Goal: Task Accomplishment & Management: Manage account settings

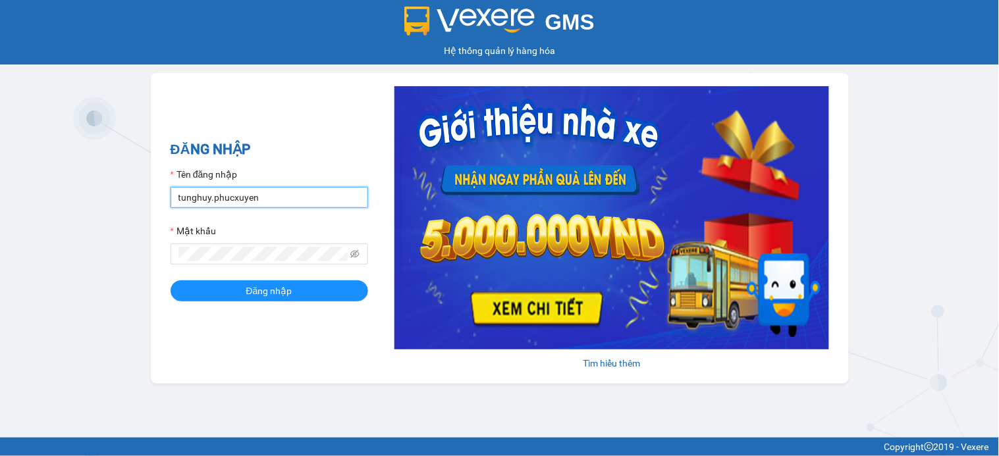
click at [290, 198] on input "tunghuy.phucxuyen" at bounding box center [270, 197] width 198 height 21
type input "nga.phucxuyen"
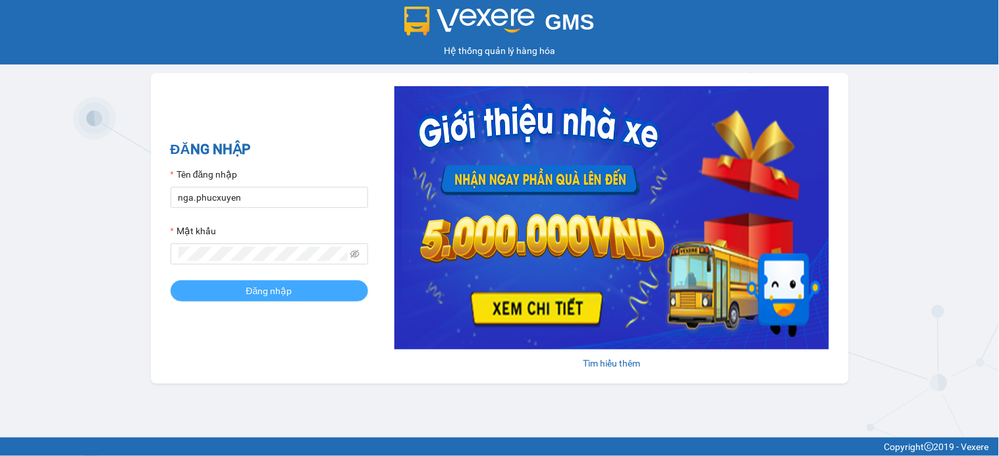
click at [232, 288] on button "Đăng nhập" at bounding box center [270, 291] width 198 height 21
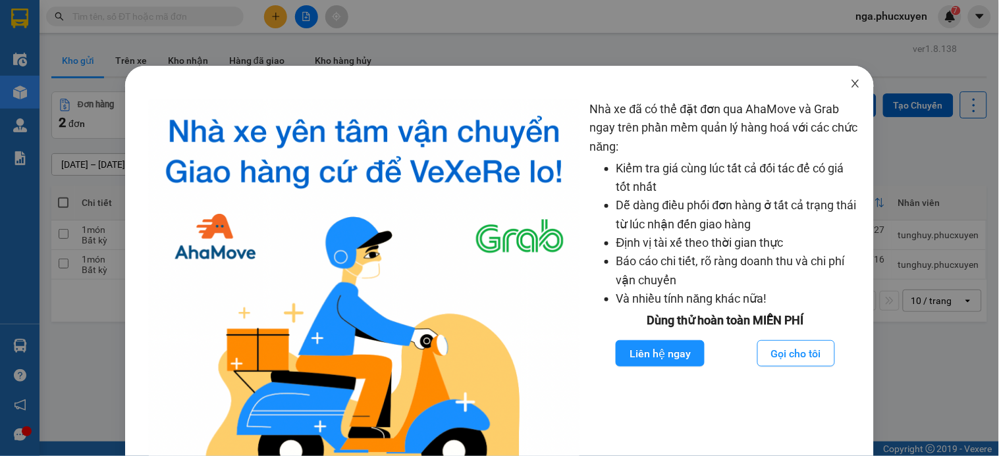
drag, startPoint x: 844, startPoint y: 84, endPoint x: 607, endPoint y: 136, distance: 242.2
click at [850, 84] on icon "close" at bounding box center [855, 83] width 11 height 11
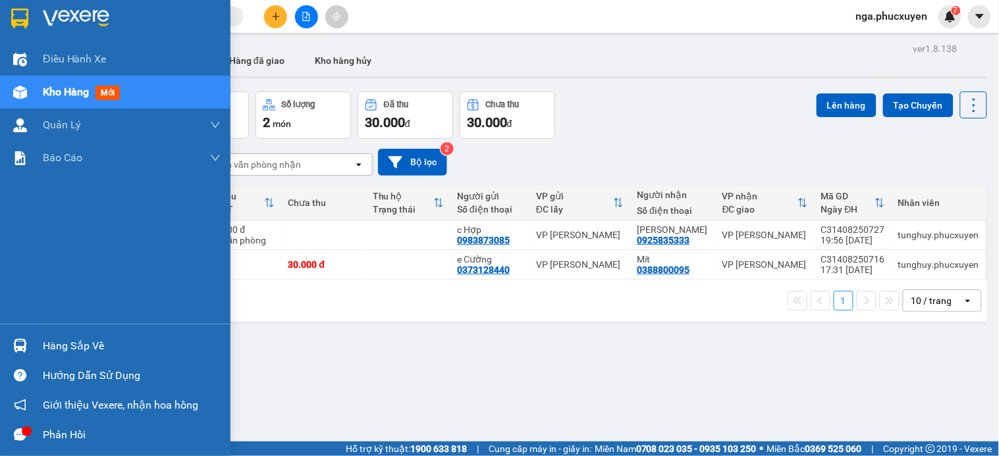
click at [38, 342] on div "Hàng sắp về" at bounding box center [115, 346] width 231 height 30
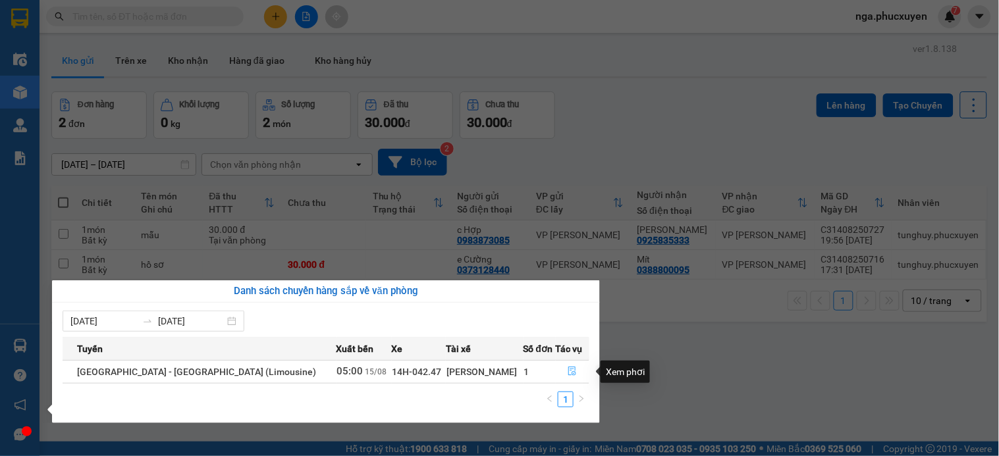
drag, startPoint x: 567, startPoint y: 373, endPoint x: 506, endPoint y: 376, distance: 61.3
click at [568, 373] on icon "file-done" at bounding box center [572, 371] width 9 height 9
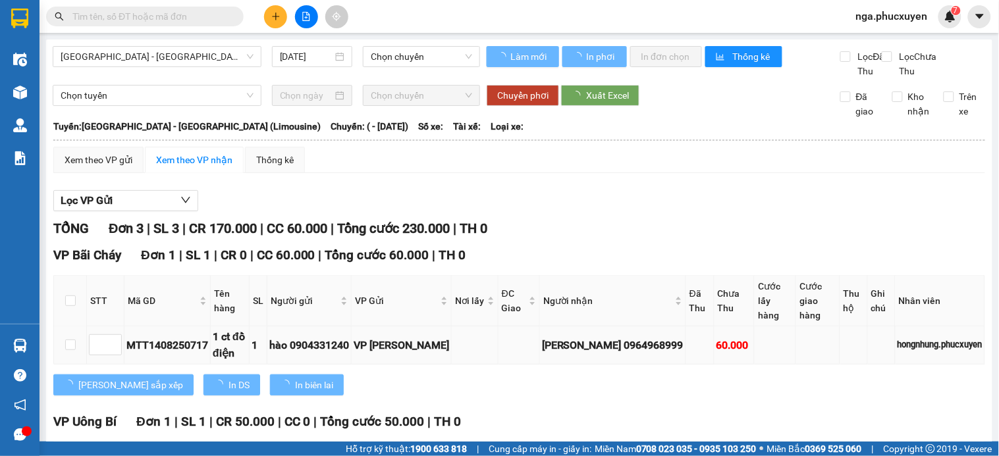
type input "[DATE]"
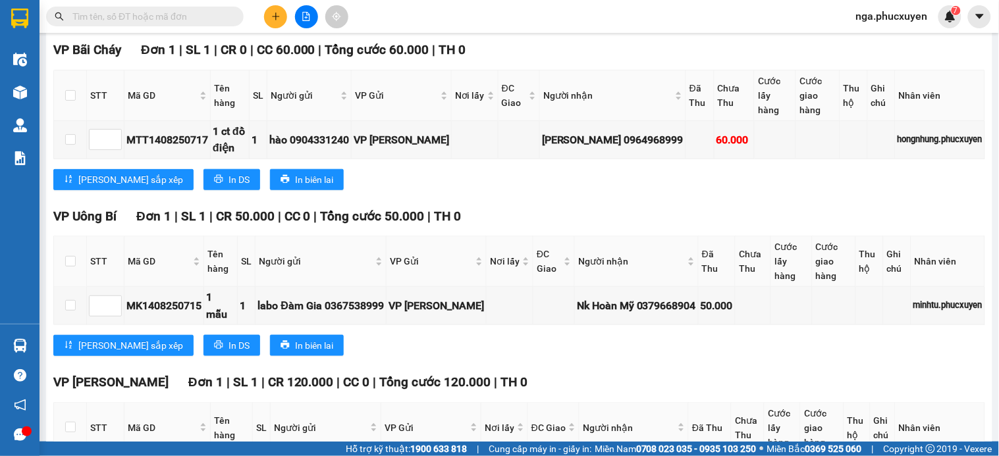
scroll to position [132, 0]
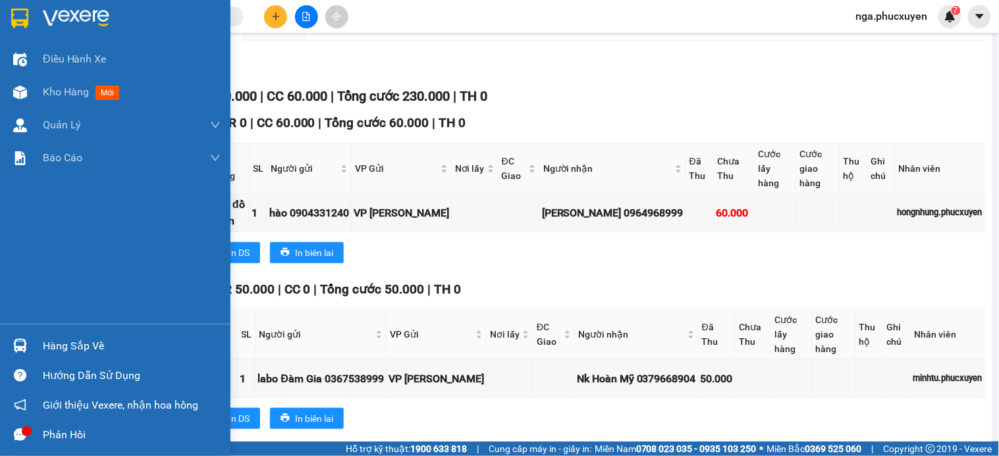
click at [80, 15] on img at bounding box center [76, 19] width 67 height 20
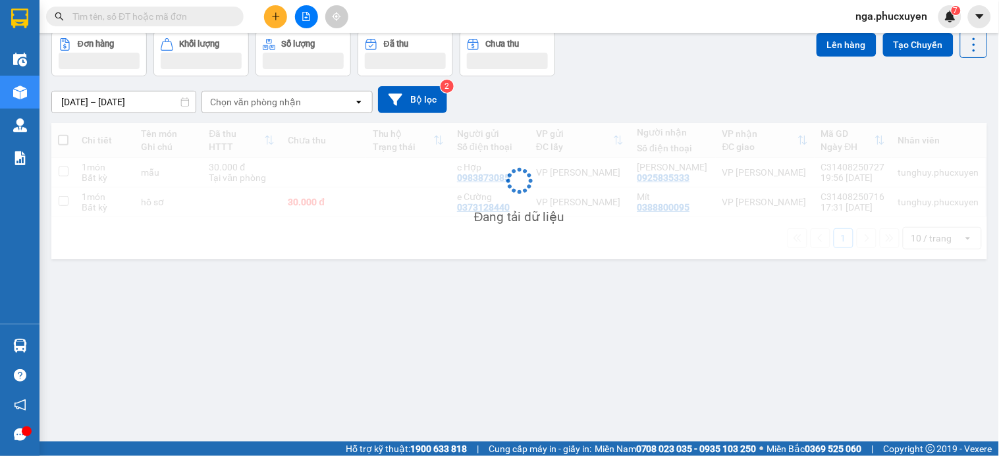
scroll to position [61, 0]
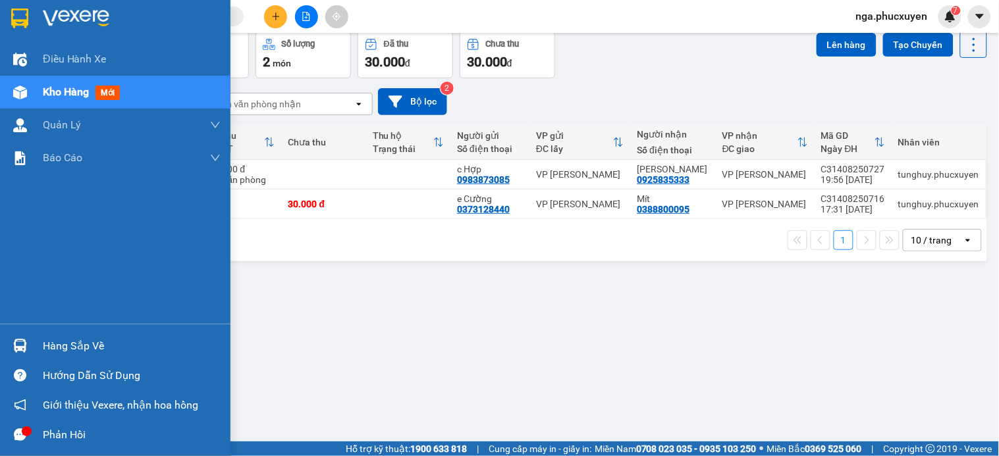
click at [37, 346] on div "Hàng sắp về" at bounding box center [115, 346] width 231 height 30
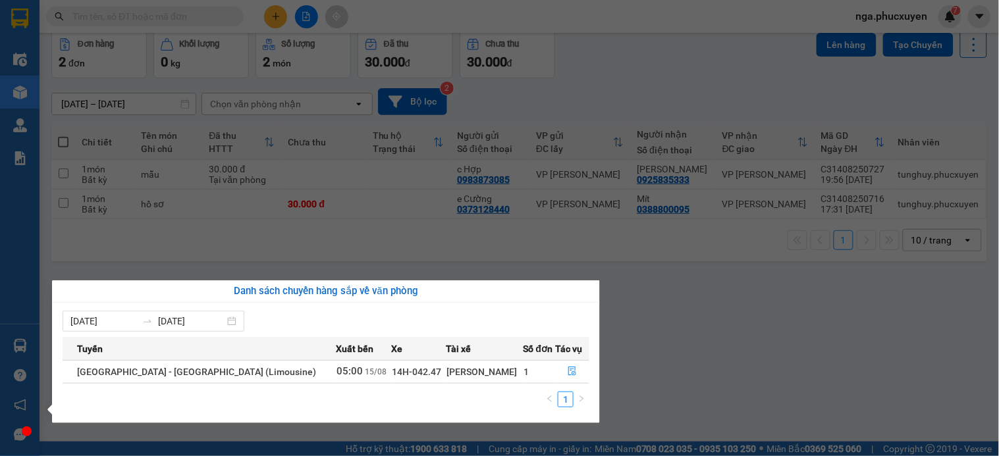
click at [670, 69] on section "Kết quả tìm kiếm ( 0 ) Bộ lọc No Data nga.phucxuyen 7 Điều hành xe Kho hàng mới…" at bounding box center [499, 228] width 999 height 456
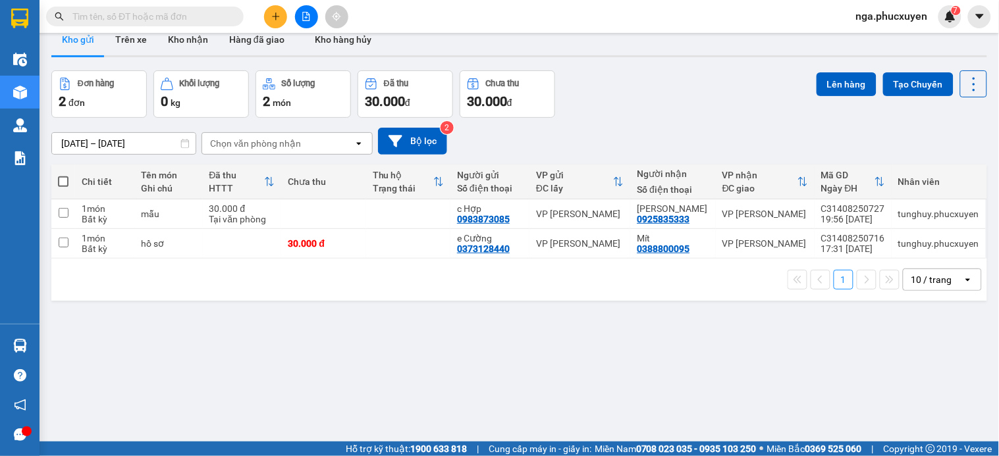
scroll to position [0, 0]
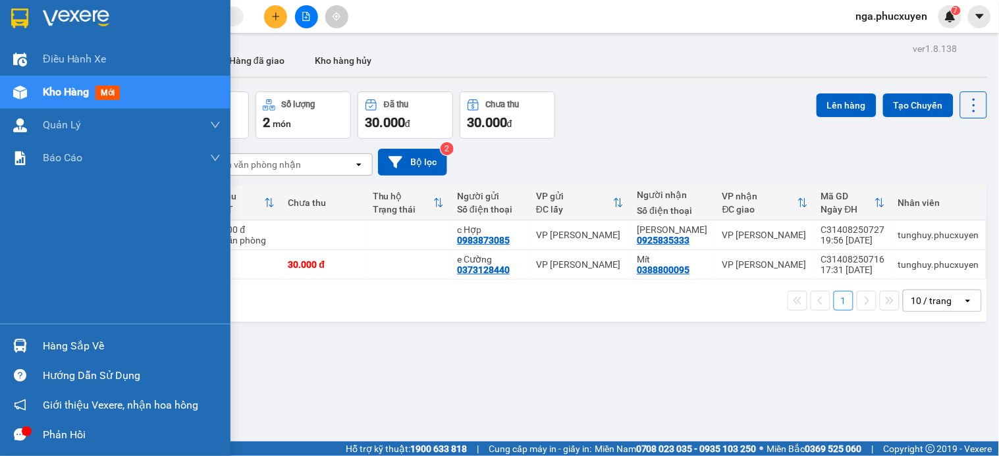
click at [17, 12] on img at bounding box center [19, 19] width 17 height 20
click at [20, 16] on img at bounding box center [19, 19] width 17 height 20
click at [51, 352] on div "Hàng sắp về" at bounding box center [132, 347] width 178 height 20
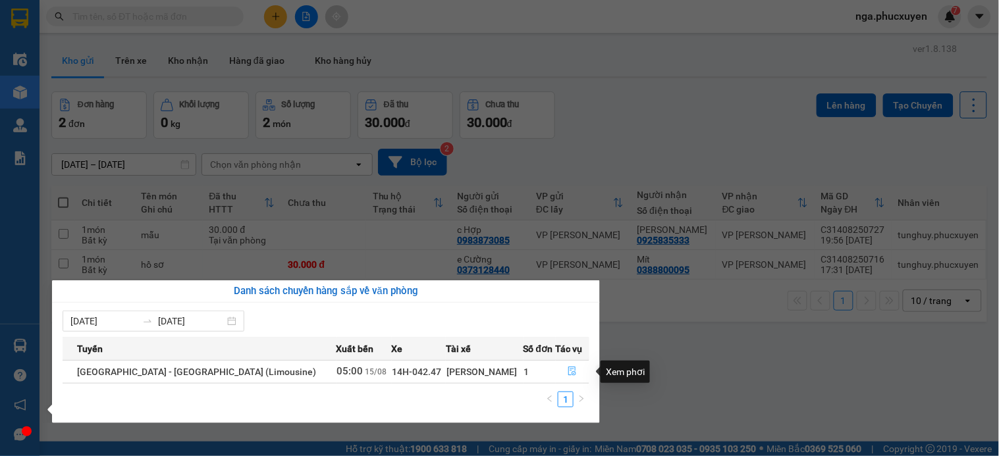
click at [569, 367] on icon "file-done" at bounding box center [572, 371] width 9 height 9
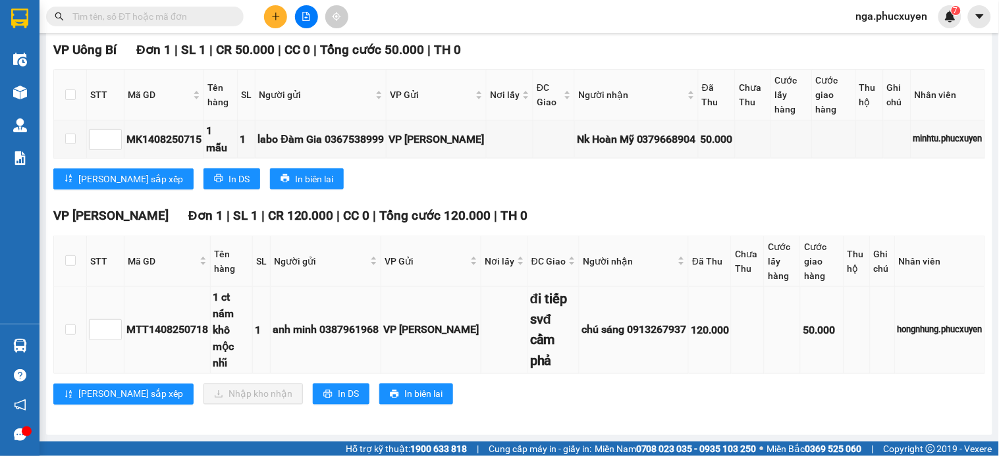
scroll to position [425, 0]
click at [271, 14] on button at bounding box center [275, 16] width 23 height 23
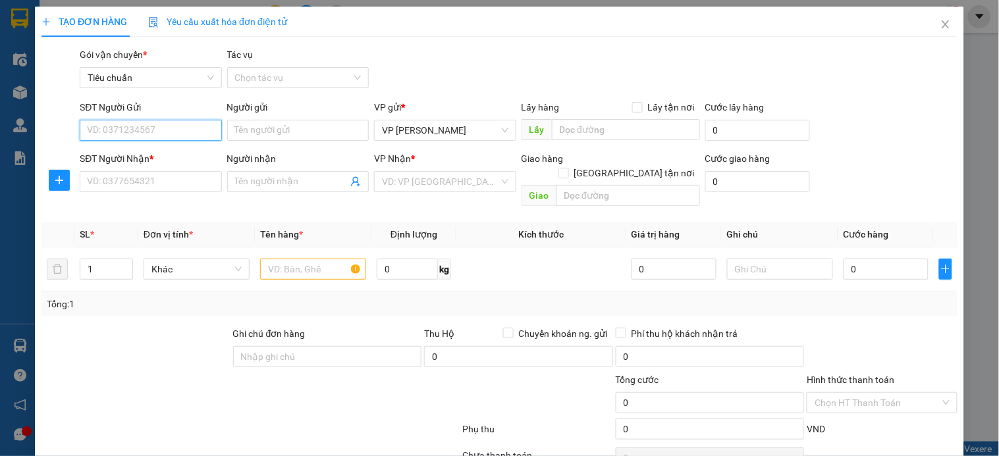
click at [178, 137] on input "SĐT Người Gửi" at bounding box center [151, 130] width 142 height 21
click at [199, 130] on input "SĐT Người Gửi" at bounding box center [151, 130] width 142 height 21
click at [175, 123] on input "SĐT Người Gửi" at bounding box center [151, 130] width 142 height 21
click at [152, 198] on div "SĐT Người Nhận * VD: 0377654321" at bounding box center [151, 174] width 142 height 46
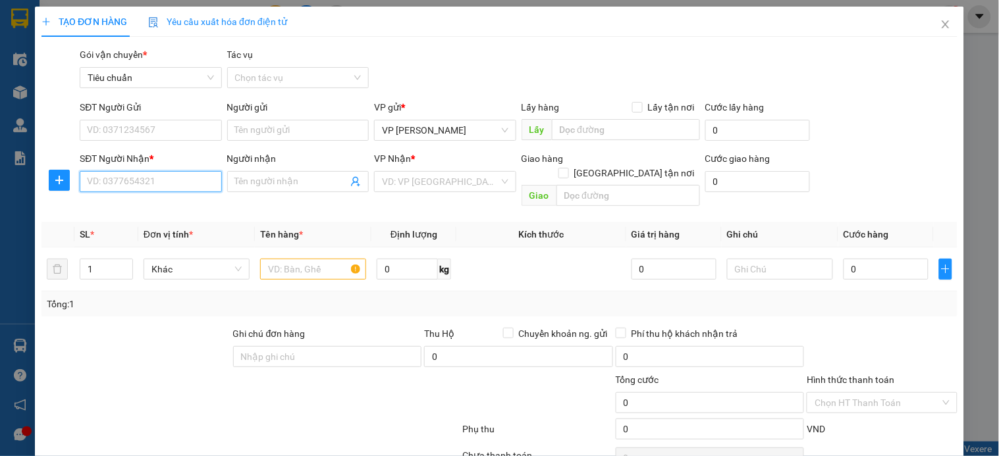
click at [193, 184] on input "SĐT Người Nhận *" at bounding box center [151, 181] width 142 height 21
click at [191, 184] on input "0989038" at bounding box center [151, 181] width 142 height 21
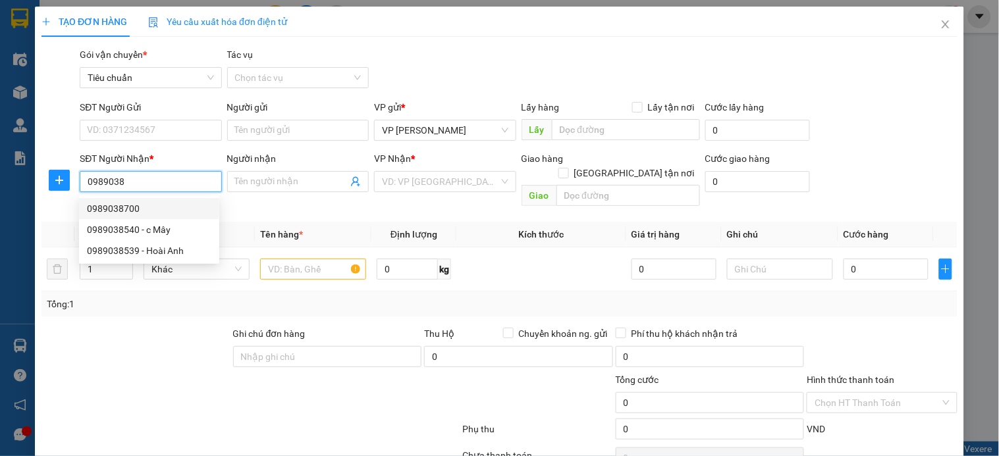
click at [136, 209] on div "0989038700" at bounding box center [149, 209] width 124 height 14
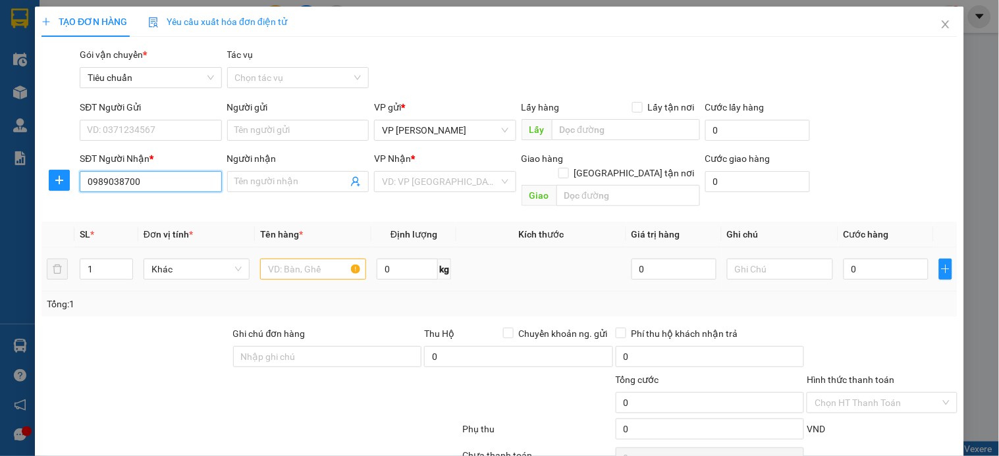
type input "0989038700"
click at [314, 259] on input "text" at bounding box center [313, 269] width 106 height 21
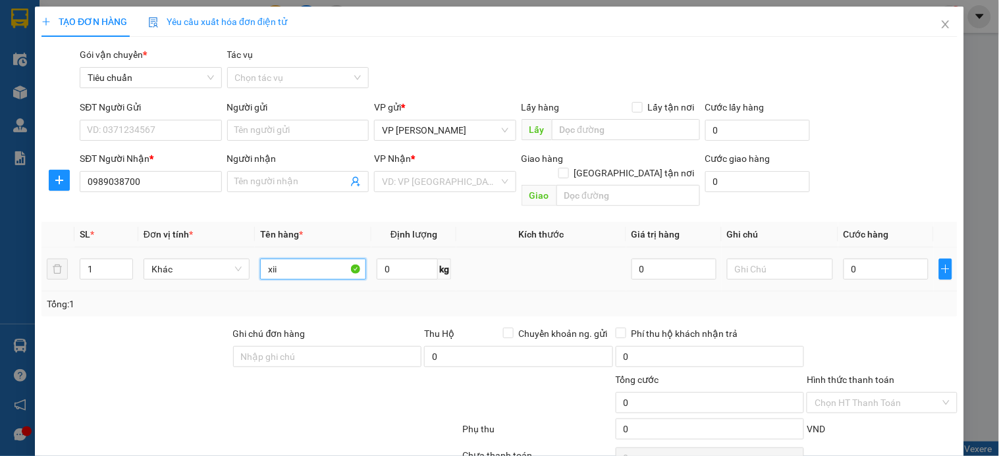
type input "xi"
type input "km 5 Yên Bái"
type input "xốp vàng đồ khô"
click at [864, 259] on input "0" at bounding box center [886, 269] width 85 height 21
click at [871, 259] on input "0" at bounding box center [886, 269] width 85 height 21
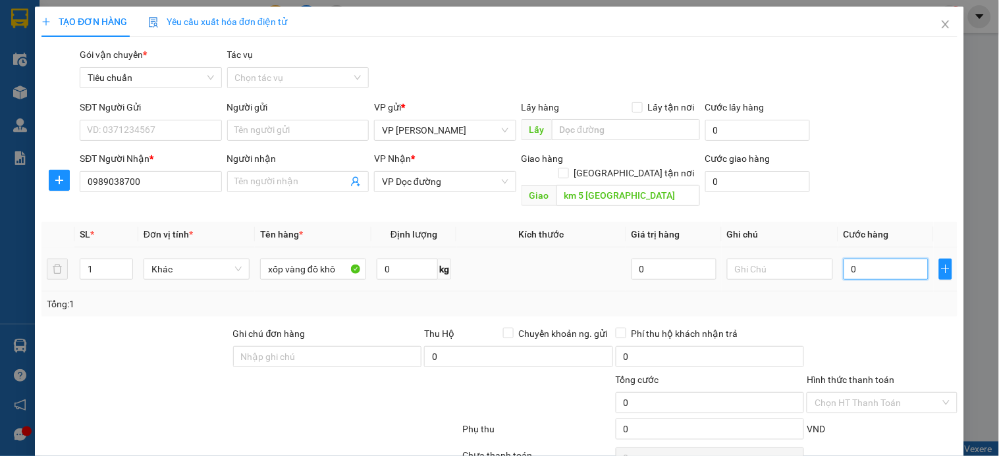
type input "01"
type input "1"
type input "010"
type input "10"
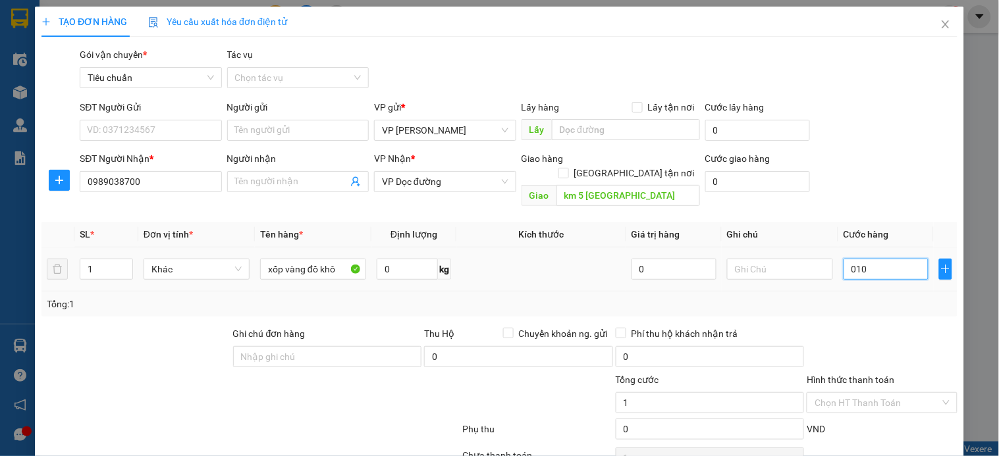
type input "10"
type input "0.100"
type input "100"
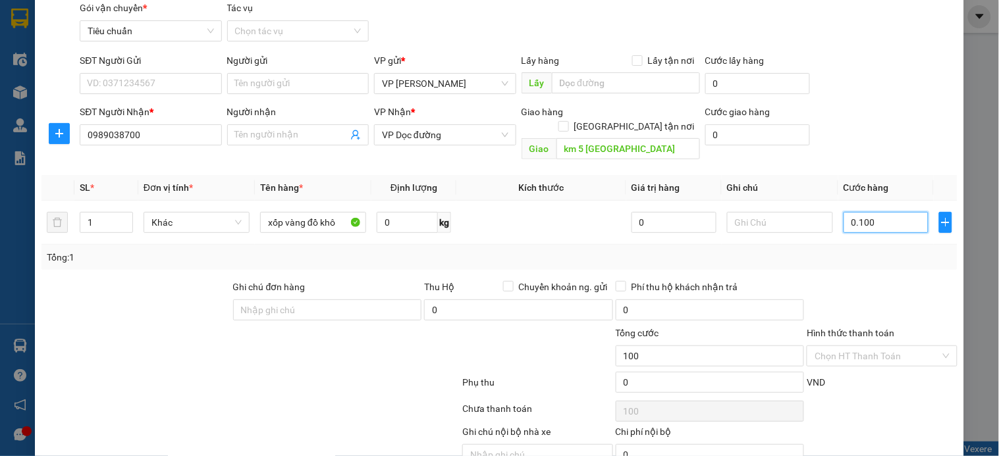
scroll to position [99, 0]
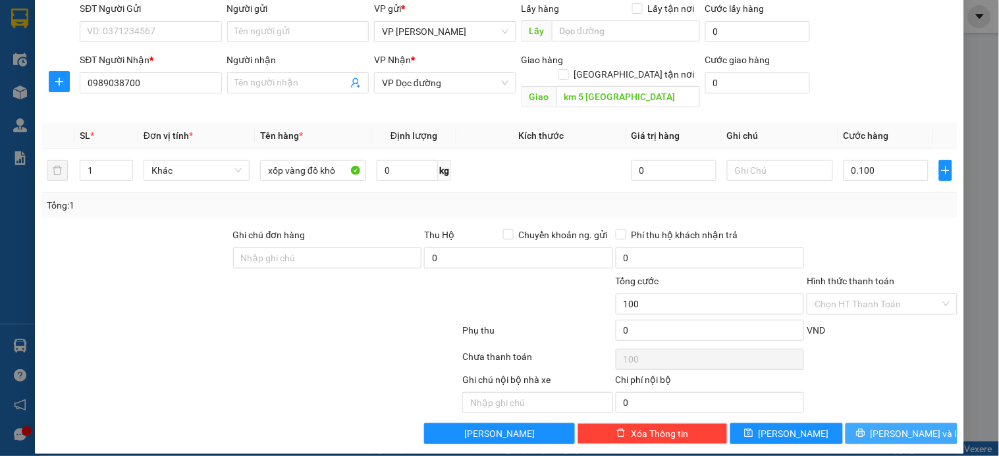
type input "100.000"
click at [854, 423] on button "Lưu và In" at bounding box center [902, 433] width 112 height 21
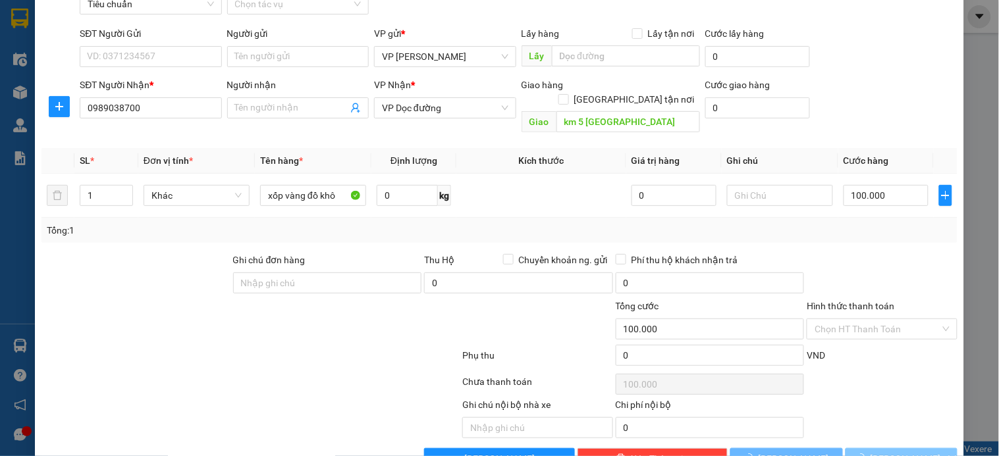
scroll to position [9, 0]
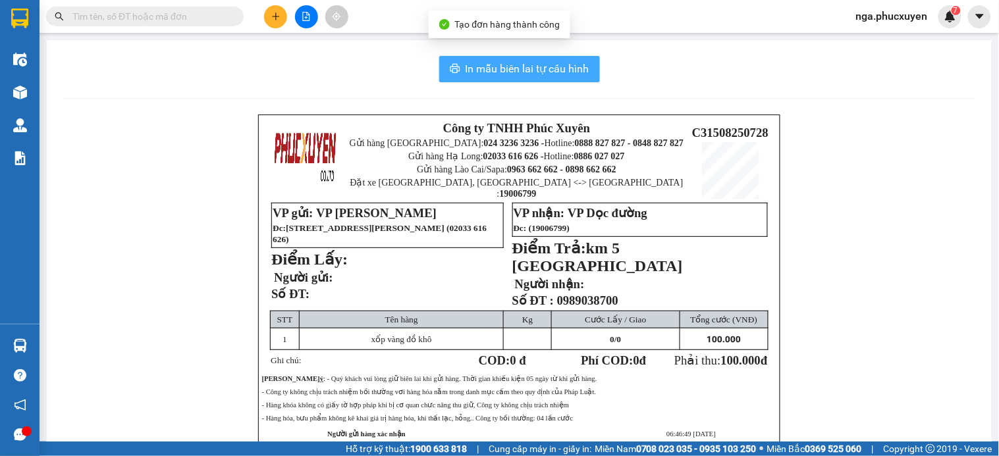
click at [531, 72] on span "In mẫu biên lai tự cấu hình" at bounding box center [528, 69] width 124 height 16
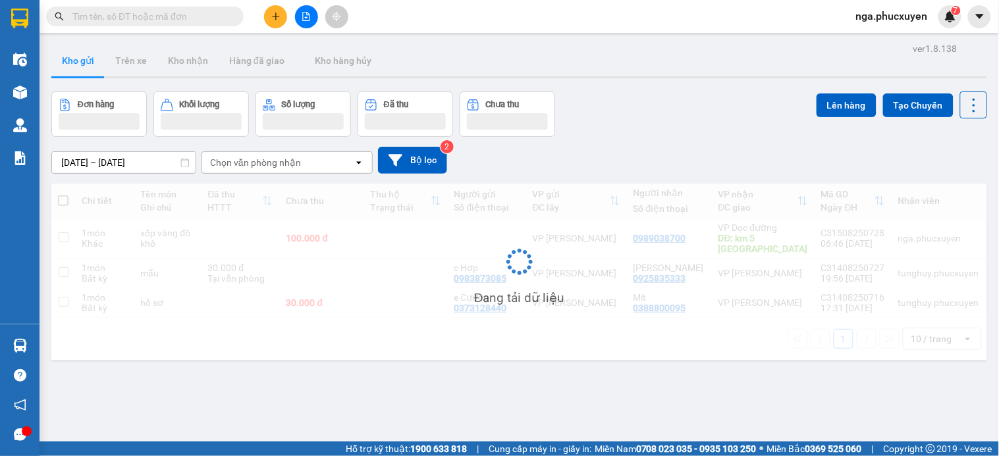
drag, startPoint x: 529, startPoint y: 74, endPoint x: 274, endPoint y: 16, distance: 261.4
click at [274, 16] on icon "plus" at bounding box center [275, 16] width 7 height 1
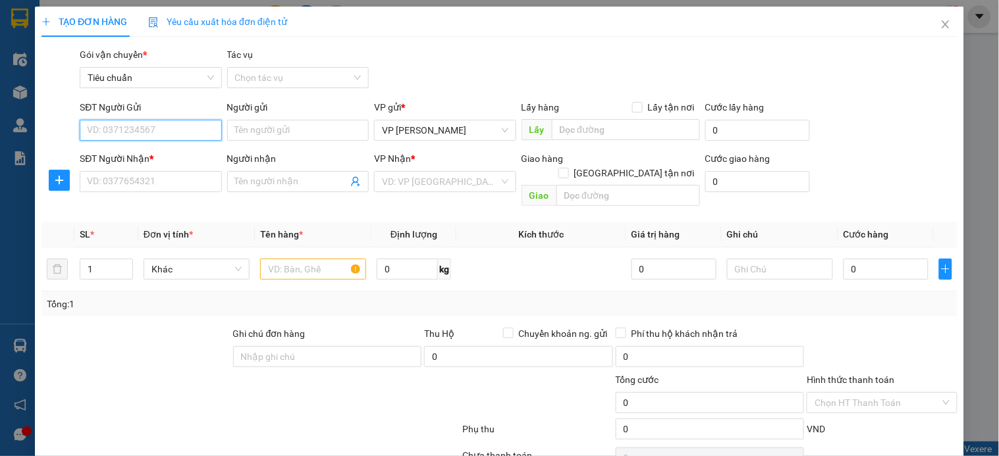
click at [180, 126] on input "SĐT Người Gửi" at bounding box center [151, 130] width 142 height 21
click at [179, 127] on input "0904013098" at bounding box center [151, 130] width 142 height 21
type input "0904013098"
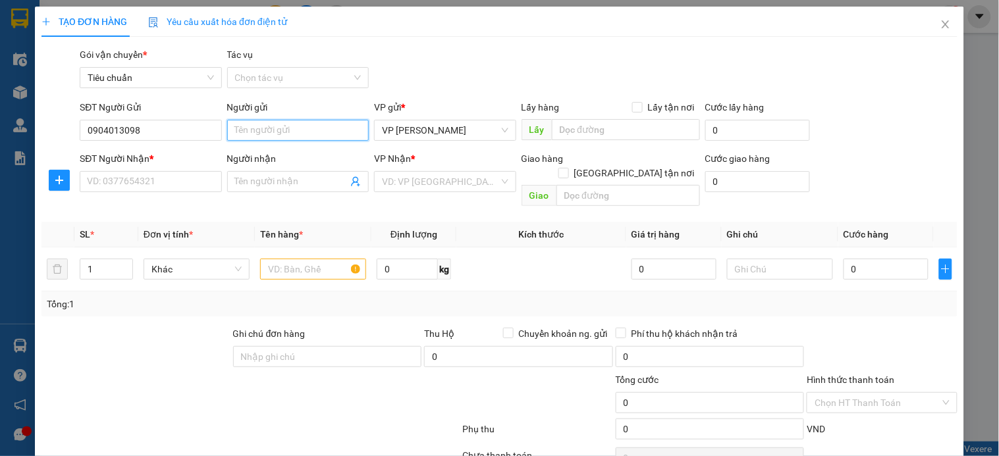
click at [248, 134] on input "Người gửi" at bounding box center [298, 130] width 142 height 21
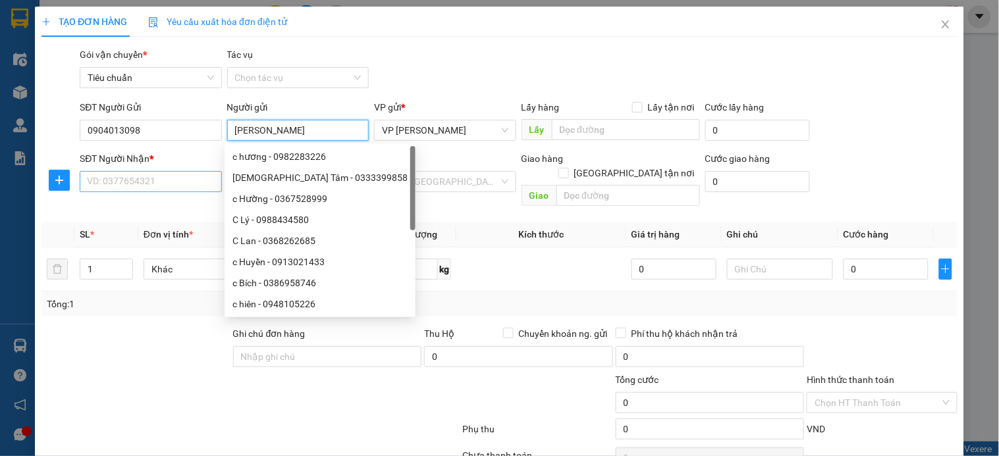
type input "c Lương"
click at [115, 180] on input "SĐT Người Nhận *" at bounding box center [151, 181] width 142 height 21
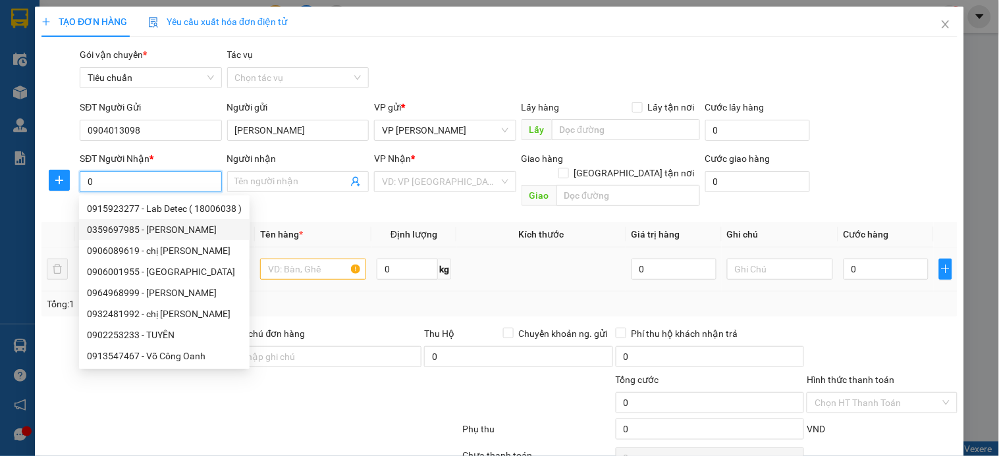
type input "0"
click at [278, 259] on input "text" at bounding box center [313, 269] width 106 height 21
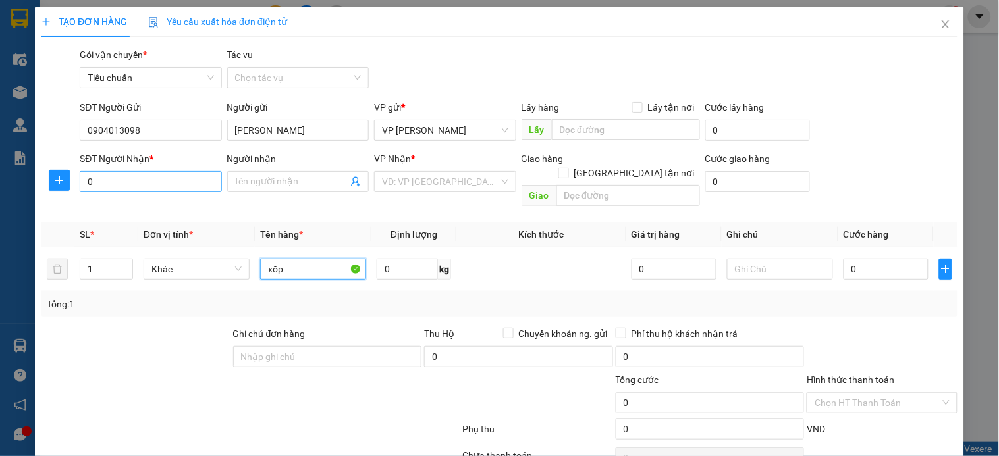
type input "xốp"
click at [130, 184] on input "0" at bounding box center [151, 181] width 142 height 21
click at [142, 182] on input "0334538866" at bounding box center [151, 181] width 142 height 21
type input "0334538866"
click at [265, 181] on input "Người nhận" at bounding box center [291, 182] width 113 height 14
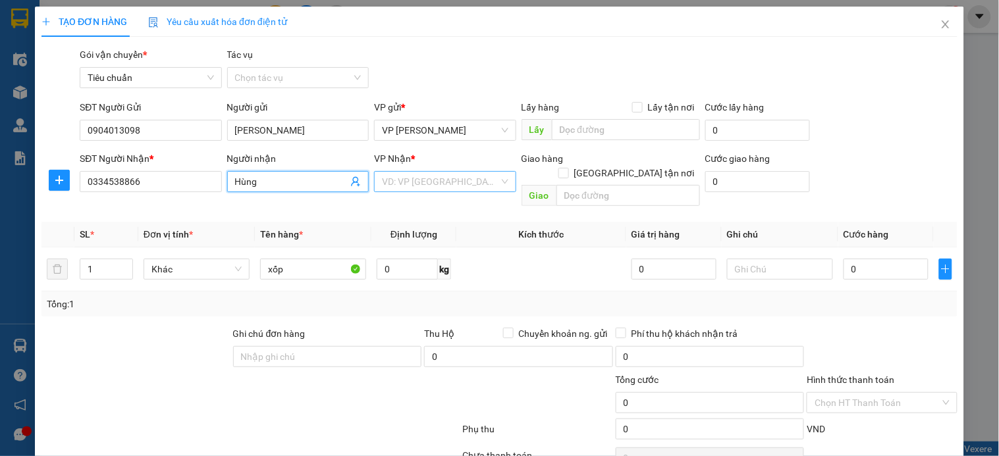
type input "Hùng"
click at [474, 177] on input "search" at bounding box center [440, 182] width 117 height 20
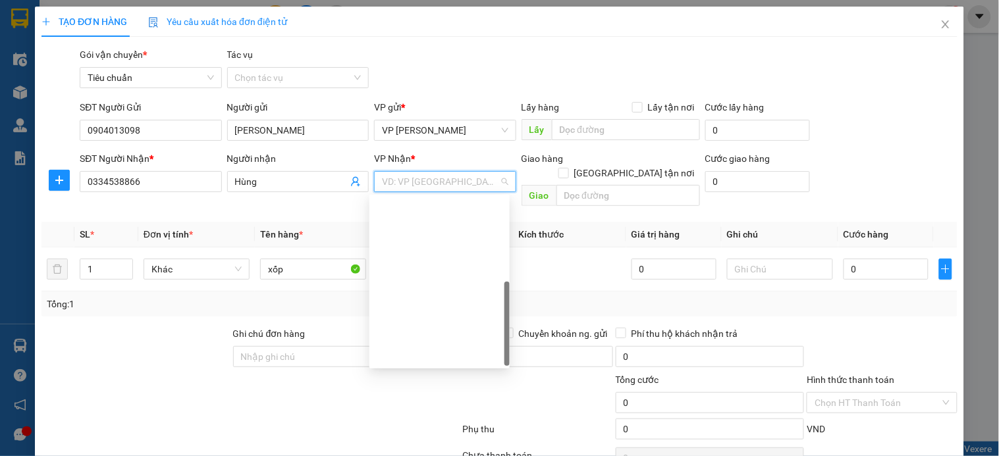
scroll to position [211, 0]
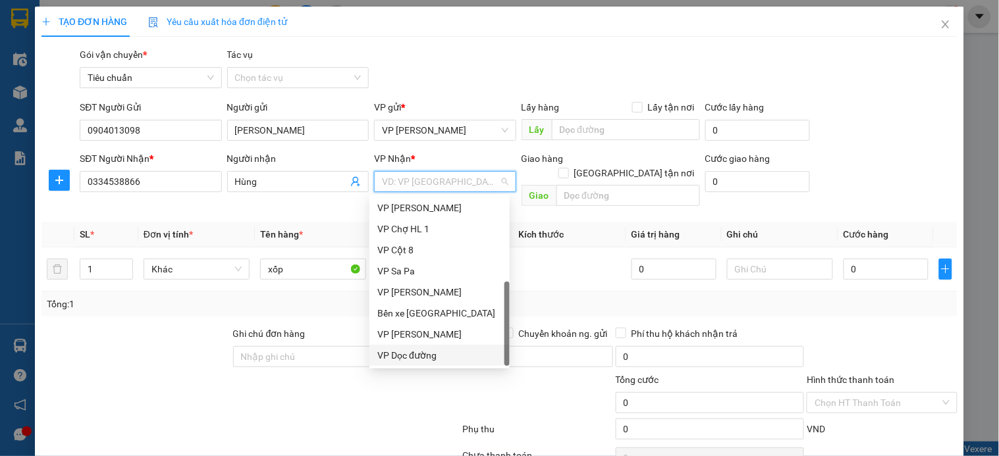
click at [431, 353] on div "VP Dọc đường" at bounding box center [439, 355] width 124 height 14
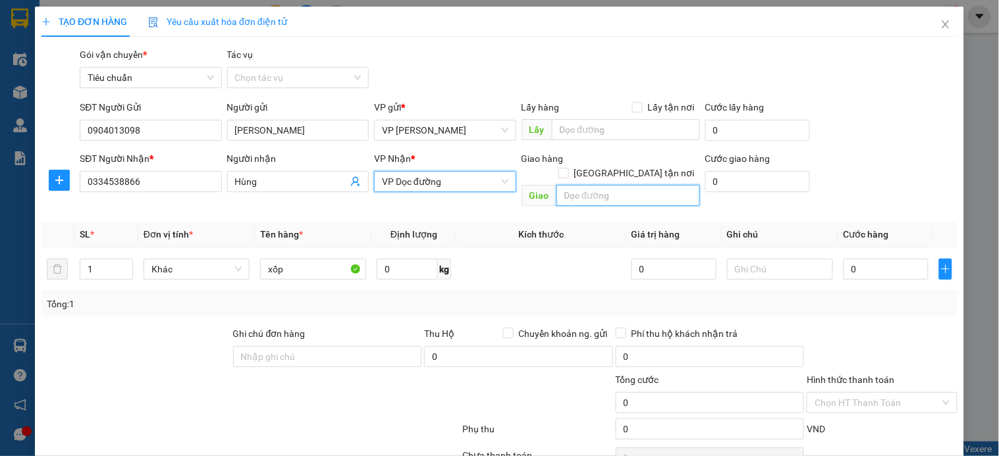
click at [597, 185] on input "text" at bounding box center [629, 195] width 144 height 21
type input "yên phong Bắc Ninh"
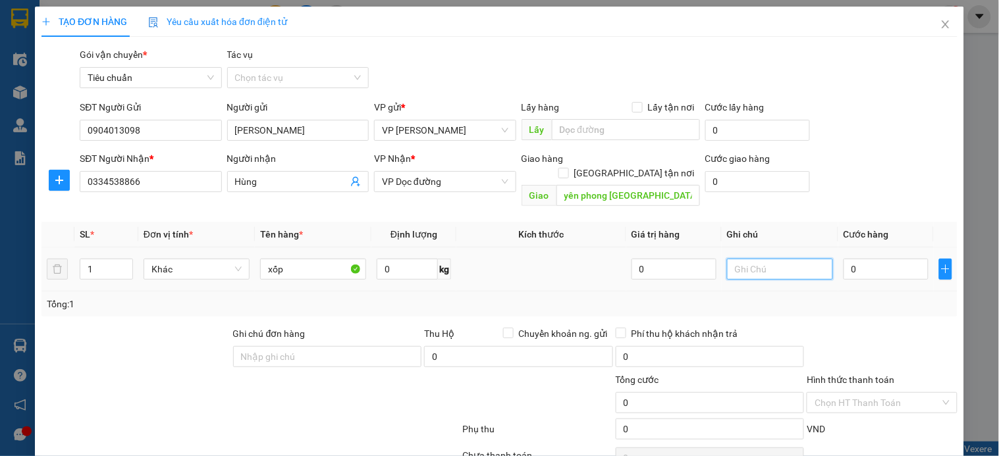
click at [753, 259] on input "text" at bounding box center [780, 269] width 106 height 21
type input "gọi trc 30'"
click at [880, 259] on input "0" at bounding box center [886, 269] width 85 height 21
type input "8"
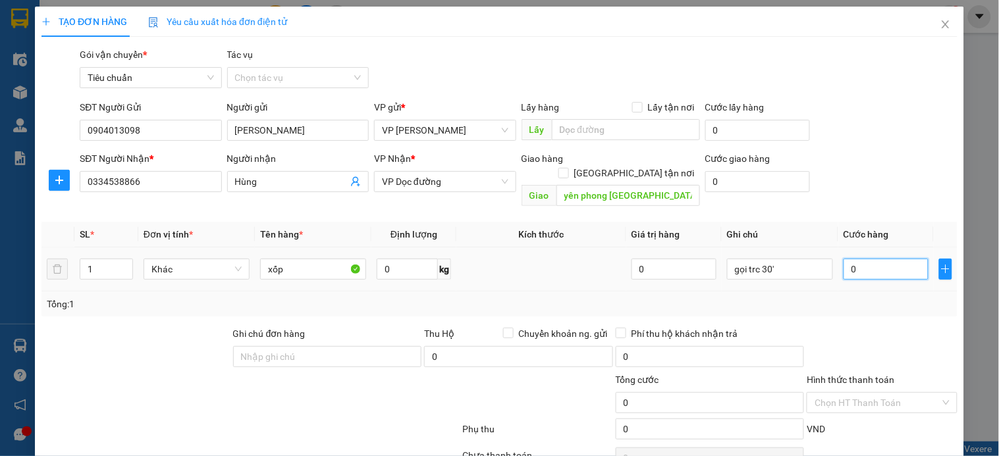
type input "8"
type input "80"
click at [884, 259] on input "80" at bounding box center [886, 269] width 85 height 21
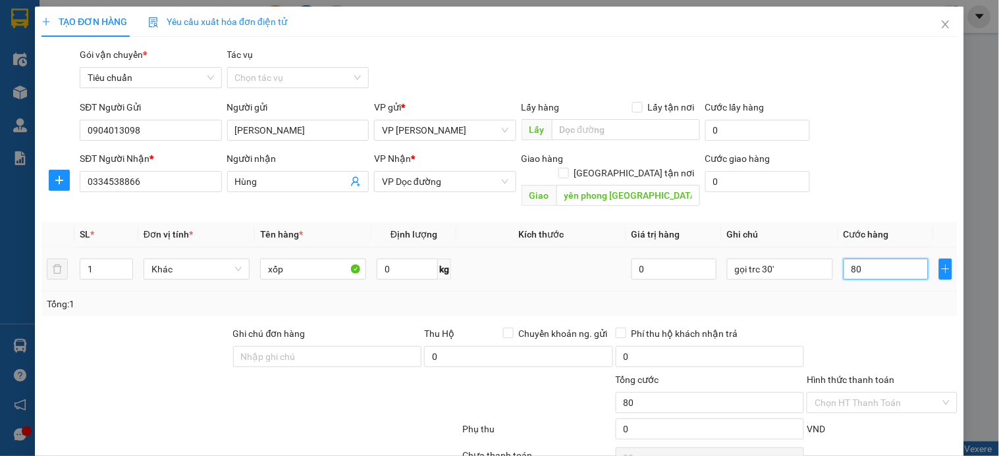
scroll to position [73, 0]
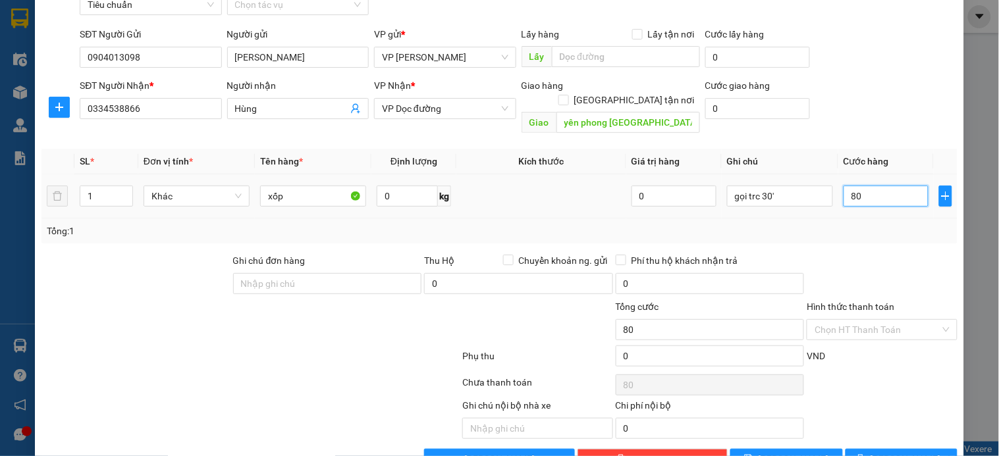
click at [877, 186] on input "80" at bounding box center [886, 196] width 85 height 21
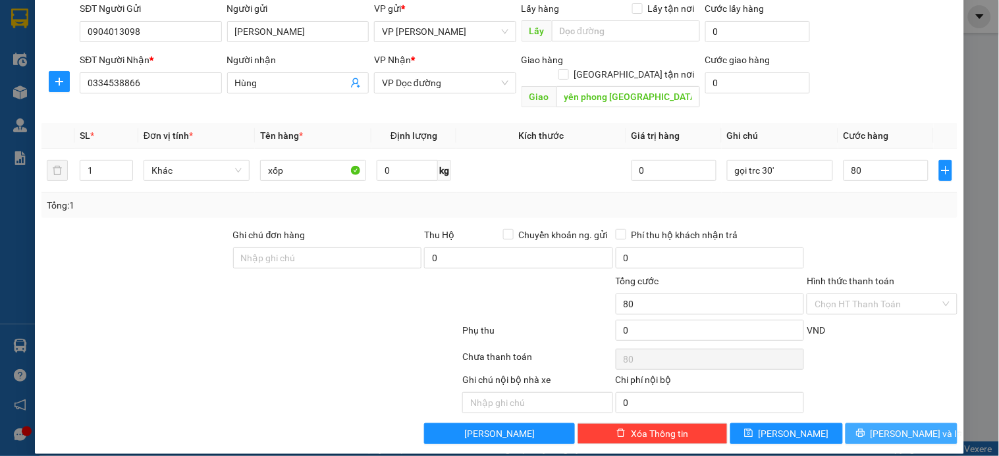
click at [878, 423] on button "Lưu và In" at bounding box center [902, 433] width 112 height 21
type input "80.000"
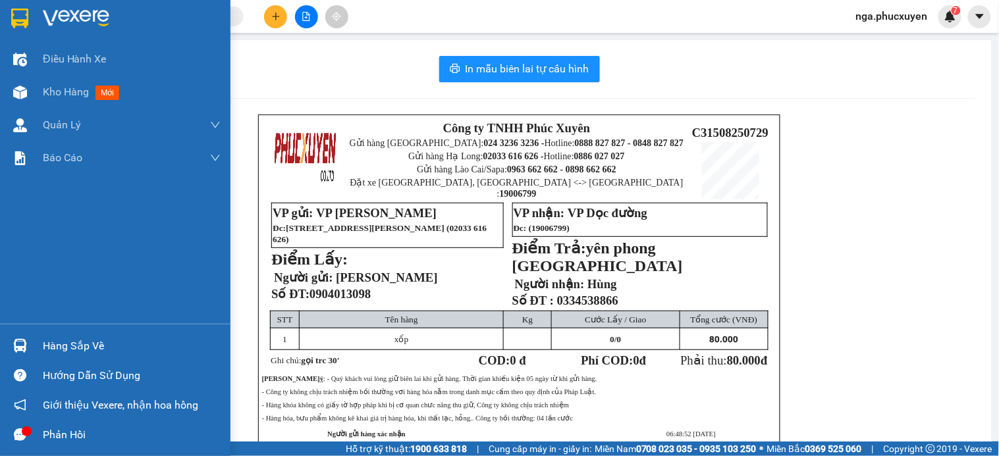
click at [18, 9] on img at bounding box center [19, 19] width 17 height 20
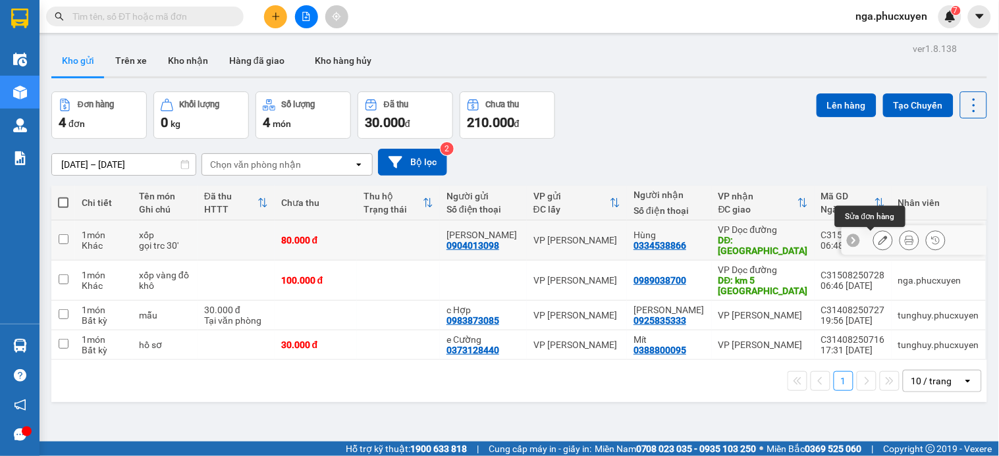
click at [879, 240] on icon at bounding box center [883, 240] width 9 height 9
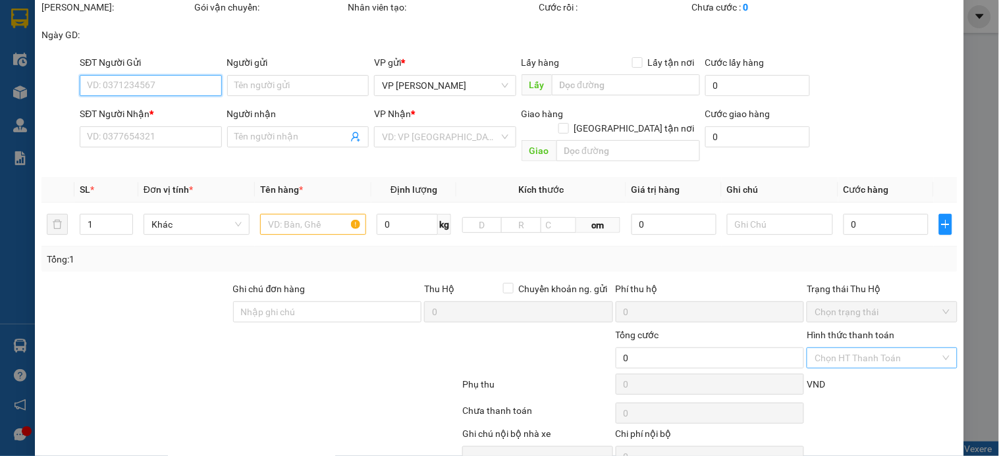
scroll to position [73, 0]
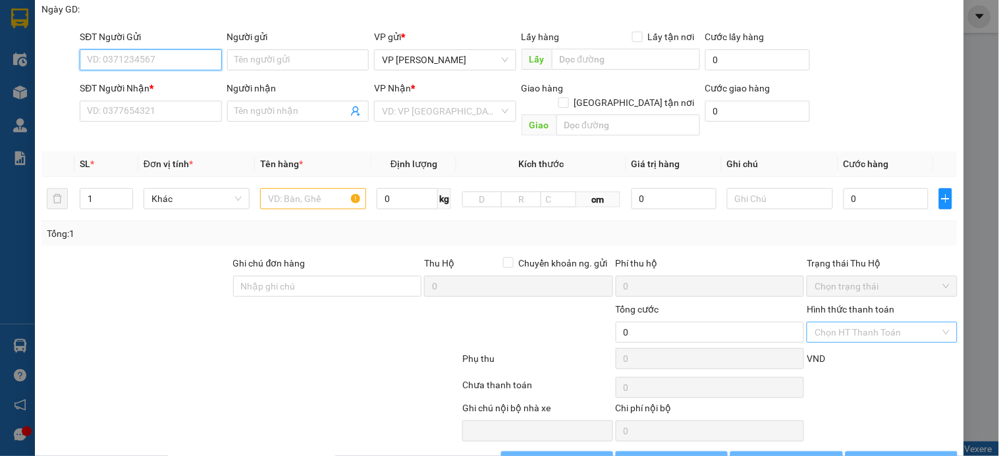
type input "0904013098"
type input "c Lương"
type input "0334538866"
type input "Hùng"
type input "yên phong Bắc Ninh"
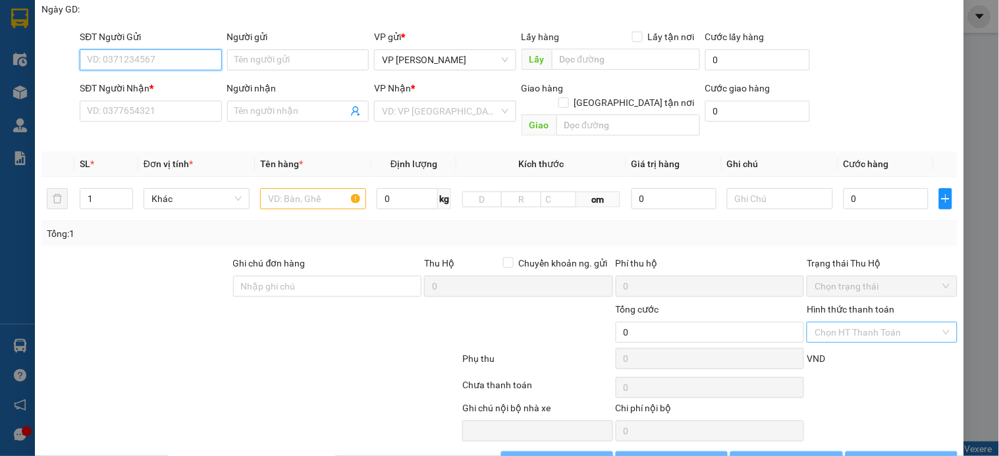
type input "80.000"
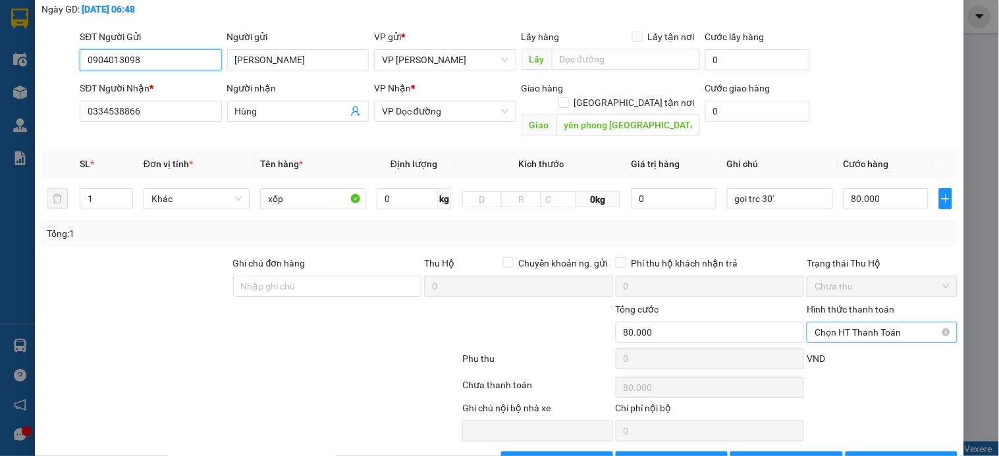
click at [876, 323] on span "Chọn HT Thanh Toán" at bounding box center [882, 333] width 134 height 20
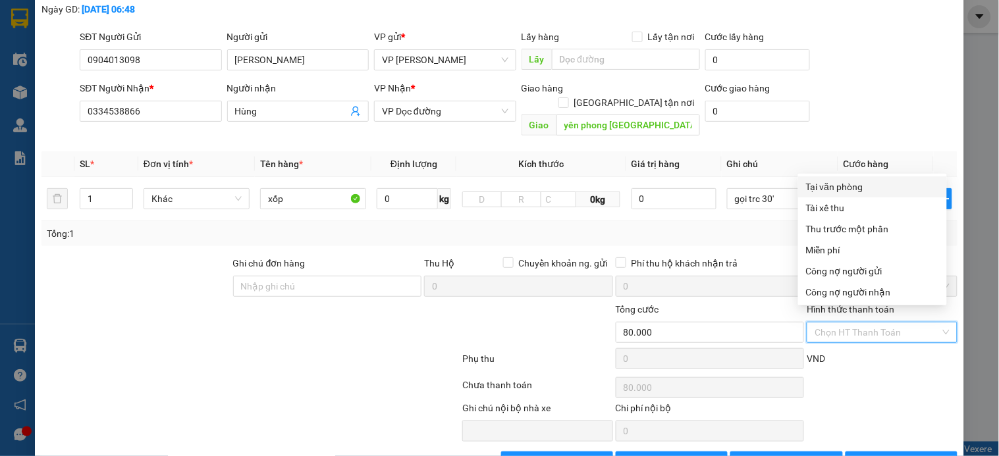
click at [858, 185] on div "Tại văn phòng" at bounding box center [872, 187] width 133 height 14
type input "0"
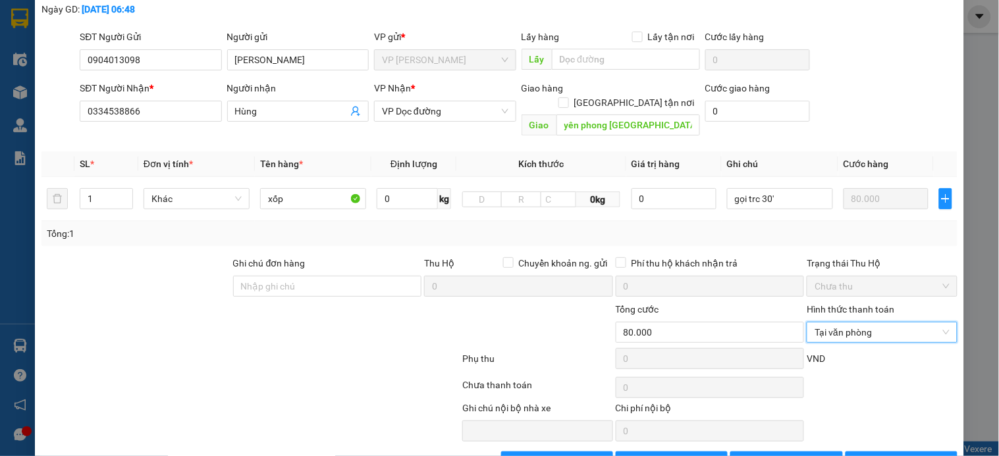
scroll to position [101, 0]
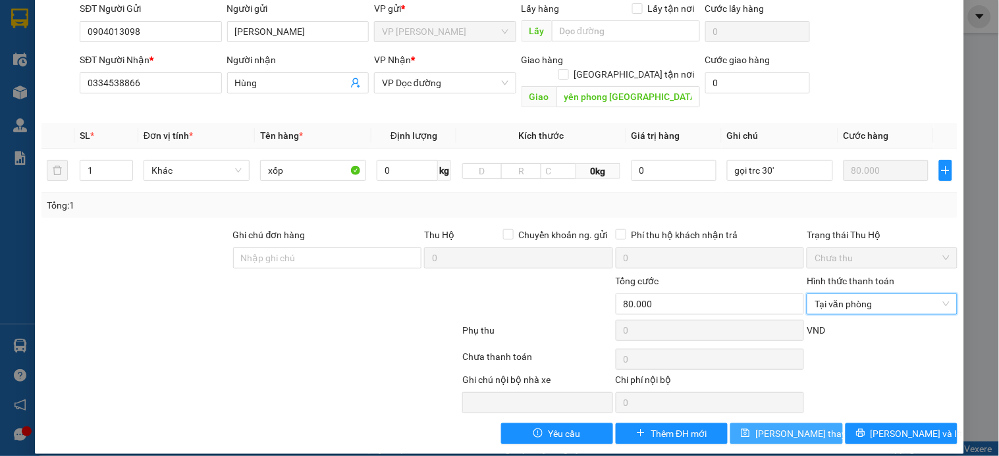
click at [815, 423] on button "Lưu thay đổi" at bounding box center [786, 433] width 112 height 21
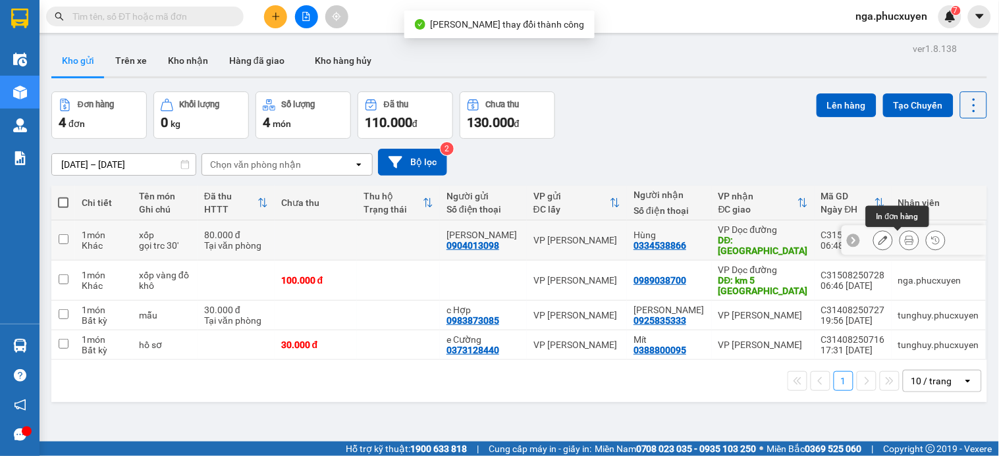
click at [905, 242] on icon at bounding box center [909, 240] width 9 height 9
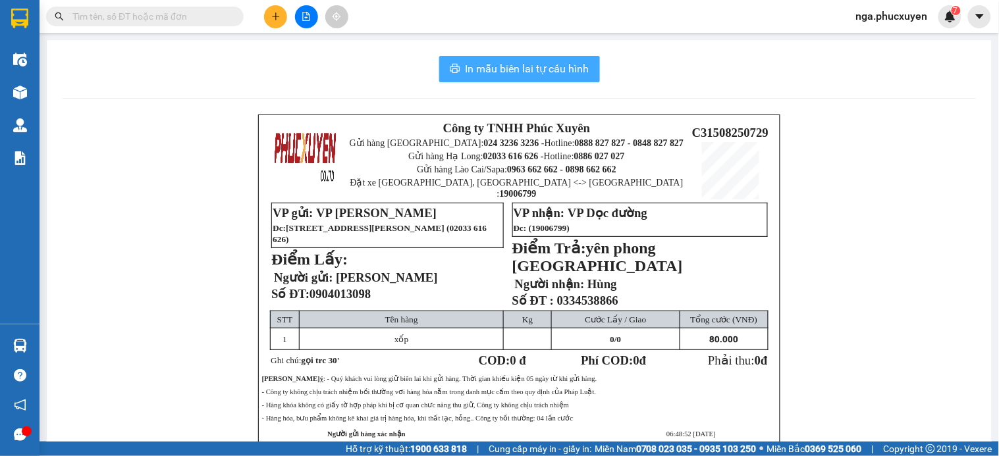
click at [528, 71] on span "In mẫu biên lai tự cấu hình" at bounding box center [528, 69] width 124 height 16
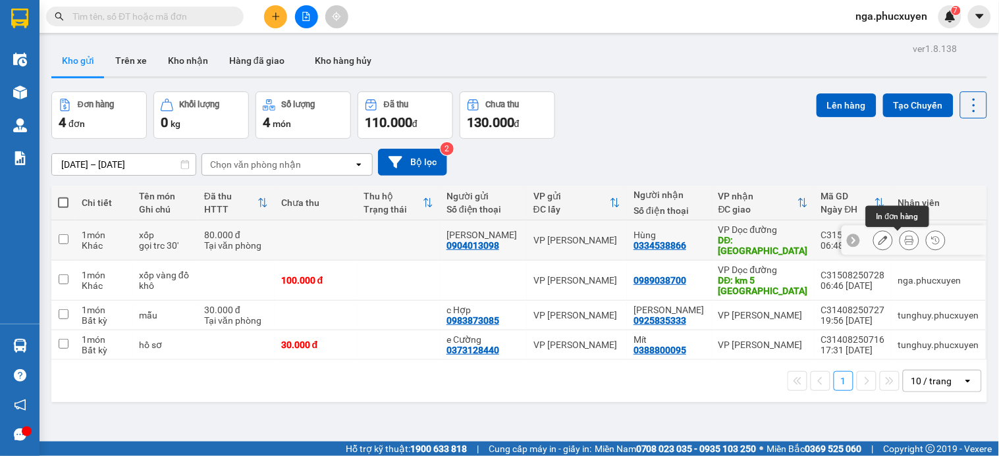
click at [905, 240] on icon at bounding box center [909, 240] width 9 height 9
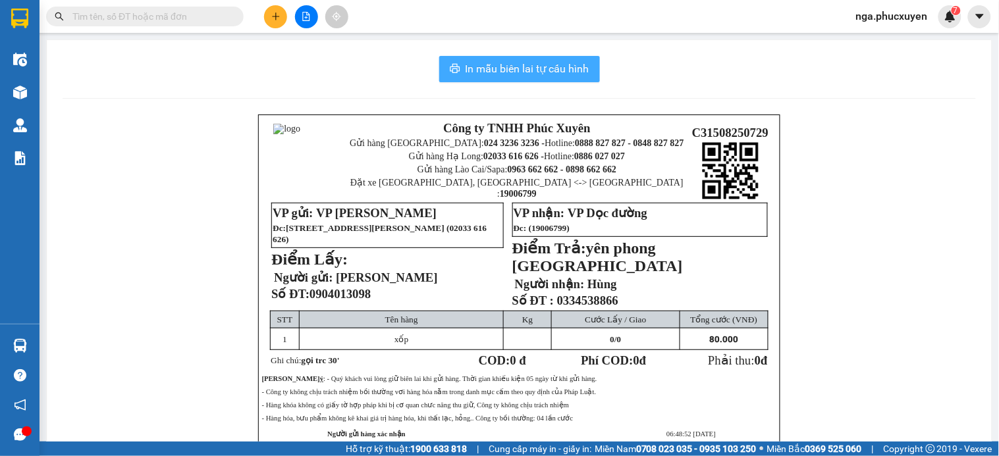
click at [555, 68] on span "In mẫu biên lai tự cấu hình" at bounding box center [528, 69] width 124 height 16
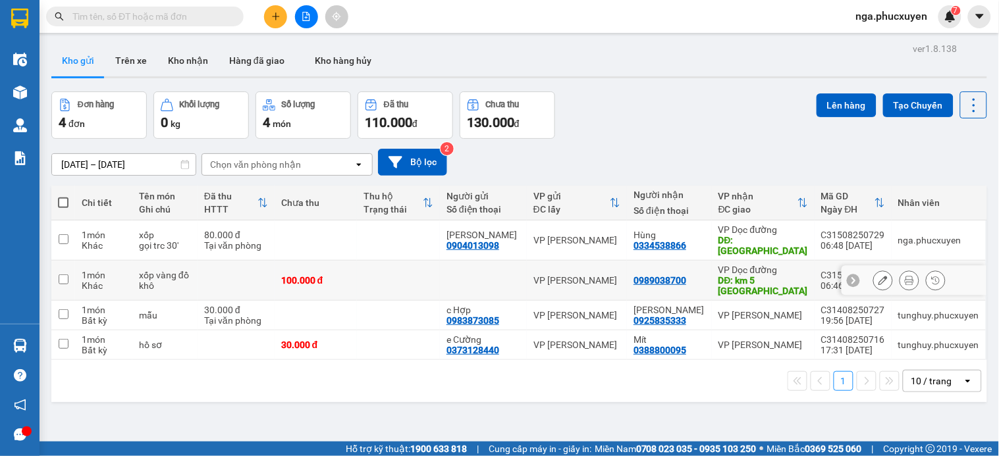
click at [900, 278] on button at bounding box center [909, 280] width 18 height 23
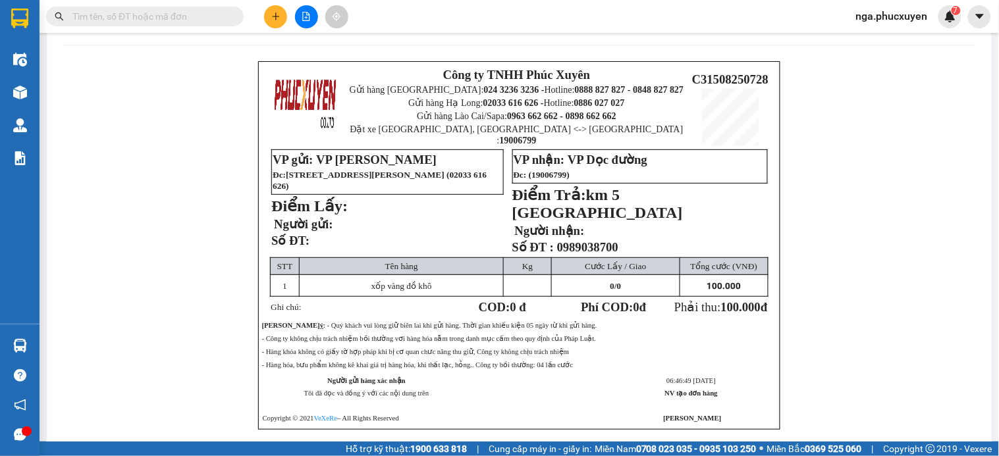
scroll to position [57, 0]
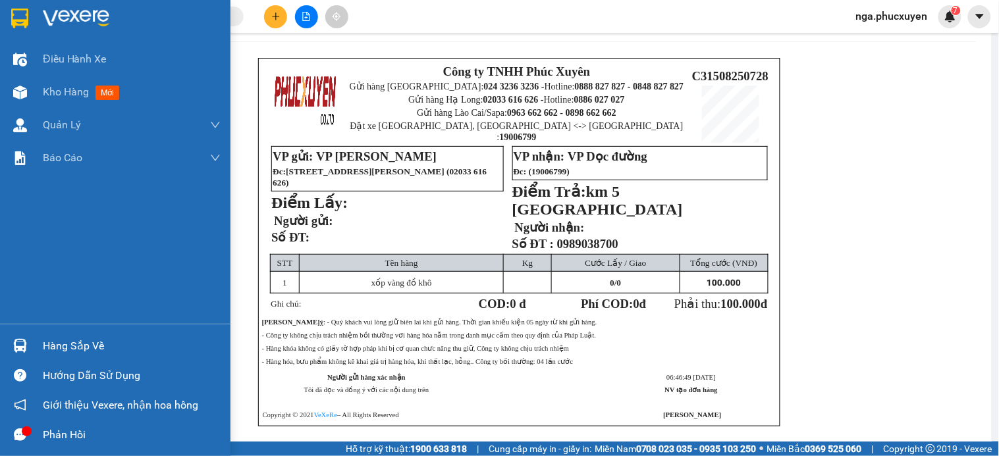
click at [30, 18] on div at bounding box center [20, 18] width 23 height 23
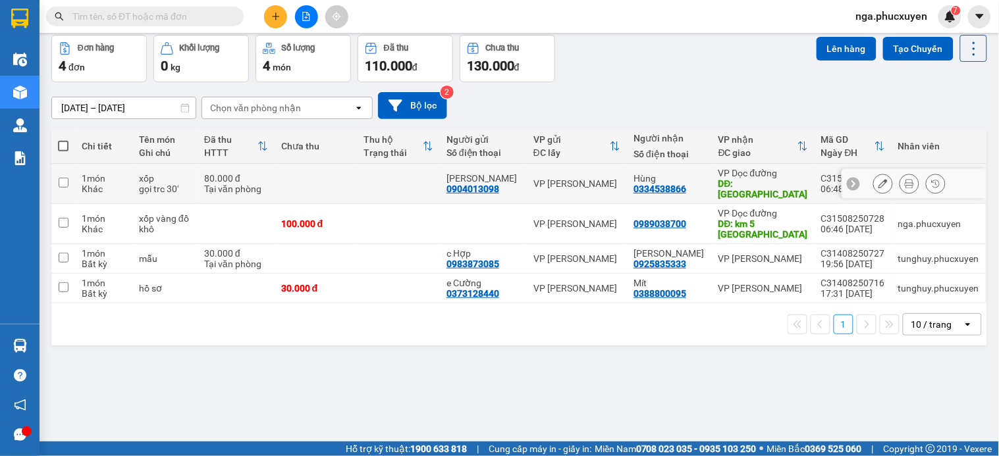
click at [905, 184] on icon at bounding box center [909, 183] width 9 height 9
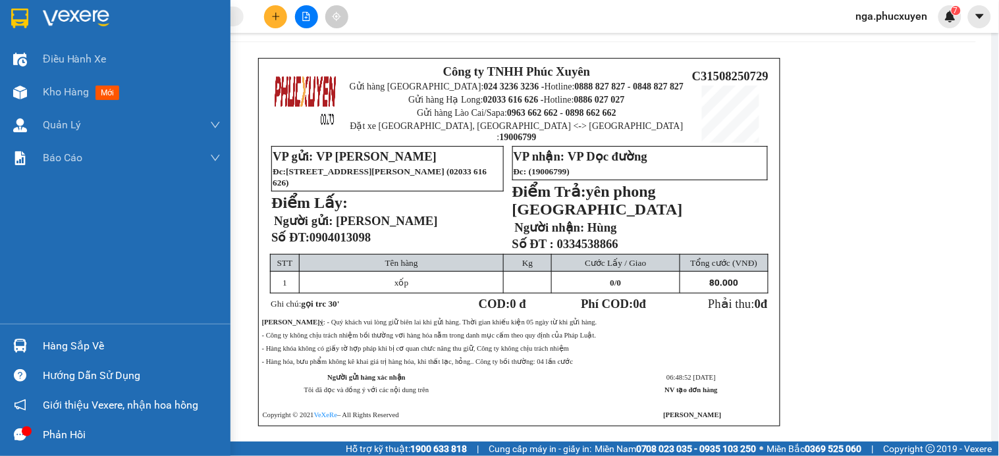
click at [47, 15] on img at bounding box center [76, 19] width 67 height 20
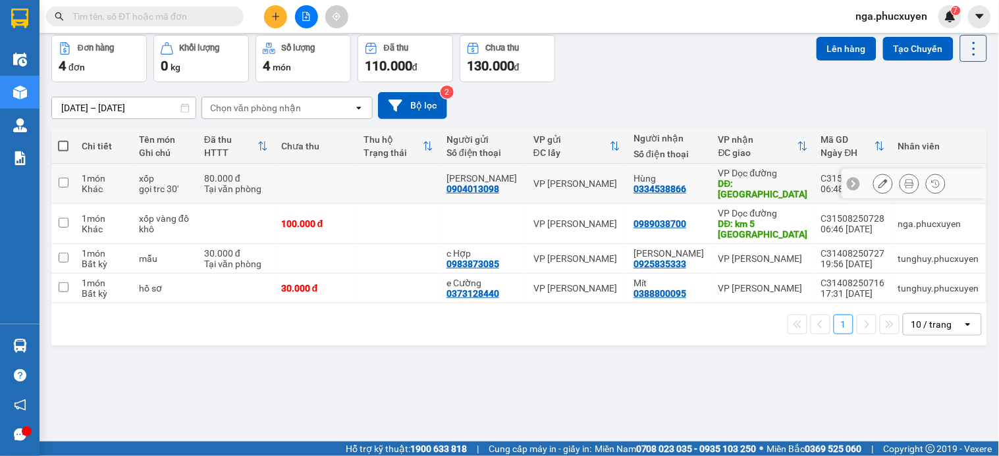
click at [428, 184] on td at bounding box center [398, 184] width 83 height 40
checkbox input "true"
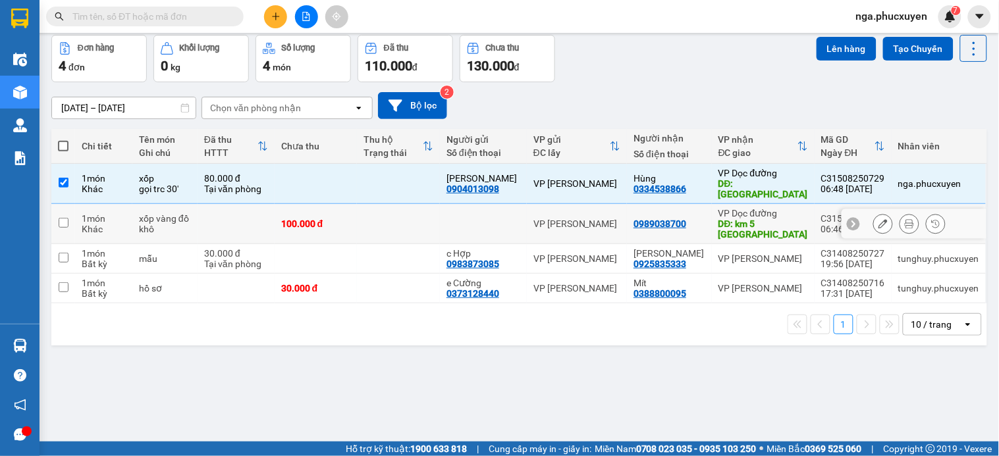
click at [423, 214] on td at bounding box center [398, 224] width 83 height 40
checkbox input "true"
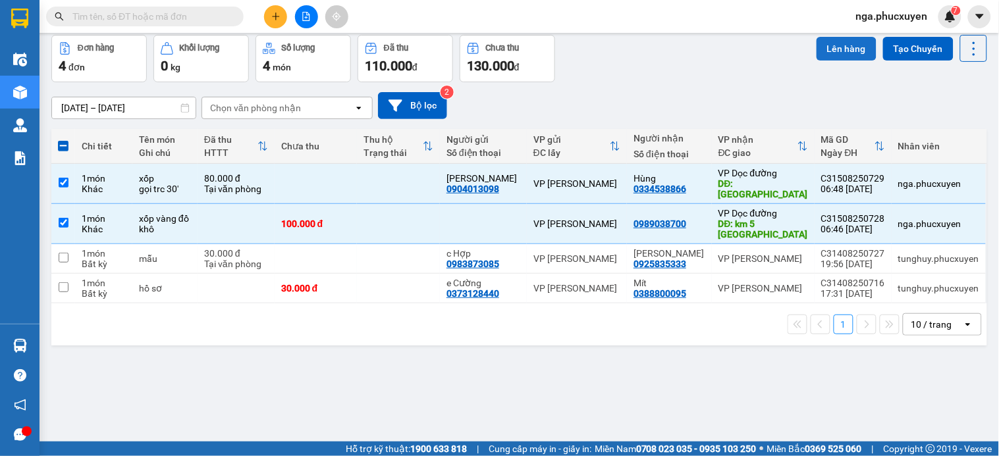
click at [850, 49] on button "Lên hàng" at bounding box center [847, 49] width 60 height 24
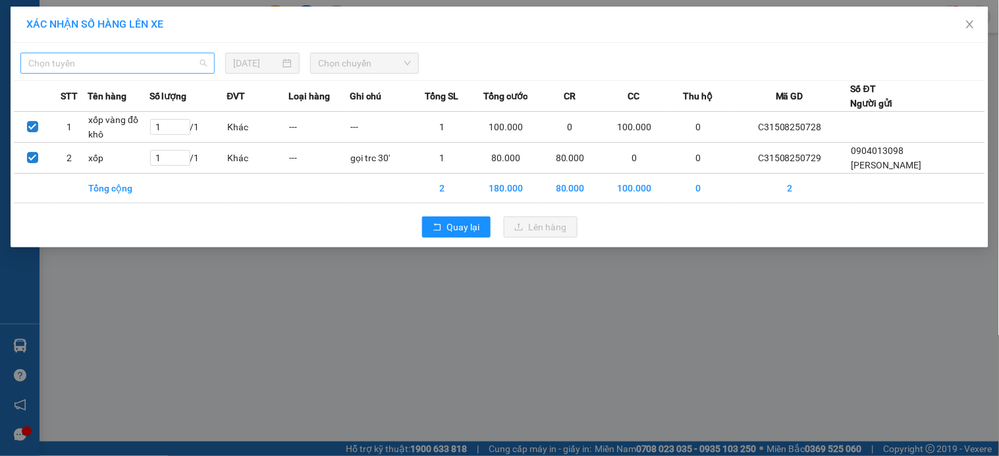
drag, startPoint x: 175, startPoint y: 57, endPoint x: 159, endPoint y: 97, distance: 43.2
click at [173, 58] on span "Chọn tuyến" at bounding box center [117, 63] width 178 height 20
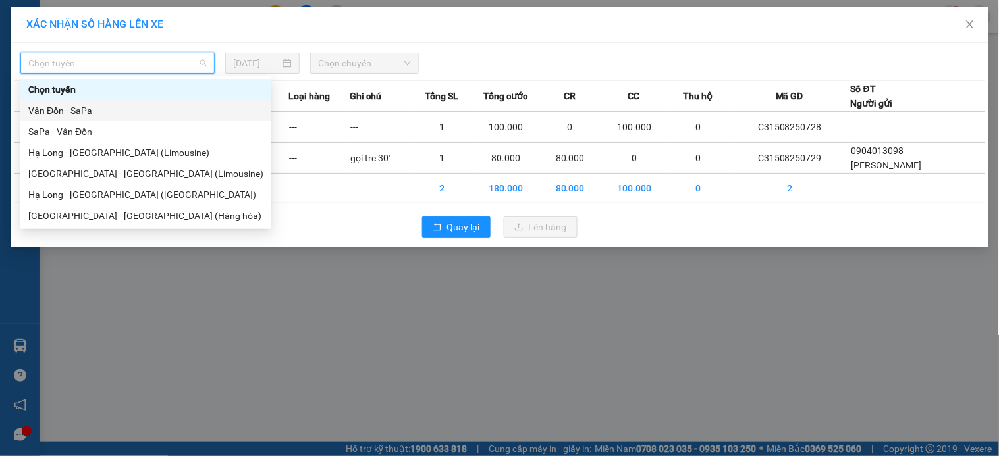
drag, startPoint x: 105, startPoint y: 107, endPoint x: 146, endPoint y: 106, distance: 40.2
click at [107, 106] on div "Vân Đồn - SaPa" at bounding box center [145, 110] width 235 height 14
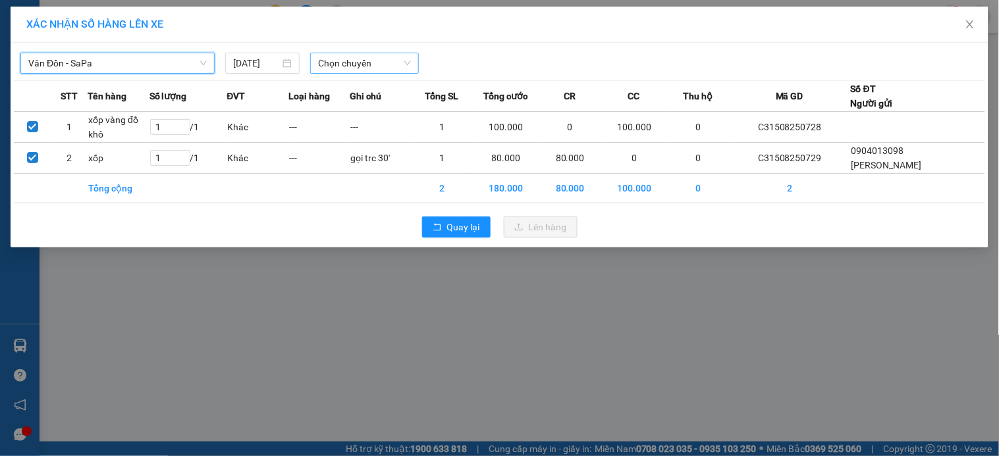
click at [354, 67] on span "Chọn chuyến" at bounding box center [364, 63] width 93 height 20
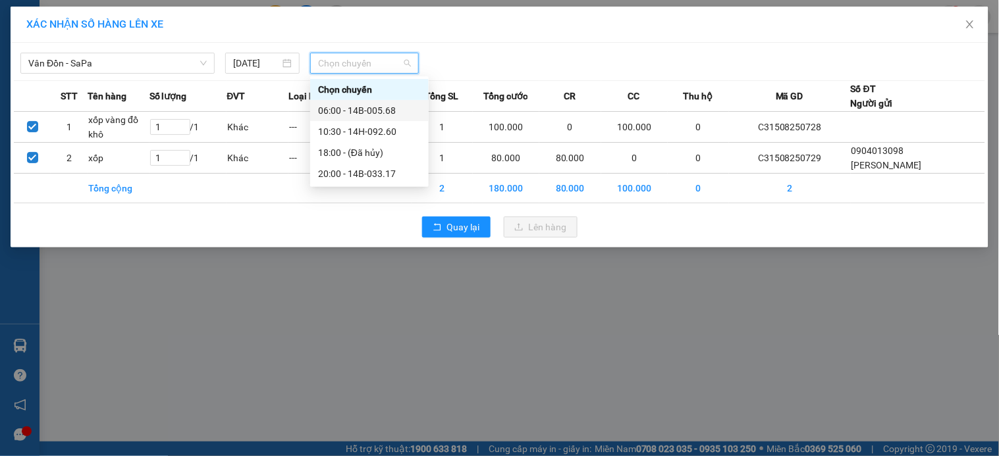
click at [389, 111] on div "06:00 - 14B-005.68" at bounding box center [369, 110] width 103 height 14
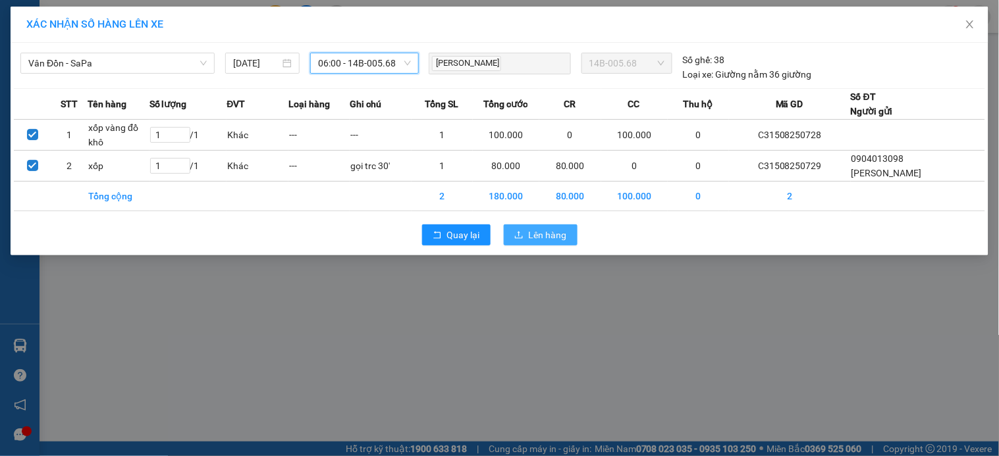
click at [542, 228] on span "Lên hàng" at bounding box center [548, 235] width 38 height 14
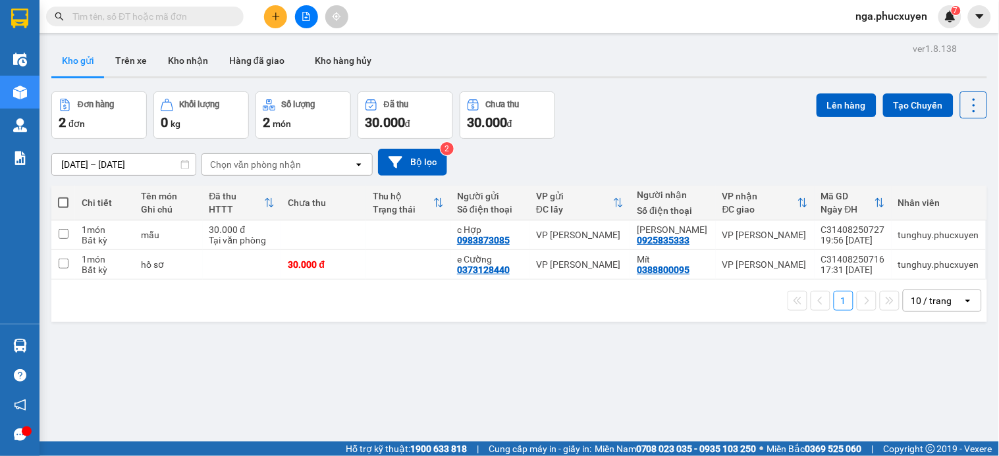
click at [278, 16] on icon "plus" at bounding box center [275, 16] width 7 height 1
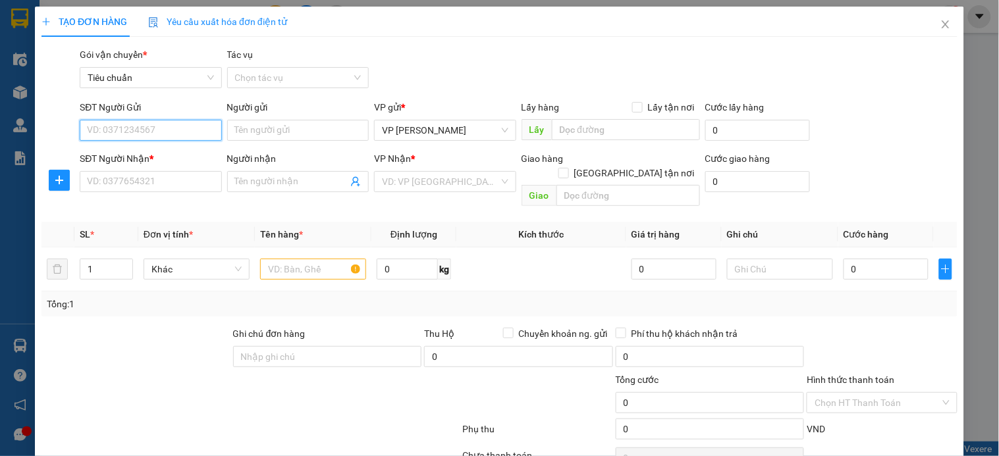
drag, startPoint x: 169, startPoint y: 136, endPoint x: 169, endPoint y: 149, distance: 13.2
click at [169, 149] on form "SĐT Người Gửi VD: 0371234567 Người gửi Tên người gửi VP gửi * VP Hạ Long Lấy hà…" at bounding box center [499, 156] width 916 height 112
click at [168, 154] on div "0934291123 - chị Nga" at bounding box center [159, 157] width 144 height 14
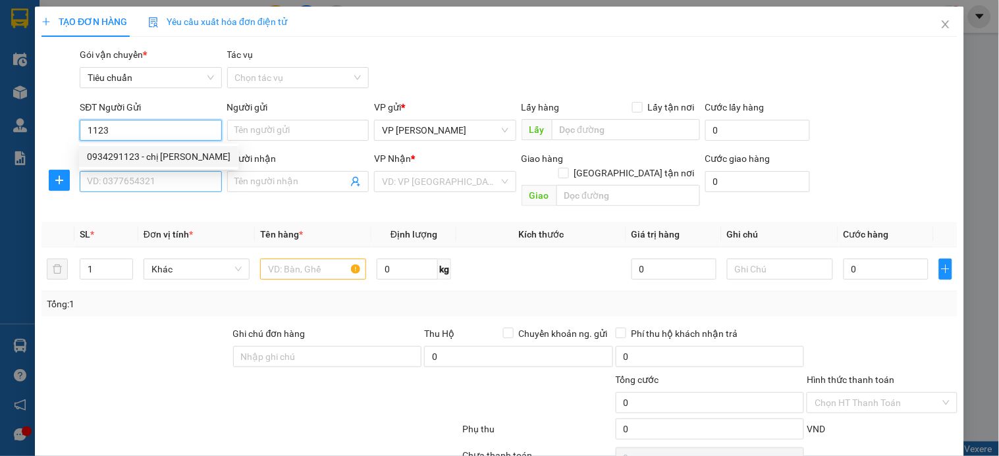
type input "0934291123"
type input "chị Nga"
checkbox input "true"
type input "nvc"
type input "40.000"
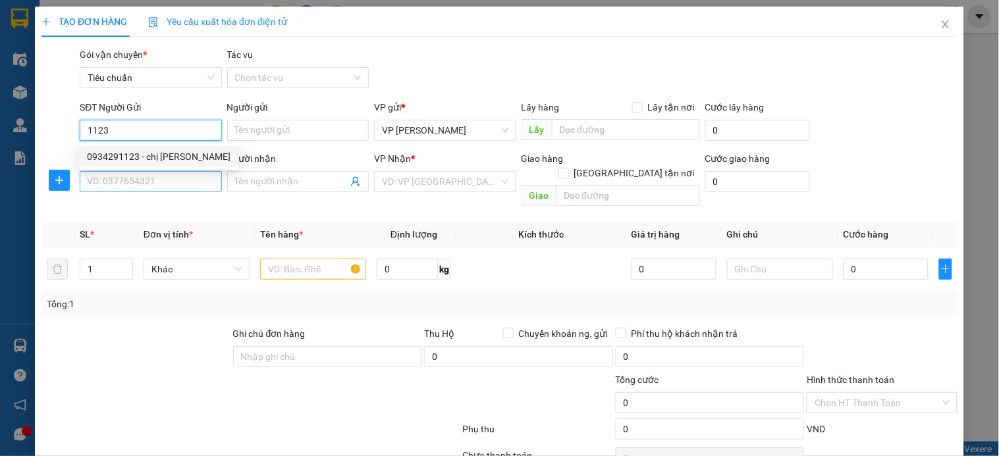
type input "40.000"
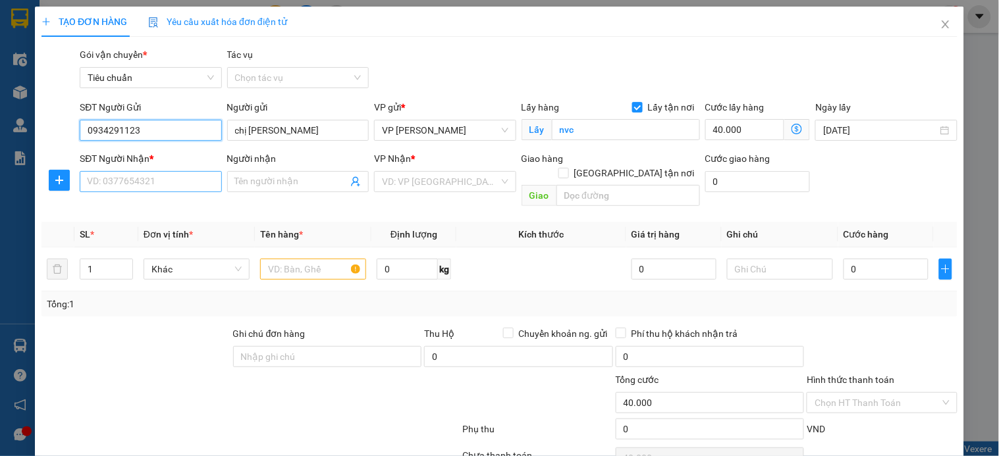
type input "0934291123"
click at [163, 188] on input "SĐT Người Nhận *" at bounding box center [151, 181] width 142 height 21
click at [163, 188] on input "0913556315" at bounding box center [151, 181] width 142 height 21
type input "0913556315"
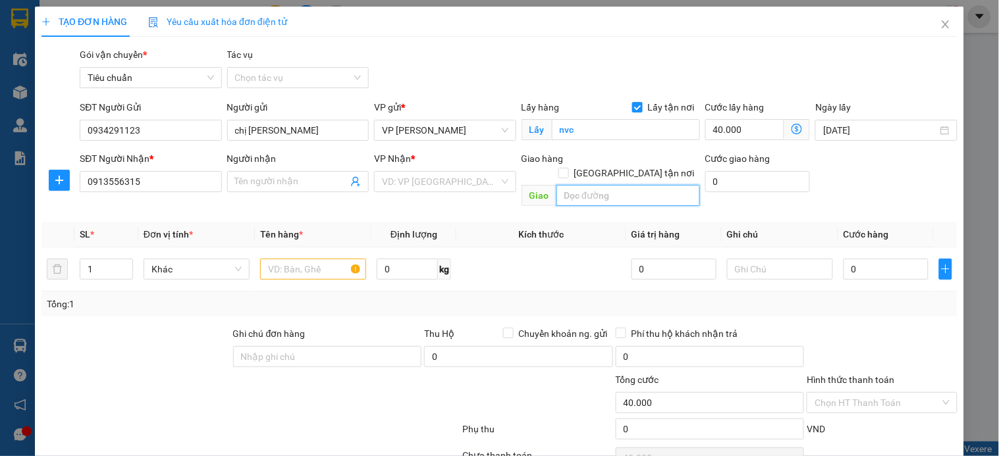
click at [567, 185] on input "text" at bounding box center [629, 195] width 144 height 21
type input "số 56 ngõ 85 hạ đình,thanh xuân"
click at [568, 168] on input "Giao tận nơi" at bounding box center [563, 172] width 9 height 9
checkbox input "true"
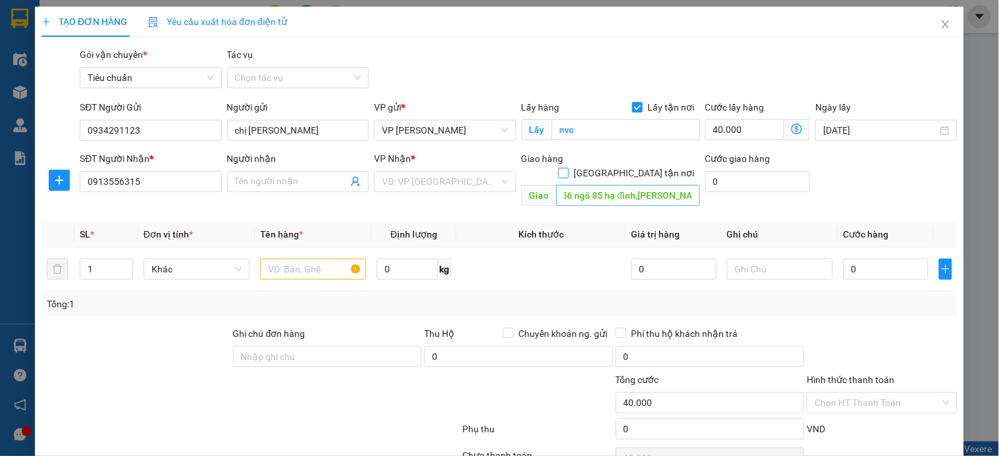
scroll to position [0, 0]
click at [620, 185] on input "số 56 ngõ 85 hạ đình,thanh xuân" at bounding box center [629, 195] width 144 height 21
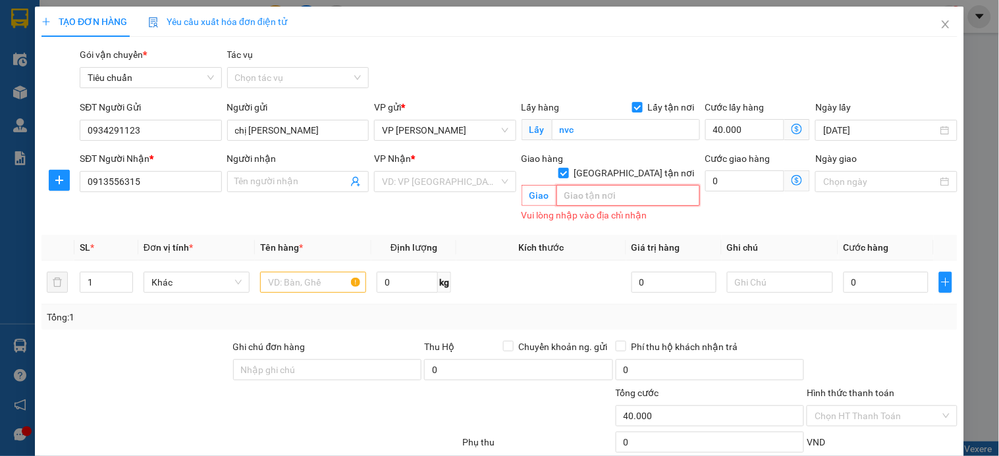
paste input "56 Ng. 85 P. Hạ Đình, Hạ Đình, Thanh Xuân, Hà Nội, Việt Nam"
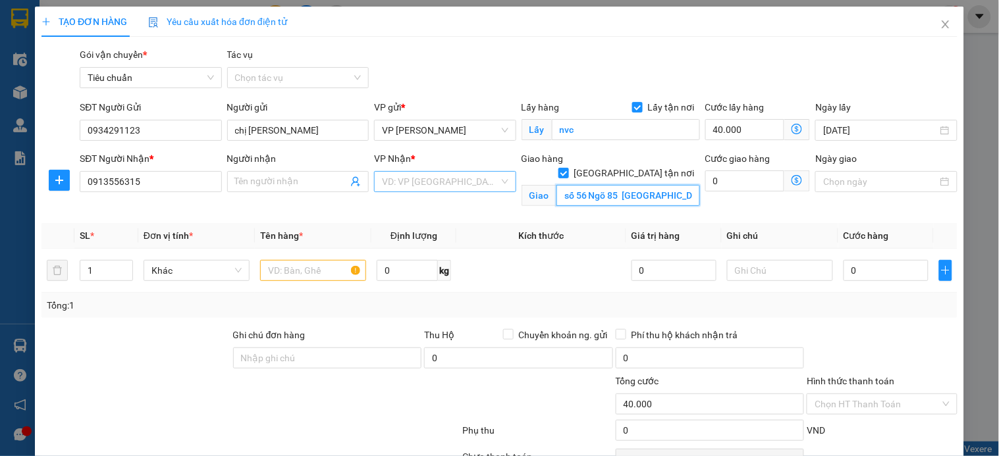
type input "số 56 Ngõ 85 Hạ Đình, Hạ Đình, Thanh Xuân"
click at [418, 176] on input "search" at bounding box center [440, 182] width 117 height 20
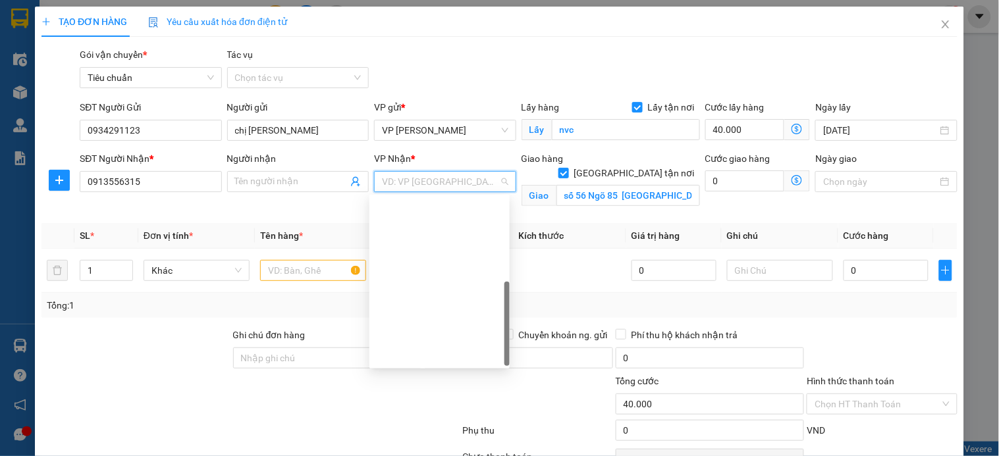
scroll to position [211, 0]
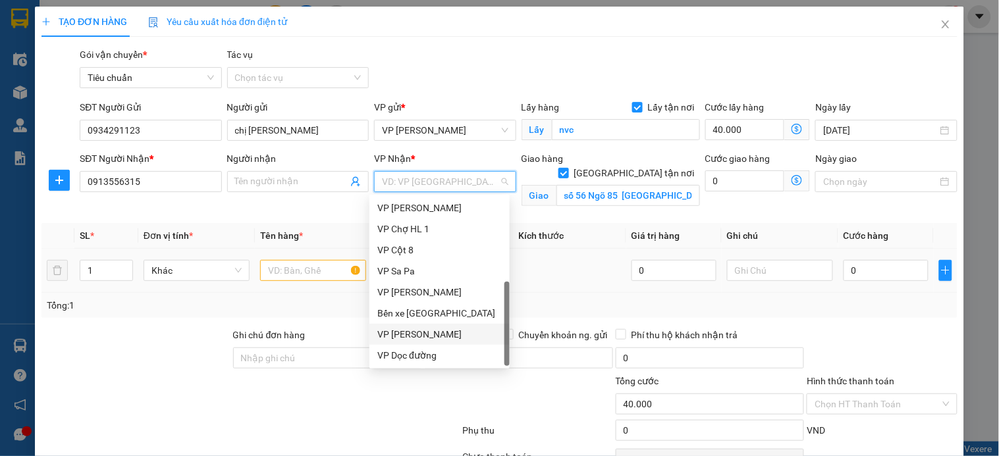
drag, startPoint x: 431, startPoint y: 332, endPoint x: 719, endPoint y: 258, distance: 297.1
click at [431, 333] on div "VP [PERSON_NAME]" at bounding box center [439, 334] width 124 height 14
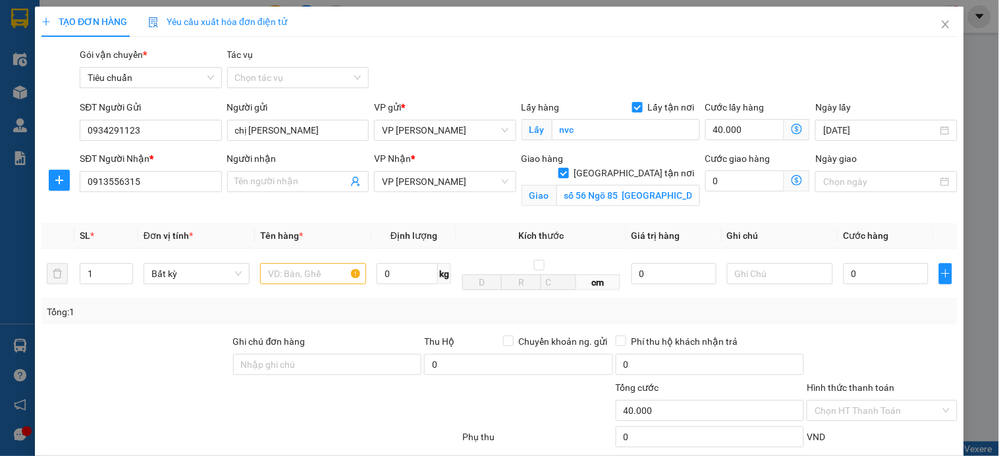
click at [793, 175] on span at bounding box center [797, 181] width 26 height 21
click at [784, 182] on span at bounding box center [797, 181] width 26 height 21
click at [792, 182] on icon "dollar-circle" at bounding box center [797, 180] width 11 height 11
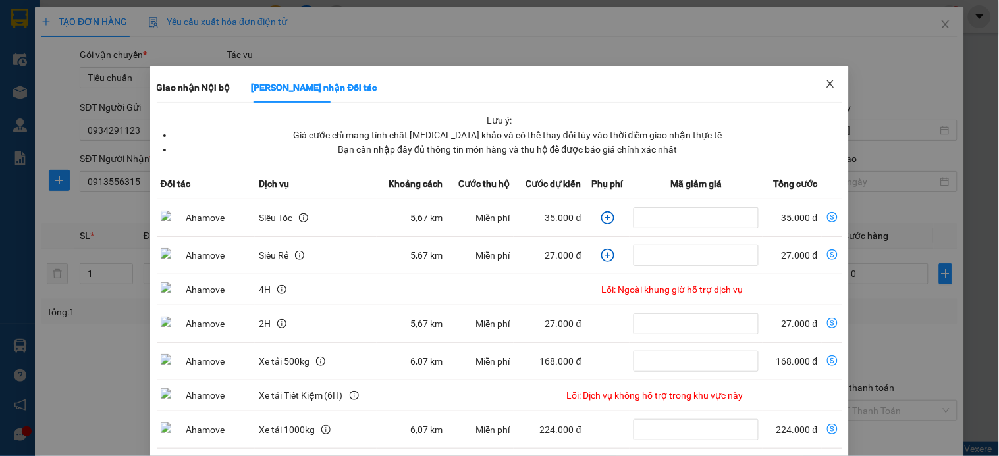
click at [825, 86] on icon "close" at bounding box center [830, 83] width 11 height 11
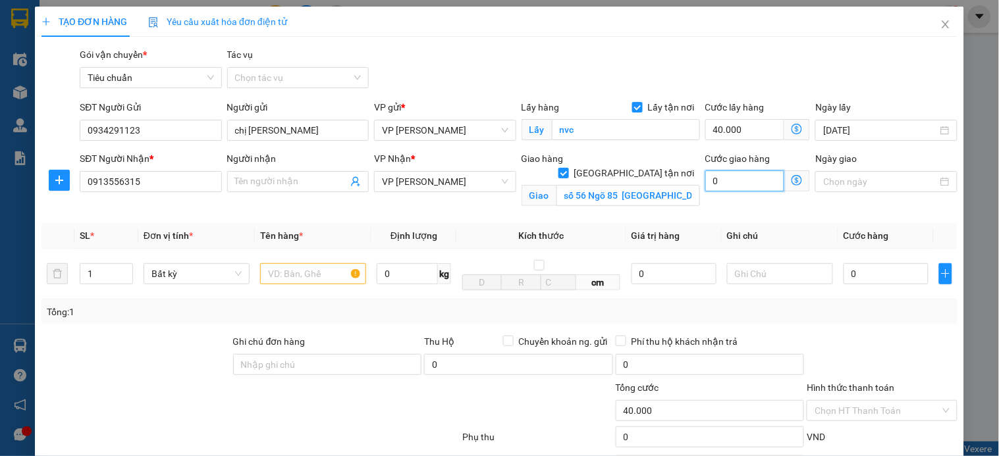
click at [727, 180] on input "0" at bounding box center [745, 181] width 80 height 21
type input "5"
type input "40.005"
type input "40.050"
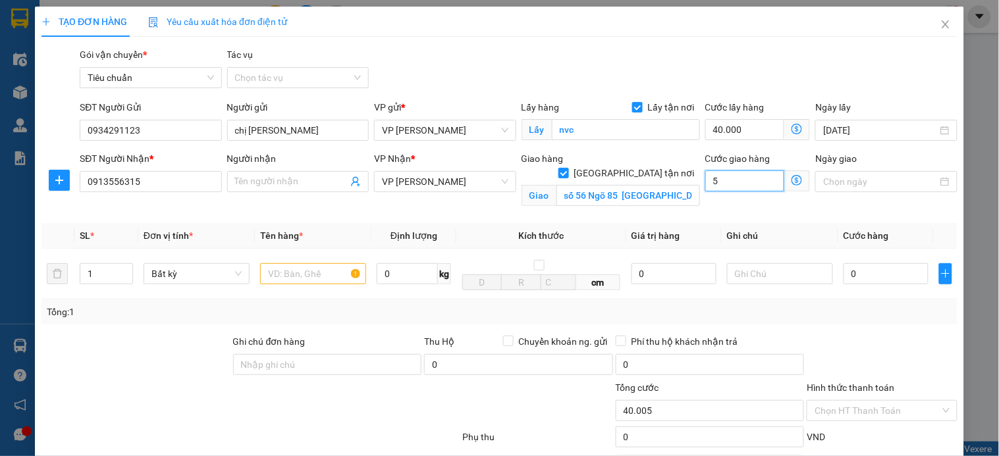
type input "40.050"
type input "50"
type input "90.000"
type input "50.000"
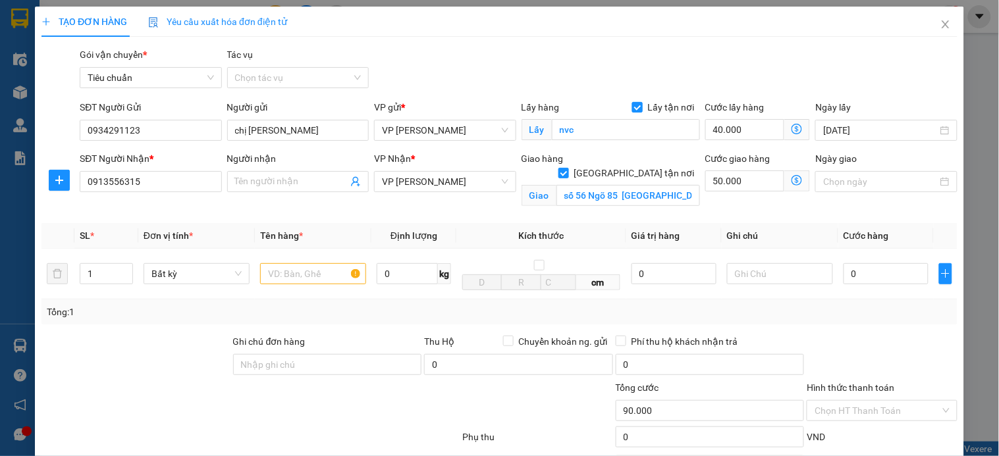
click at [632, 107] on input "Lấy tận nơi" at bounding box center [636, 106] width 9 height 9
checkbox input "false"
click at [748, 133] on input "40.000" at bounding box center [757, 130] width 105 height 21
type input "50.000"
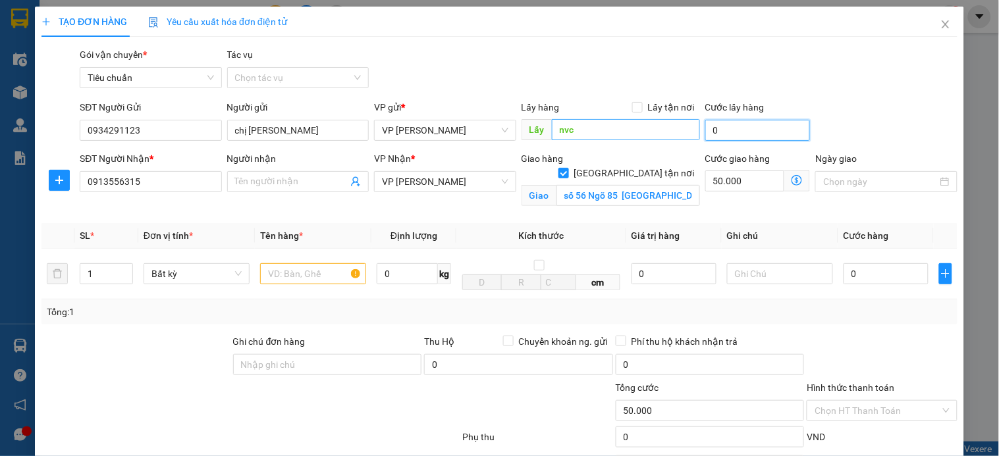
type input "0"
click at [580, 123] on input "nvc" at bounding box center [626, 129] width 148 height 21
click at [303, 278] on input "text" at bounding box center [313, 273] width 106 height 21
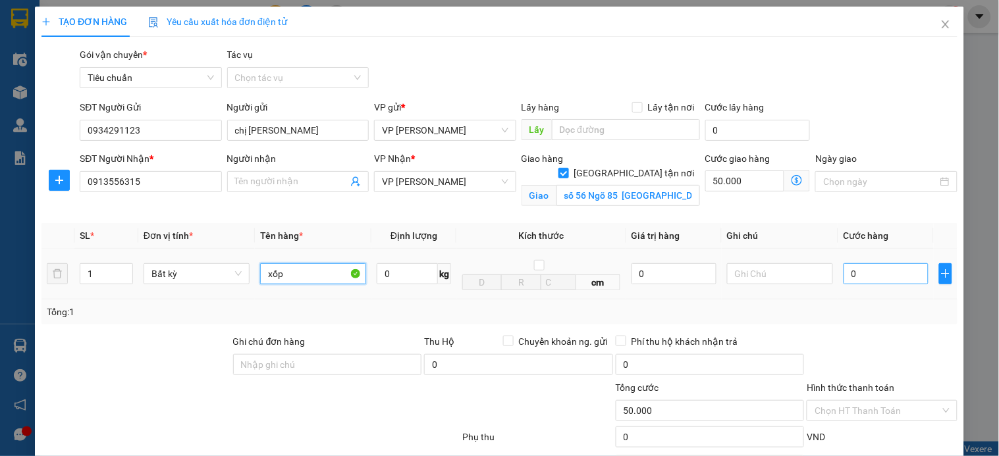
type input "xốp"
click at [868, 277] on input "0" at bounding box center [886, 273] width 85 height 21
type input "6"
type input "50.006"
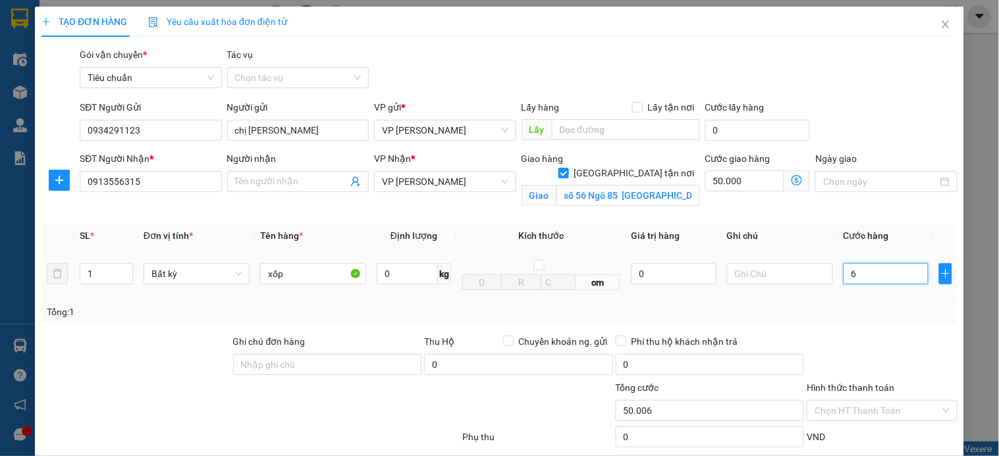
type input "60"
type input "50.060"
type input "60.000"
type input "110.000"
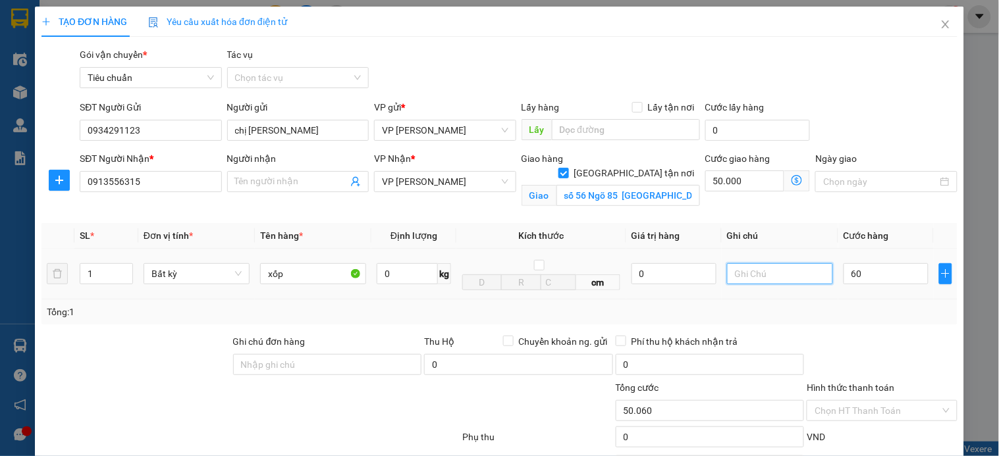
type input "110.000"
click at [755, 272] on input "text" at bounding box center [780, 273] width 106 height 21
type input "k phiếu"
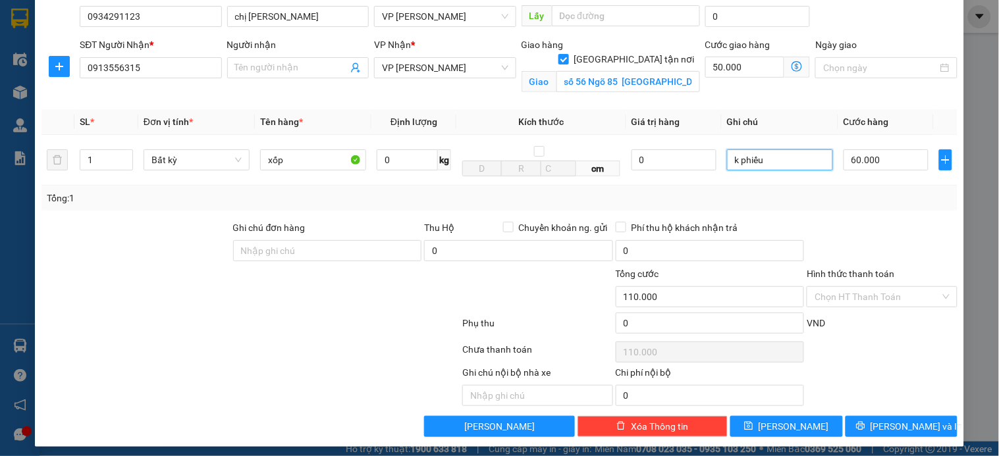
scroll to position [122, 0]
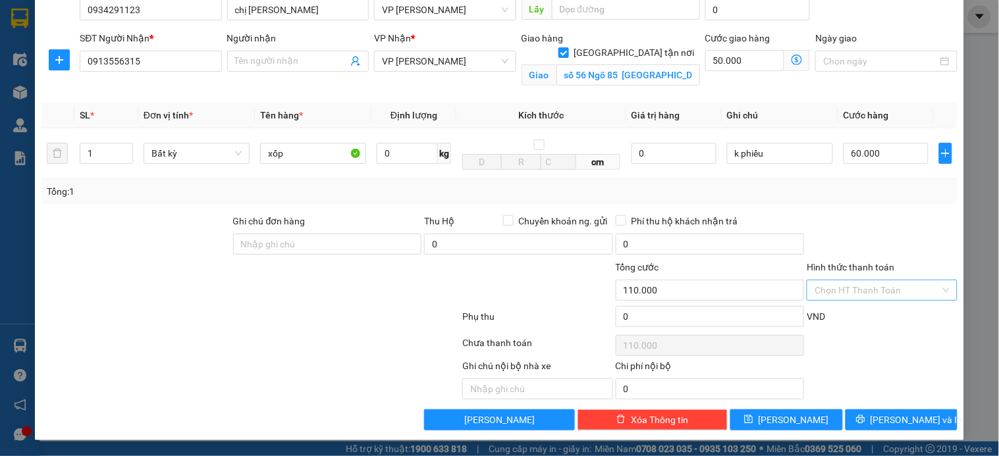
click at [863, 288] on input "Hình thức thanh toán" at bounding box center [877, 291] width 125 height 20
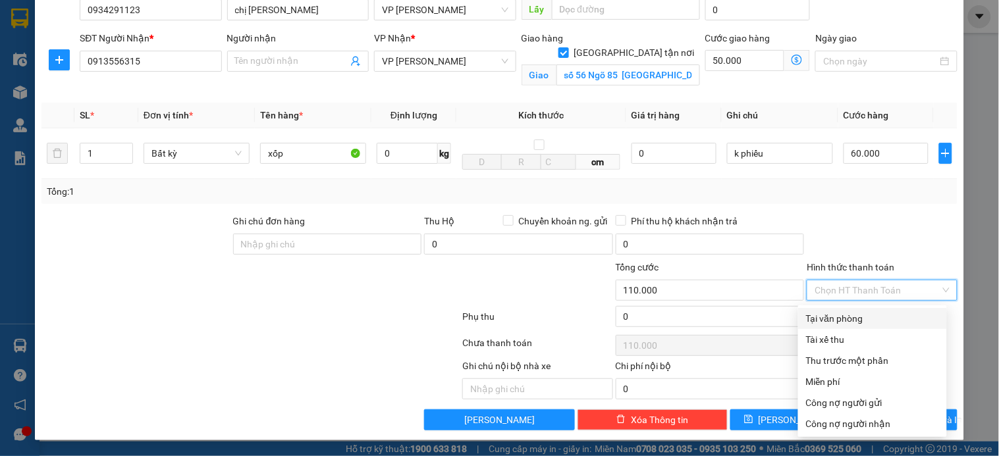
click at [853, 319] on div "Tại văn phòng" at bounding box center [872, 319] width 133 height 14
type input "0"
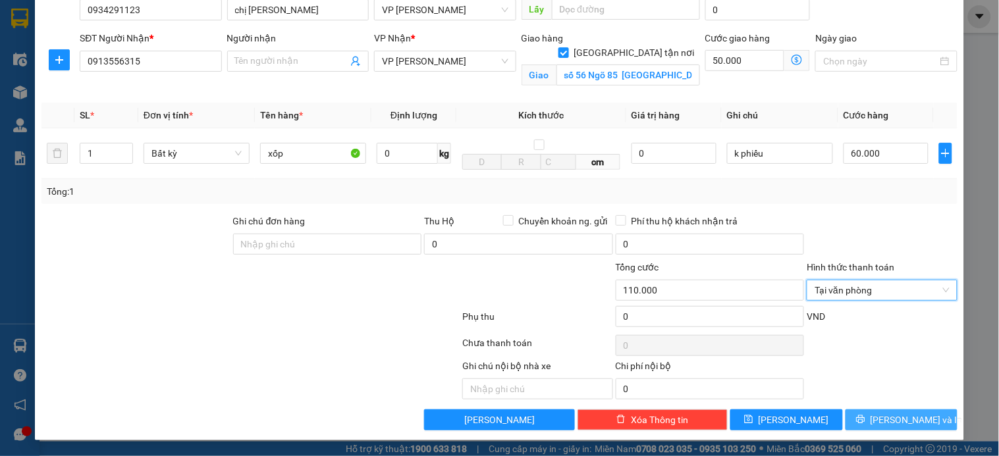
click at [887, 417] on span "Lưu và In" at bounding box center [917, 420] width 92 height 14
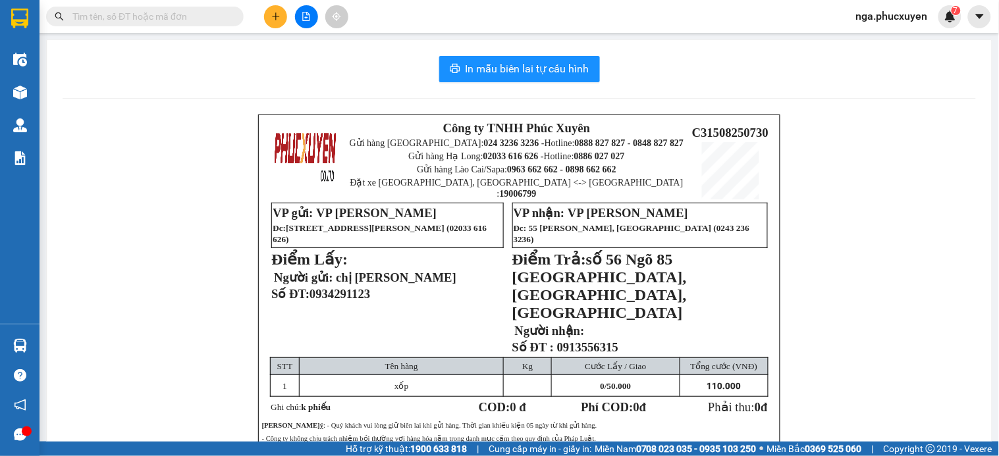
click at [184, 16] on input "text" at bounding box center [149, 16] width 155 height 14
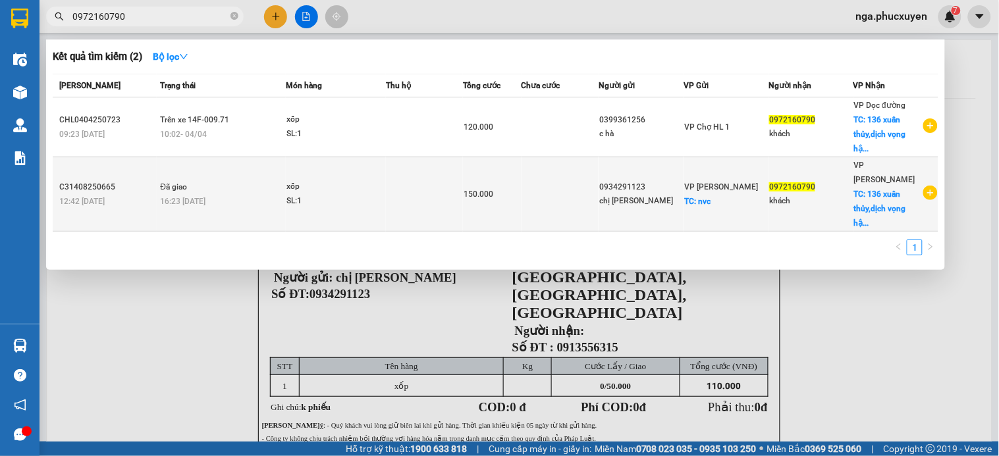
type input "0972160790"
click at [369, 188] on div "xốp" at bounding box center [335, 187] width 99 height 14
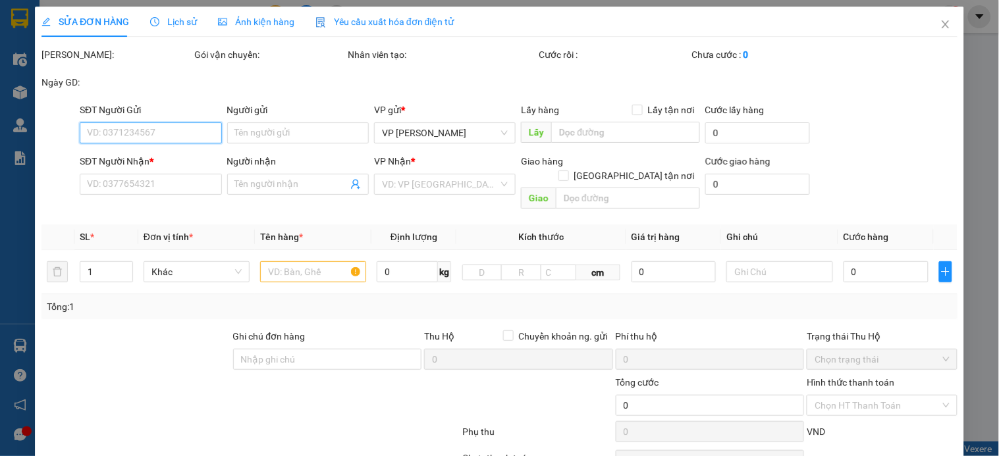
type input "0934291123"
type input "chị Nga"
checkbox input "true"
type input "nvc"
type input "40.000"
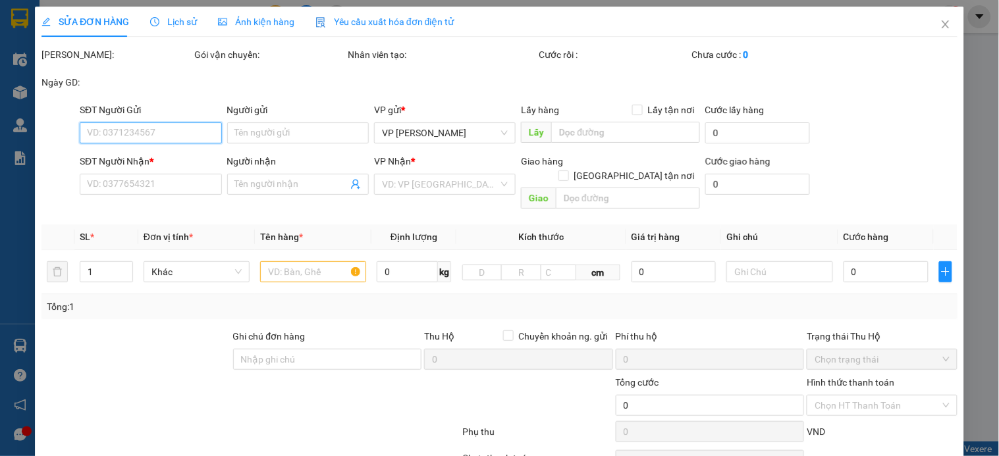
type input "0972160790"
type input "khách"
checkbox input "true"
type input "136 xuân thủy,dịch vọng hậu,cầu giấy,hà nội"
type input "40.000"
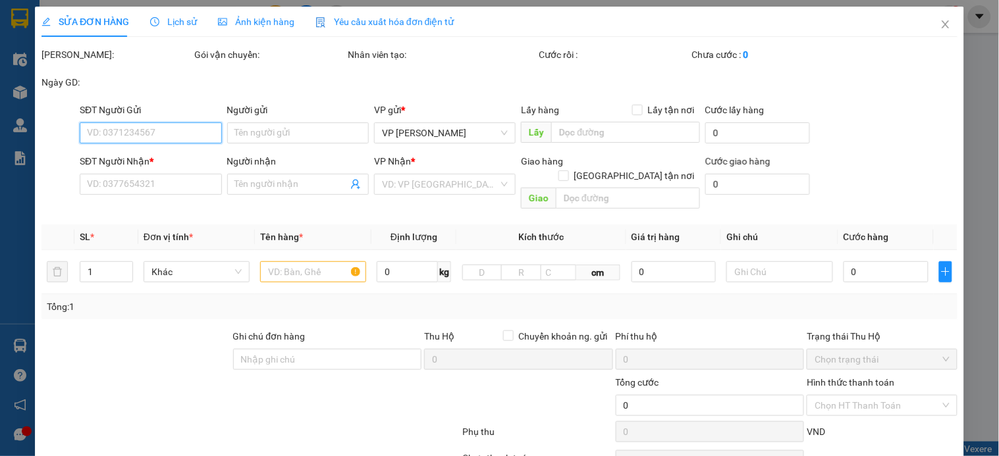
type input "150.000"
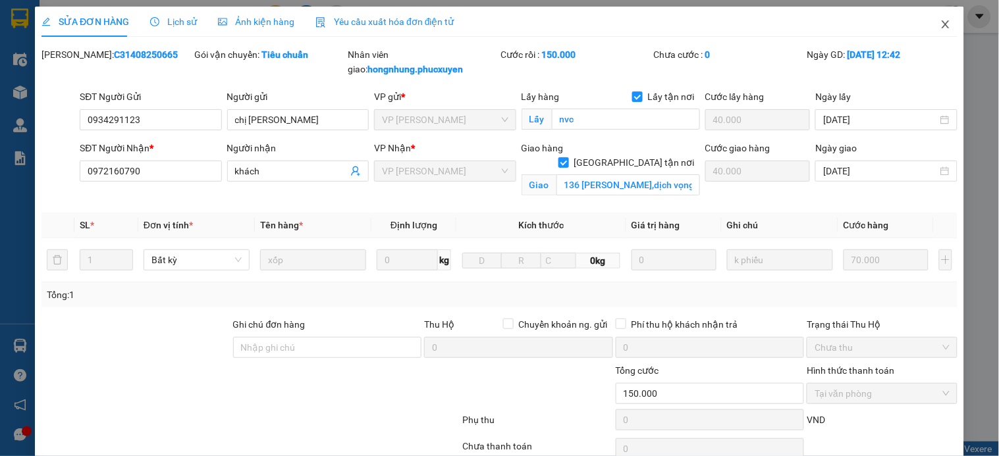
click at [941, 27] on icon "close" at bounding box center [946, 24] width 11 height 11
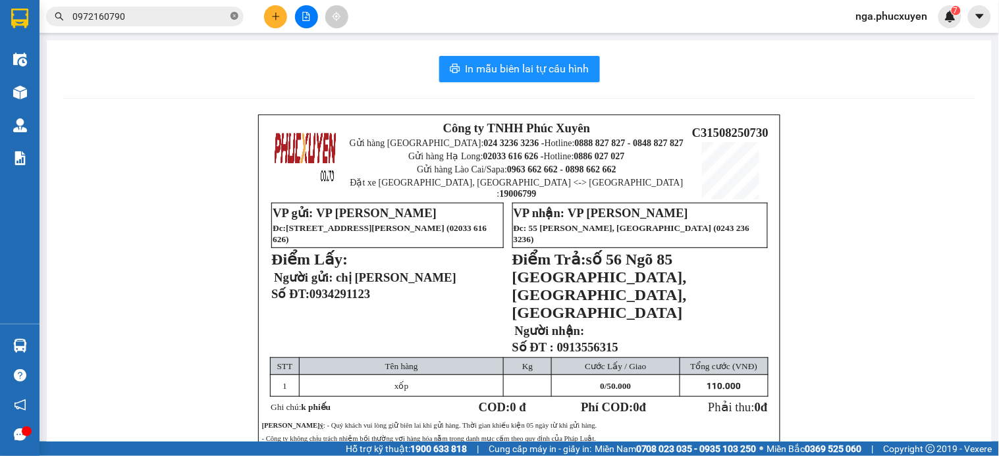
click at [234, 14] on icon "close-circle" at bounding box center [235, 16] width 8 height 8
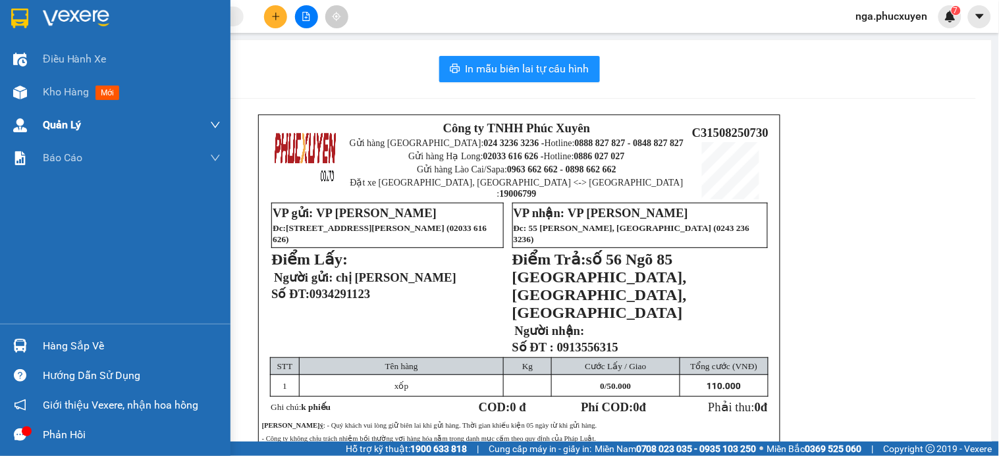
click at [53, 15] on img at bounding box center [76, 19] width 67 height 20
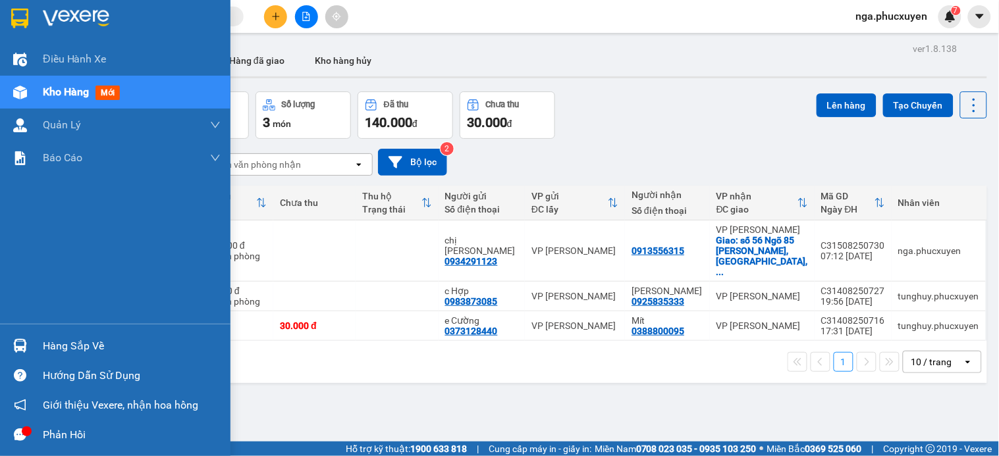
click at [53, 352] on div "Hàng sắp về" at bounding box center [132, 347] width 178 height 20
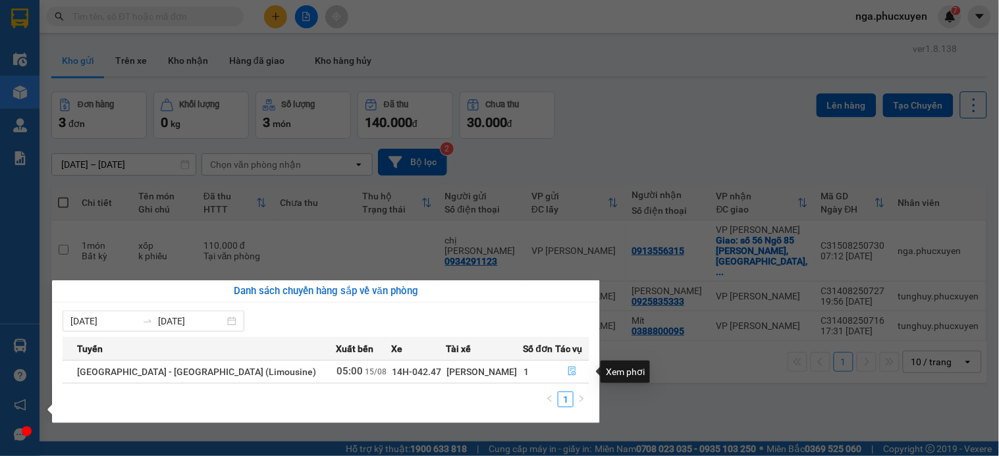
click at [568, 373] on icon "file-done" at bounding box center [572, 371] width 9 height 9
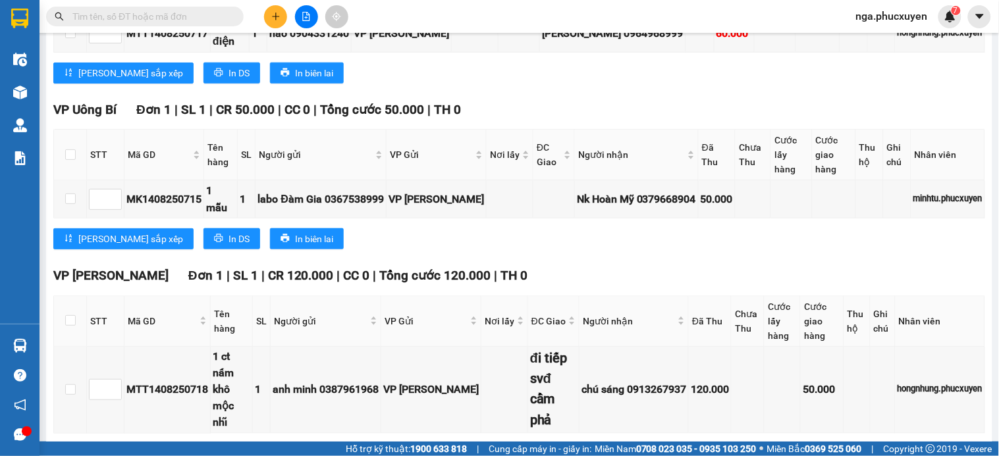
scroll to position [366, 0]
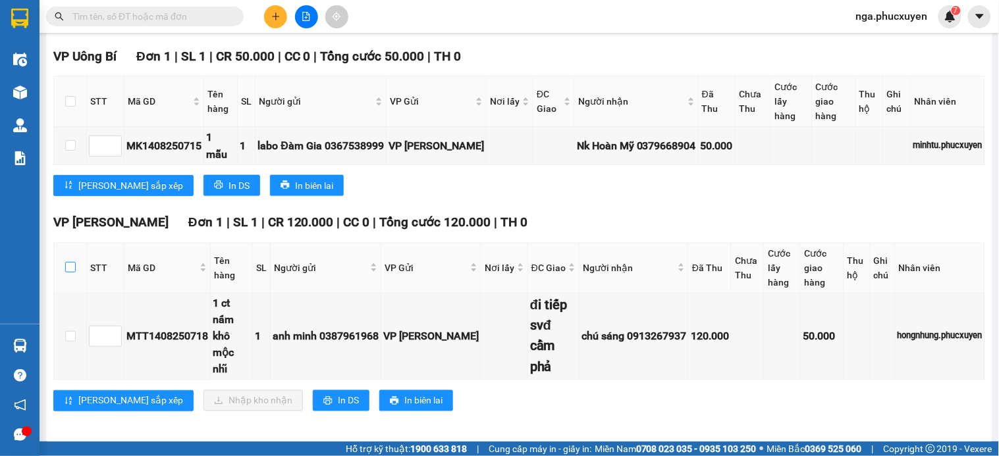
click at [75, 273] on input "checkbox" at bounding box center [70, 267] width 11 height 11
checkbox input "true"
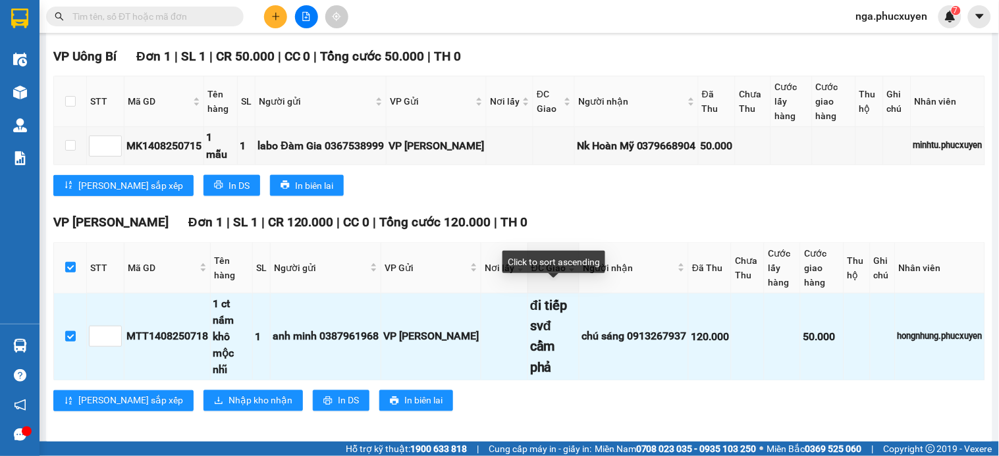
scroll to position [425, 0]
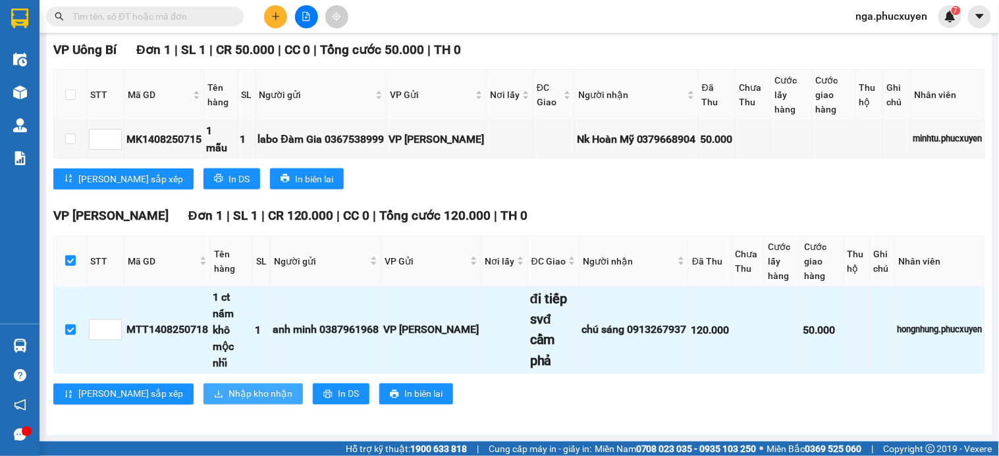
click at [229, 395] on span "Nhập kho nhận" at bounding box center [261, 394] width 64 height 14
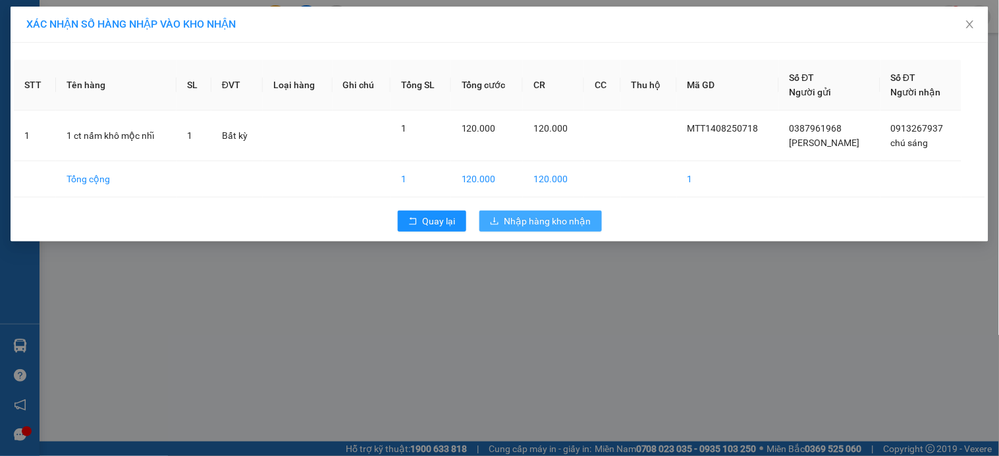
click at [549, 224] on span "Nhập hàng kho nhận" at bounding box center [548, 221] width 87 height 14
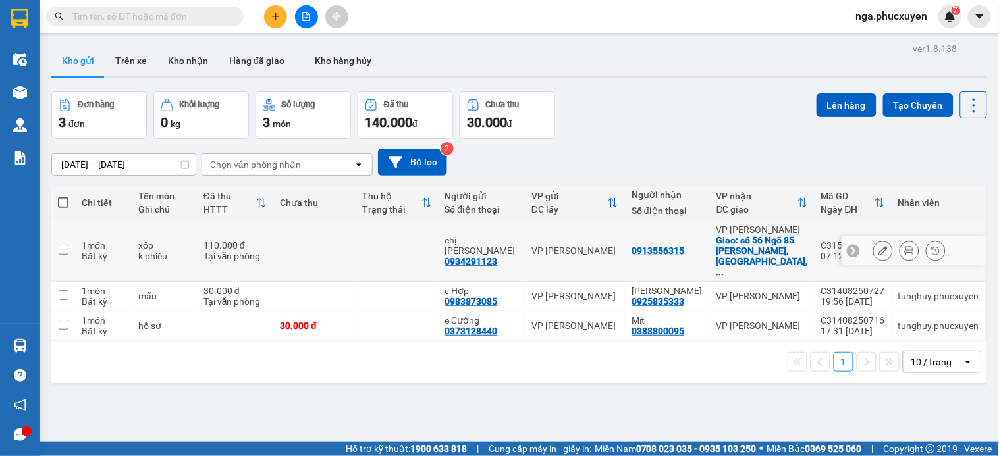
drag, startPoint x: 379, startPoint y: 240, endPoint x: 518, endPoint y: 196, distance: 145.4
click at [379, 241] on td at bounding box center [397, 251] width 82 height 61
checkbox input "true"
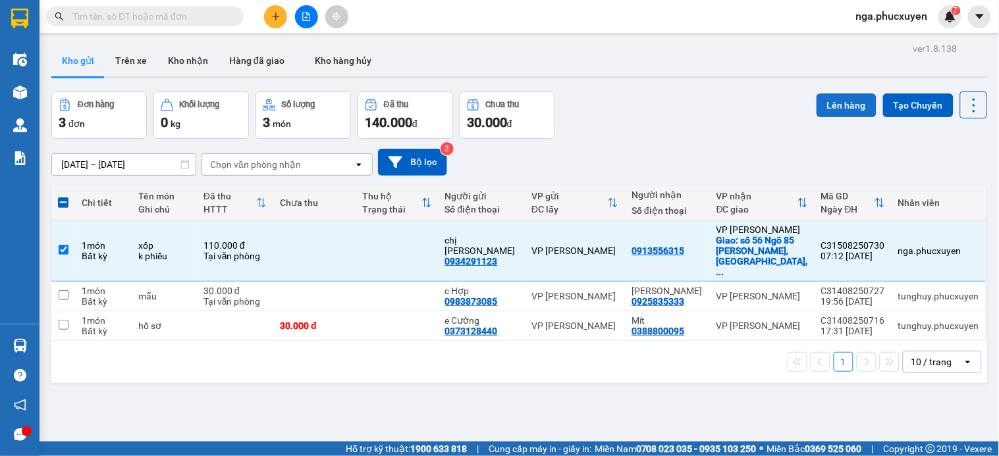
click at [834, 104] on button "Lên hàng" at bounding box center [847, 106] width 60 height 24
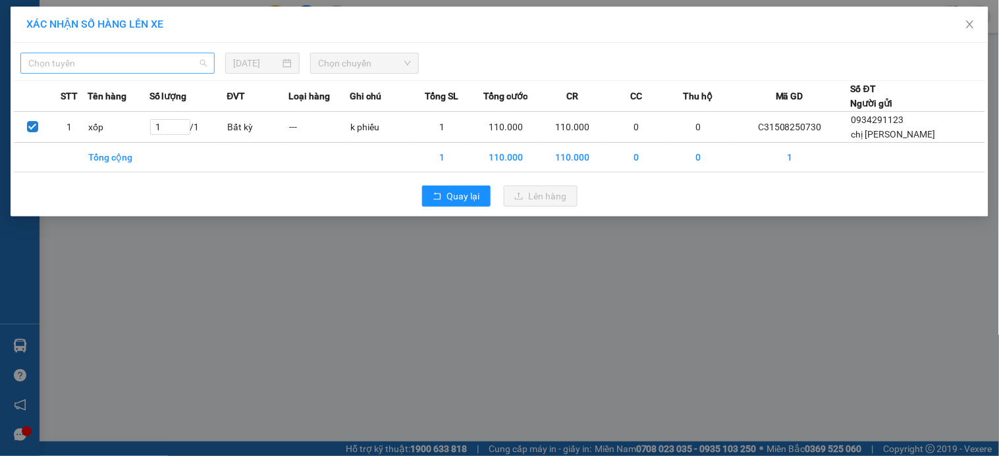
click at [157, 63] on span "Chọn tuyến" at bounding box center [117, 63] width 178 height 20
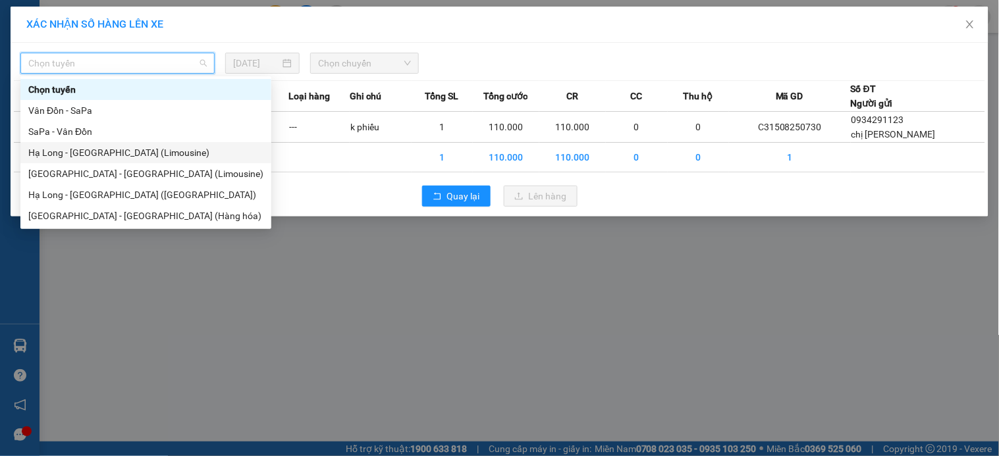
drag, startPoint x: 123, startPoint y: 153, endPoint x: 292, endPoint y: 90, distance: 180.7
click at [124, 152] on div "Hạ Long - Hà Nội (Limousine)" at bounding box center [145, 153] width 235 height 14
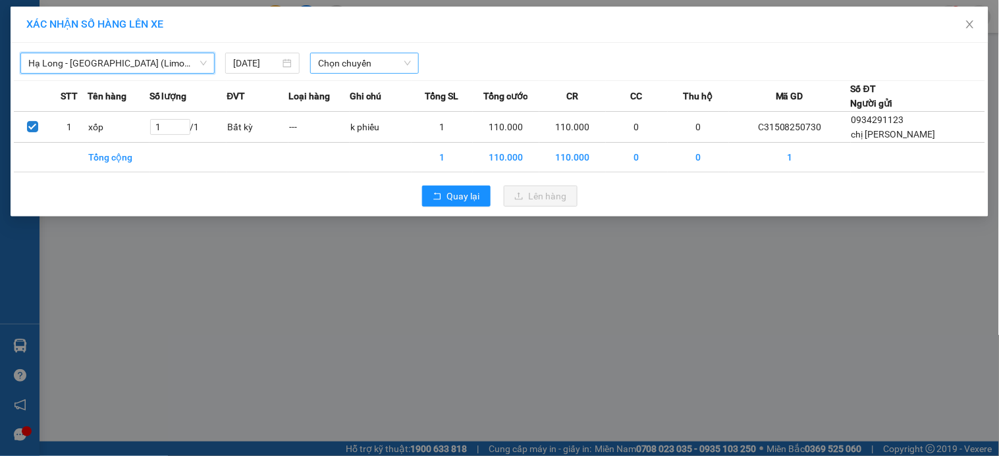
click at [374, 70] on span "Chọn chuyến" at bounding box center [364, 63] width 93 height 20
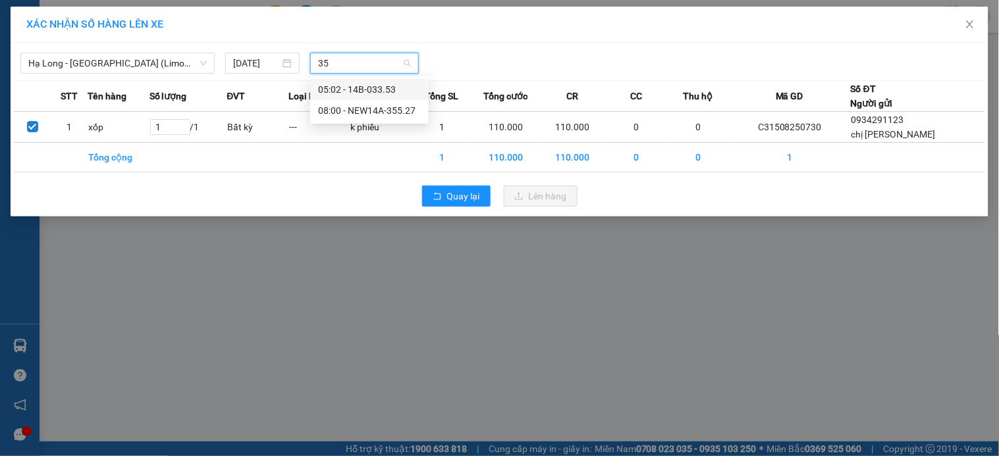
type input "355"
click at [373, 90] on div "08:00 - NEW14A-355.27" at bounding box center [369, 89] width 103 height 14
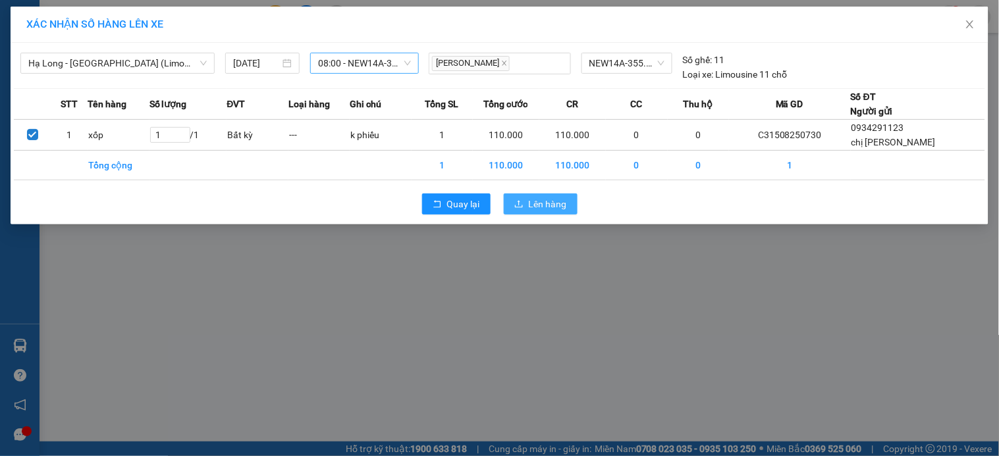
click at [553, 207] on span "Lên hàng" at bounding box center [548, 204] width 38 height 14
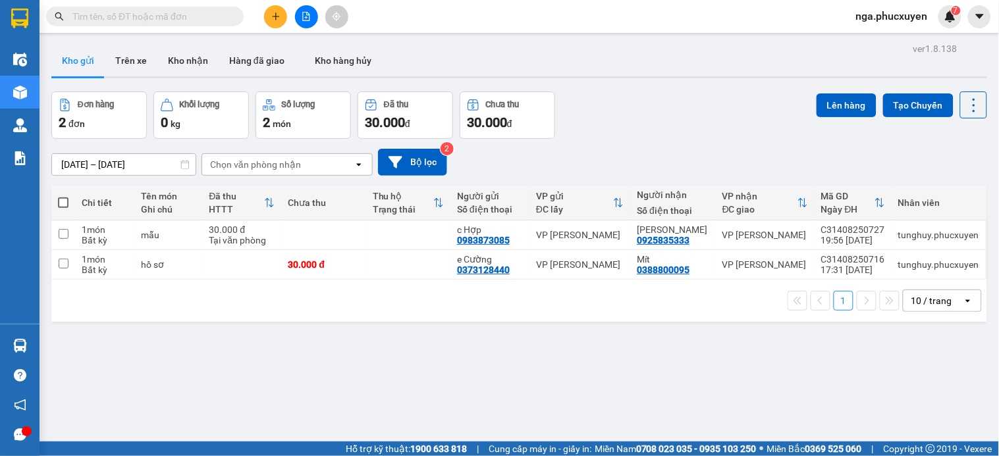
drag, startPoint x: 177, startPoint y: 58, endPoint x: 183, endPoint y: 76, distance: 19.6
click at [175, 58] on button "Kho nhận" at bounding box center [187, 61] width 61 height 32
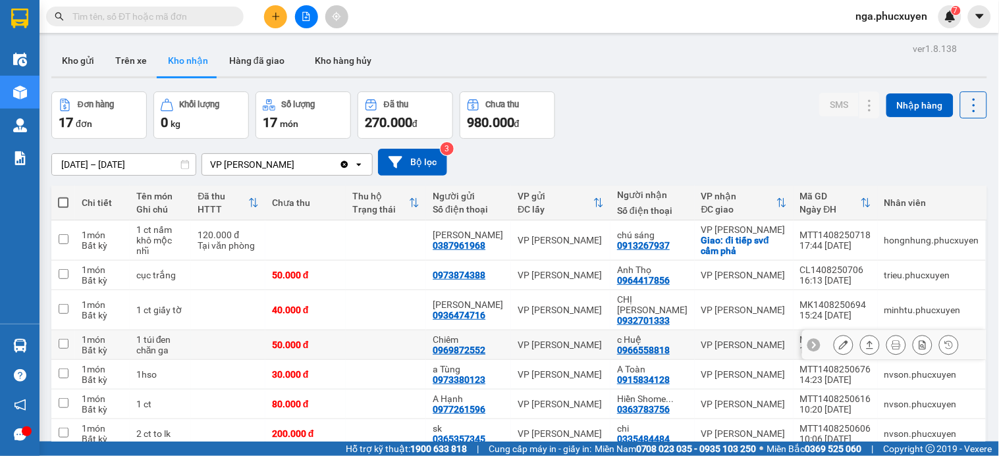
scroll to position [73, 0]
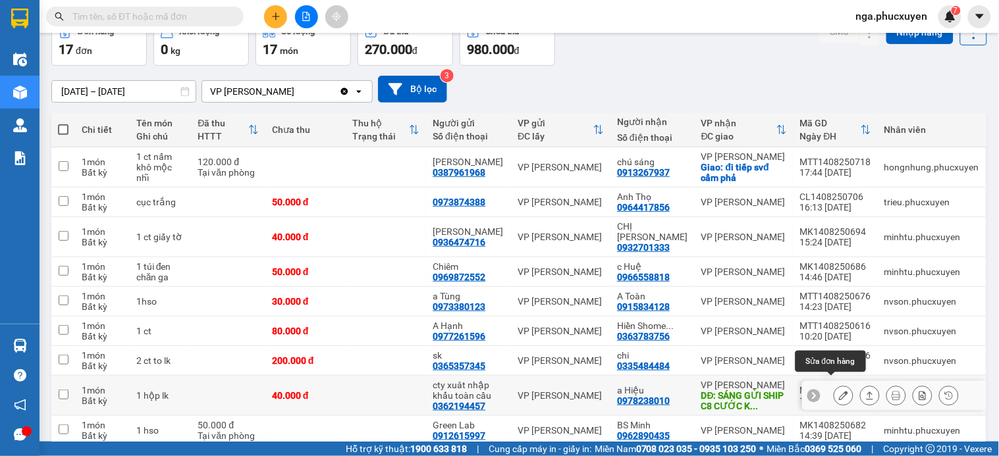
click at [839, 391] on icon at bounding box center [843, 395] width 9 height 9
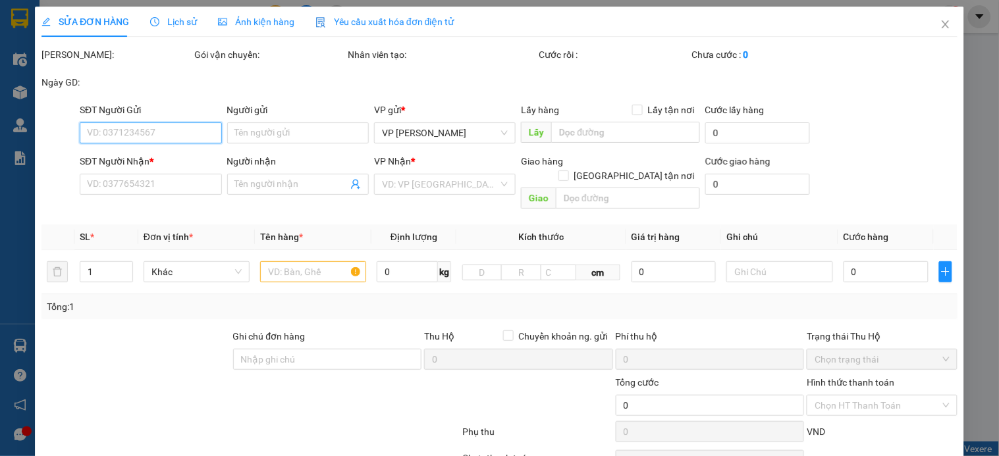
type input "0362194457"
type input "cty xuât nhập khẩu toàn cầu"
type input "0978238010"
type input "a Hiệu"
type input "SÁNG GỬI SHIP C8 CƯỚC KH TRẢ"
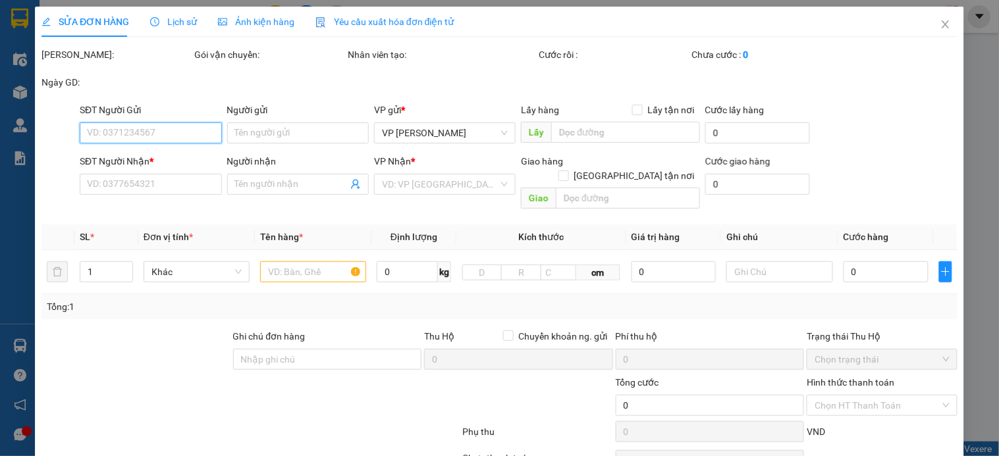
type input "40.000"
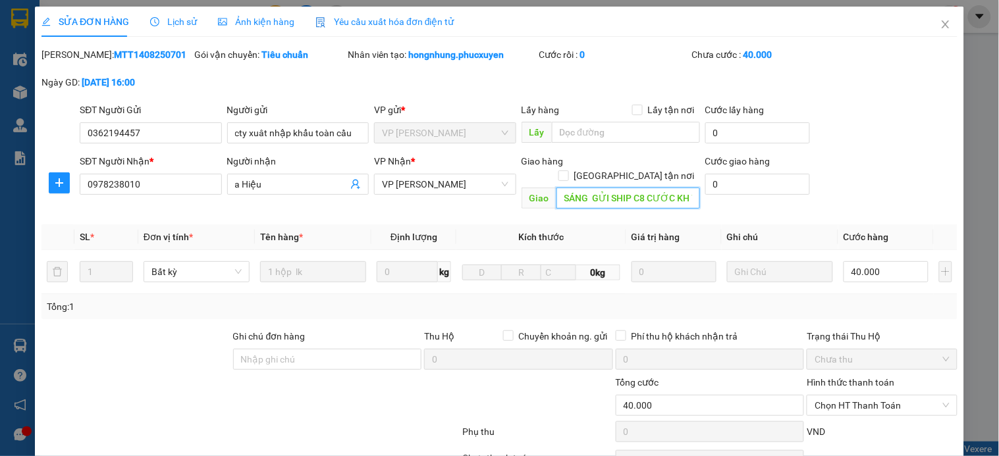
click at [624, 188] on input "SÁNG GỬI SHIP C8 CƯỚC KH TRẢ" at bounding box center [629, 198] width 144 height 21
click at [941, 23] on icon "close" at bounding box center [946, 24] width 11 height 11
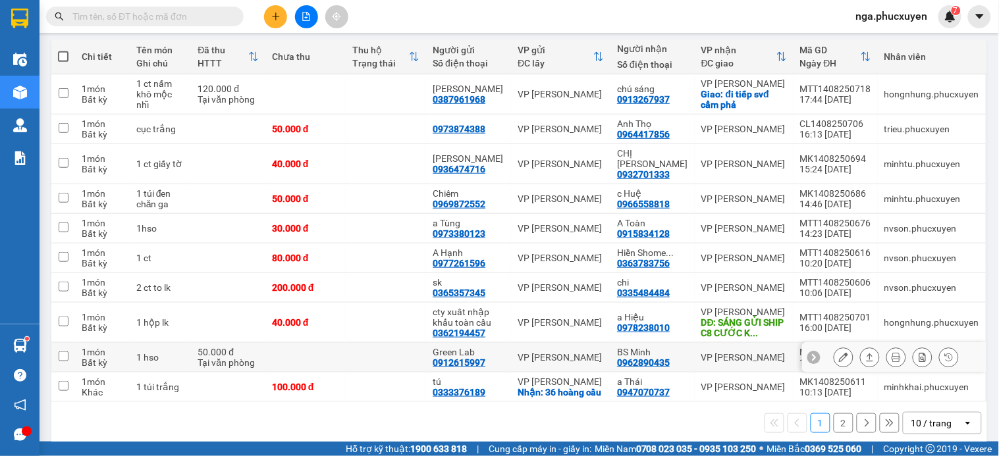
scroll to position [150, 0]
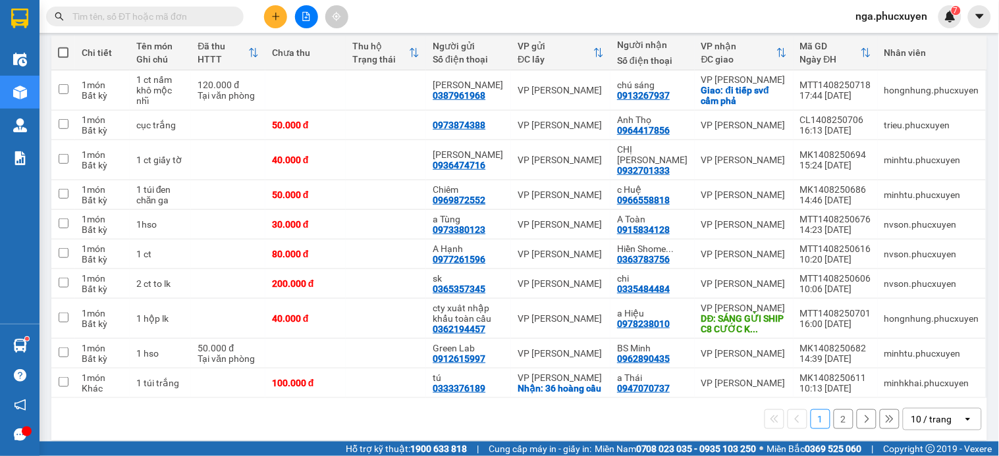
click at [834, 412] on button "2" at bounding box center [844, 420] width 20 height 20
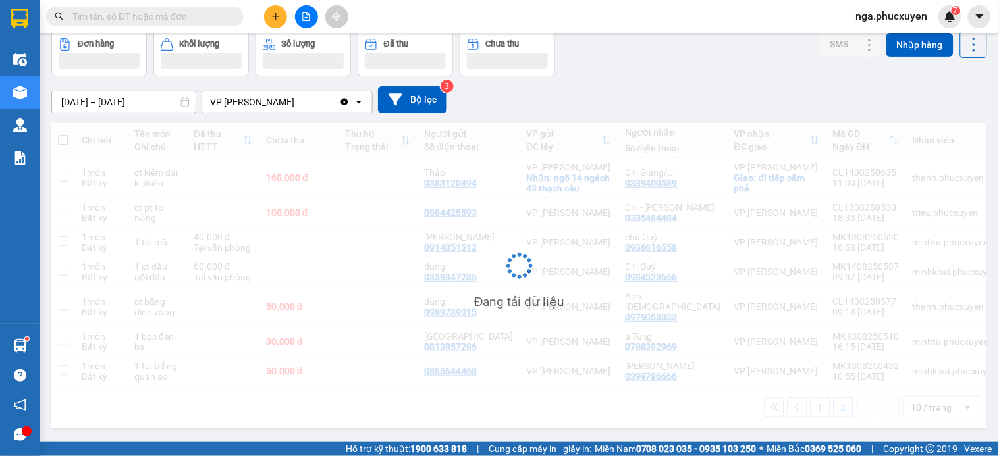
scroll to position [61, 0]
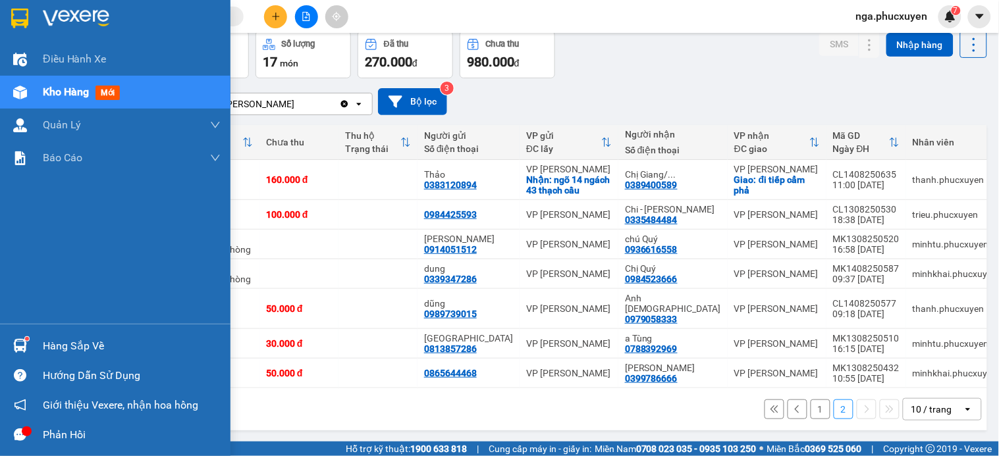
drag, startPoint x: 18, startPoint y: 345, endPoint x: 126, endPoint y: 345, distance: 108.0
click at [20, 345] on img at bounding box center [20, 346] width 14 height 14
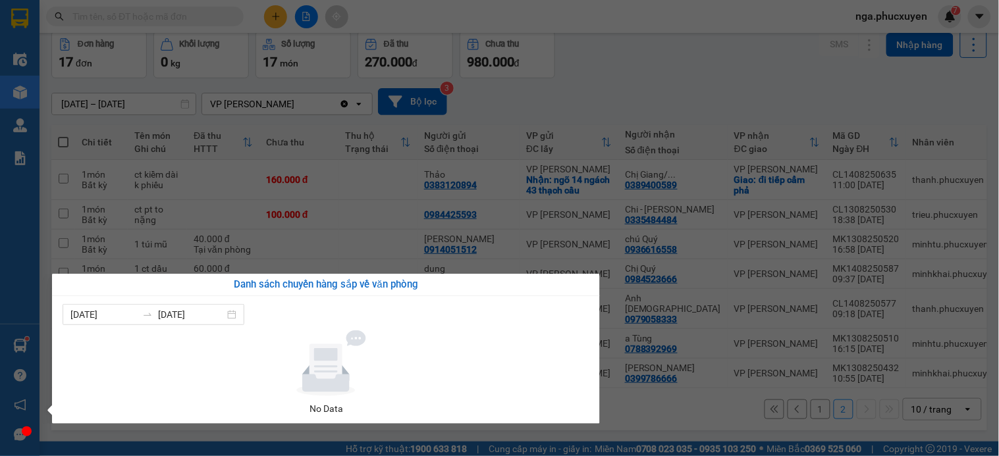
click at [627, 78] on section "Kết quả tìm kiếm ( 2 ) Bộ lọc Mã ĐH Trạng thái Món hàng Thu hộ Tổng cước Chưa c…" at bounding box center [499, 228] width 999 height 456
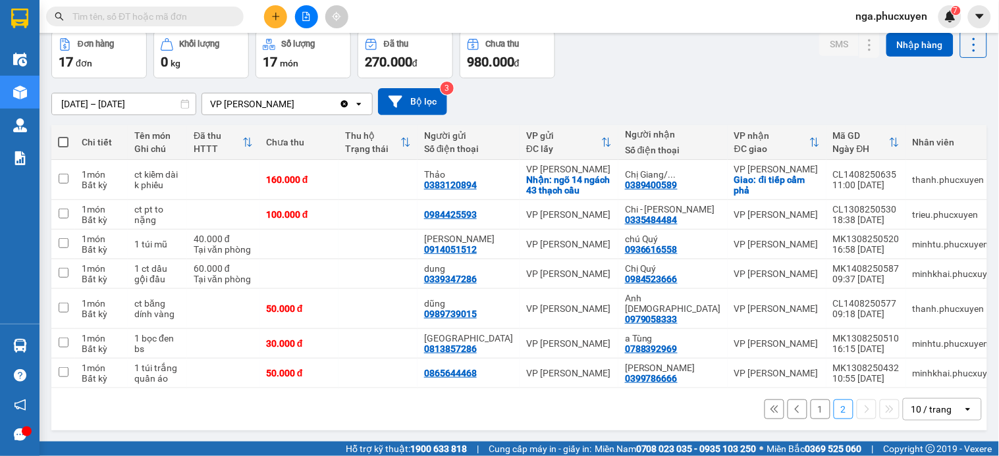
click at [811, 400] on button "1" at bounding box center [821, 410] width 20 height 20
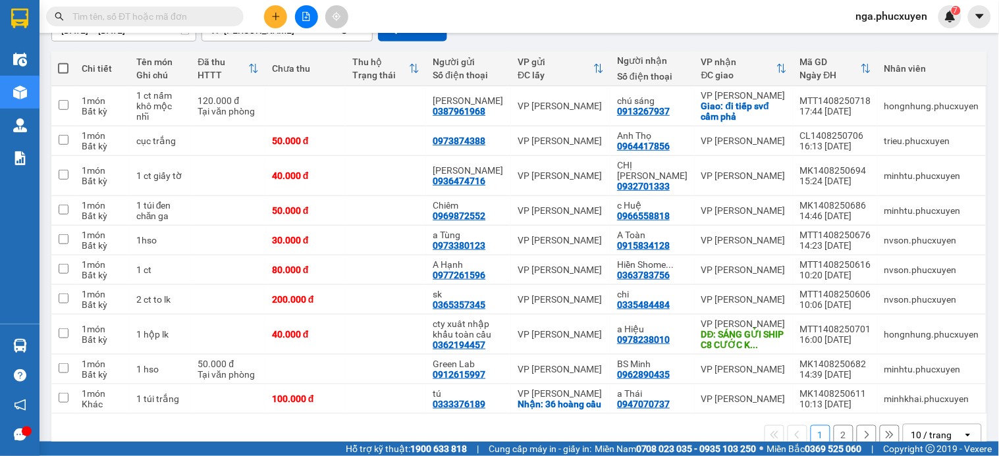
scroll to position [150, 0]
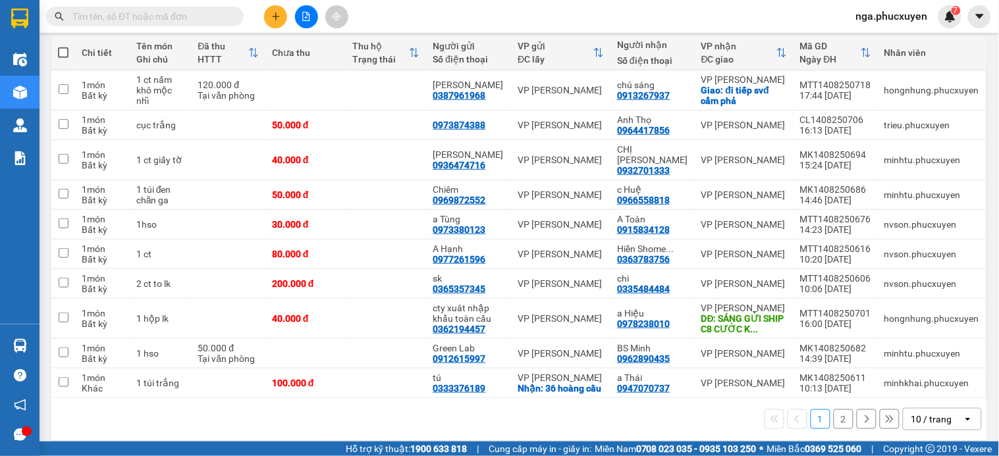
click at [834, 410] on button "2" at bounding box center [844, 420] width 20 height 20
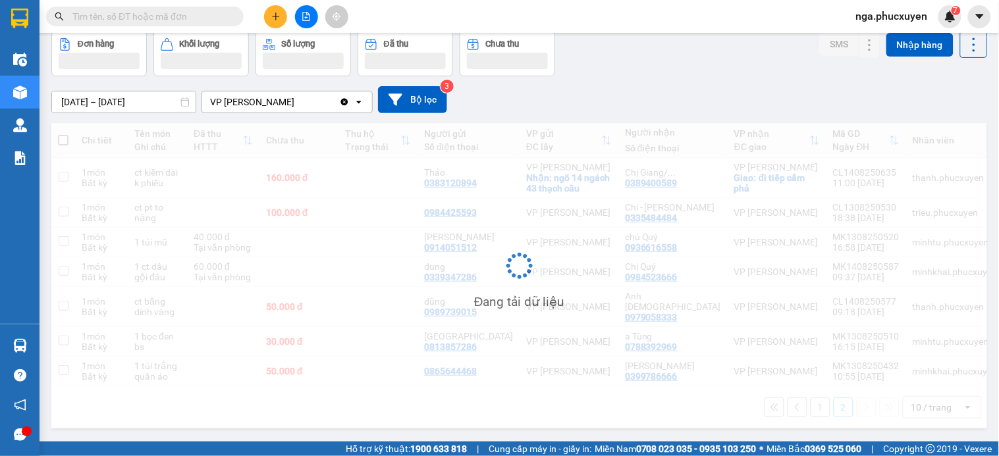
scroll to position [61, 0]
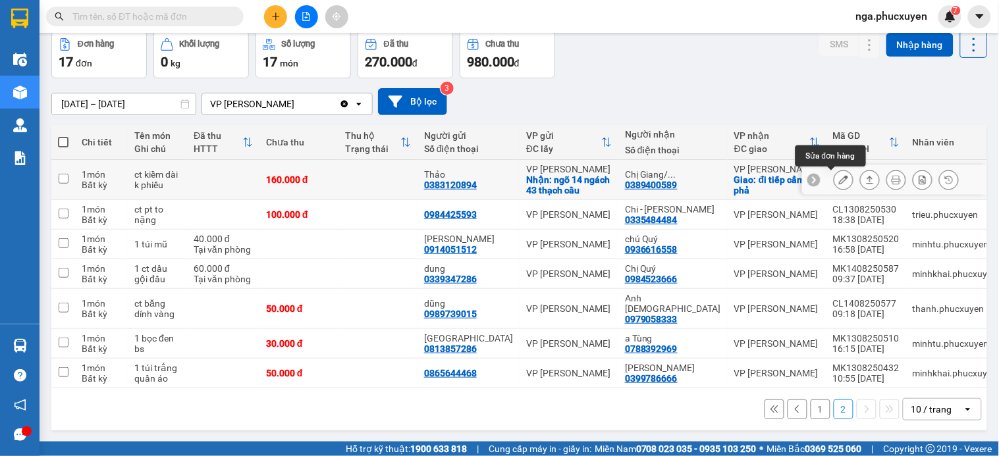
click at [839, 178] on icon at bounding box center [843, 179] width 9 height 9
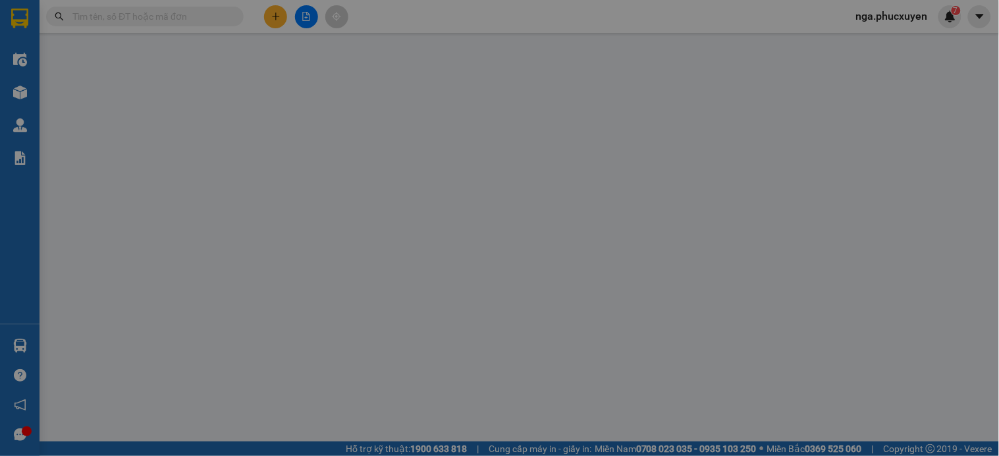
type input "0383120894"
type input "Thảo"
checkbox input "true"
type input "ngõ 14 ngách 43 thạch cầu"
type input "0389400589"
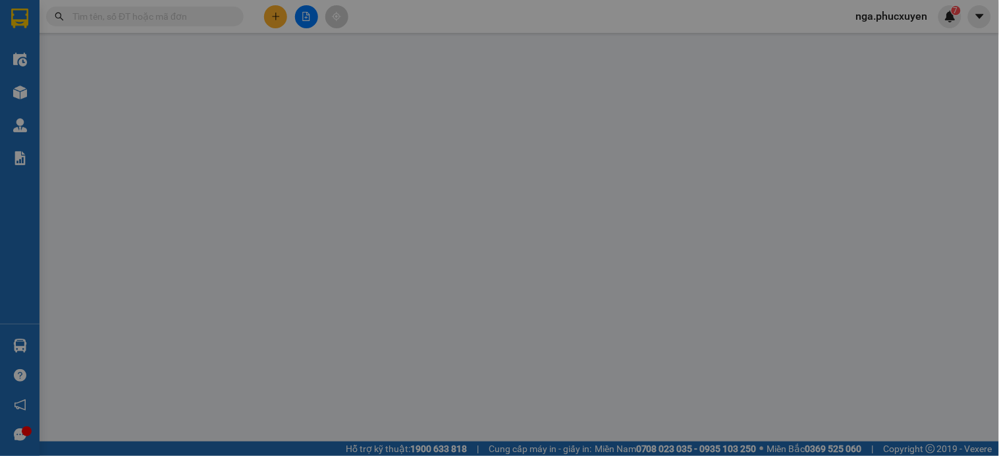
type input "Chị Giang/ Hải_0901515992"
checkbox input "true"
type input "đi tiếp cẩm phả"
type input "160.000"
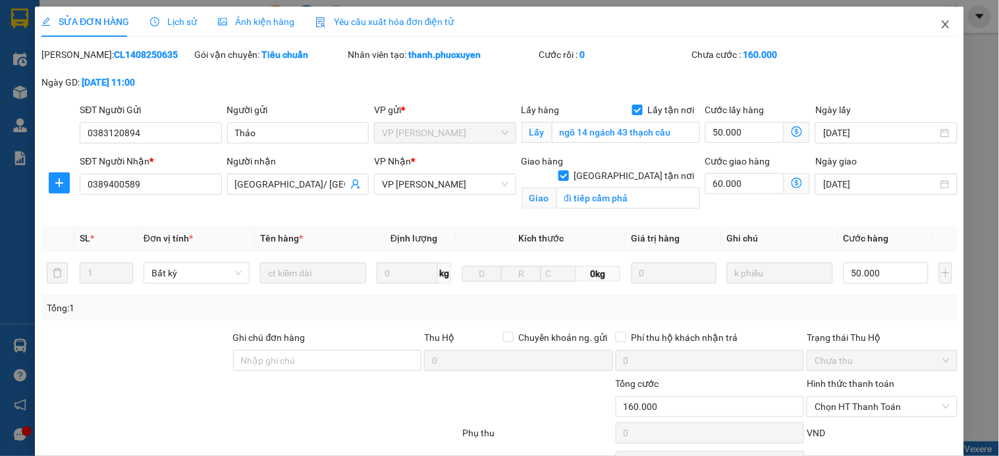
click at [941, 23] on icon "close" at bounding box center [946, 24] width 11 height 11
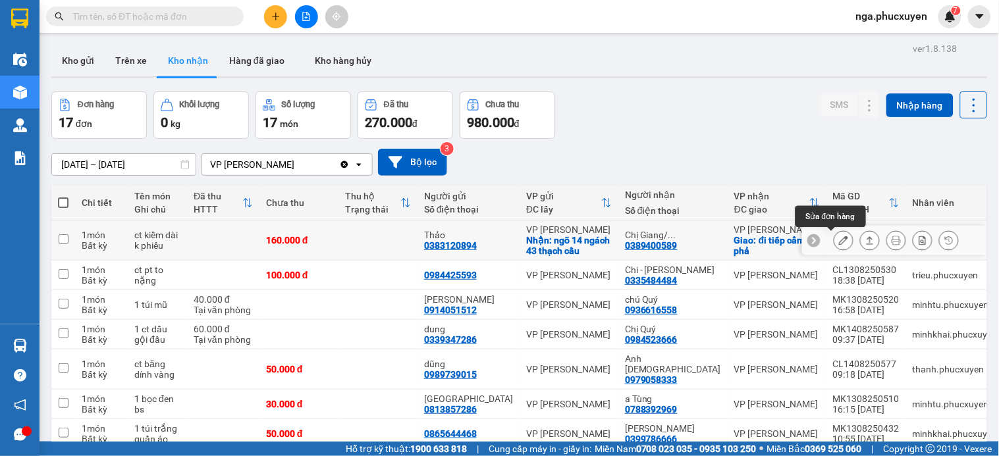
click at [839, 240] on icon at bounding box center [843, 240] width 9 height 9
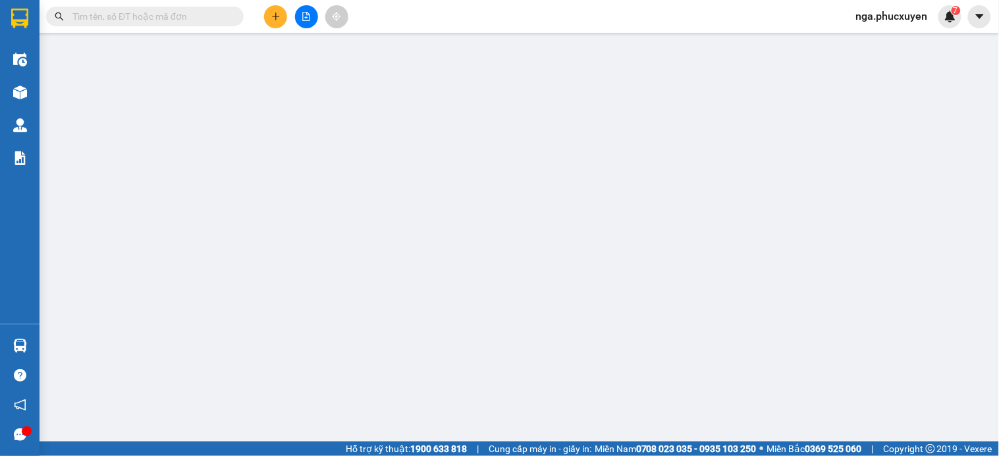
type input "0383120894"
type input "Thảo"
checkbox input "true"
type input "ngõ 14 ngách 43 thạch cầu"
type input "0389400589"
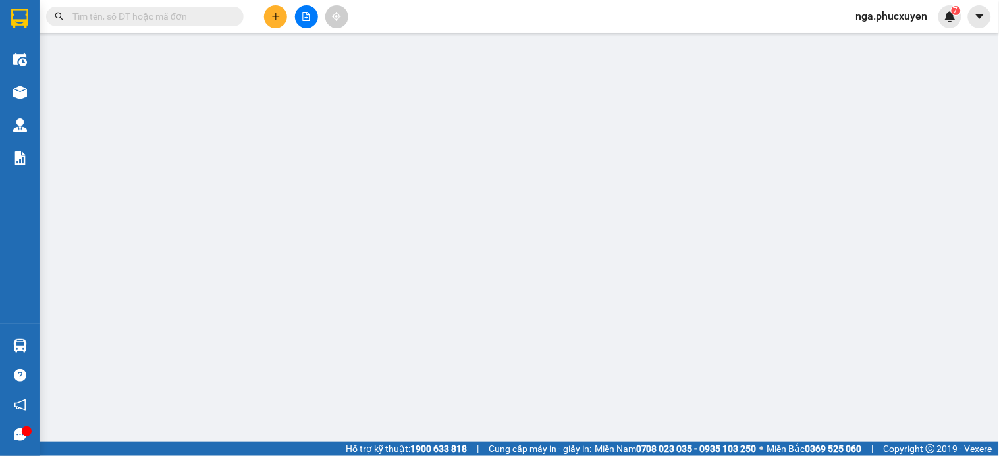
type input "Chị Giang/ Hải_0901515992"
checkbox input "true"
type input "đi tiếp cẩm phả"
type input "160.000"
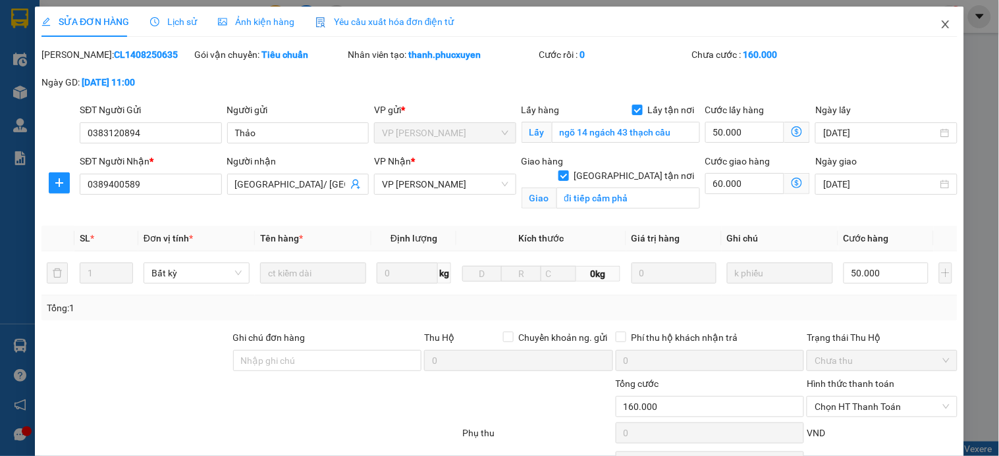
click at [941, 24] on icon "close" at bounding box center [946, 24] width 11 height 11
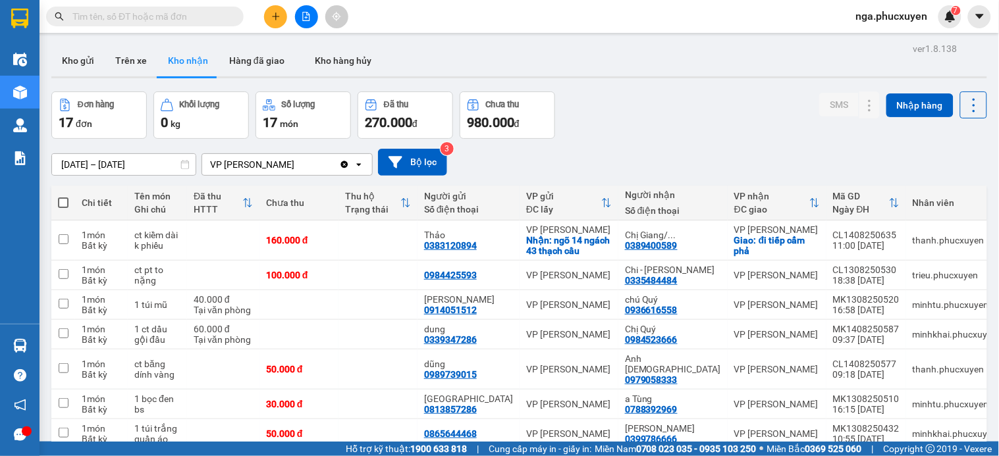
click at [694, 146] on div "13/08/2025 – 15/08/2025 Press the down arrow key to interact with the calendar …" at bounding box center [519, 162] width 936 height 47
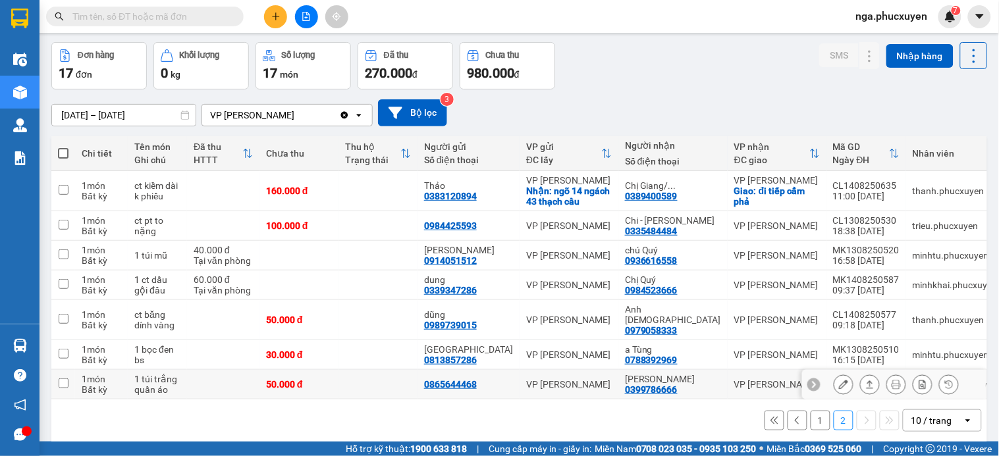
scroll to position [61, 0]
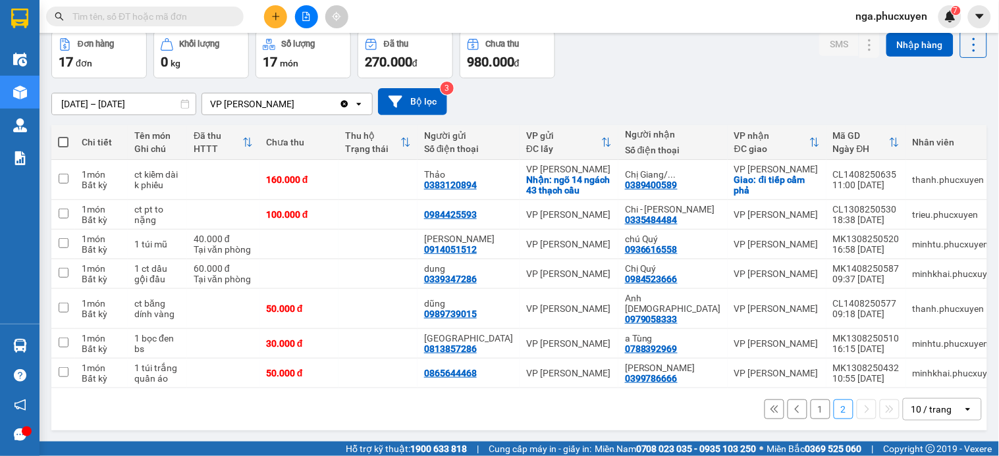
drag, startPoint x: 808, startPoint y: 399, endPoint x: 797, endPoint y: 358, distance: 42.3
click at [811, 400] on button "1" at bounding box center [821, 410] width 20 height 20
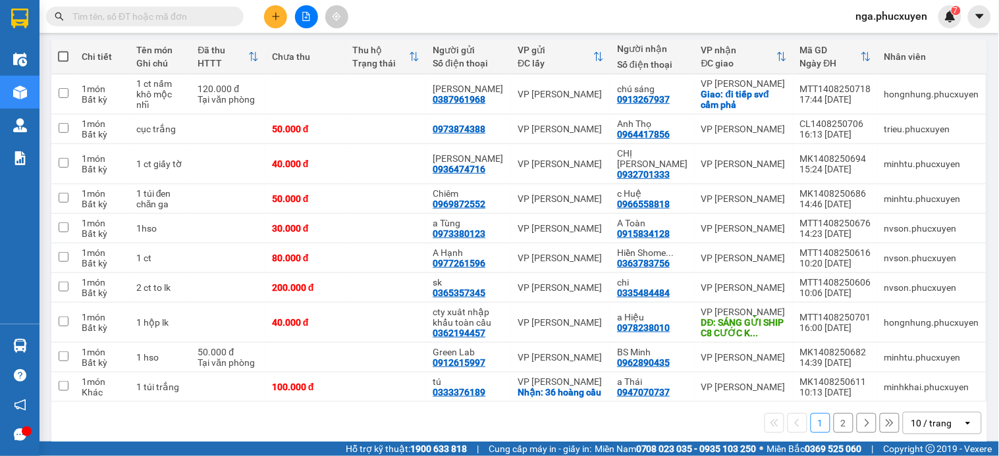
scroll to position [144, 0]
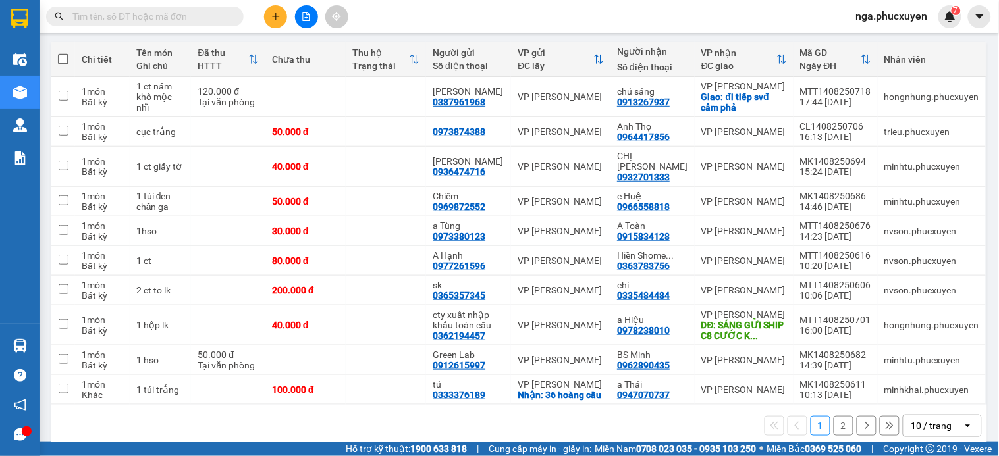
click at [834, 416] on button "2" at bounding box center [844, 426] width 20 height 20
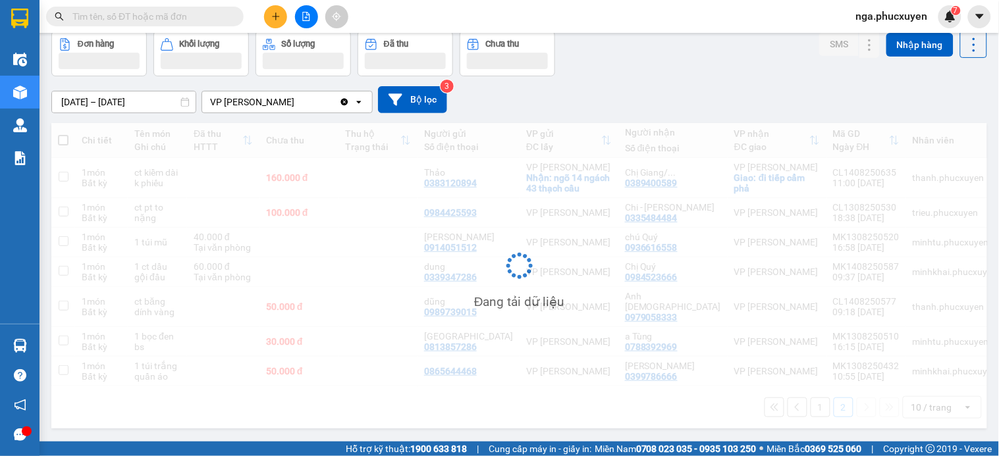
scroll to position [61, 0]
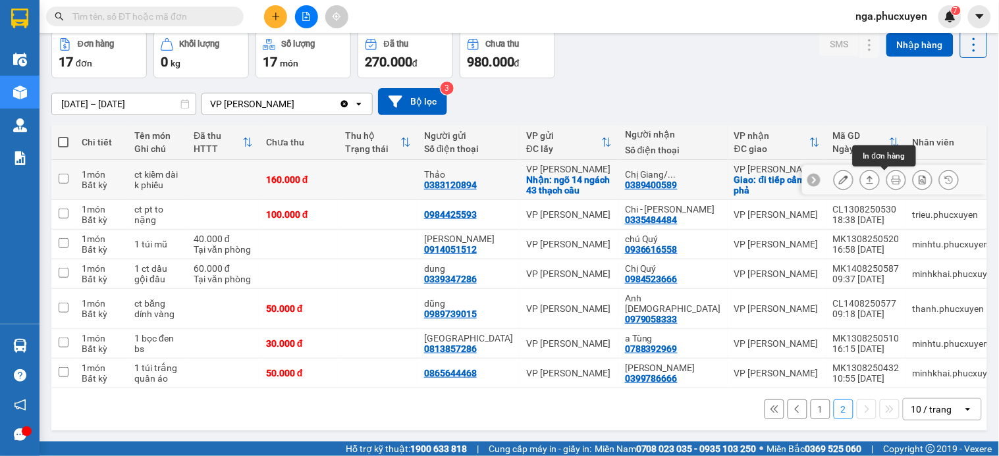
click at [892, 180] on icon at bounding box center [896, 179] width 9 height 9
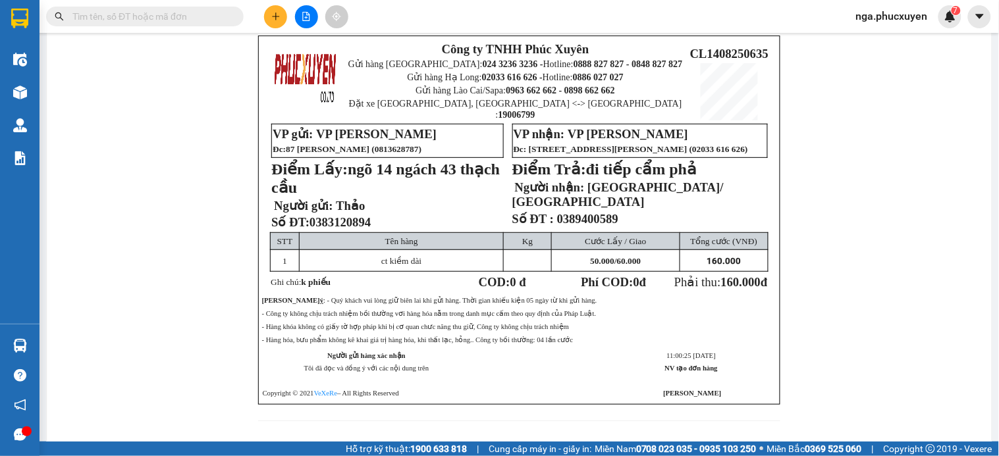
scroll to position [76, 0]
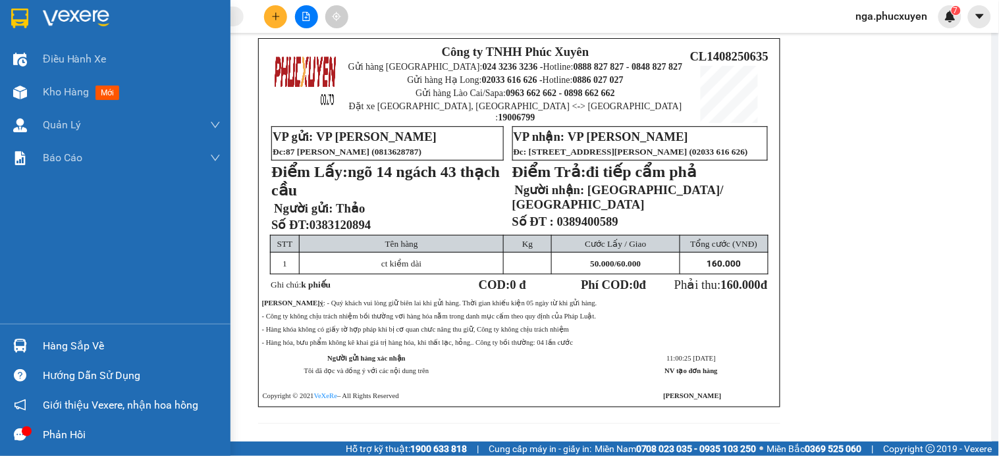
click at [47, 11] on img at bounding box center [76, 19] width 67 height 20
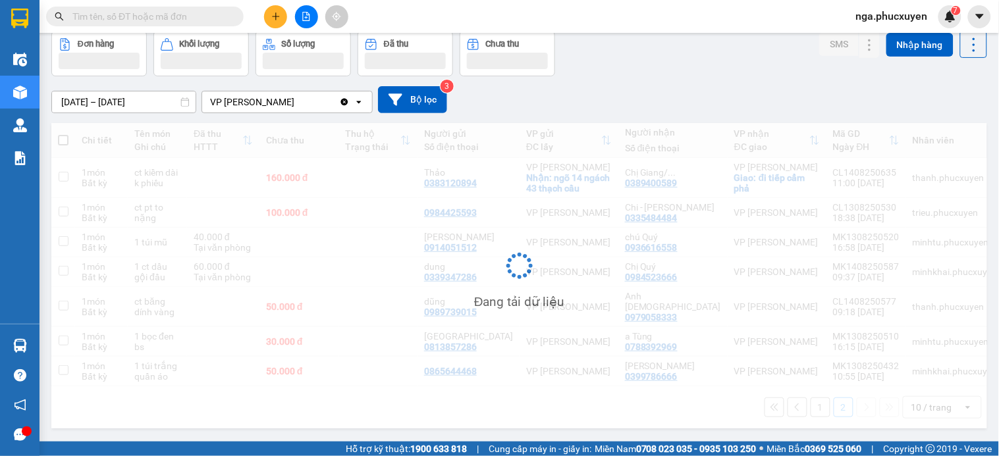
scroll to position [61, 0]
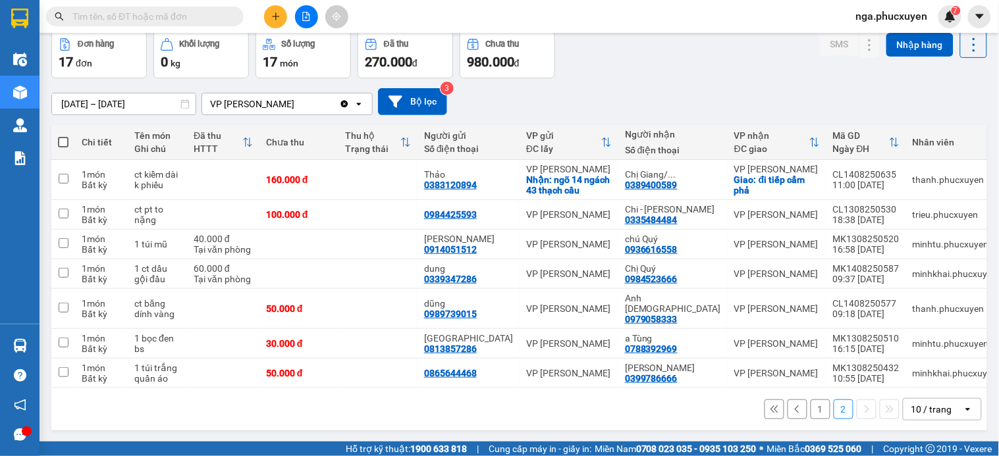
click at [811, 400] on button "1" at bounding box center [821, 410] width 20 height 20
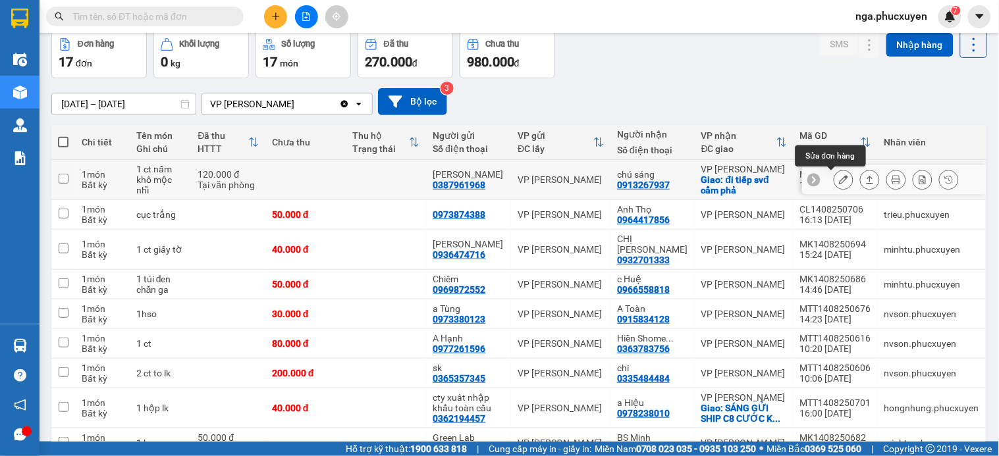
click at [834, 174] on button at bounding box center [843, 180] width 18 height 23
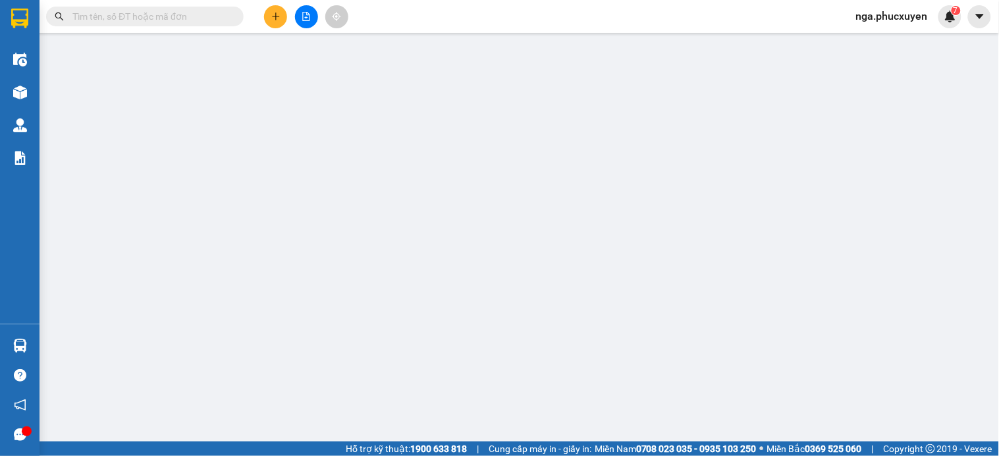
type input "0387961968"
type input "anh minh"
type input "0913267937"
type input "chú sáng"
checkbox input "true"
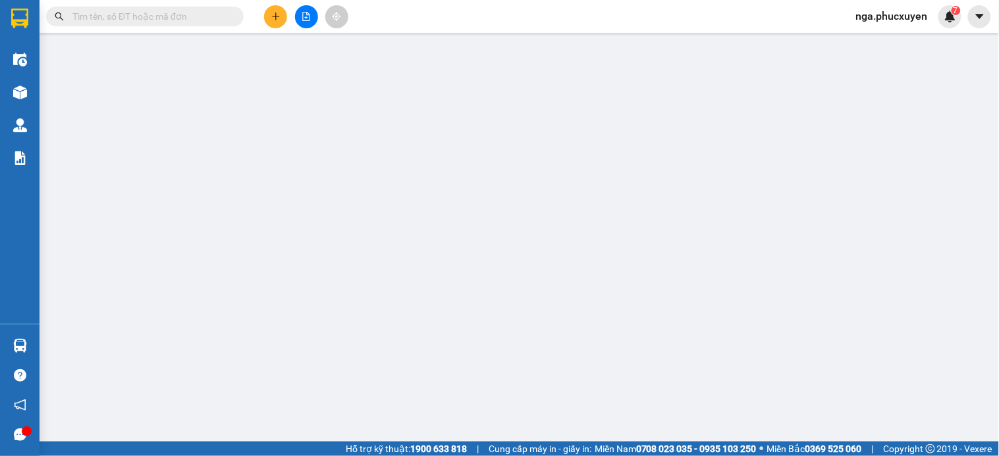
type input "đi tiếp svđ cẩm phả"
type input "120.000"
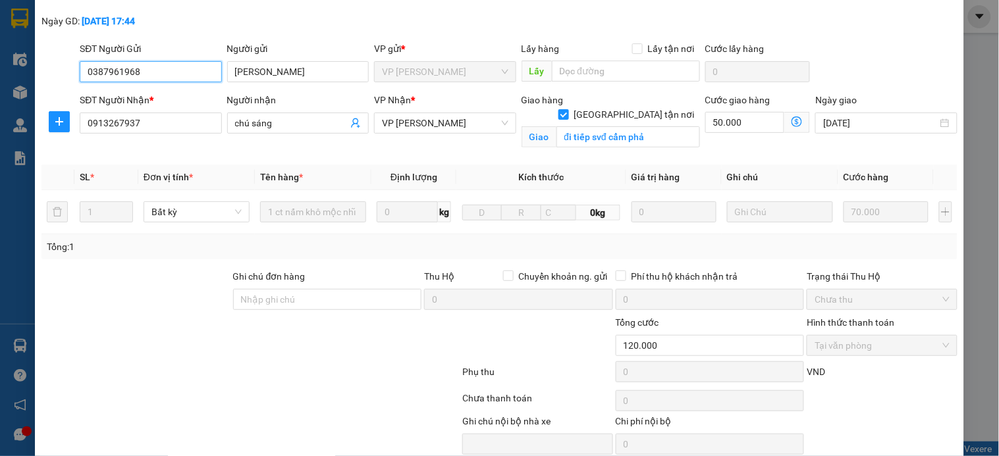
scroll to position [117, 0]
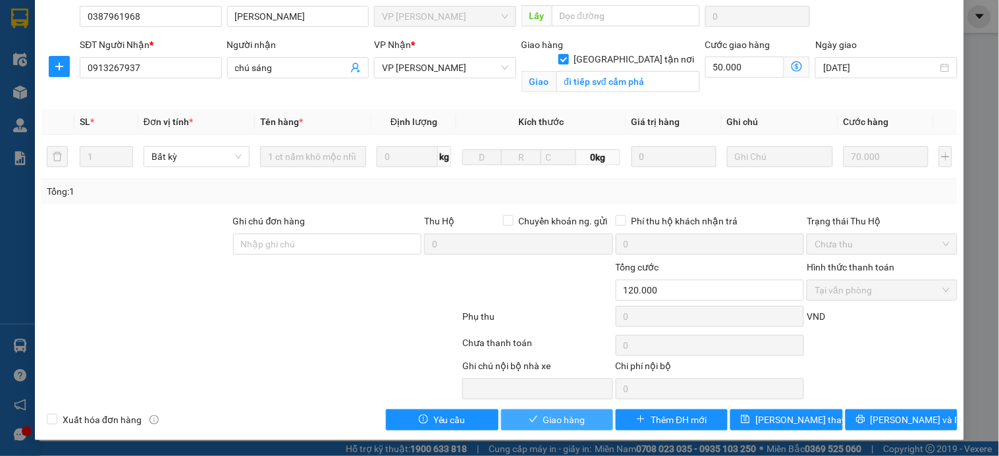
drag, startPoint x: 541, startPoint y: 419, endPoint x: 578, endPoint y: 409, distance: 37.5
click at [543, 418] on span "Giao hàng" at bounding box center [564, 420] width 42 height 14
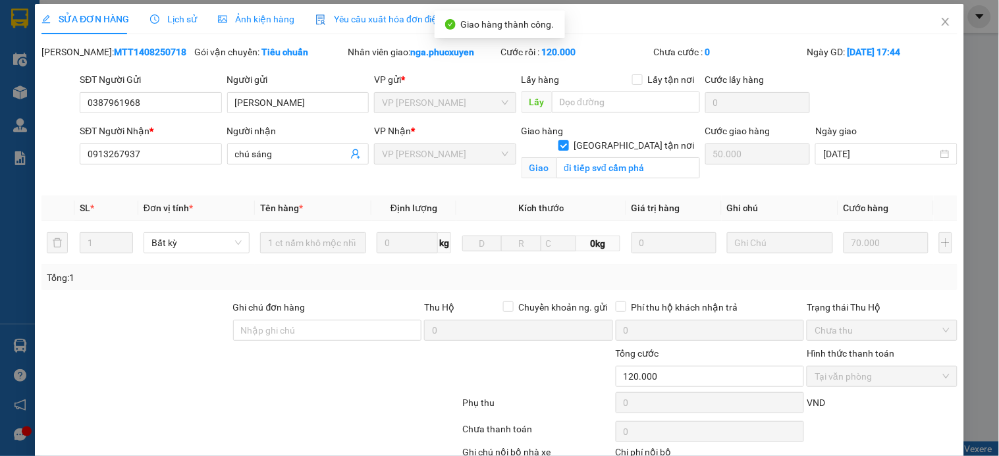
scroll to position [0, 0]
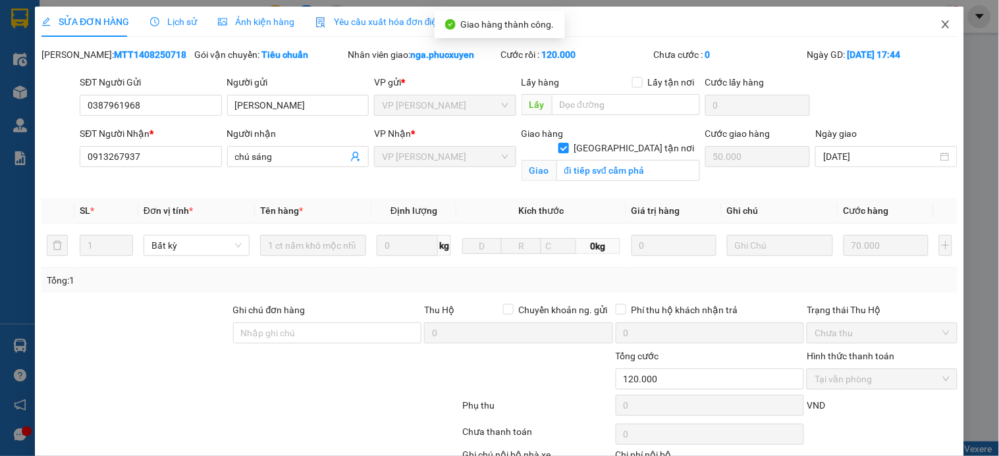
click at [942, 28] on icon "close" at bounding box center [945, 24] width 7 height 8
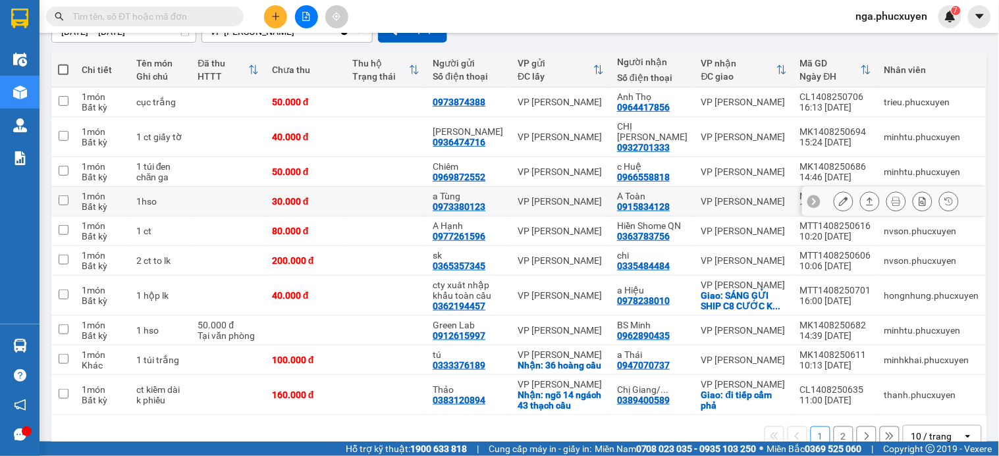
scroll to position [146, 0]
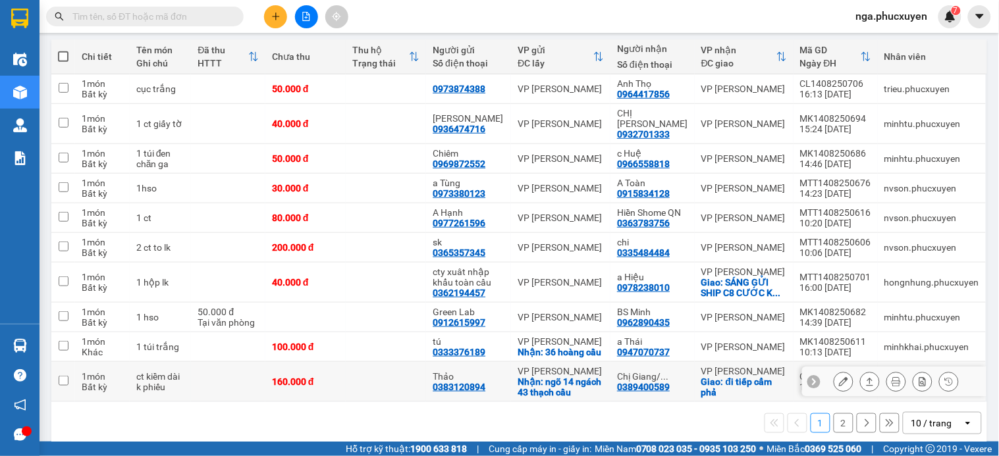
click at [892, 385] on icon at bounding box center [896, 381] width 9 height 9
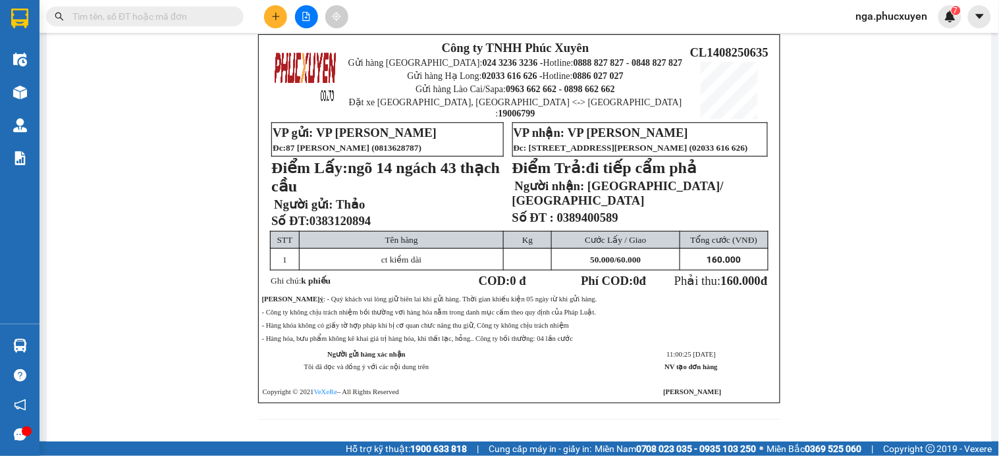
scroll to position [74, 0]
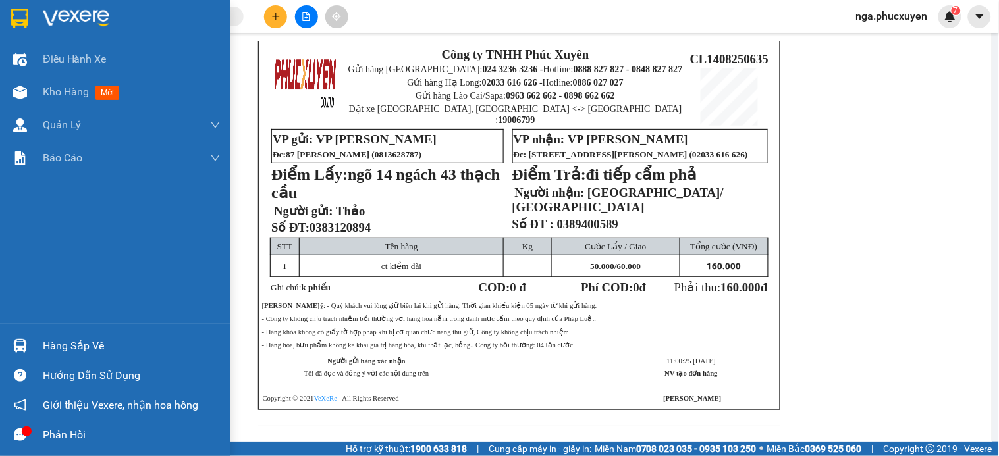
click at [34, 18] on div at bounding box center [115, 21] width 231 height 43
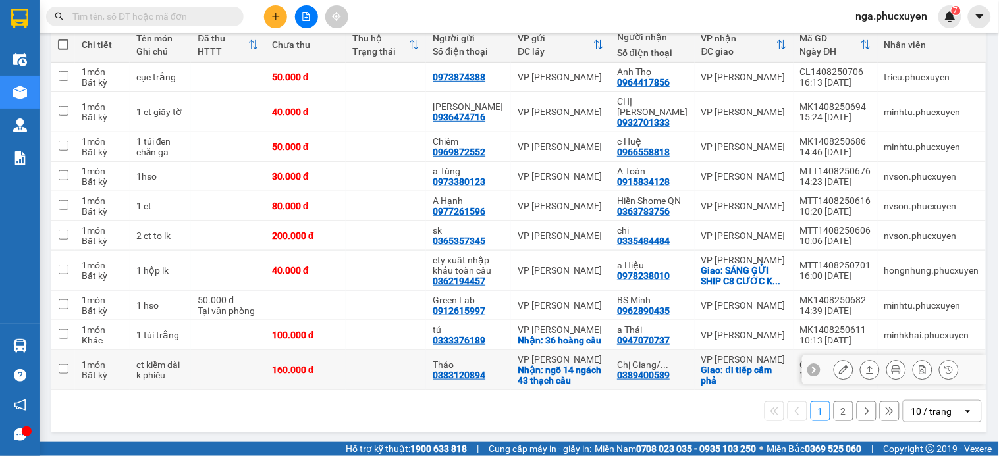
scroll to position [161, 0]
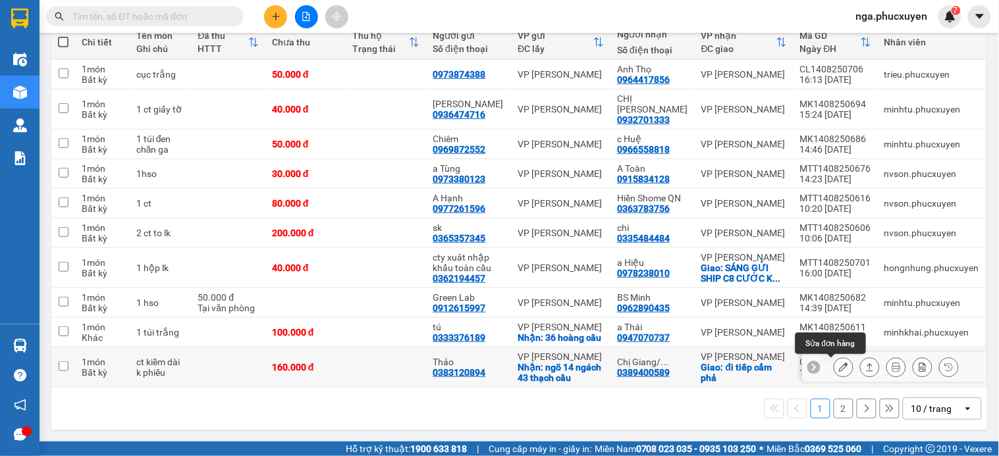
click at [839, 367] on icon at bounding box center [843, 367] width 9 height 9
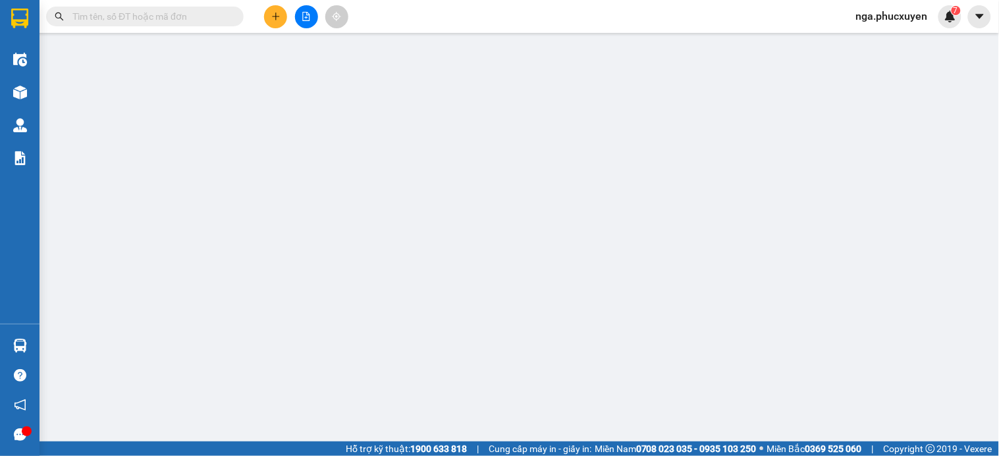
type input "0383120894"
type input "Thảo"
checkbox input "true"
type input "ngõ 14 ngách 43 thạch cầu"
type input "0389400589"
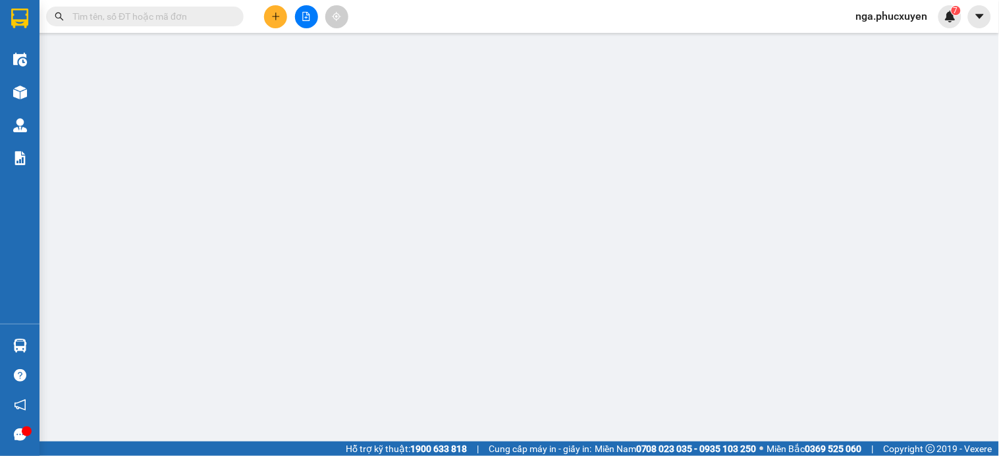
type input "Chị Giang/ Hải_0901515992"
checkbox input "true"
type input "đi tiếp cẩm phả"
type input "160.000"
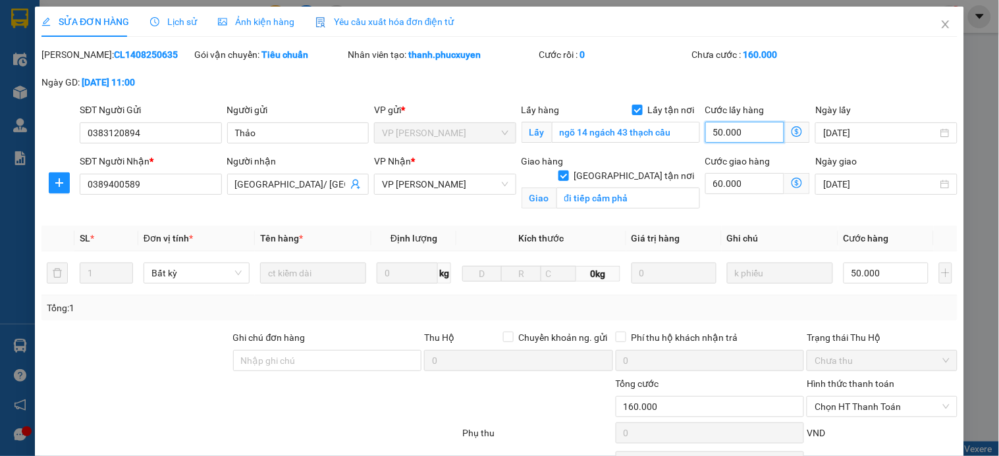
click at [749, 137] on input "50.000" at bounding box center [745, 132] width 80 height 21
type input "110.000"
type input "0"
click at [739, 186] on input "60.000" at bounding box center [745, 183] width 80 height 21
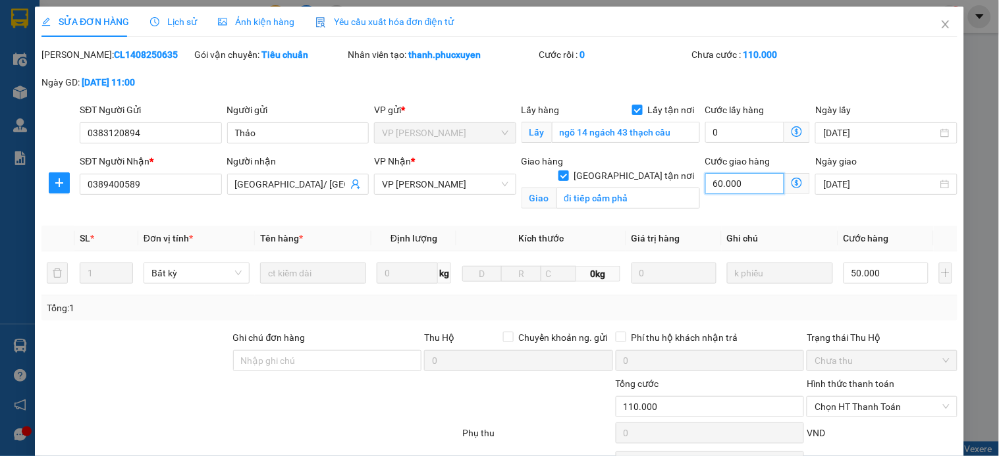
type input "50.000"
type input "0"
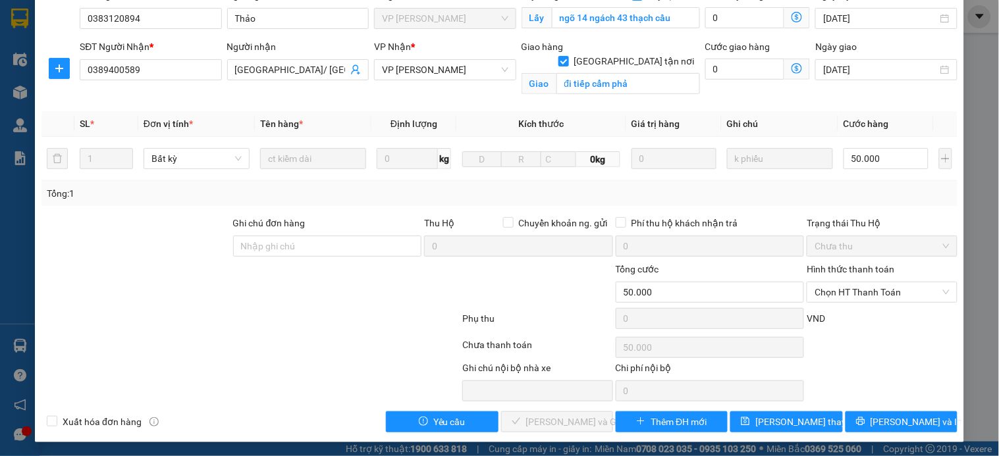
scroll to position [117, 0]
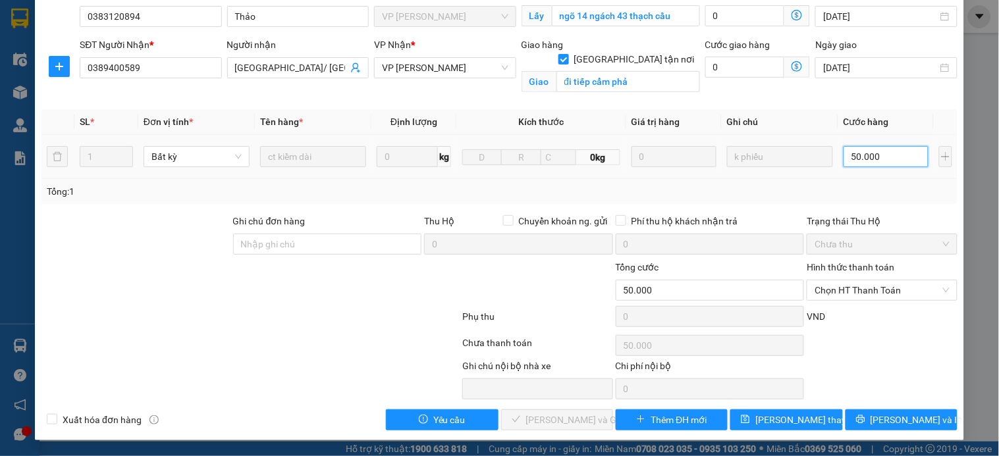
click at [880, 155] on input "50.000" at bounding box center [886, 156] width 85 height 21
click at [858, 293] on span "Chọn HT Thanh Toán" at bounding box center [882, 291] width 134 height 20
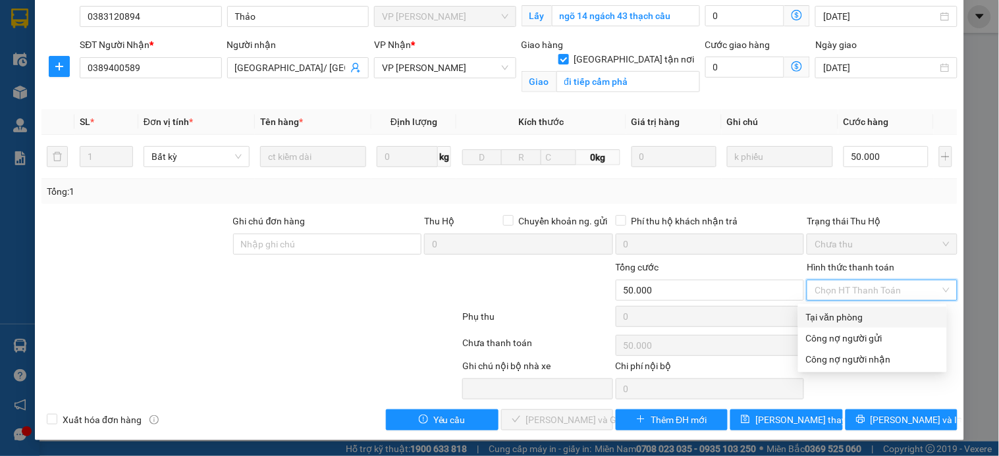
click at [853, 317] on div "Tại văn phòng" at bounding box center [872, 317] width 133 height 14
type input "0"
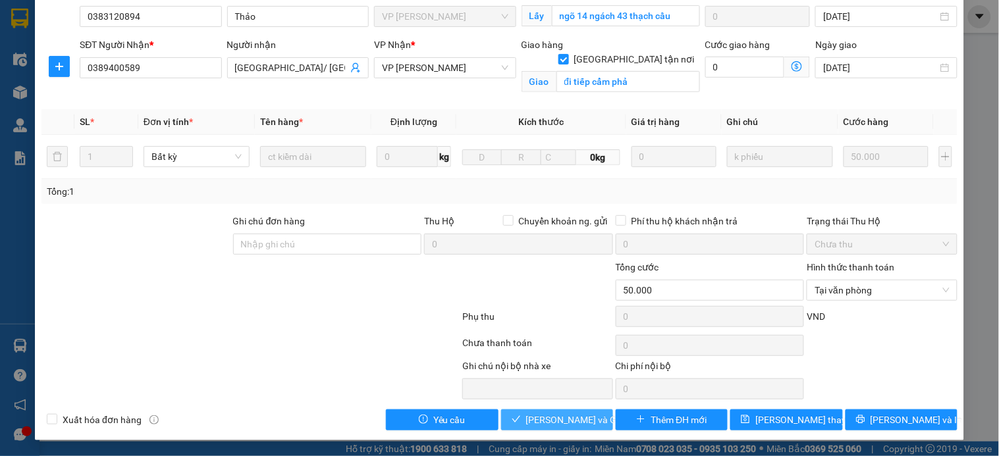
click at [584, 425] on span "Lưu và Giao hàng" at bounding box center [589, 420] width 126 height 14
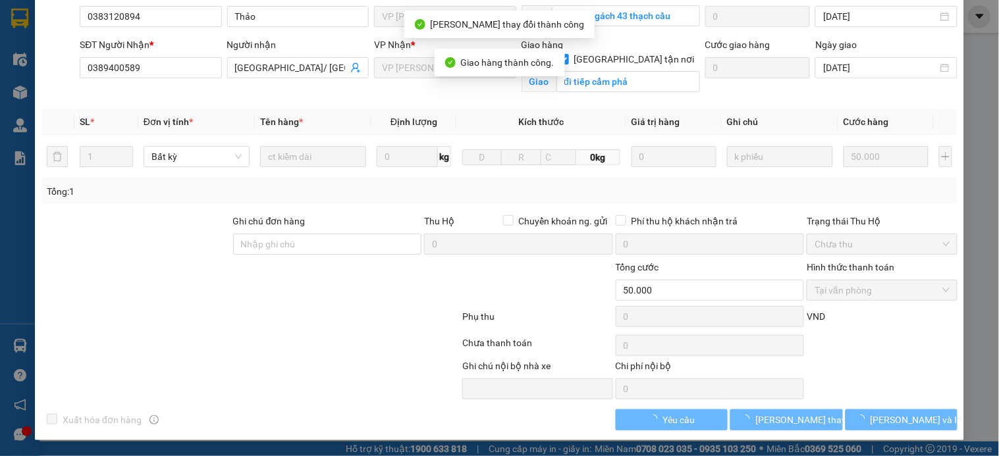
scroll to position [89, 0]
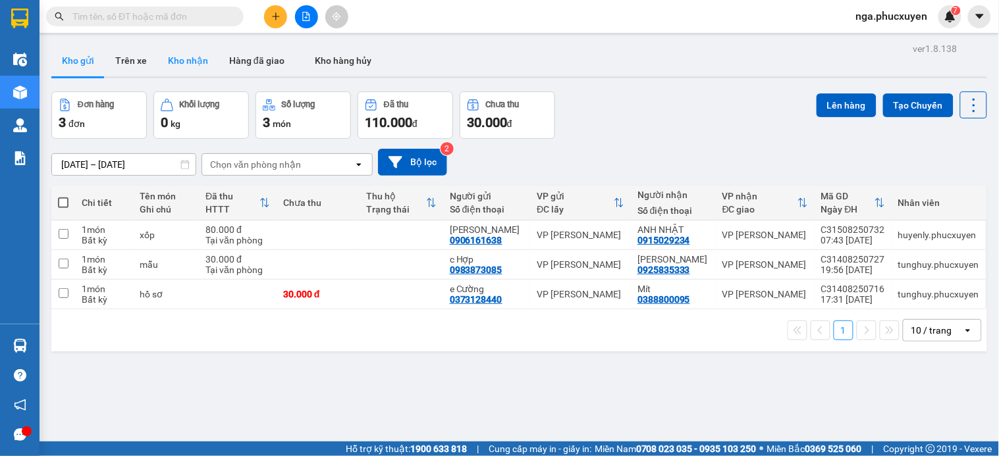
click at [183, 55] on button "Kho nhận" at bounding box center [187, 61] width 61 height 32
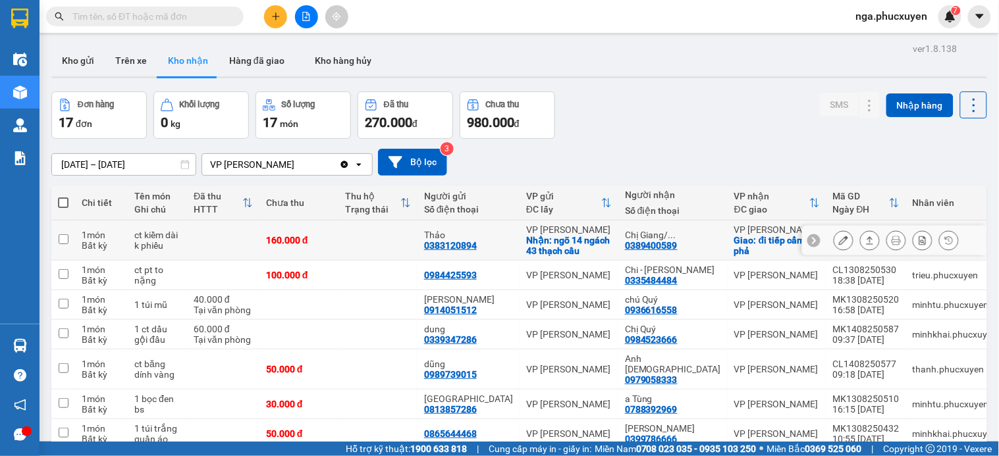
click at [659, 246] on div "0389400589" at bounding box center [651, 245] width 53 height 11
copy div "0389400589"
click at [272, 16] on icon "plus" at bounding box center [275, 16] width 9 height 9
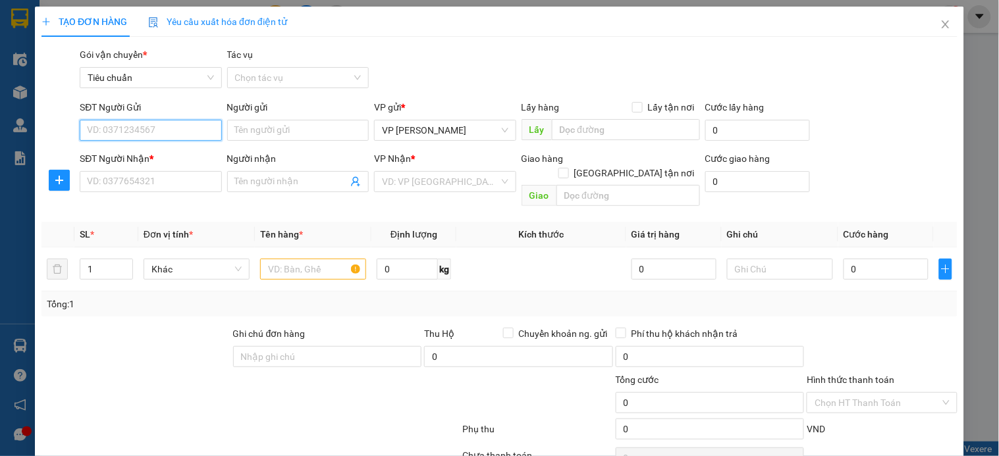
click at [192, 135] on input "SĐT Người Gửi" at bounding box center [151, 130] width 142 height 21
type input "0936638619"
click at [146, 157] on div "0936638619 - C Thu Anh" at bounding box center [149, 157] width 124 height 14
type input "C Thu Anh"
type input "0936638619"
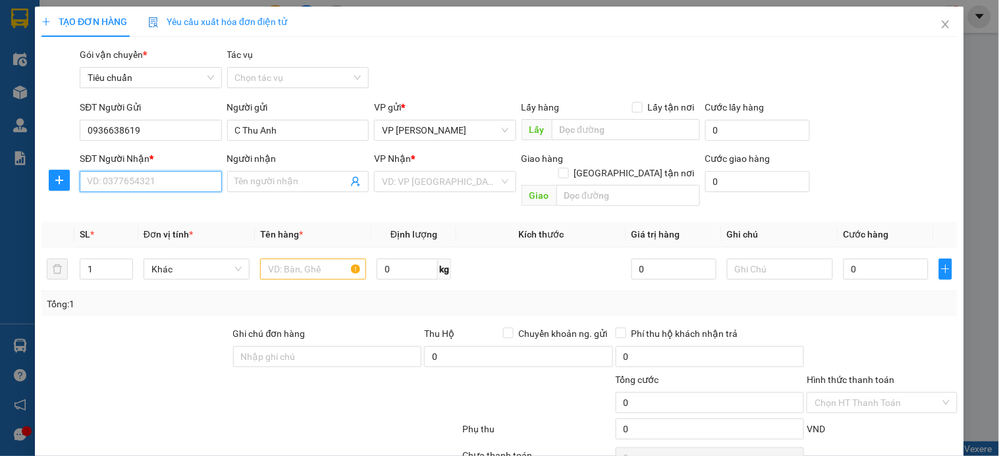
click at [152, 178] on input "SĐT Người Nhận *" at bounding box center [151, 181] width 142 height 21
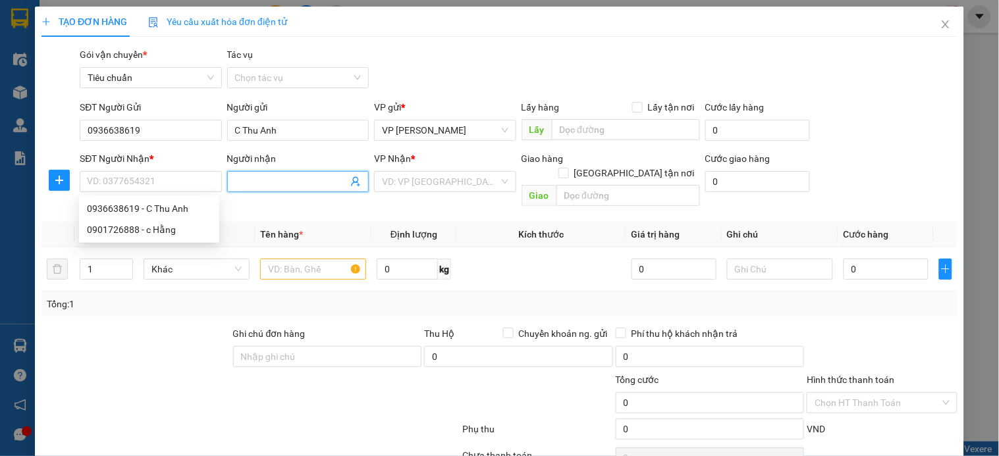
click at [351, 179] on icon "user-add" at bounding box center [355, 182] width 11 height 11
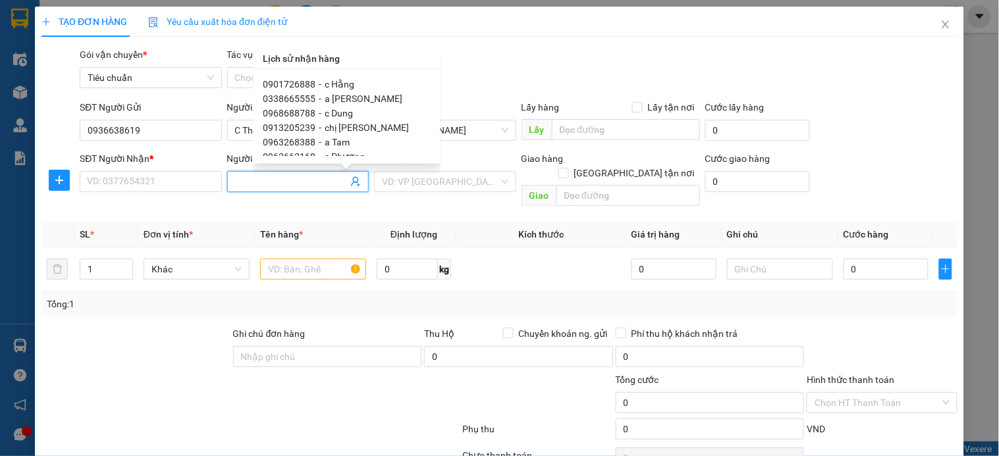
click at [357, 130] on div "0913205239 - chị [PERSON_NAME]" at bounding box center [346, 128] width 167 height 14
type input "0913205239"
type input "chị Liên"
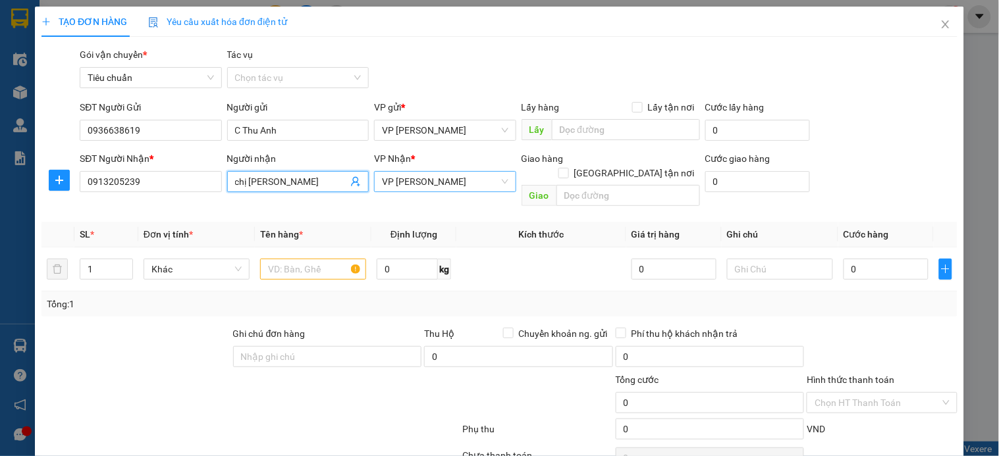
click at [457, 177] on span "VP Trần Khát Chân" at bounding box center [445, 182] width 126 height 20
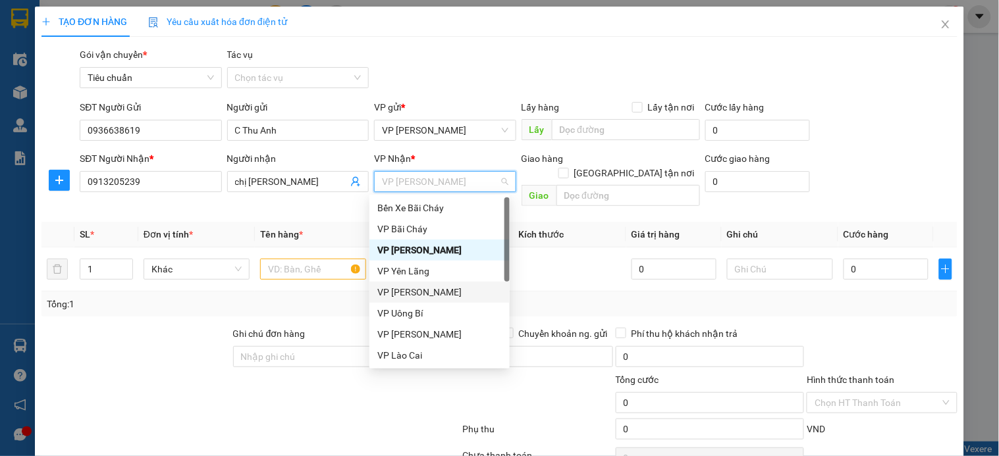
click at [429, 287] on div "VP [PERSON_NAME]" at bounding box center [439, 292] width 124 height 14
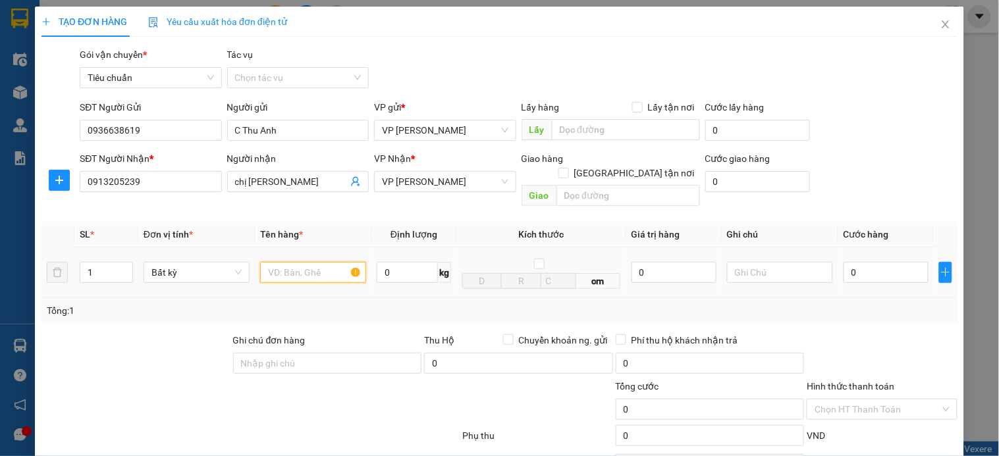
click at [303, 262] on input "text" at bounding box center [313, 272] width 106 height 21
type input "xốp nhỏ"
click at [873, 263] on input "0" at bounding box center [886, 272] width 85 height 21
click at [611, 59] on div "Gói vận chuyển * Tiêu chuẩn Tác vụ Chọn tác vụ" at bounding box center [518, 70] width 883 height 46
click at [942, 24] on icon "close" at bounding box center [945, 24] width 7 height 8
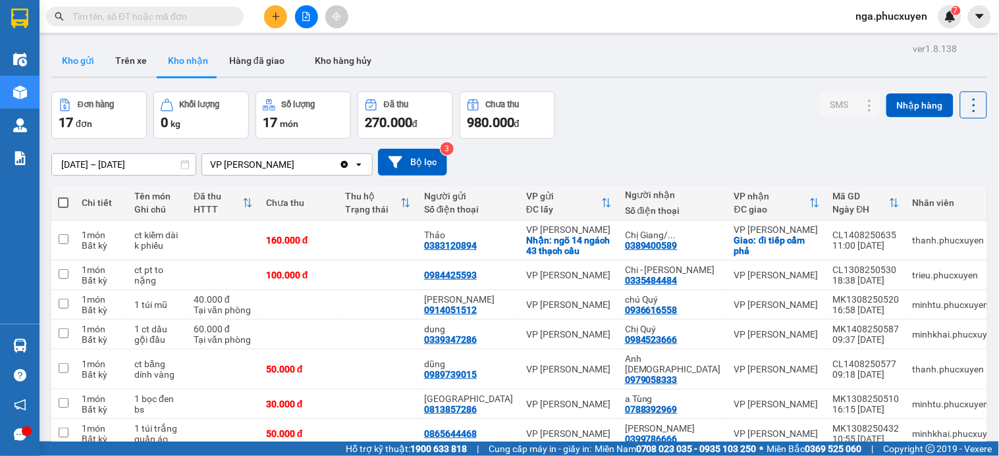
click at [99, 58] on button "Kho gửi" at bounding box center [77, 61] width 53 height 32
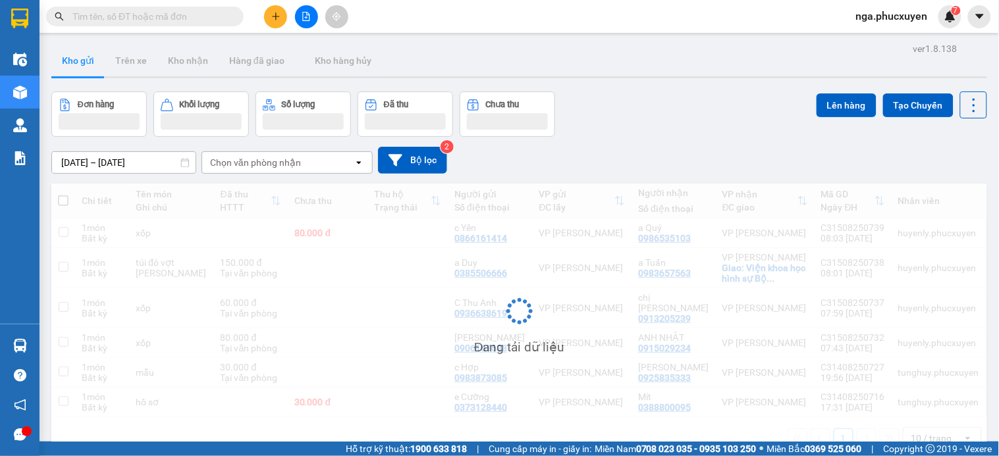
click at [82, 58] on button "Kho gửi" at bounding box center [77, 61] width 53 height 32
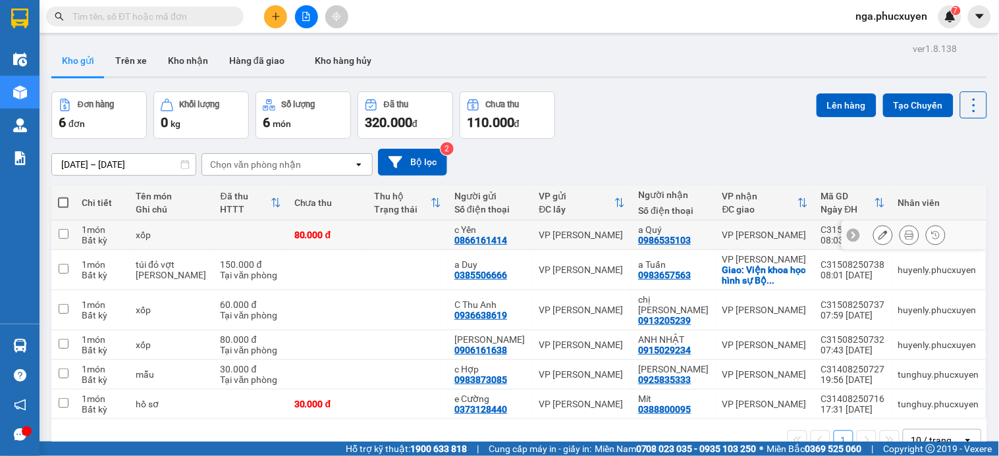
click at [905, 235] on icon at bounding box center [909, 235] width 9 height 9
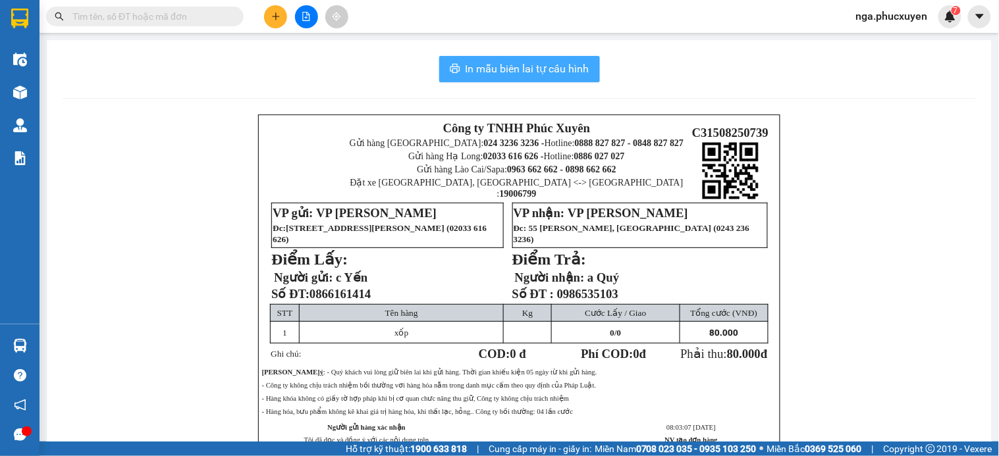
click at [538, 74] on span "In mẫu biên lai tự cấu hình" at bounding box center [528, 69] width 124 height 16
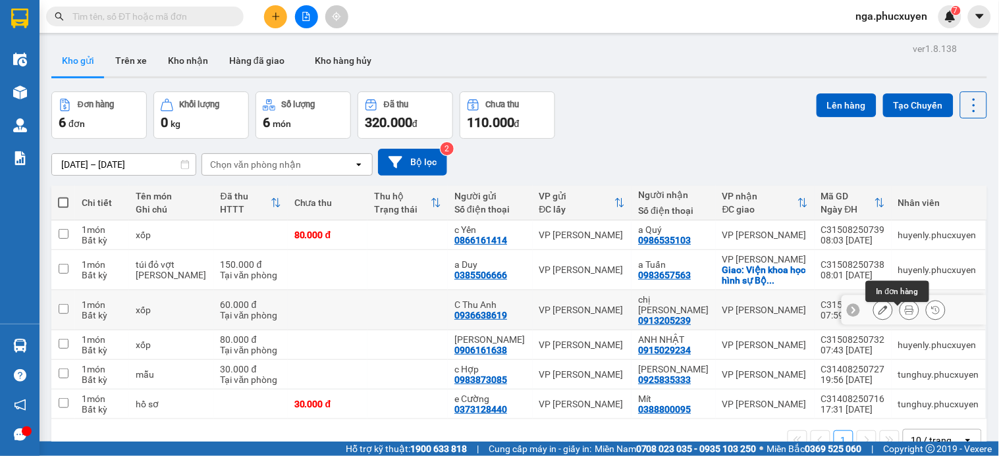
click at [905, 315] on icon at bounding box center [909, 310] width 9 height 9
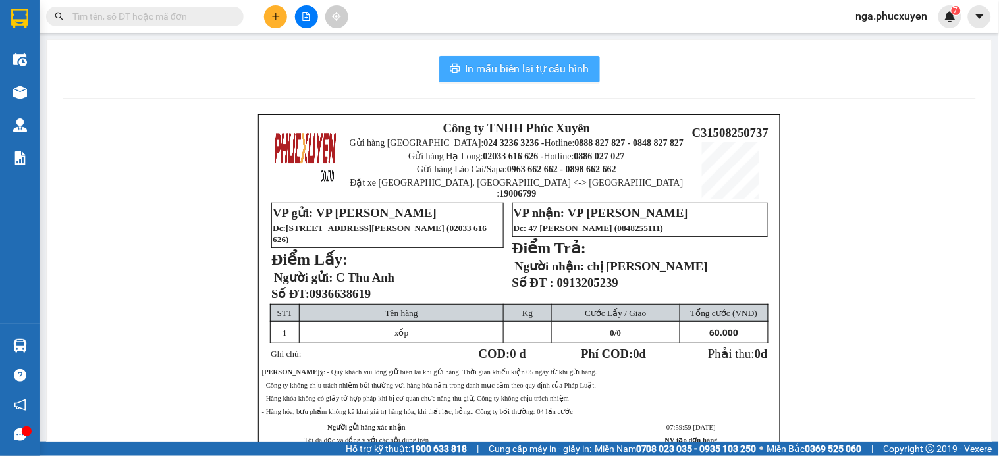
click at [536, 74] on span "In mẫu biên lai tự cấu hình" at bounding box center [528, 69] width 124 height 16
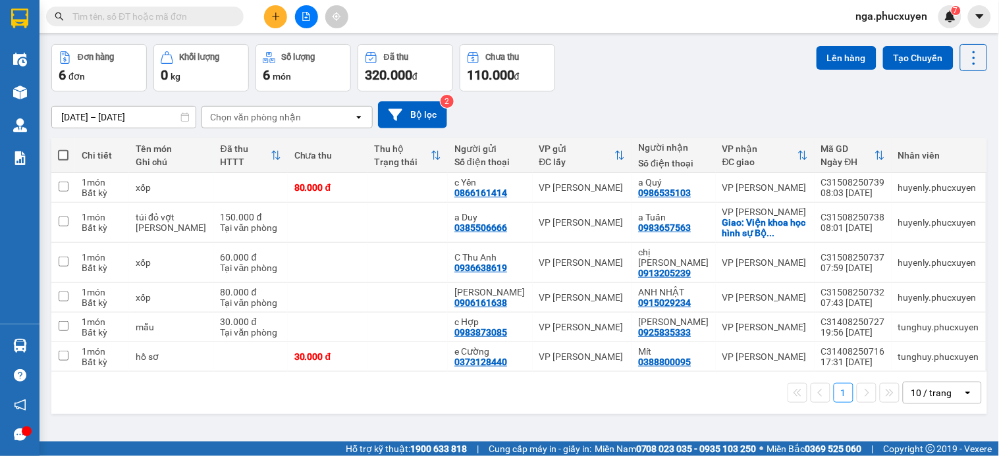
scroll to position [61, 0]
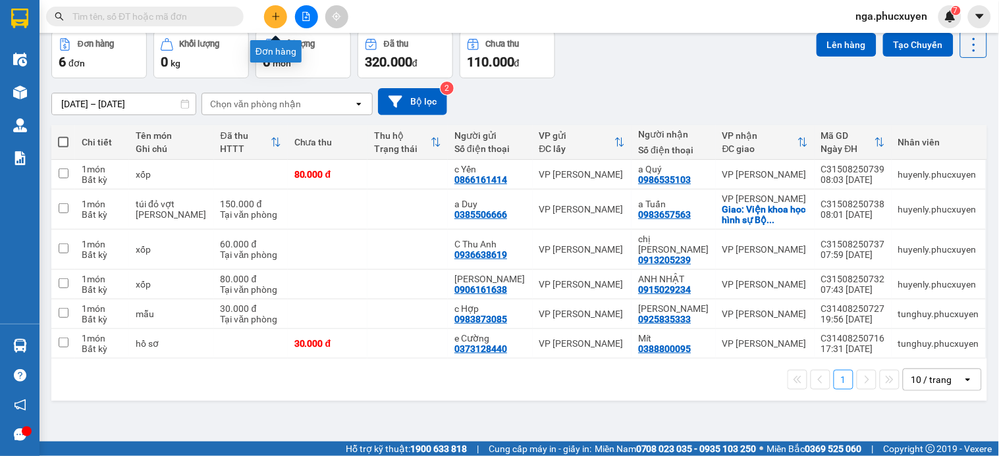
click at [266, 10] on button at bounding box center [275, 16] width 23 height 23
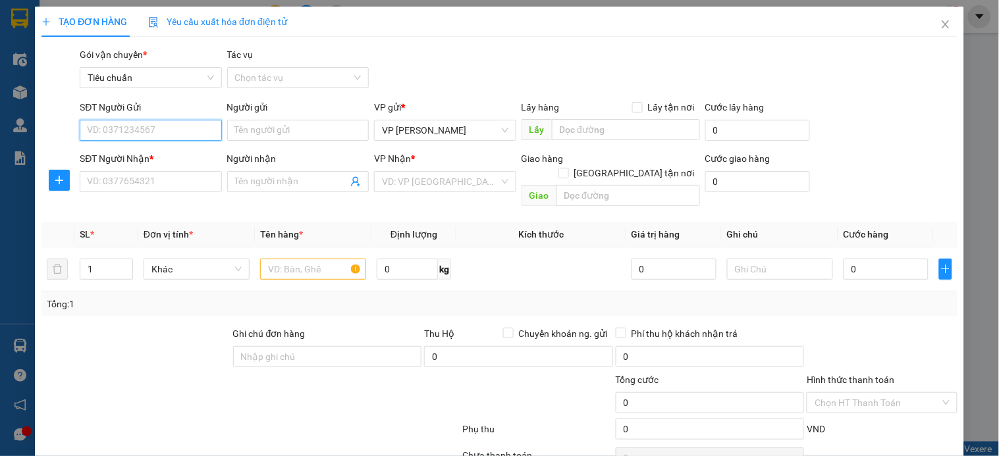
click at [195, 128] on input "SĐT Người Gửi" at bounding box center [151, 130] width 142 height 21
click at [195, 128] on input "3221" at bounding box center [151, 130] width 142 height 21
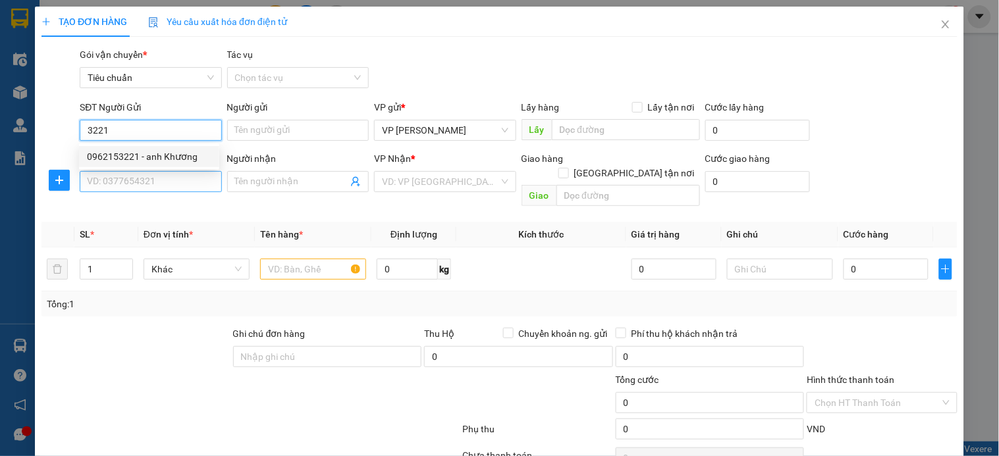
drag, startPoint x: 186, startPoint y: 154, endPoint x: 172, endPoint y: 191, distance: 39.4
click at [186, 159] on div "0962153221 - anh Khương" at bounding box center [149, 157] width 124 height 14
type input "0962153221"
type input "anh Khương"
type input "0962153221"
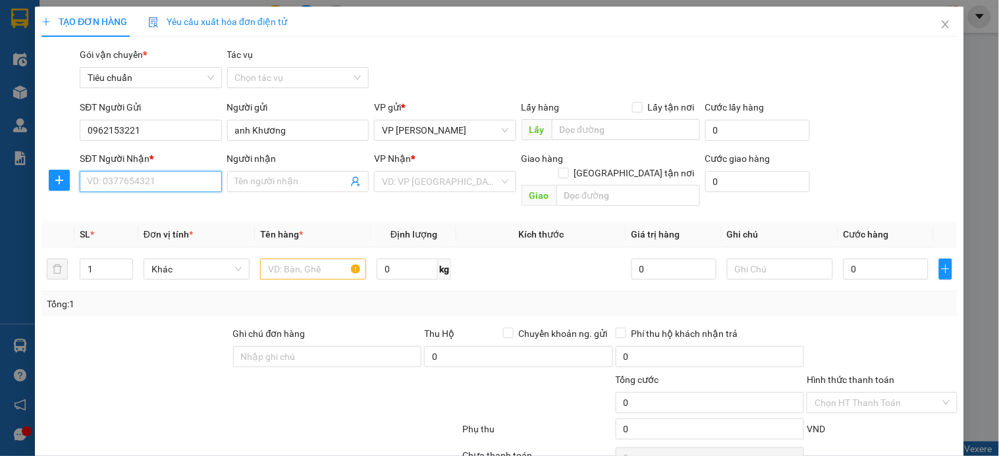
click at [167, 182] on input "SĐT Người Nhận *" at bounding box center [151, 181] width 142 height 21
click at [175, 202] on div "0932228192 - anh Khu" at bounding box center [149, 209] width 124 height 14
type input "0932228192"
type input "anh Khu"
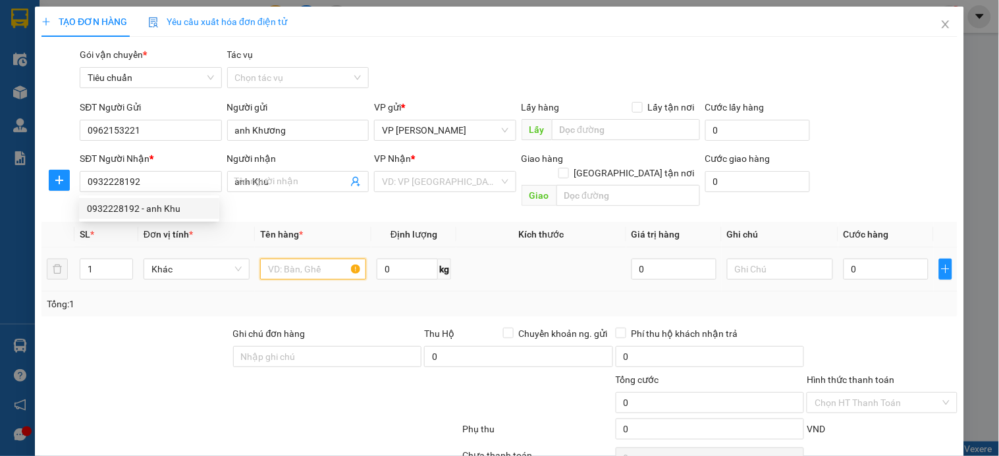
click at [299, 259] on input "text" at bounding box center [313, 269] width 106 height 21
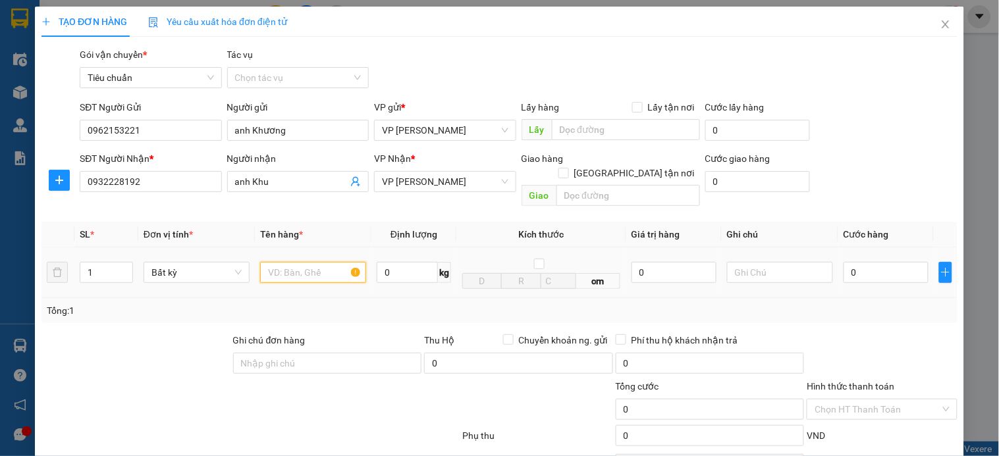
click at [296, 262] on input "text" at bounding box center [313, 272] width 106 height 21
type input "mẫu"
click at [860, 264] on input "0" at bounding box center [886, 272] width 85 height 21
type input "5"
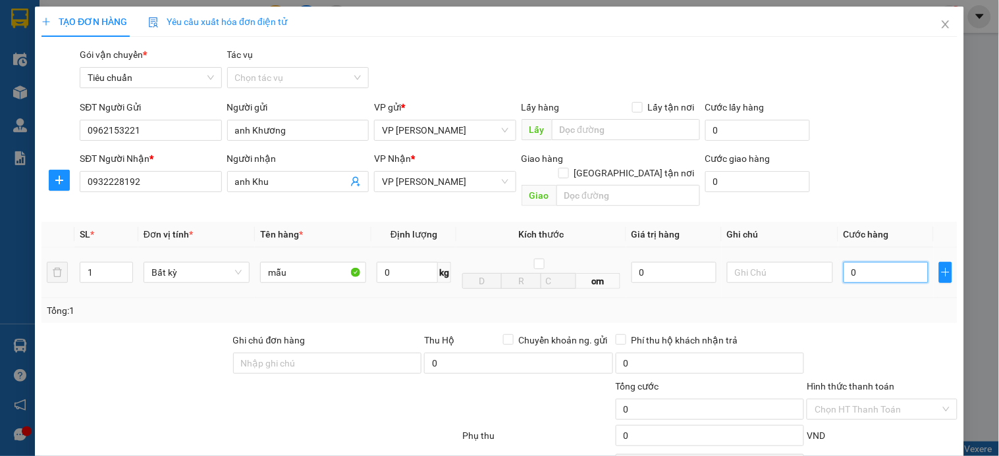
type input "5"
type input "50"
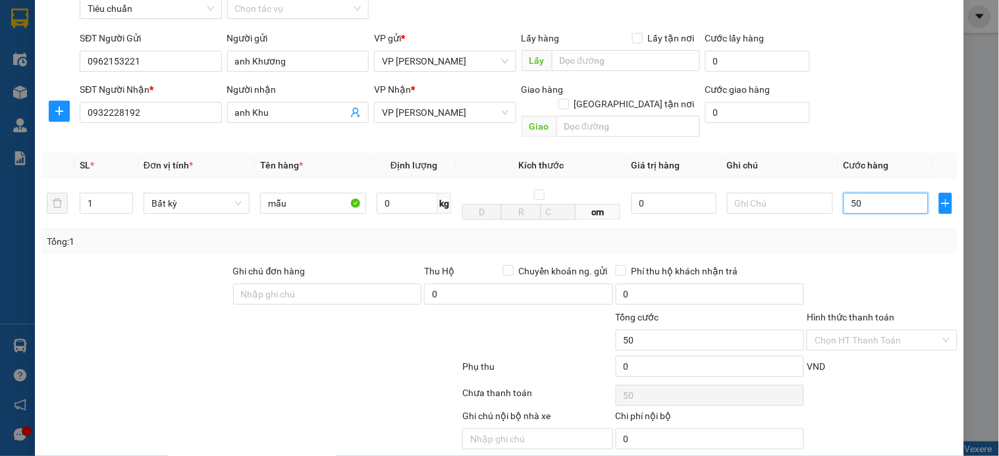
scroll to position [107, 0]
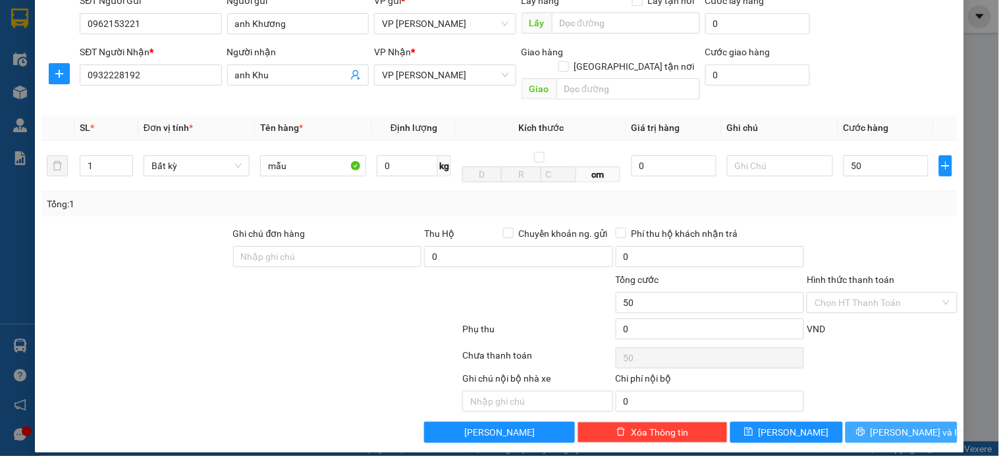
type input "50.000"
click at [879, 425] on span "Lưu và In" at bounding box center [917, 432] width 92 height 14
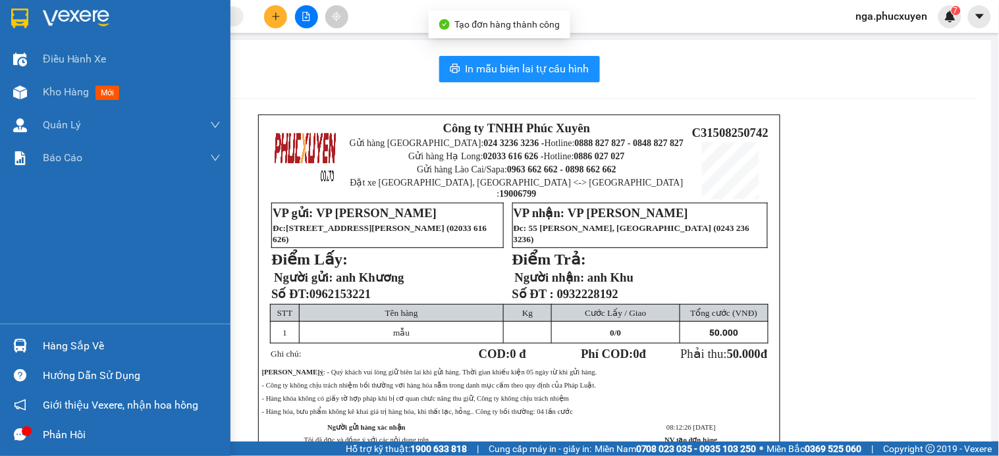
click at [23, 15] on img at bounding box center [19, 19] width 17 height 20
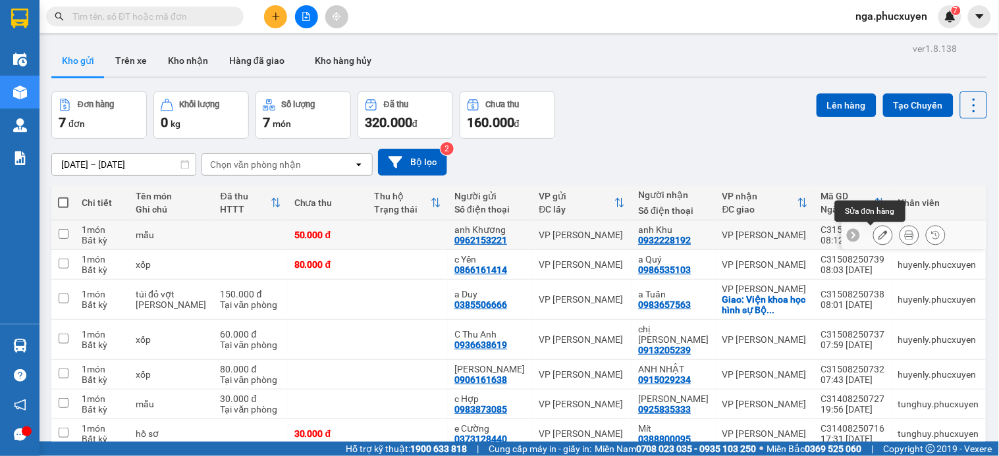
click at [879, 234] on icon at bounding box center [883, 235] width 9 height 9
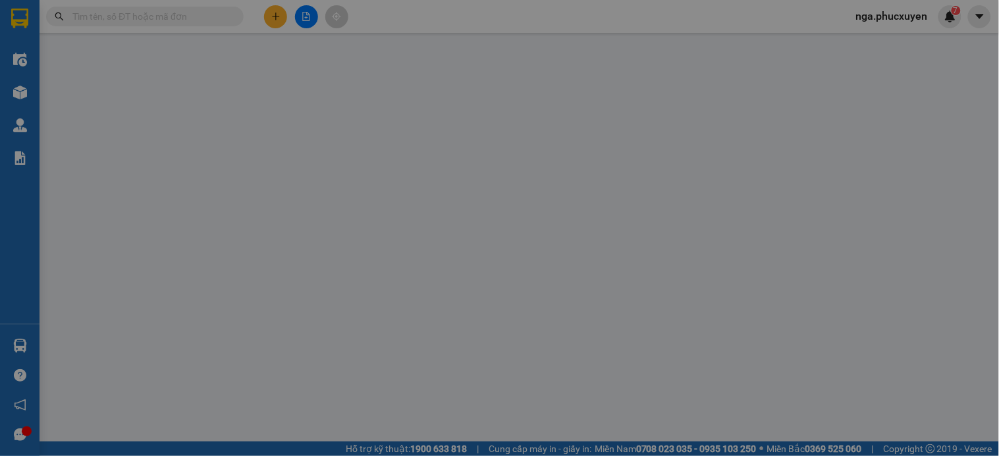
type input "0962153221"
type input "anh Khương"
type input "0932228192"
type input "anh Khu"
type input "50.000"
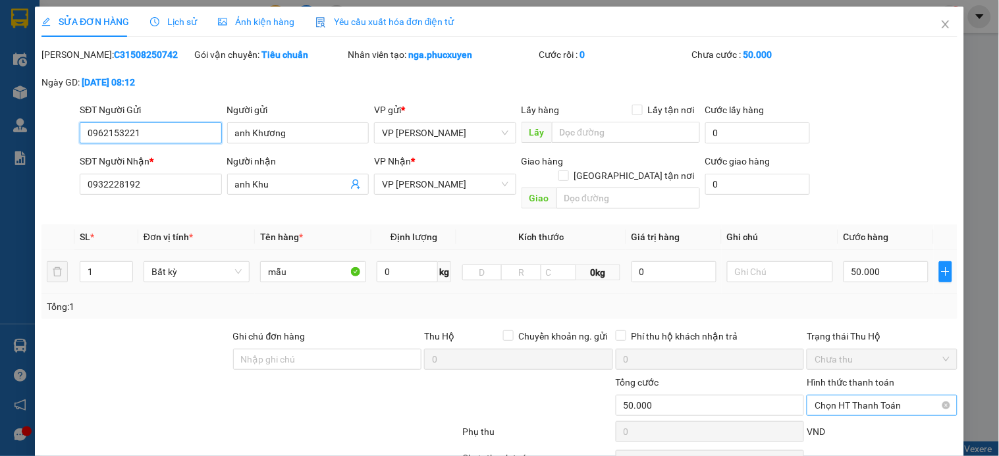
click at [859, 396] on span "Chọn HT Thanh Toán" at bounding box center [882, 406] width 134 height 20
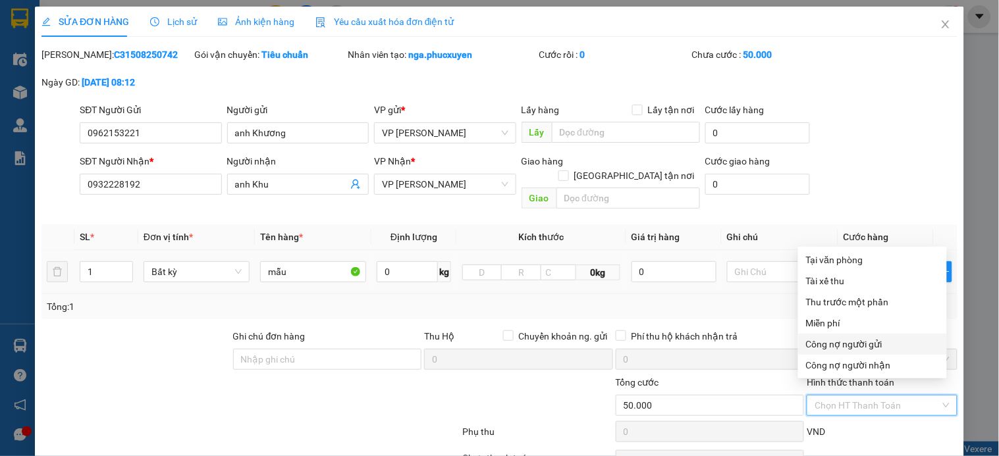
click at [876, 343] on div "Công nợ người gửi" at bounding box center [872, 344] width 133 height 14
type input "0"
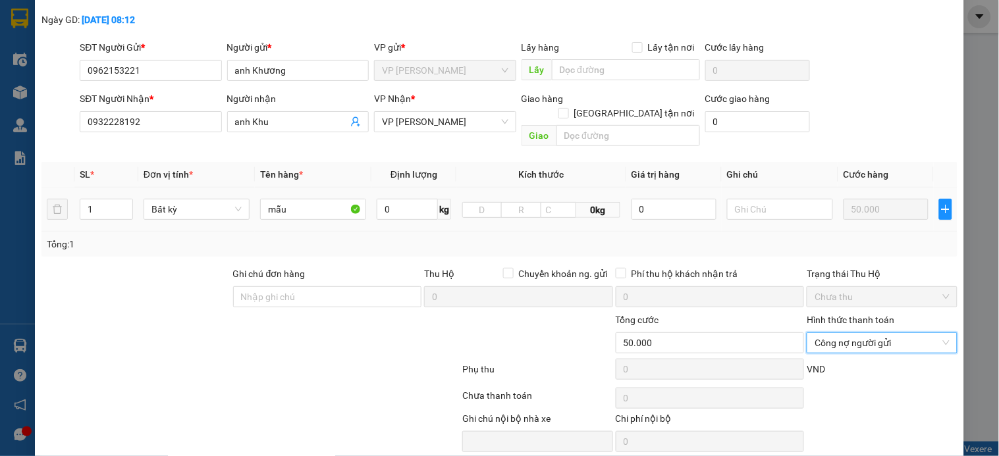
scroll to position [101, 0]
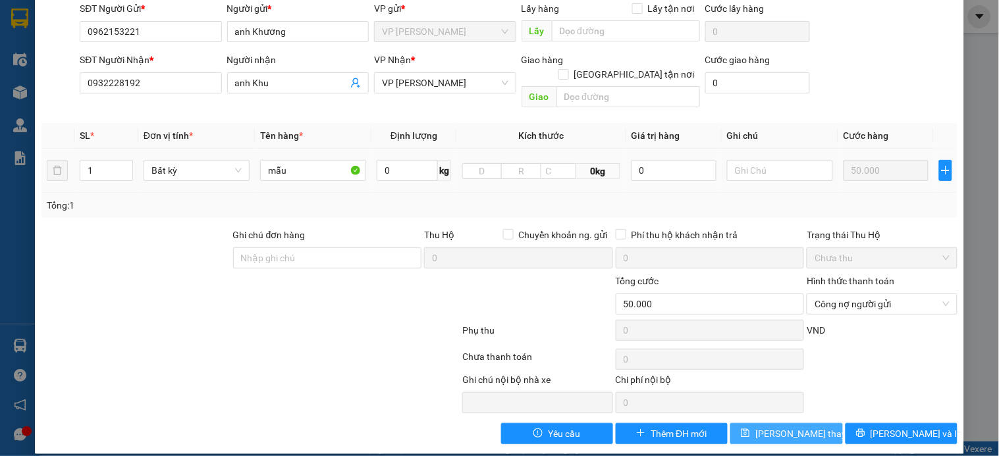
click at [800, 427] on span "Lưu thay đổi" at bounding box center [807, 434] width 105 height 14
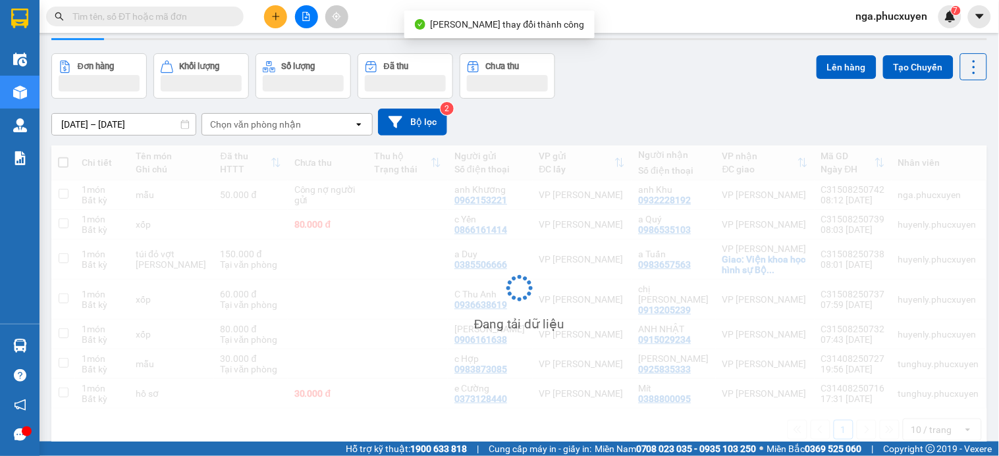
scroll to position [61, 0]
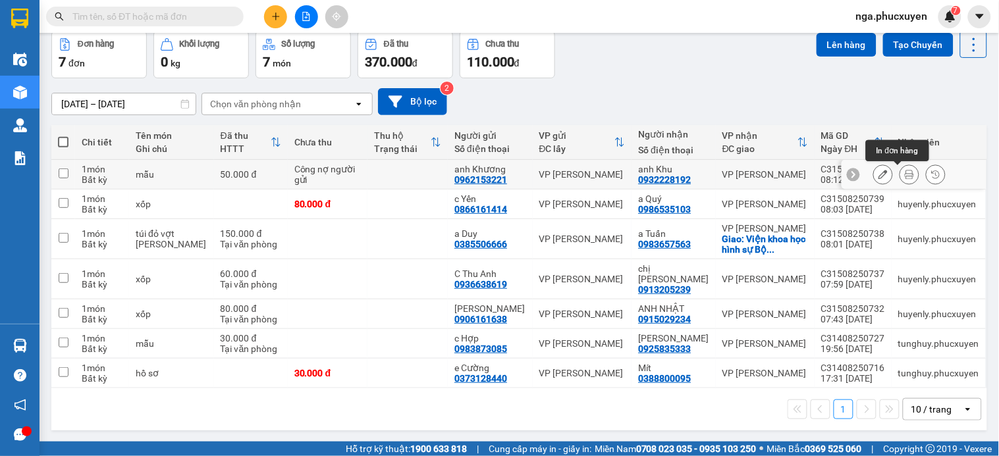
click at [905, 175] on icon at bounding box center [909, 174] width 9 height 9
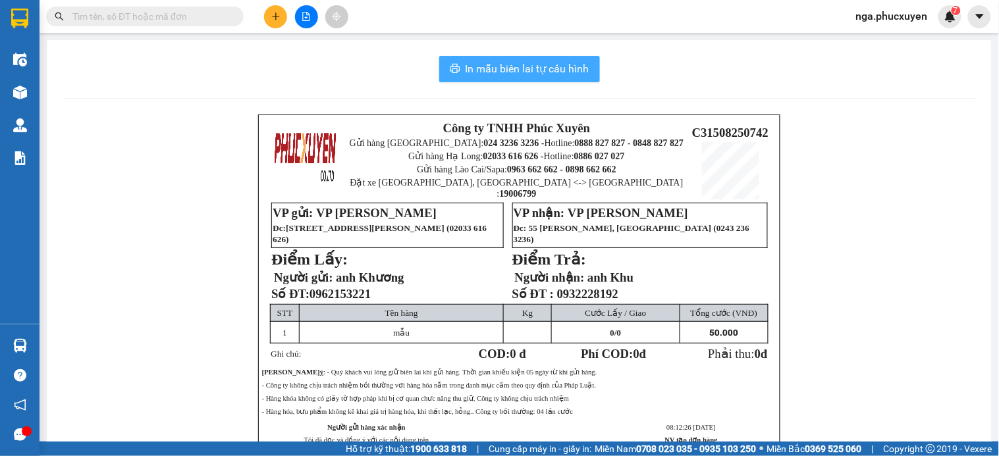
click at [512, 68] on span "In mẫu biên lai tự cấu hình" at bounding box center [528, 69] width 124 height 16
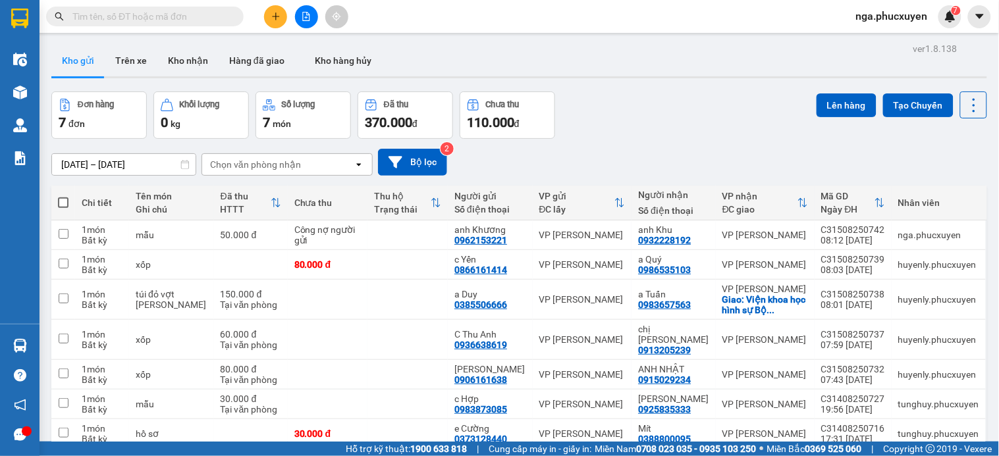
click at [842, 450] on strong "0369 525 060" at bounding box center [833, 449] width 57 height 11
click at [414, 229] on td at bounding box center [408, 236] width 80 height 30
checkbox input "true"
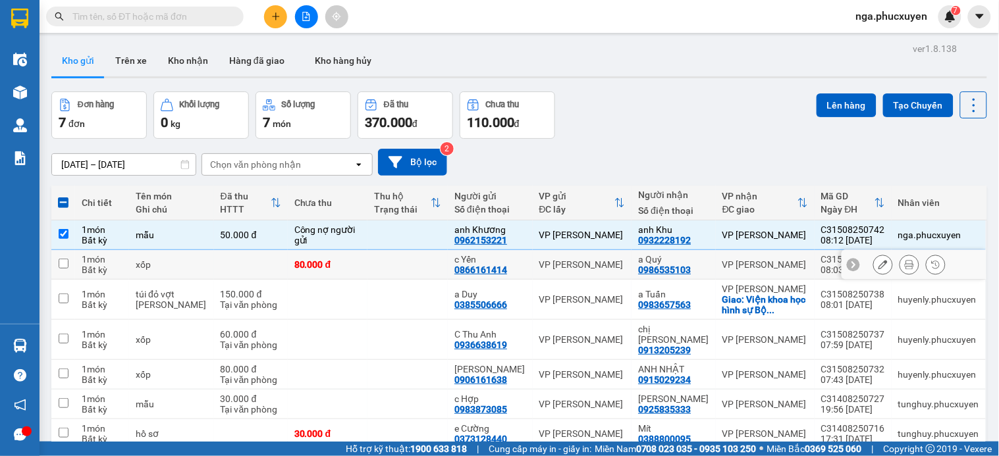
click at [411, 261] on td at bounding box center [408, 265] width 80 height 30
checkbox input "true"
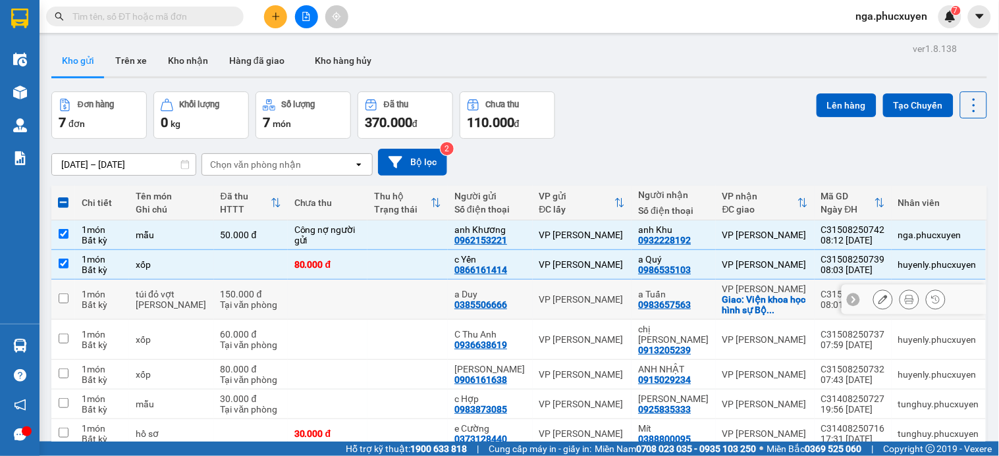
click at [399, 306] on td at bounding box center [408, 300] width 80 height 40
checkbox input "true"
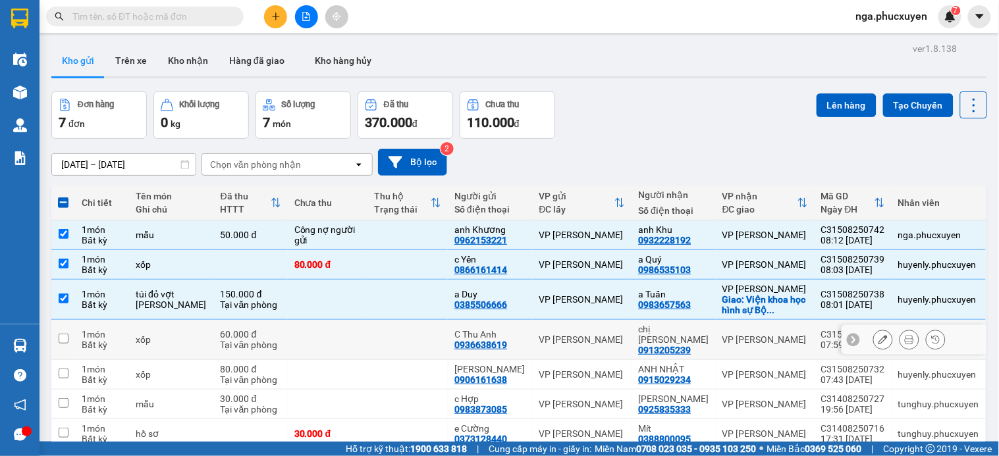
click at [397, 343] on td at bounding box center [408, 340] width 80 height 40
checkbox input "true"
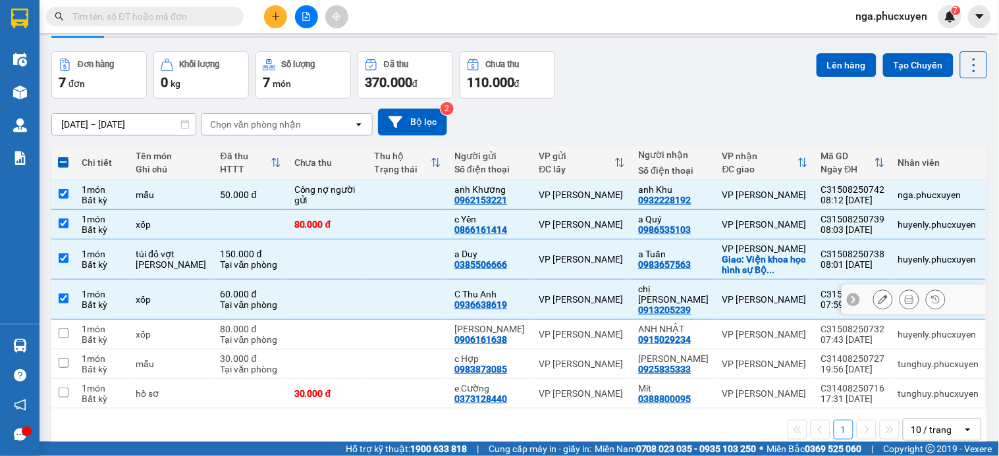
scroll to position [62, 0]
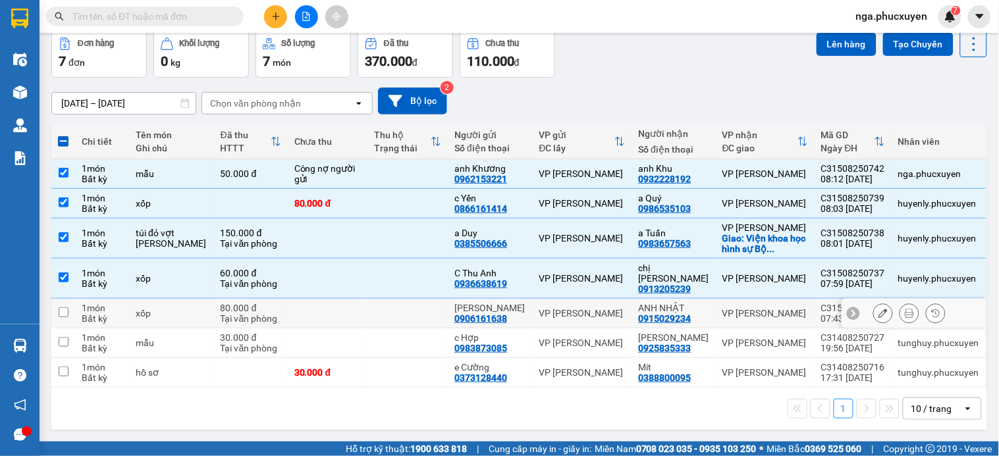
click at [402, 314] on td at bounding box center [408, 314] width 80 height 30
checkbox input "true"
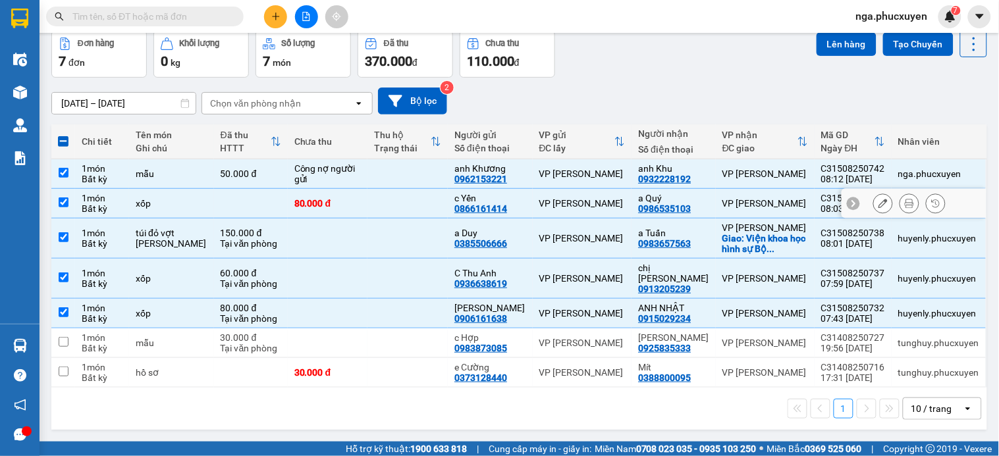
scroll to position [0, 0]
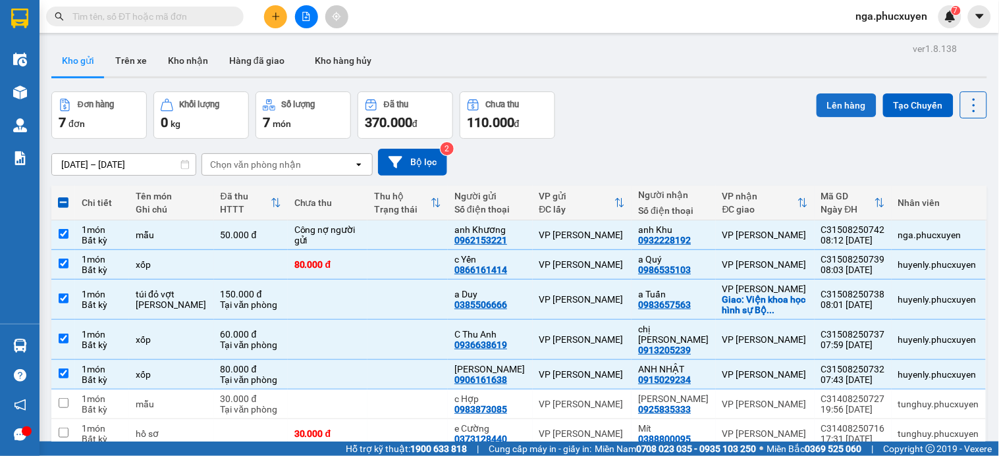
click at [833, 104] on button "Lên hàng" at bounding box center [847, 106] width 60 height 24
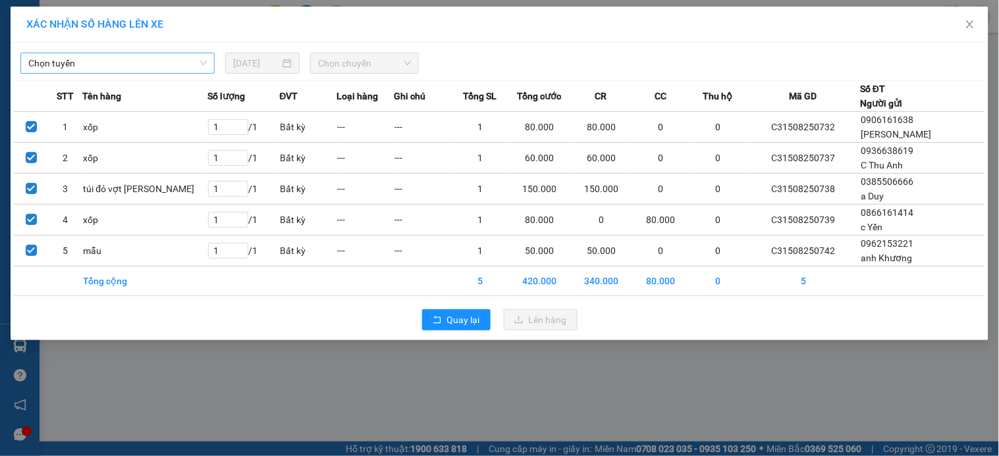
click at [173, 61] on span "Chọn tuyến" at bounding box center [117, 63] width 178 height 20
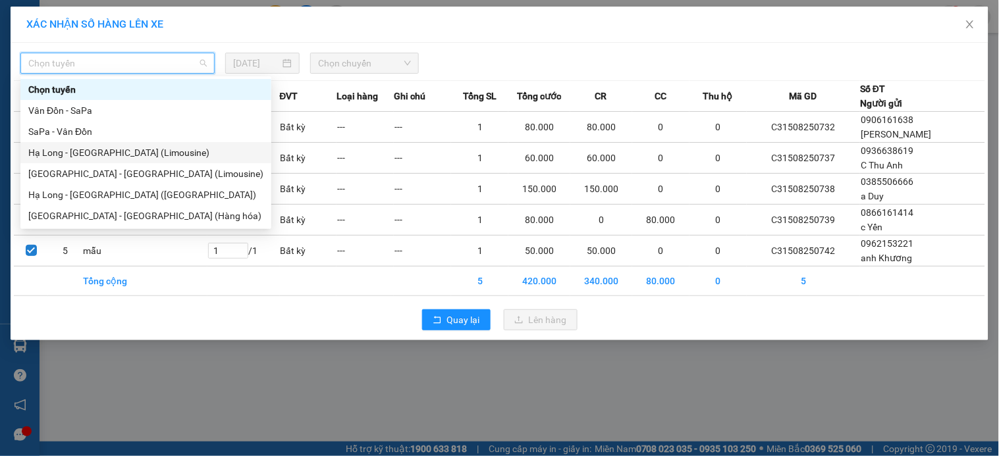
click at [134, 150] on div "Hạ Long - Hà Nội (Limousine)" at bounding box center [145, 153] width 235 height 14
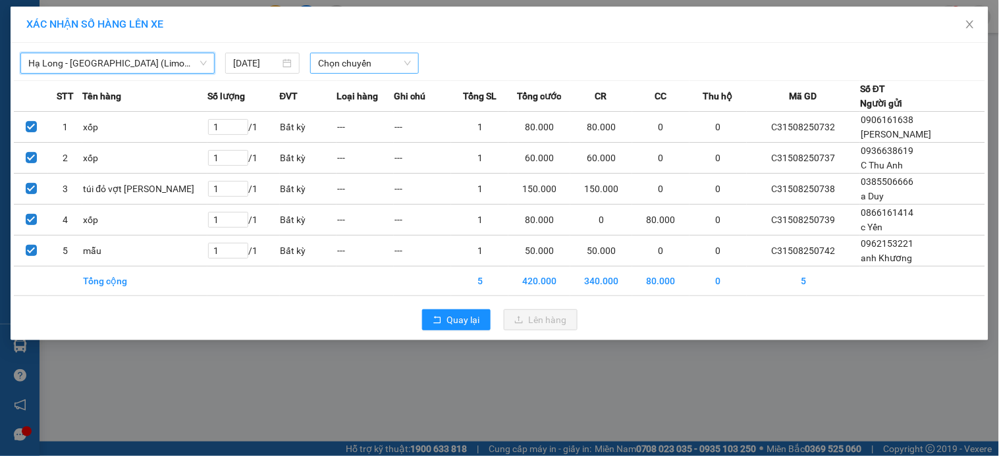
click at [372, 67] on span "Chọn chuyến" at bounding box center [364, 63] width 93 height 20
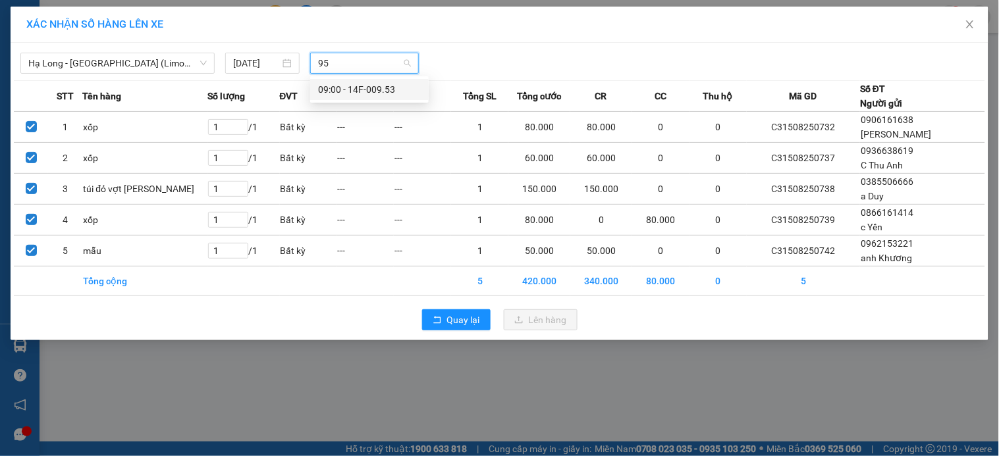
type input "953"
click at [360, 88] on div "09:00 - 14F-009.53" at bounding box center [369, 89] width 103 height 14
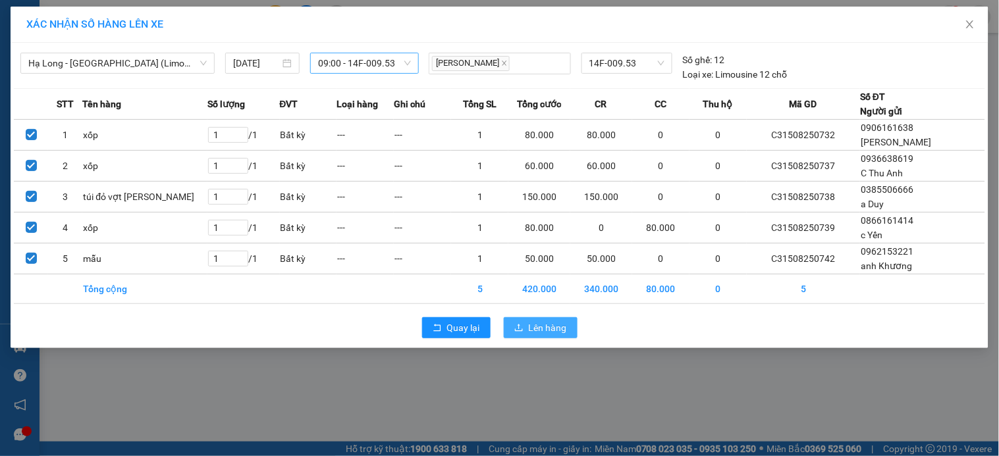
drag, startPoint x: 541, startPoint y: 329, endPoint x: 672, endPoint y: 356, distance: 133.7
click at [549, 329] on span "Lên hàng" at bounding box center [548, 328] width 38 height 14
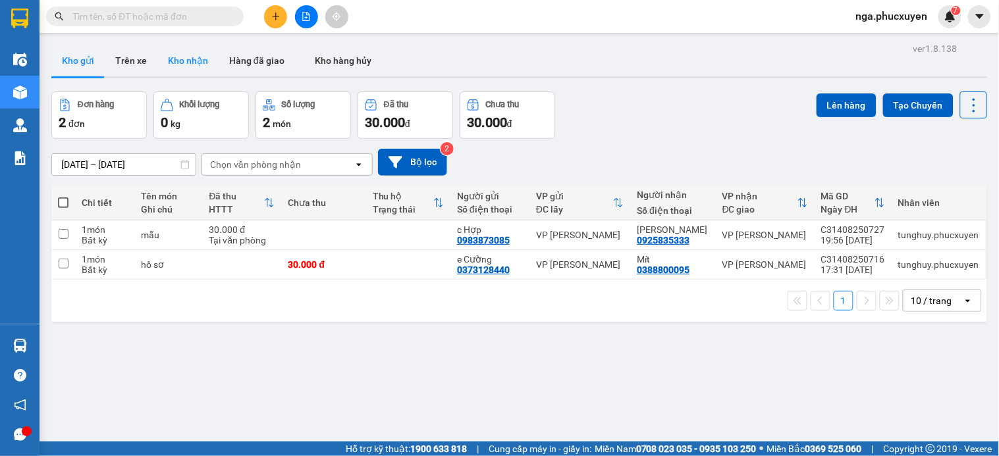
click at [185, 66] on button "Kho nhận" at bounding box center [187, 61] width 61 height 32
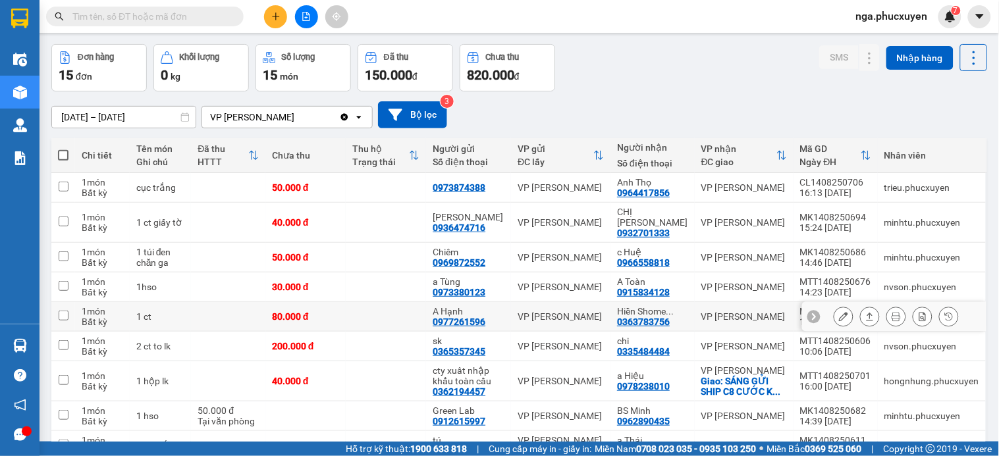
scroll to position [73, 0]
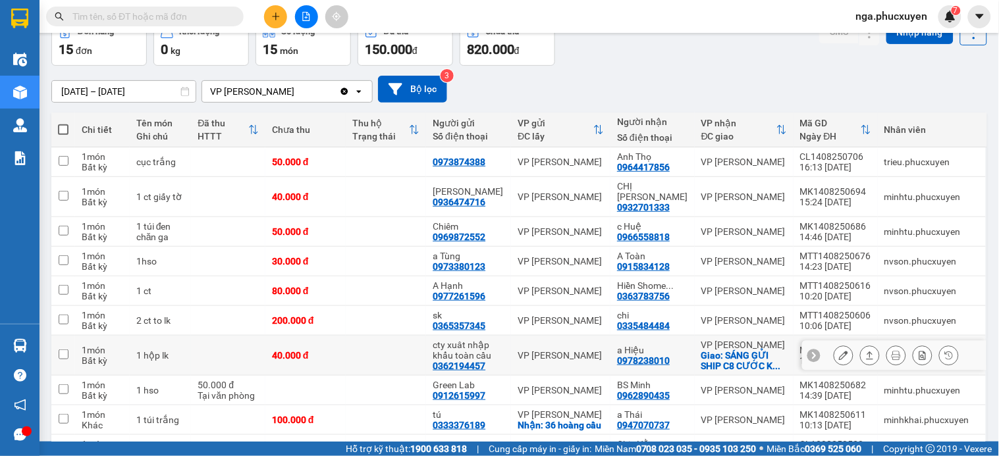
click at [839, 351] on icon at bounding box center [843, 355] width 9 height 9
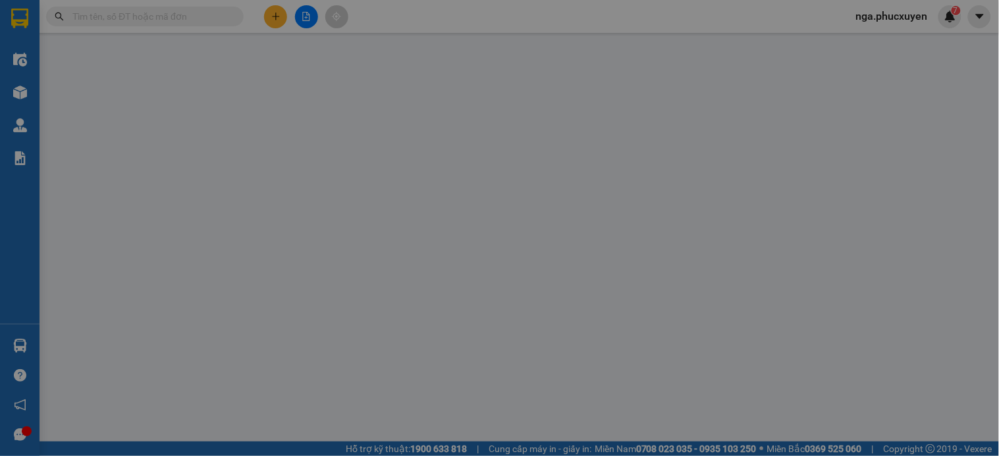
type input "0362194457"
type input "cty xuât nhập khẩu toàn cầu"
type input "0978238010"
type input "a Hiệu"
checkbox input "true"
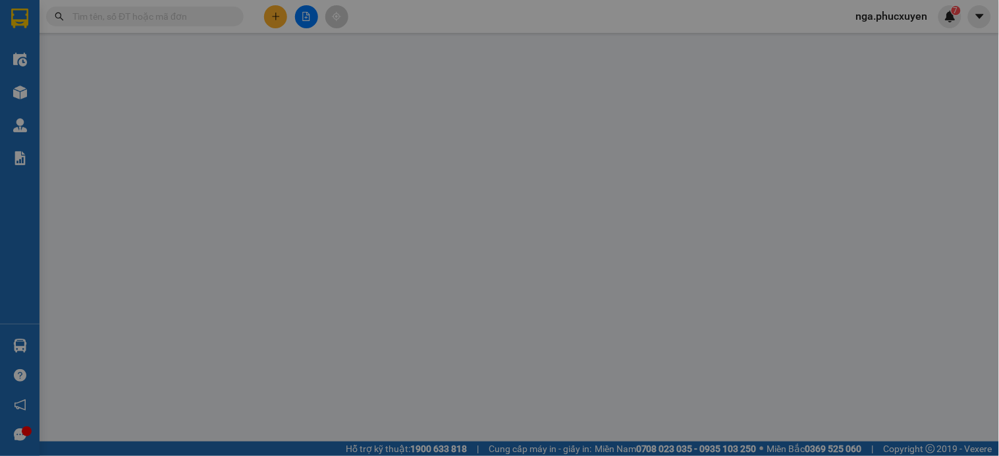
type input "SÁNG GỬI SHIP C8 CƯỚC KH TRẢ"
type input "40.000"
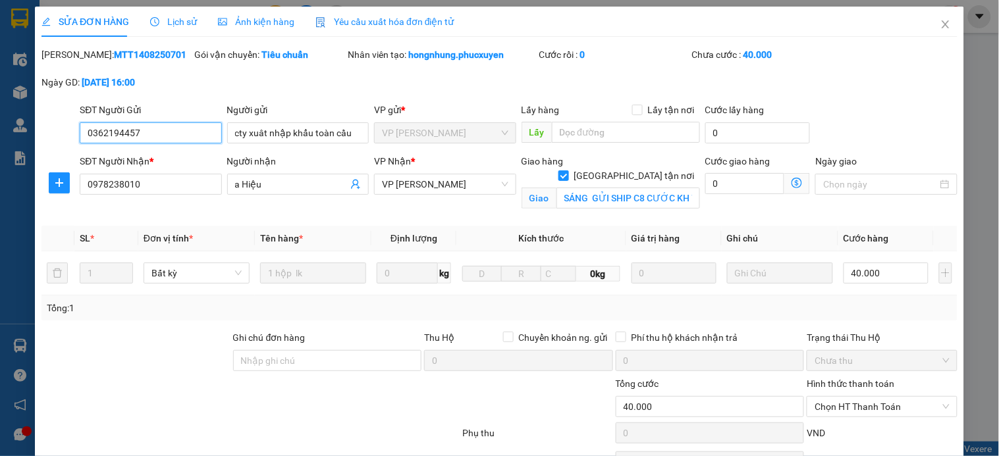
scroll to position [73, 0]
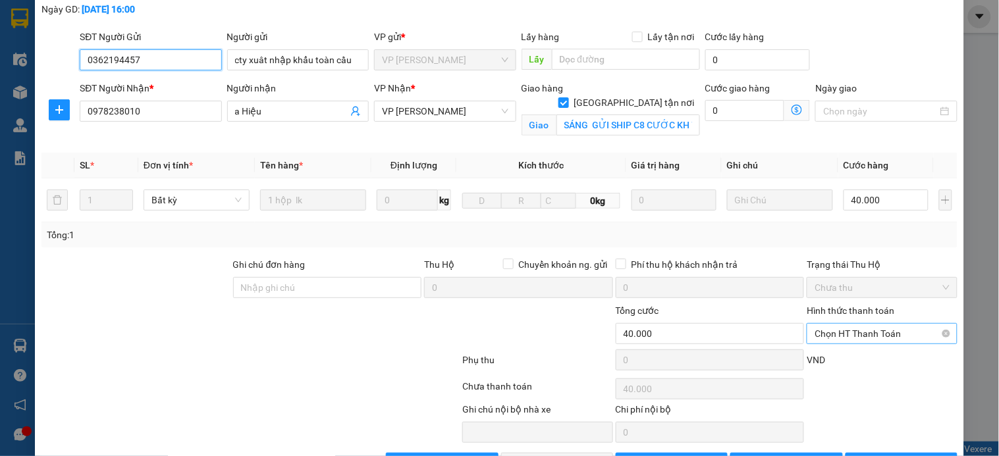
click at [844, 333] on span "Chọn HT Thanh Toán" at bounding box center [882, 334] width 134 height 20
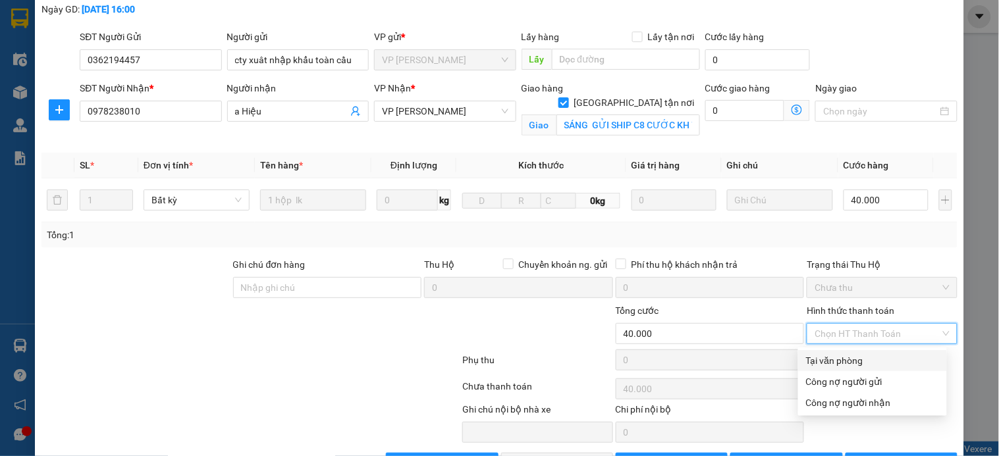
click at [845, 360] on div "Tại văn phòng" at bounding box center [872, 361] width 133 height 14
type input "0"
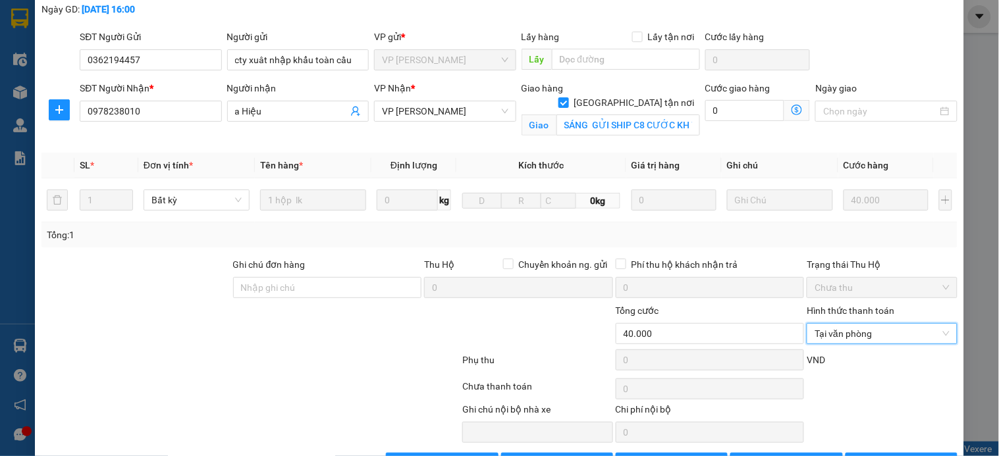
scroll to position [117, 0]
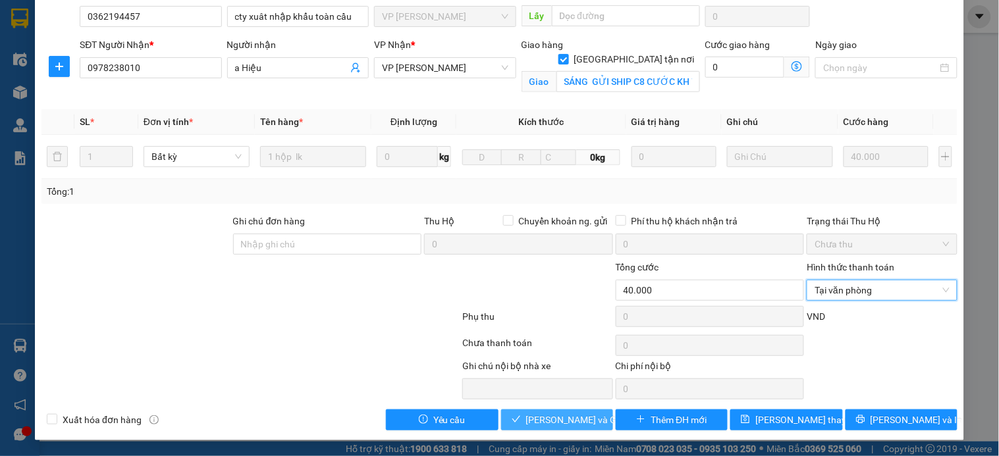
click at [557, 422] on span "Lưu và Giao hàng" at bounding box center [589, 420] width 126 height 14
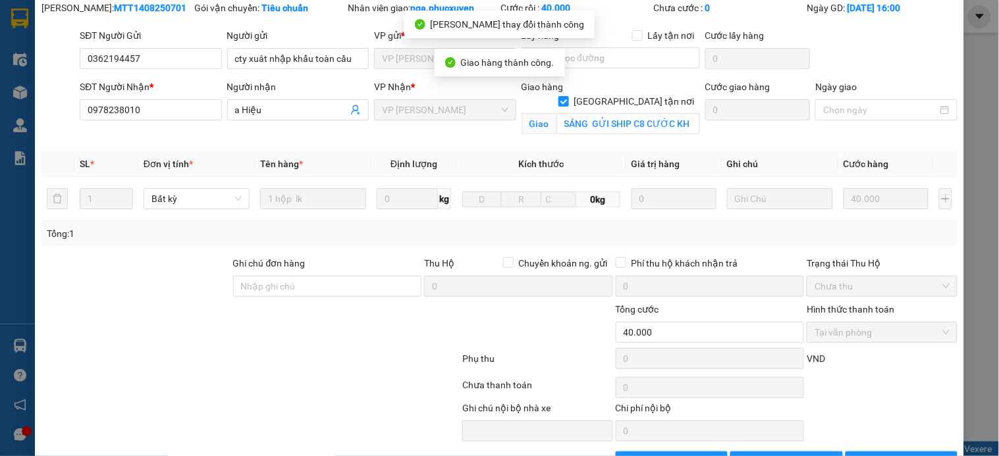
scroll to position [0, 0]
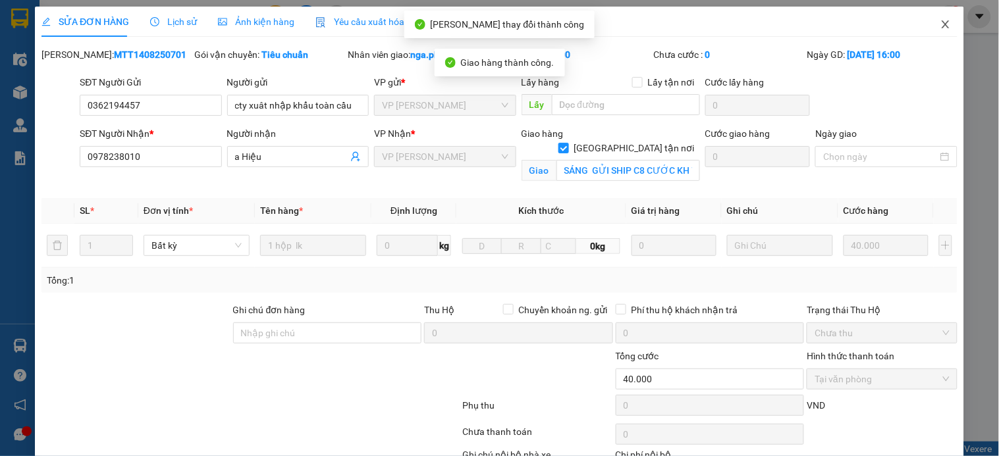
click at [941, 28] on icon "close" at bounding box center [946, 24] width 11 height 11
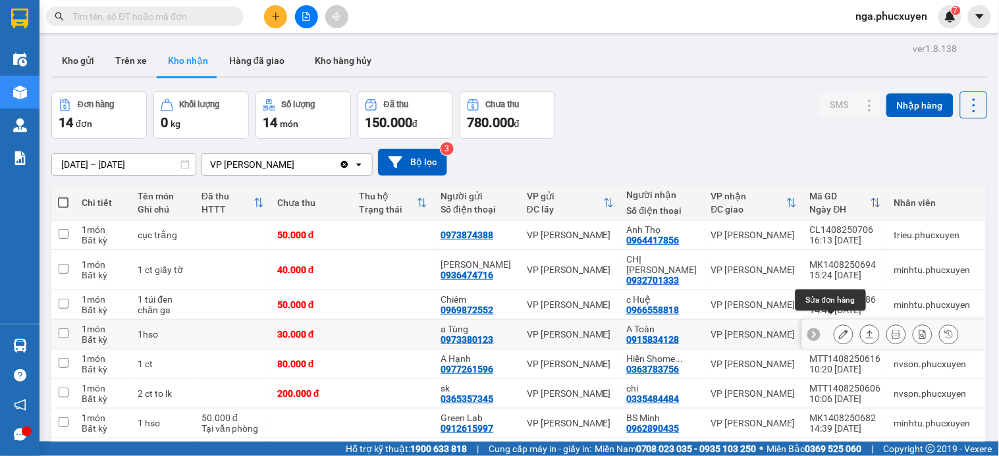
click at [839, 330] on icon at bounding box center [843, 334] width 9 height 9
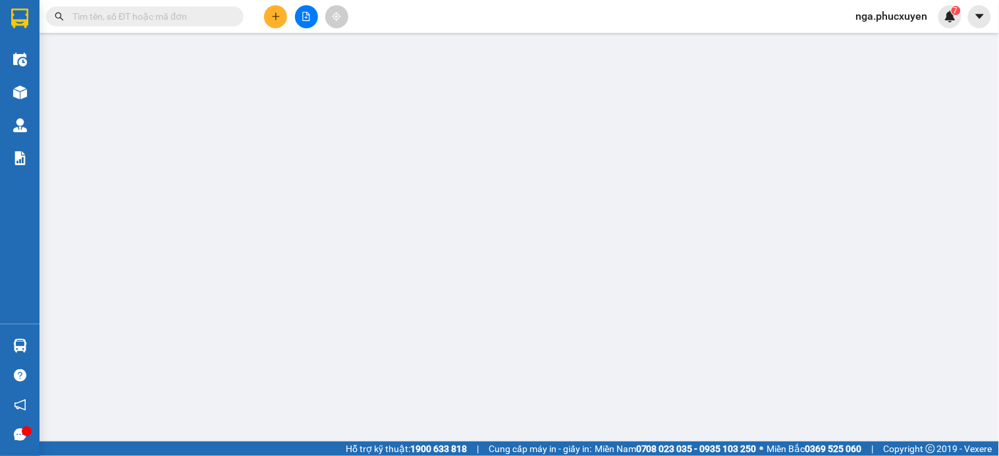
type input "0973380123"
type input "a Tùng"
type input "0915834128"
type input "A Toàn"
type input "30.000"
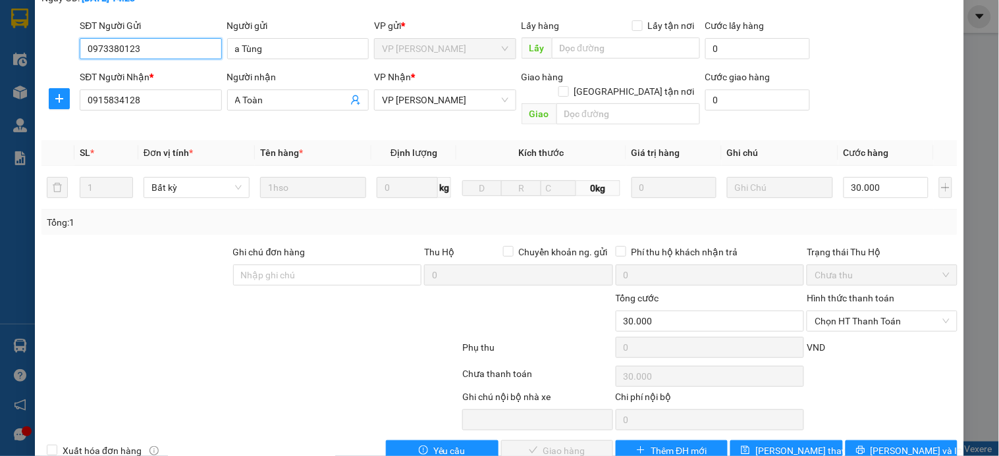
scroll to position [101, 0]
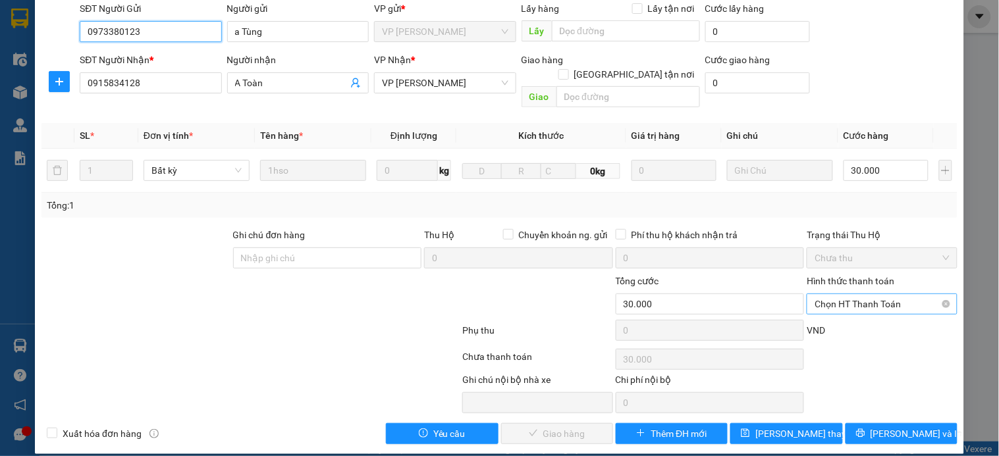
click at [815, 294] on span "Chọn HT Thanh Toán" at bounding box center [882, 304] width 134 height 20
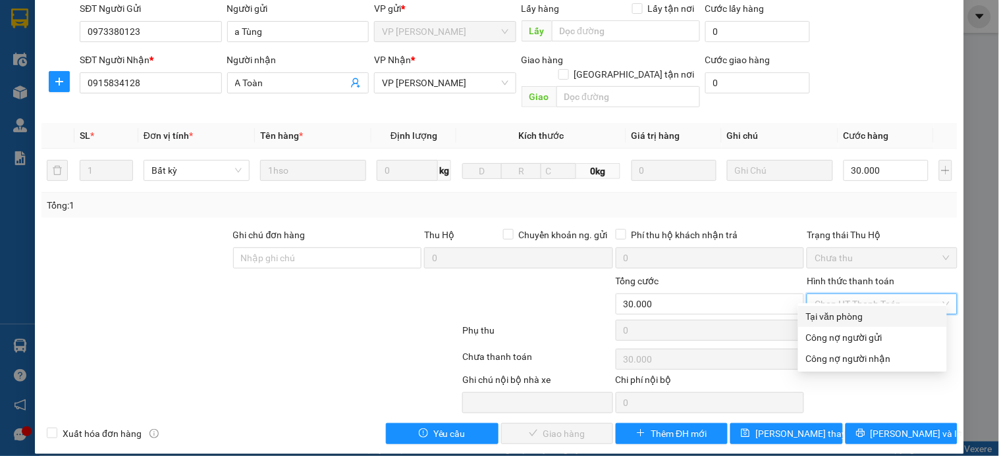
click at [824, 317] on div "Tại văn phòng" at bounding box center [872, 317] width 133 height 14
type input "0"
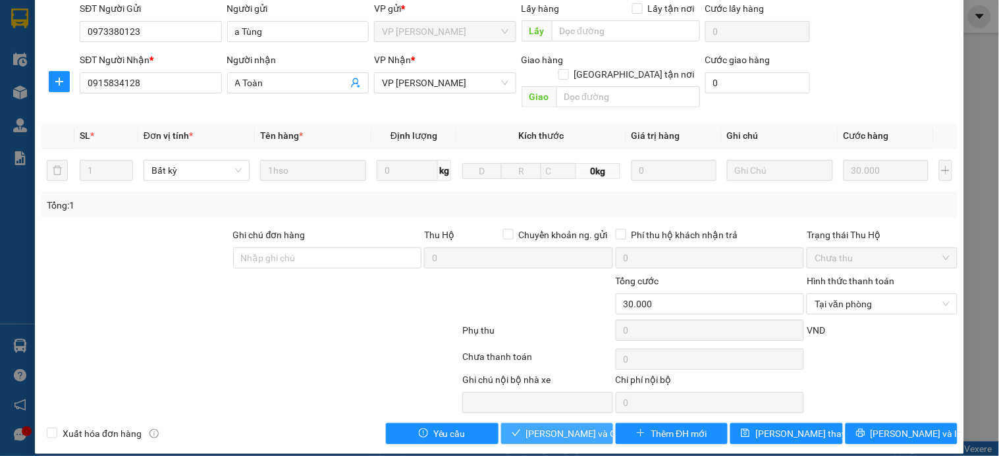
click at [564, 427] on span "Lưu và Giao hàng" at bounding box center [589, 434] width 126 height 14
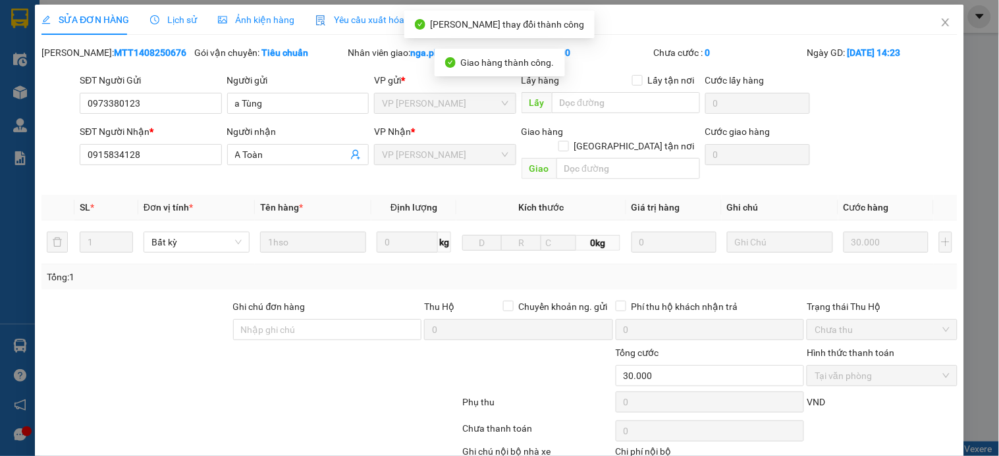
scroll to position [0, 0]
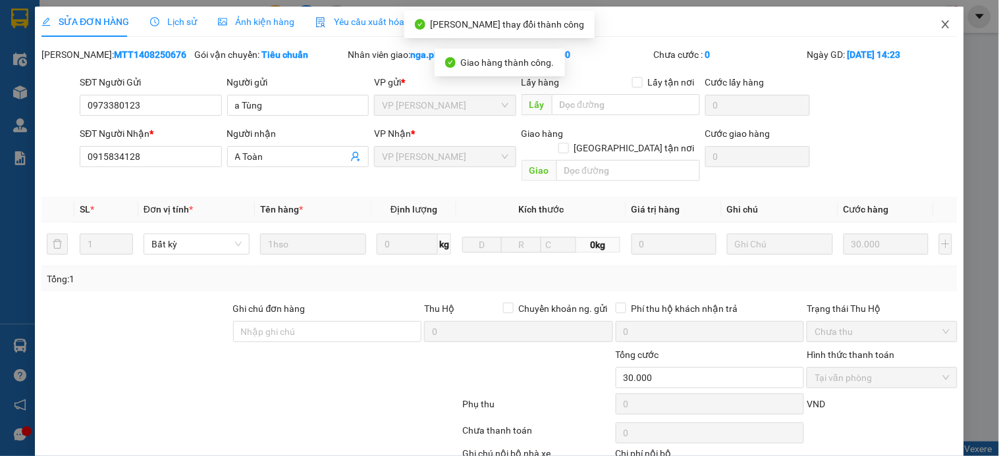
click at [941, 28] on icon "close" at bounding box center [946, 24] width 11 height 11
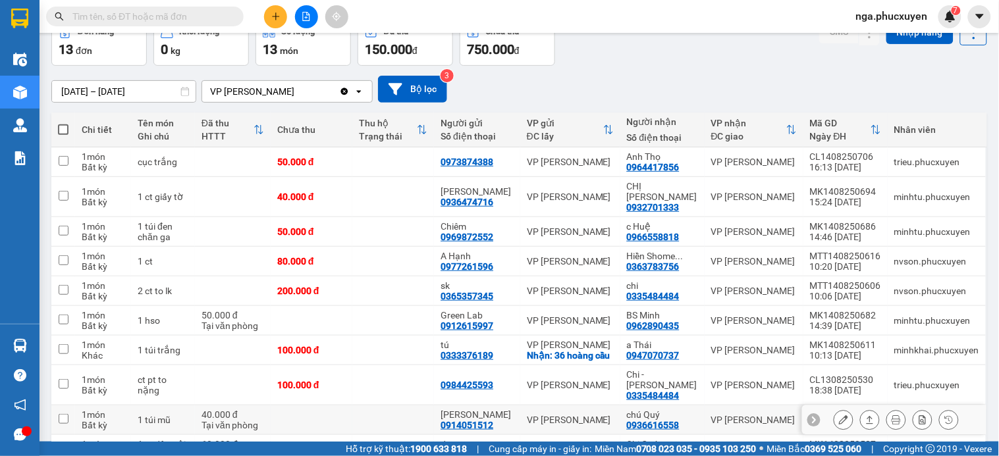
scroll to position [130, 0]
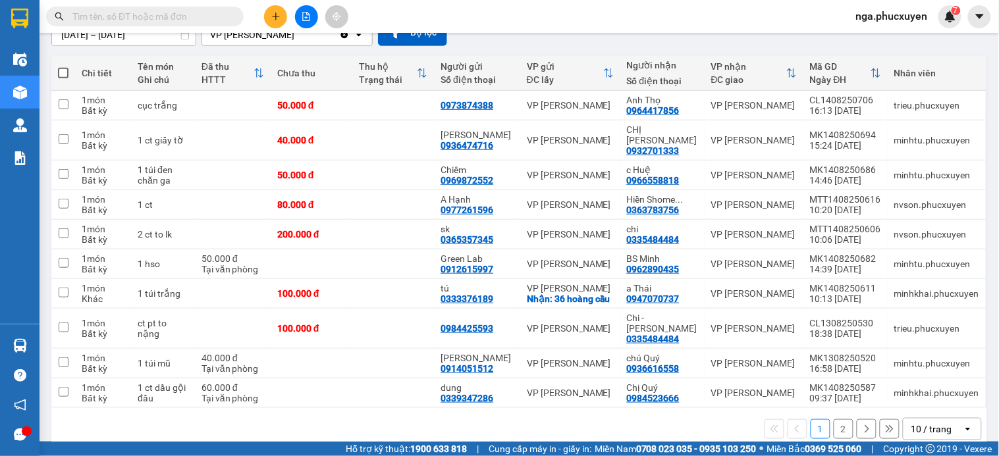
click at [834, 420] on button "2" at bounding box center [844, 430] width 20 height 20
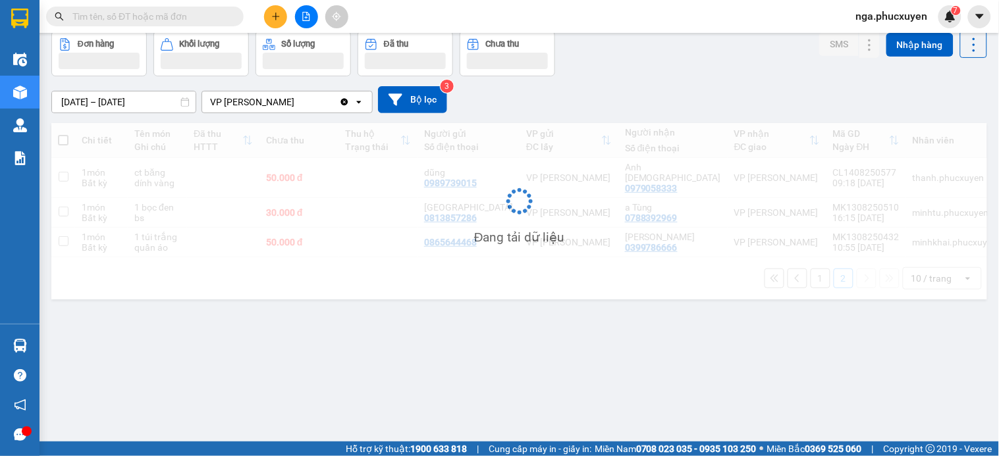
scroll to position [61, 0]
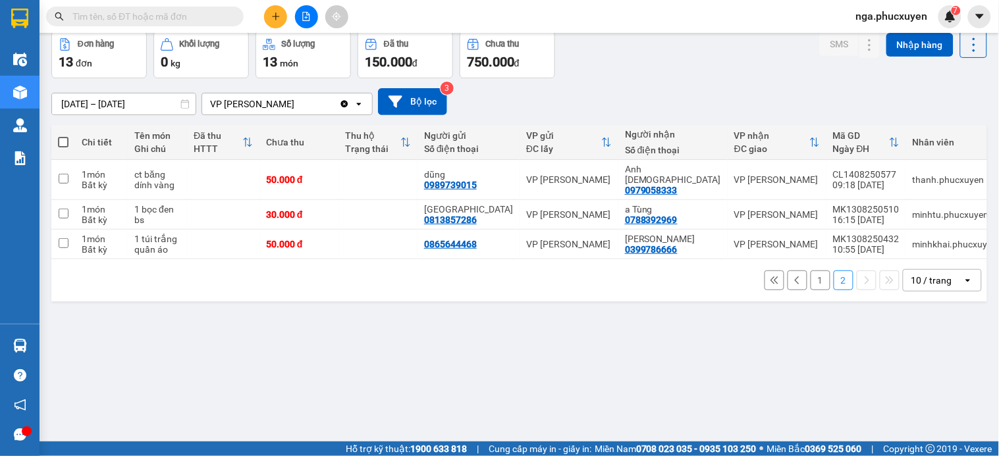
click at [268, 17] on button at bounding box center [275, 16] width 23 height 23
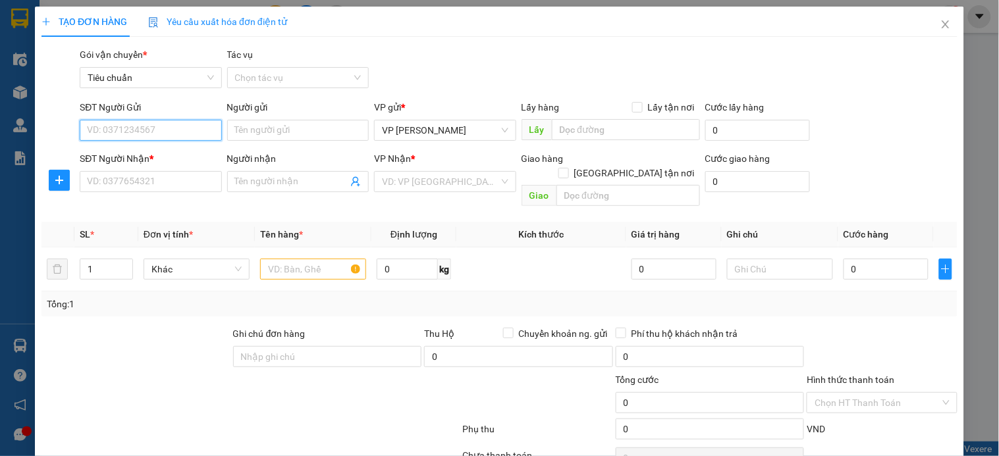
click at [187, 136] on input "SĐT Người Gửi" at bounding box center [151, 130] width 142 height 21
click at [187, 136] on input "0962551983" at bounding box center [151, 130] width 142 height 21
click at [111, 126] on input "0962551983" at bounding box center [151, 130] width 142 height 21
type input "0962551983"
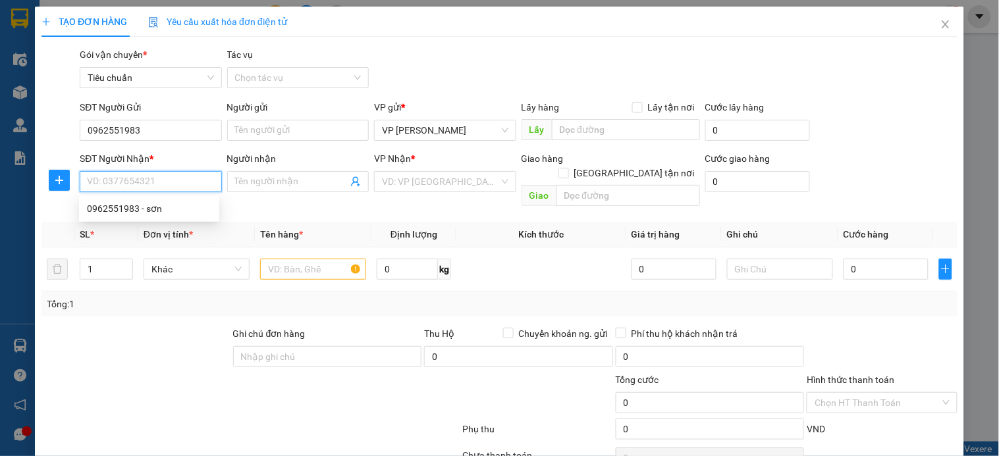
paste input "0962551983"
click at [161, 207] on div "0962551983 - sơn" at bounding box center [149, 209] width 124 height 14
type input "0962551983"
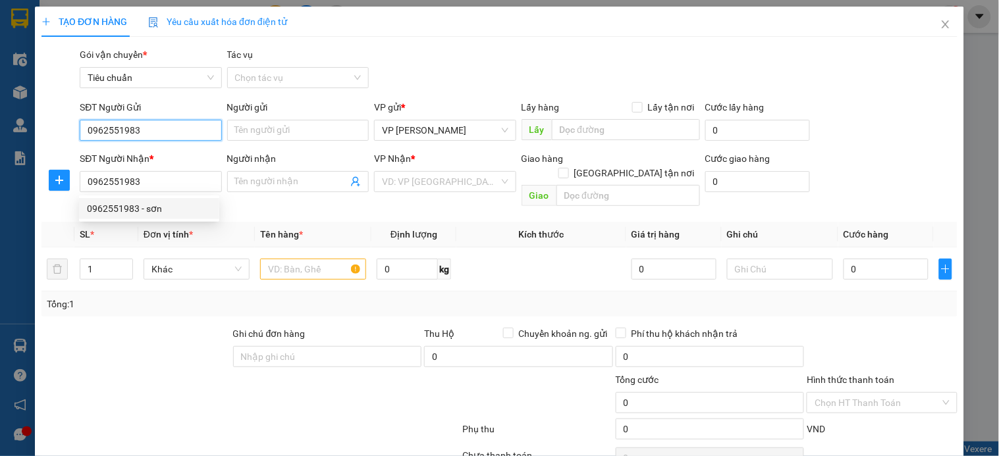
click at [150, 126] on input "0962551983" at bounding box center [151, 130] width 142 height 21
type input "sơn"
checkbox input "true"
type input "129 [PERSON_NAME], [GEOGRAPHIC_DATA]"
type input "50.000"
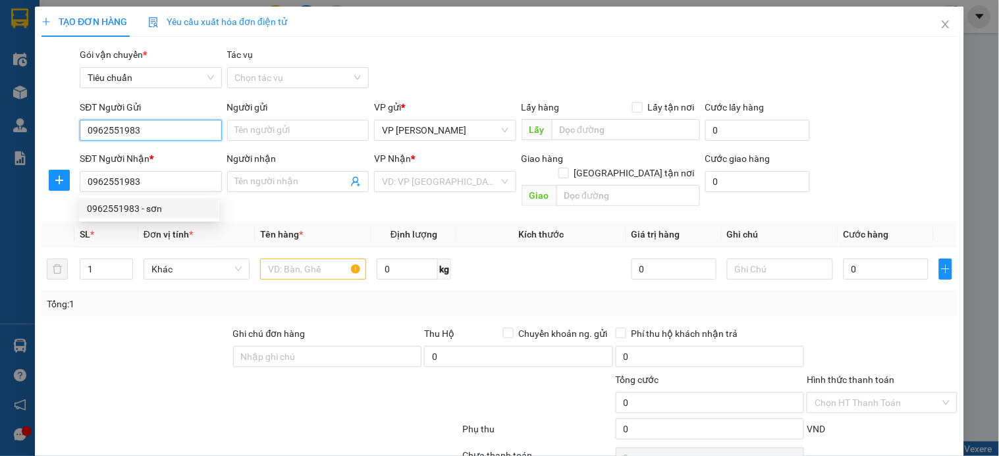
type input "50.000"
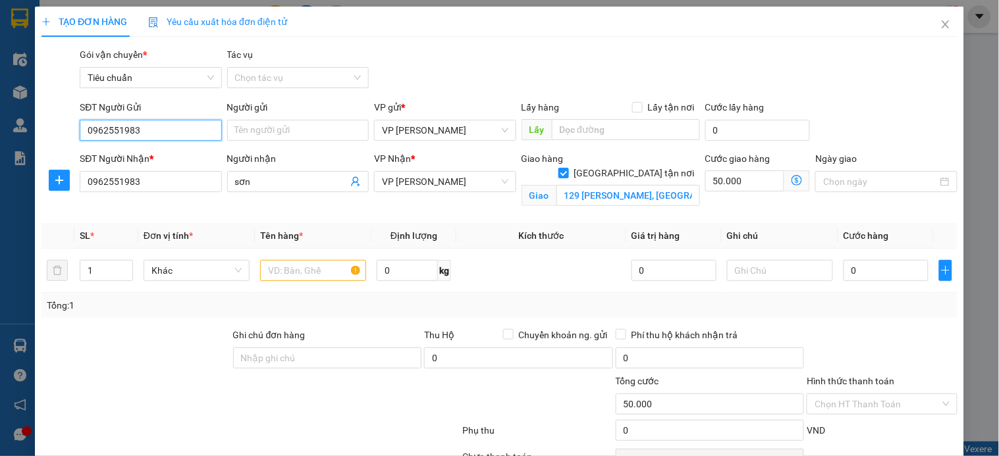
click at [150, 126] on input "0962551983" at bounding box center [151, 130] width 142 height 21
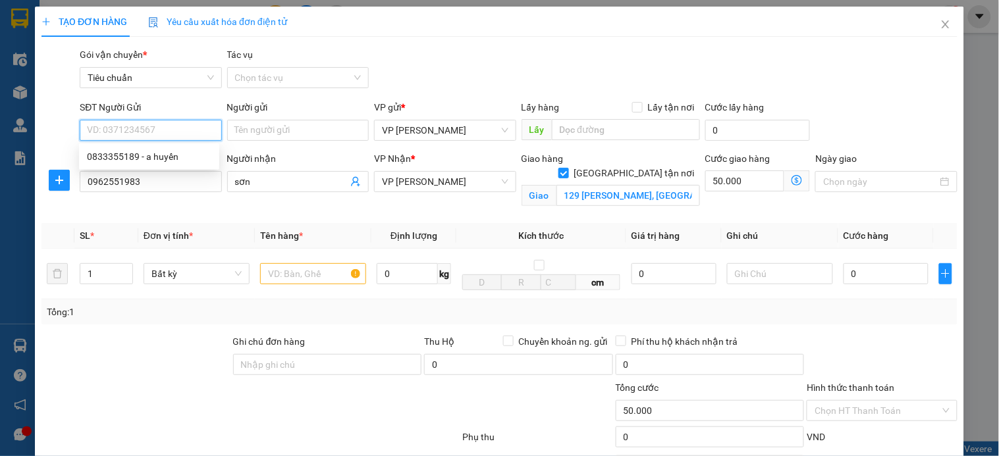
click at [150, 126] on input "SĐT Người Gửi" at bounding box center [151, 130] width 142 height 21
click at [179, 128] on input "SĐT Người Gửi" at bounding box center [151, 130] width 142 height 21
click at [181, 128] on input "0904017565" at bounding box center [151, 130] width 142 height 21
type input "0904017565"
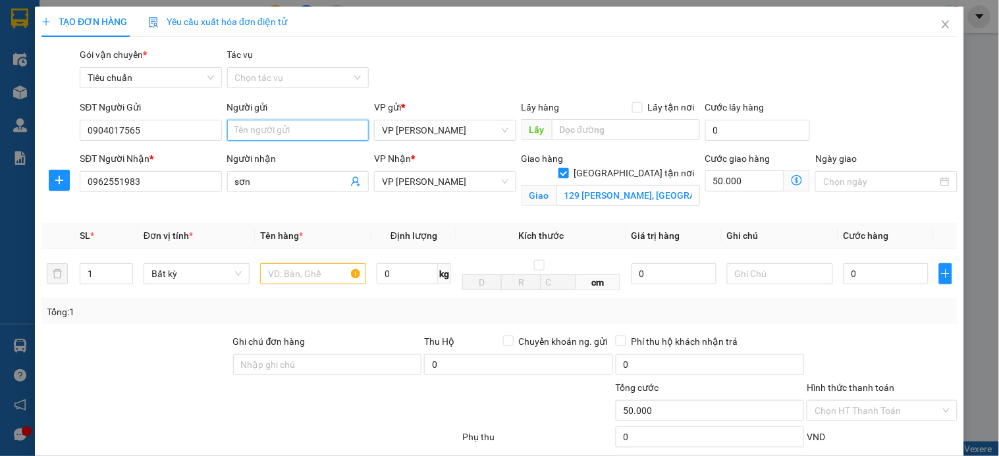
click at [277, 135] on input "Người gửi" at bounding box center [298, 130] width 142 height 21
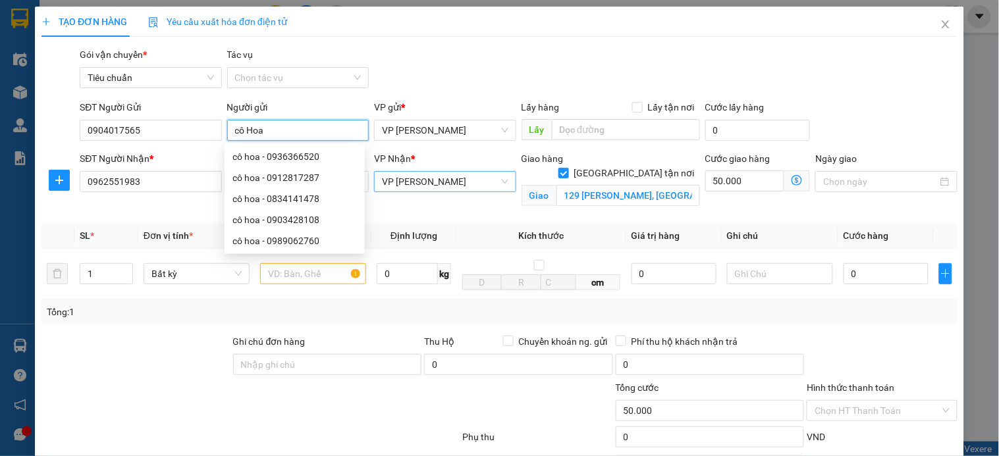
click at [456, 182] on span "VP Trần Khát Chân" at bounding box center [445, 182] width 126 height 20
type input "cô Hoa"
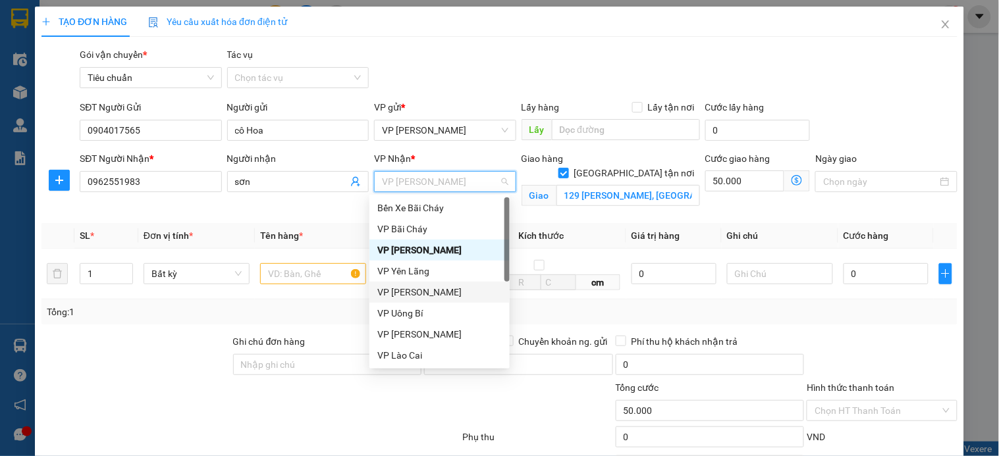
click at [443, 301] on div "VP [PERSON_NAME]" at bounding box center [439, 292] width 140 height 21
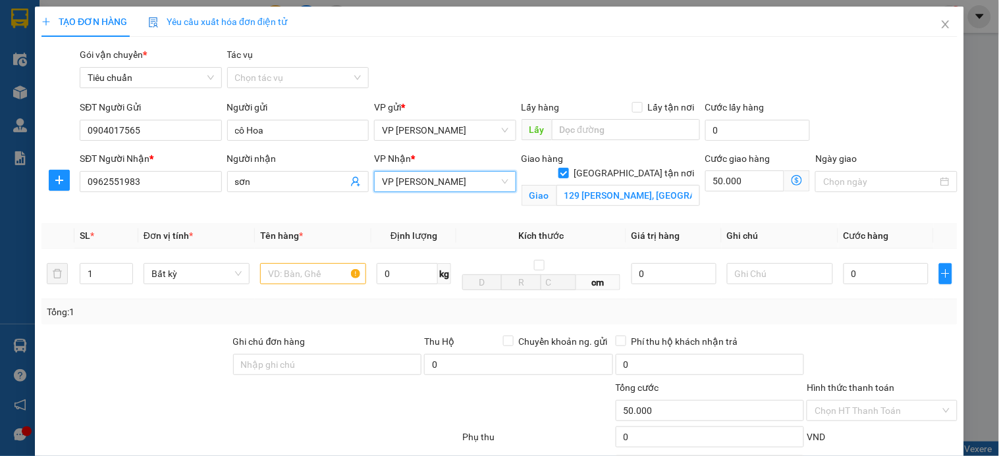
click at [792, 181] on icon "dollar-circle" at bounding box center [797, 180] width 11 height 11
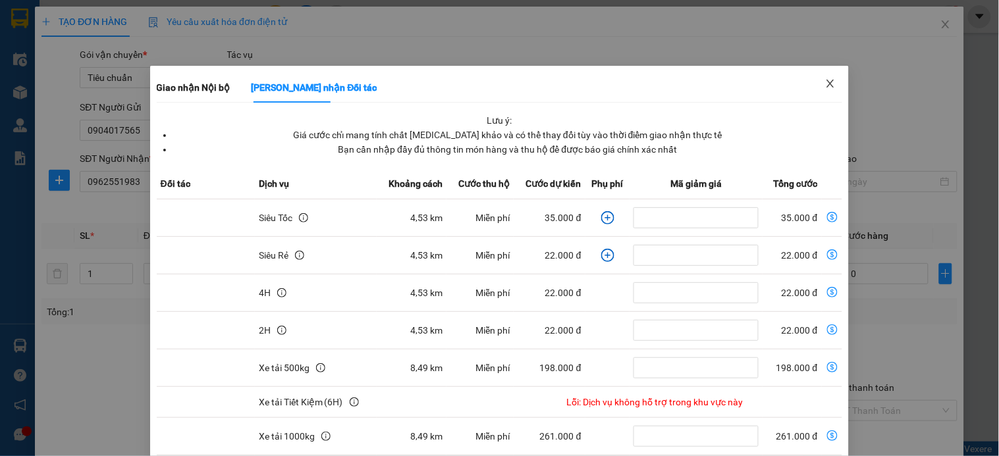
click at [825, 82] on icon "close" at bounding box center [830, 83] width 11 height 11
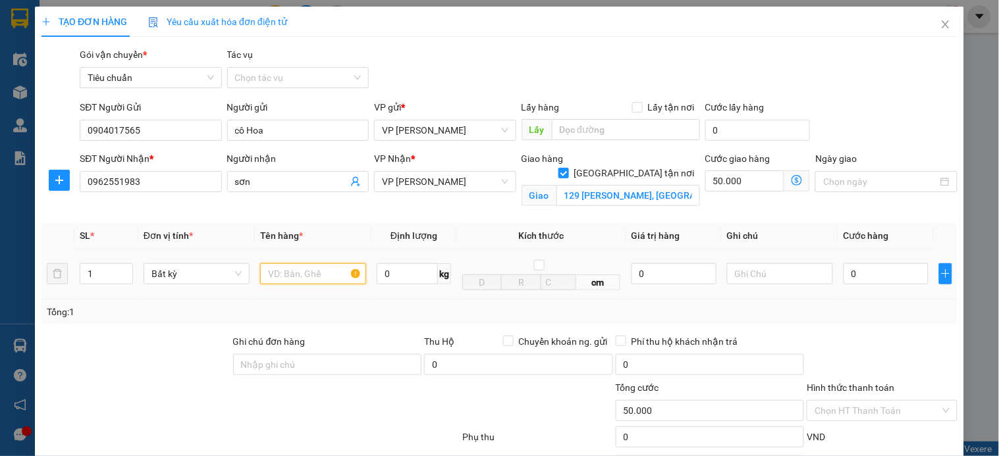
click at [303, 277] on input "text" at bounding box center [313, 273] width 106 height 21
type input "xốp"
click at [868, 279] on input "0" at bounding box center [886, 273] width 85 height 21
type input "7"
type input "50.007"
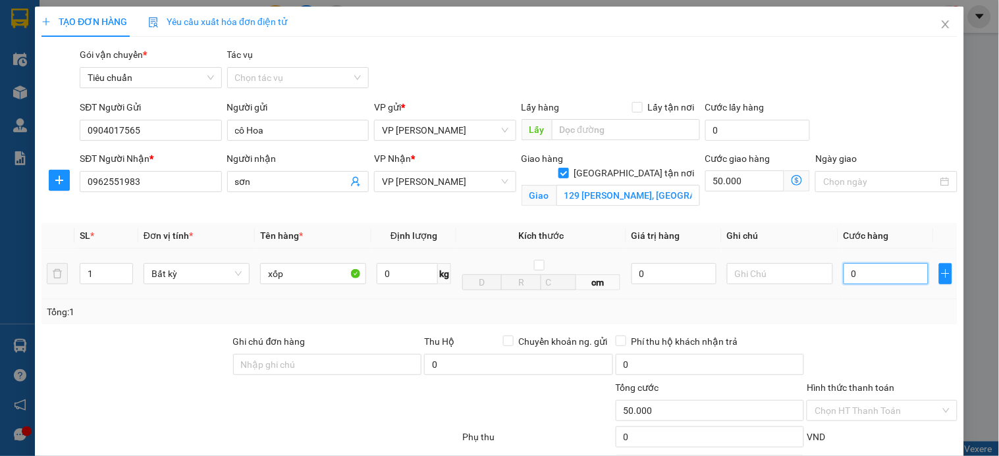
type input "50.007"
type input "70"
type input "50.070"
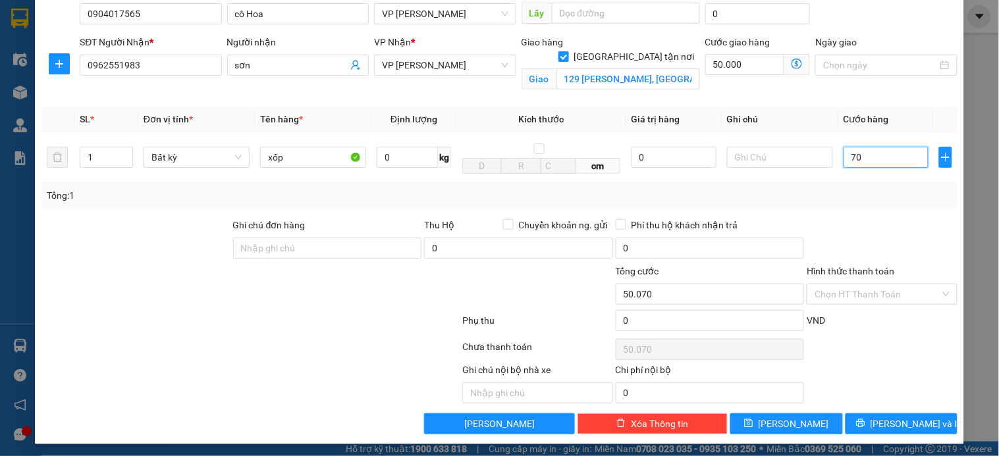
scroll to position [122, 0]
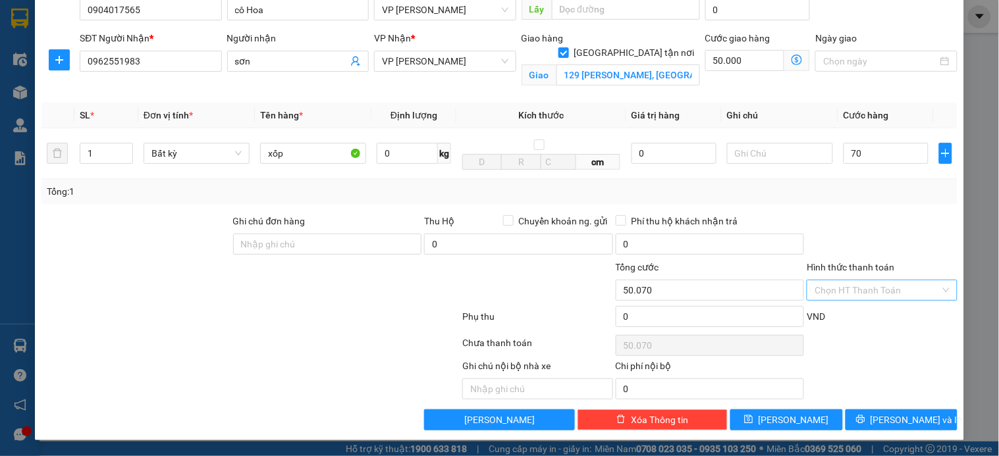
type input "70.000"
type input "120.000"
click at [863, 287] on input "Hình thức thanh toán" at bounding box center [877, 291] width 125 height 20
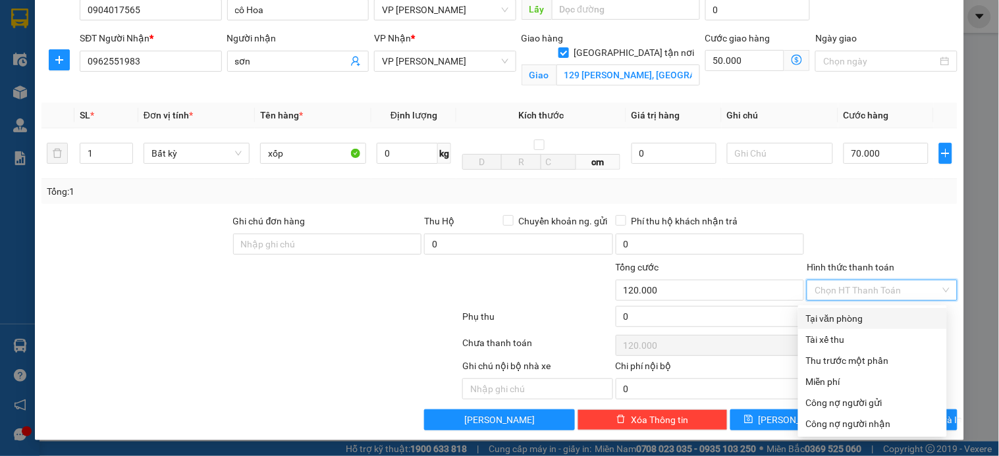
click at [858, 317] on div "Tại văn phòng" at bounding box center [872, 319] width 133 height 14
type input "0"
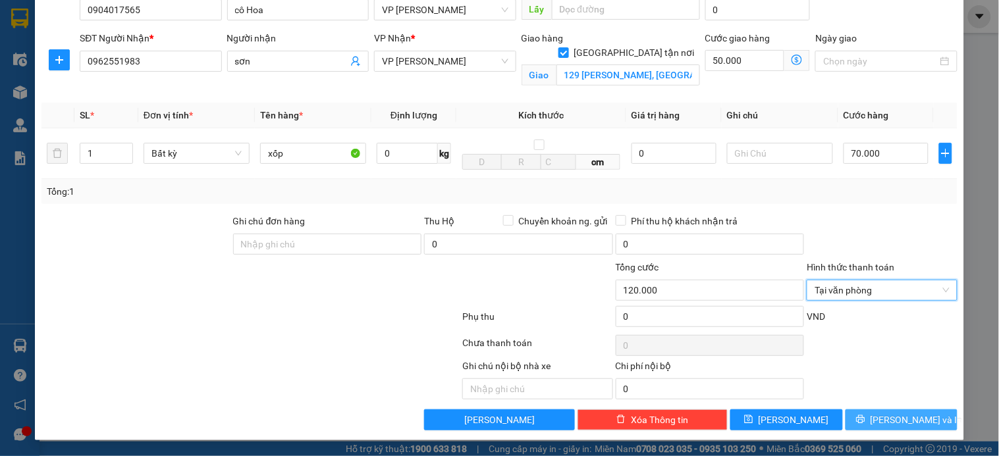
click at [880, 420] on span "Lưu và In" at bounding box center [917, 420] width 92 height 14
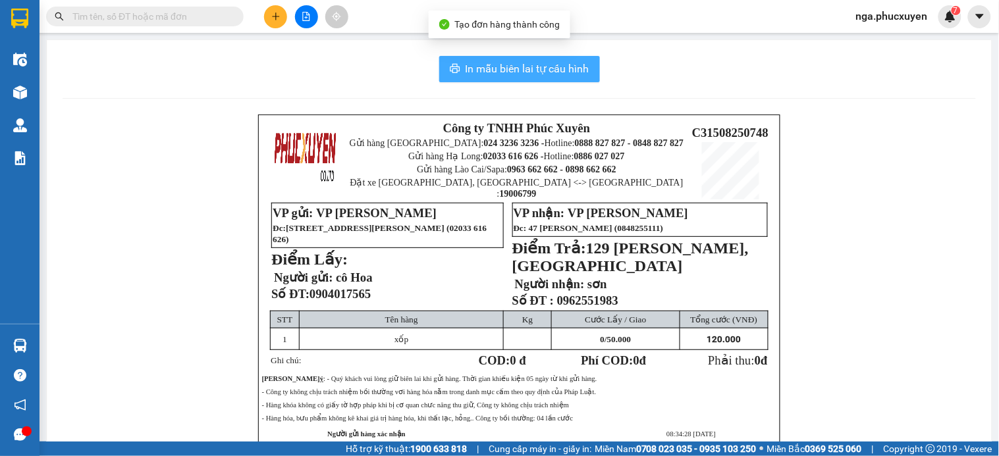
click at [515, 65] on span "In mẫu biên lai tự cấu hình" at bounding box center [528, 69] width 124 height 16
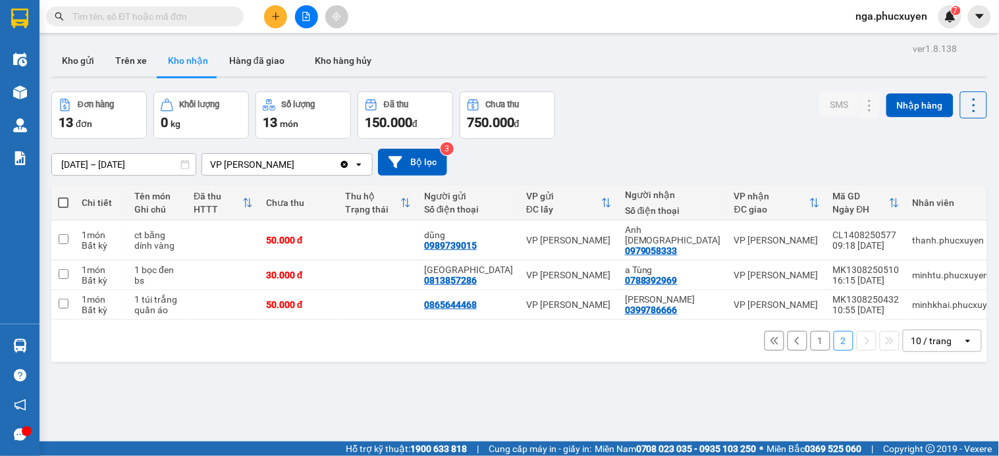
click at [811, 333] on button "1" at bounding box center [821, 341] width 20 height 20
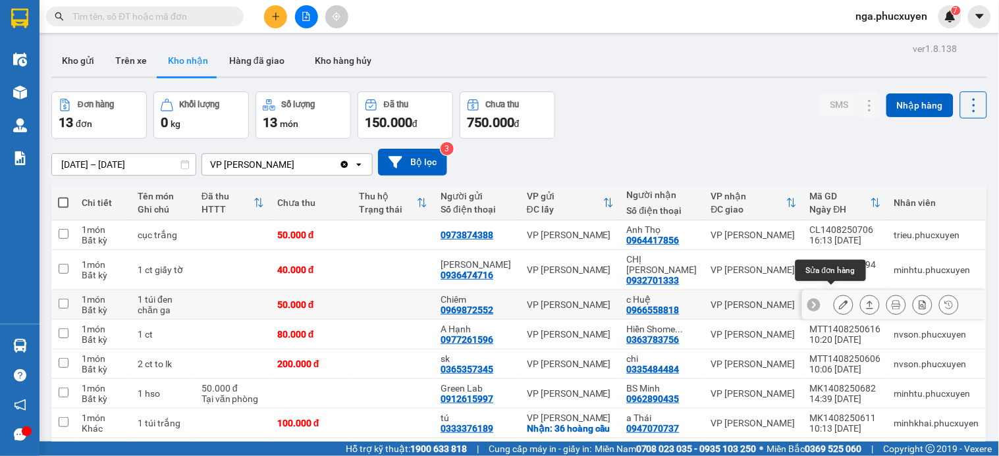
click at [839, 300] on icon at bounding box center [843, 304] width 9 height 9
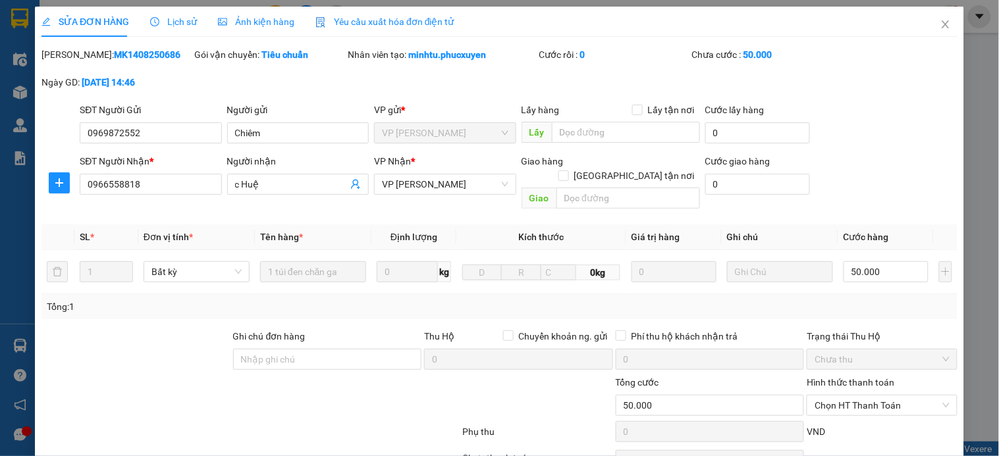
type input "0969872552"
type input "Chiêm"
type input "0966558818"
type input "c Huệ"
type input "50.000"
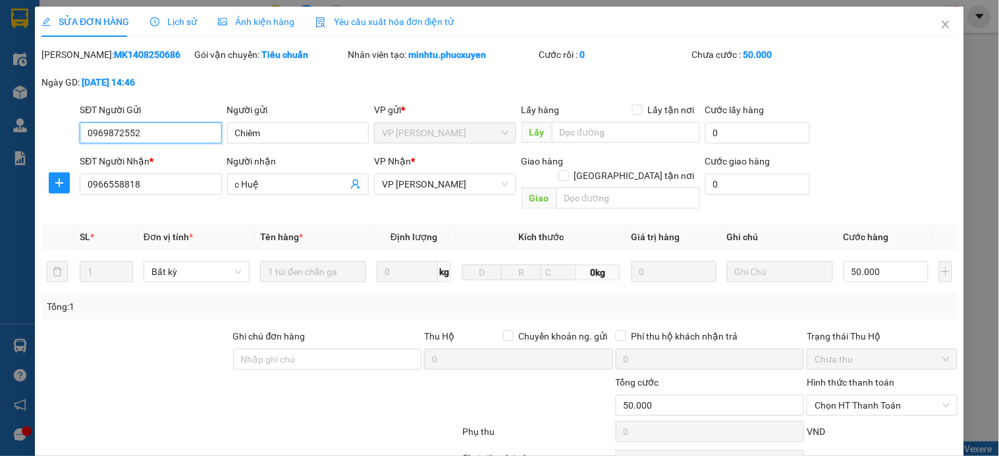
scroll to position [95, 0]
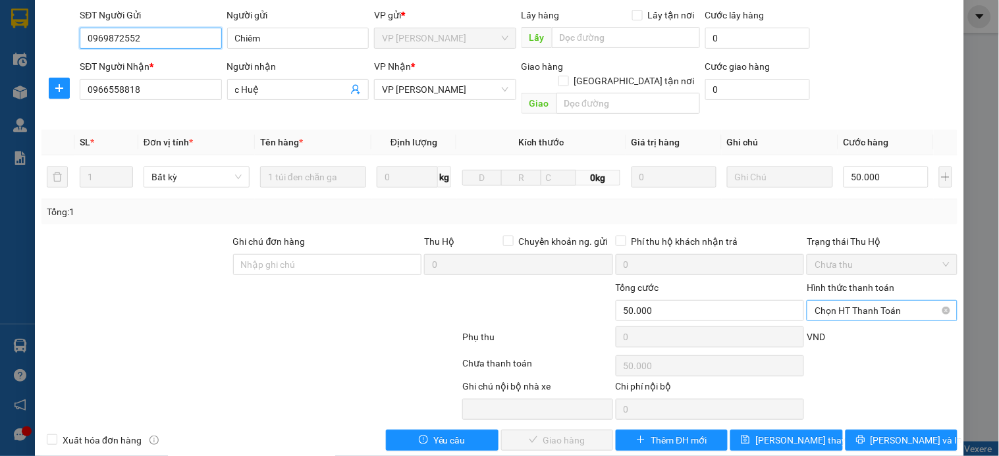
click at [850, 301] on span "Chọn HT Thanh Toán" at bounding box center [882, 311] width 134 height 20
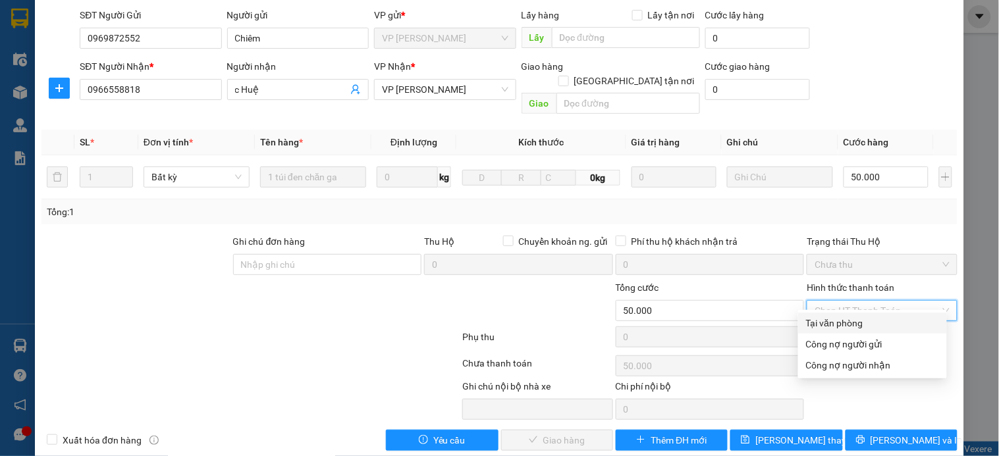
click at [854, 318] on div "Tại văn phòng" at bounding box center [872, 323] width 133 height 14
type input "0"
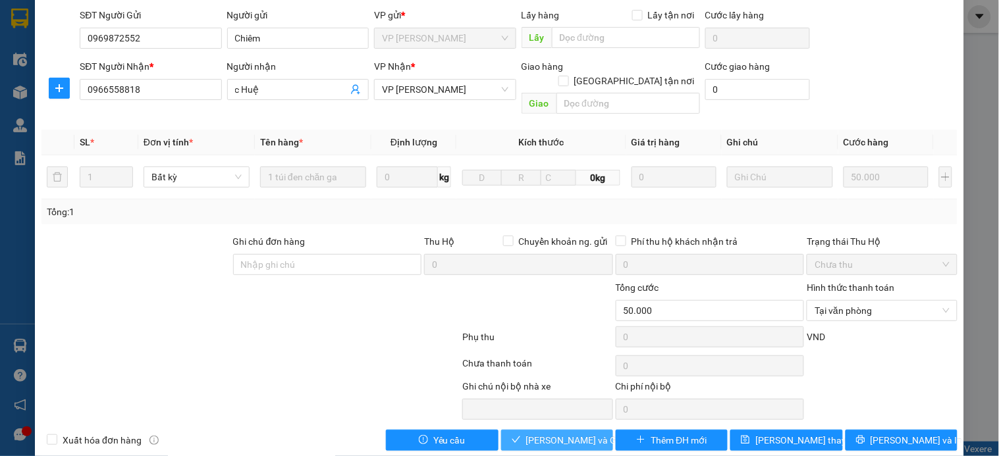
click at [557, 433] on span "Lưu và Giao hàng" at bounding box center [589, 440] width 126 height 14
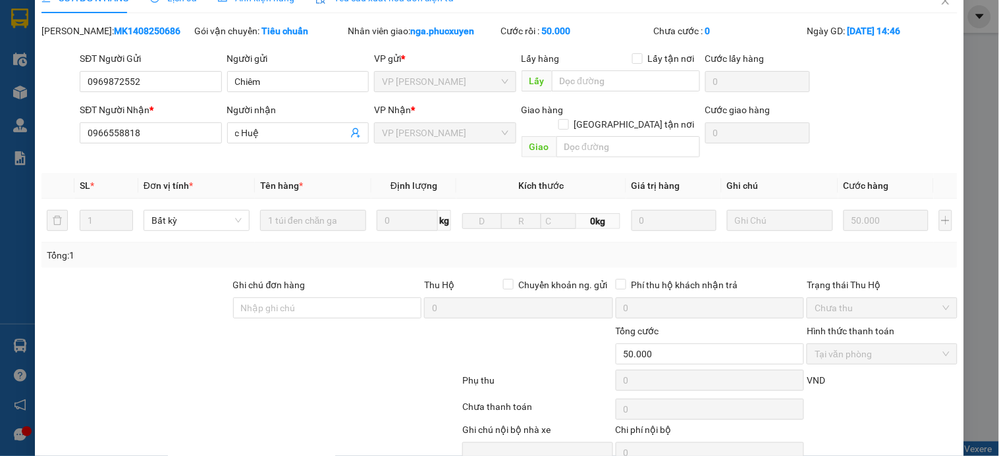
scroll to position [0, 0]
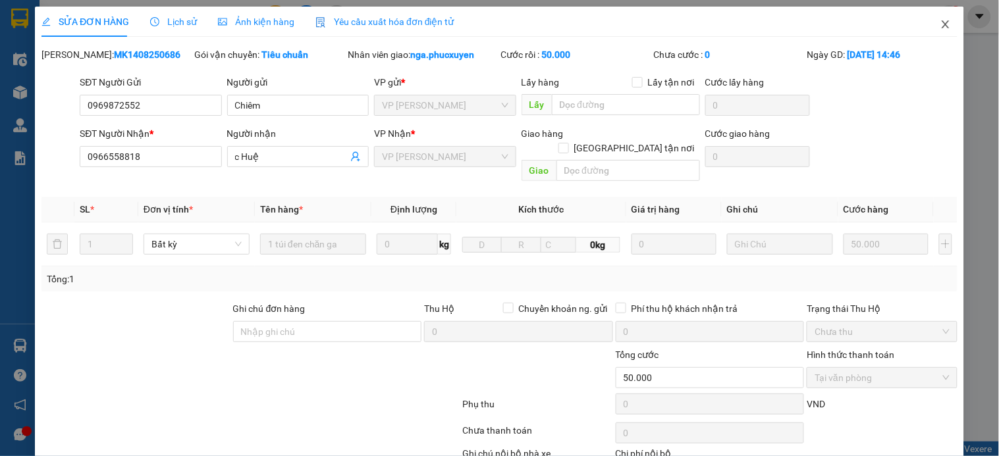
click at [941, 25] on icon "close" at bounding box center [946, 24] width 11 height 11
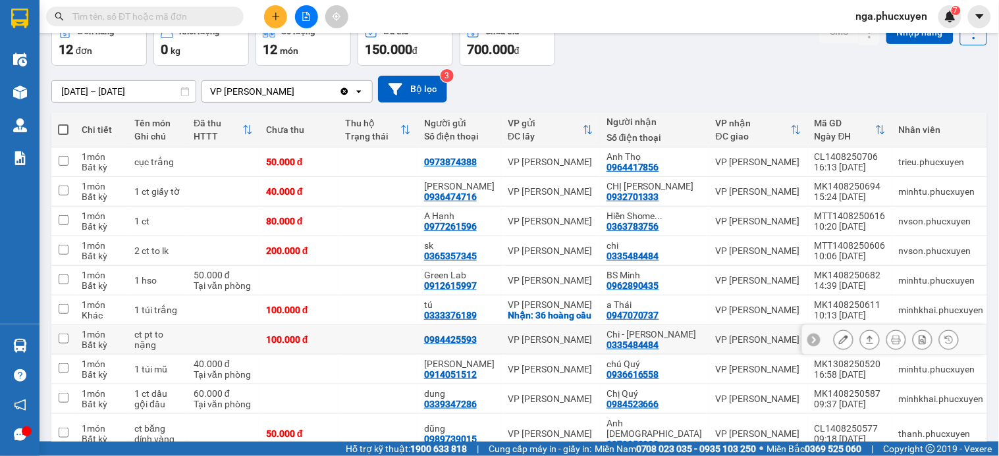
scroll to position [130, 0]
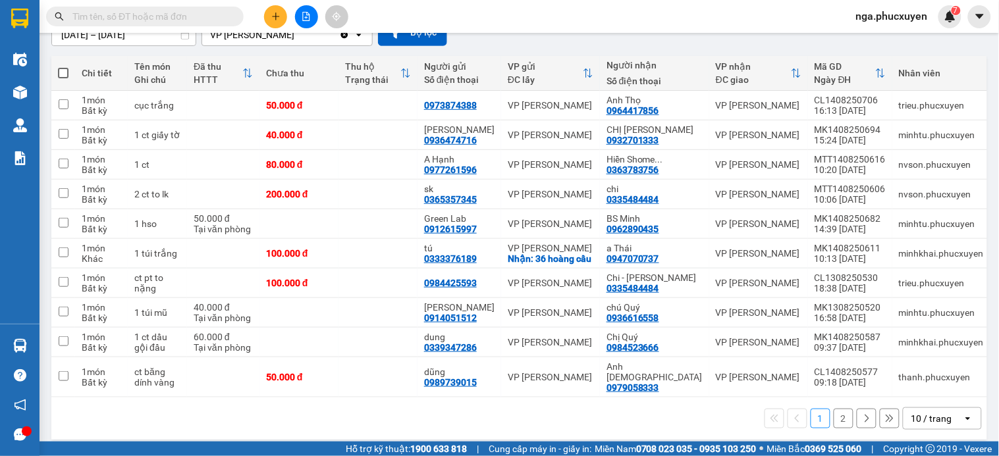
click at [834, 410] on button "2" at bounding box center [844, 419] width 20 height 20
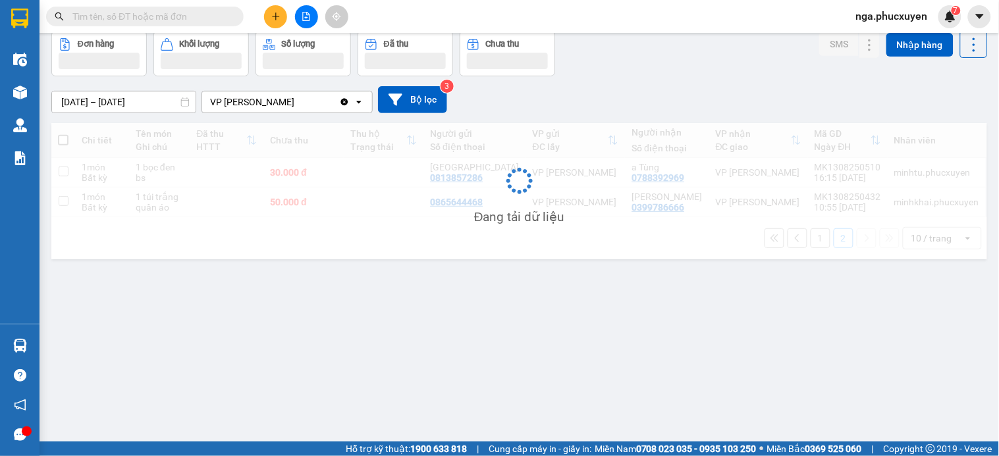
scroll to position [61, 0]
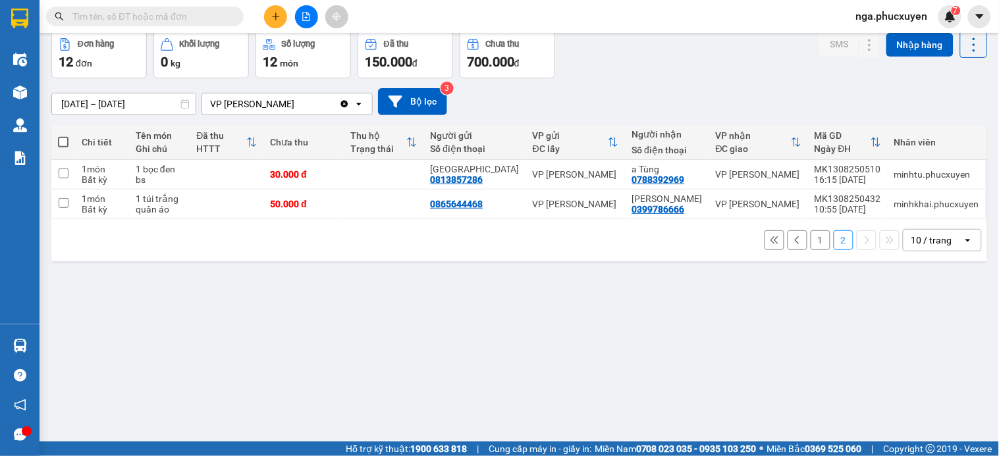
click at [811, 242] on button "1" at bounding box center [821, 241] width 20 height 20
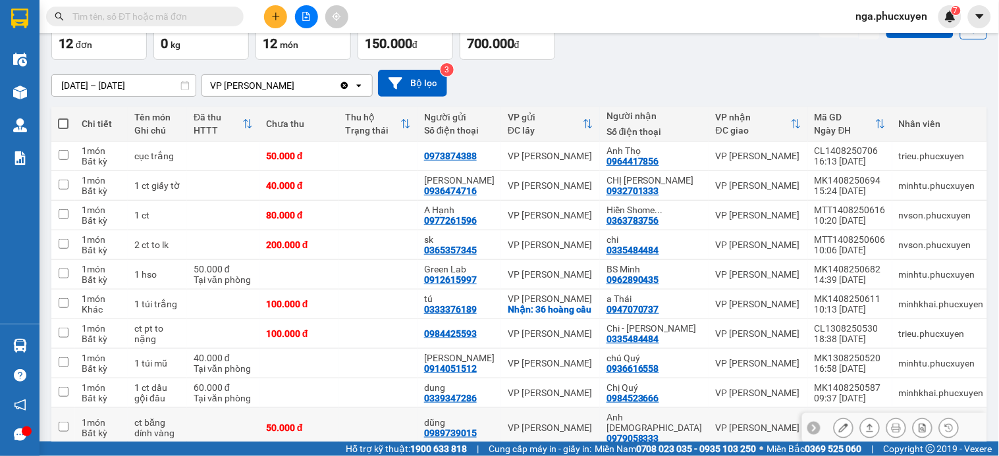
scroll to position [0, 0]
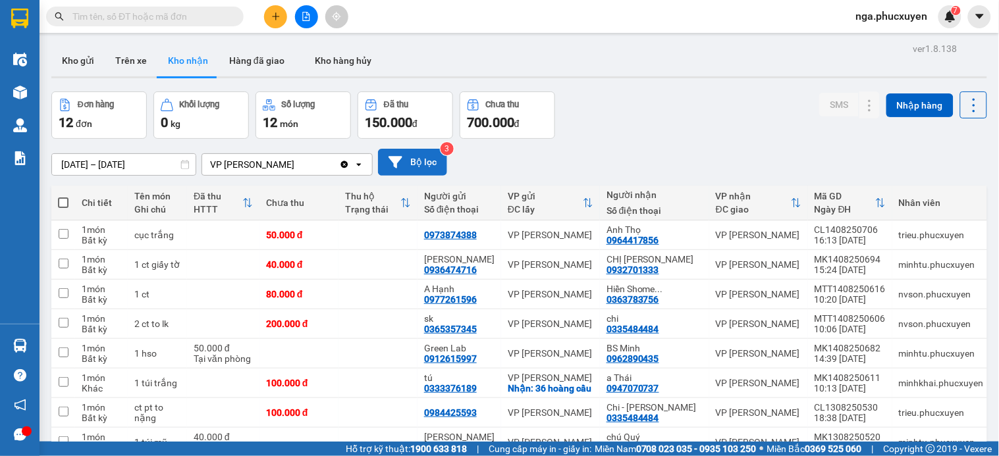
click at [412, 159] on button "Bộ lọc" at bounding box center [412, 162] width 69 height 27
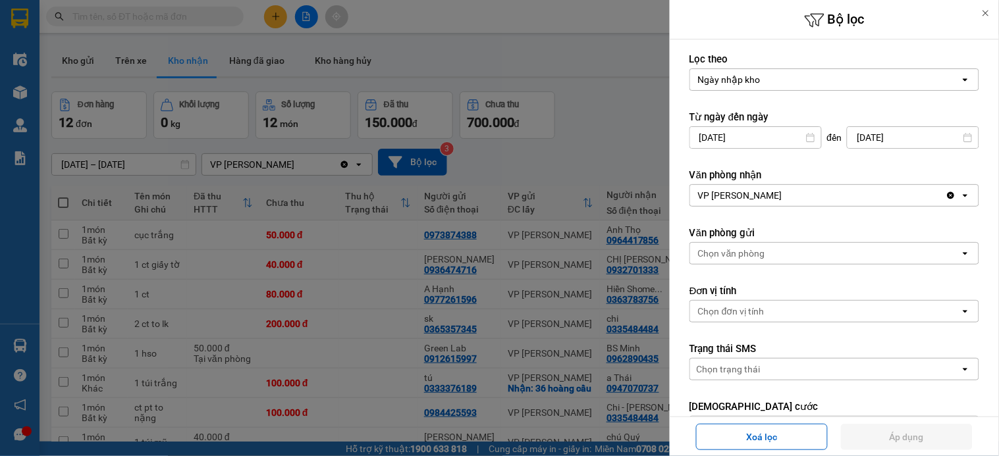
click at [709, 135] on input "13/08/2025" at bounding box center [755, 137] width 131 height 21
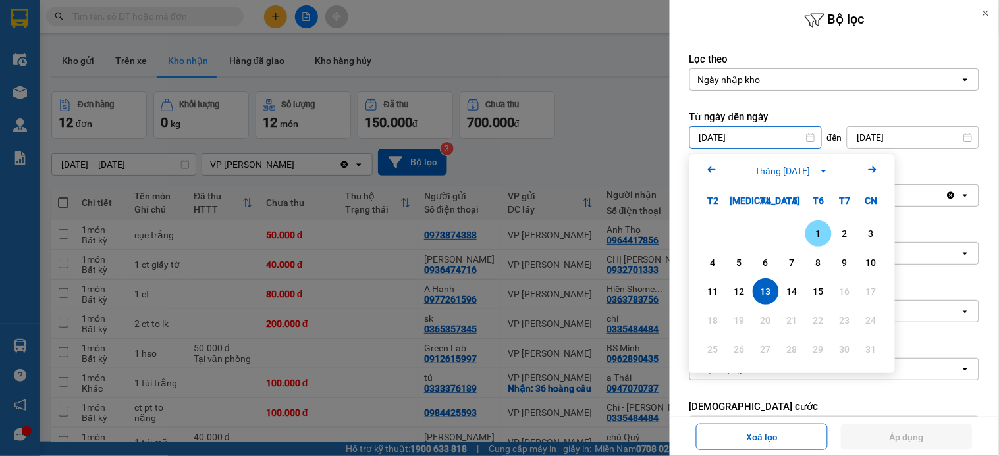
click at [819, 239] on div "1" at bounding box center [818, 234] width 18 height 16
type input "01/08/2025"
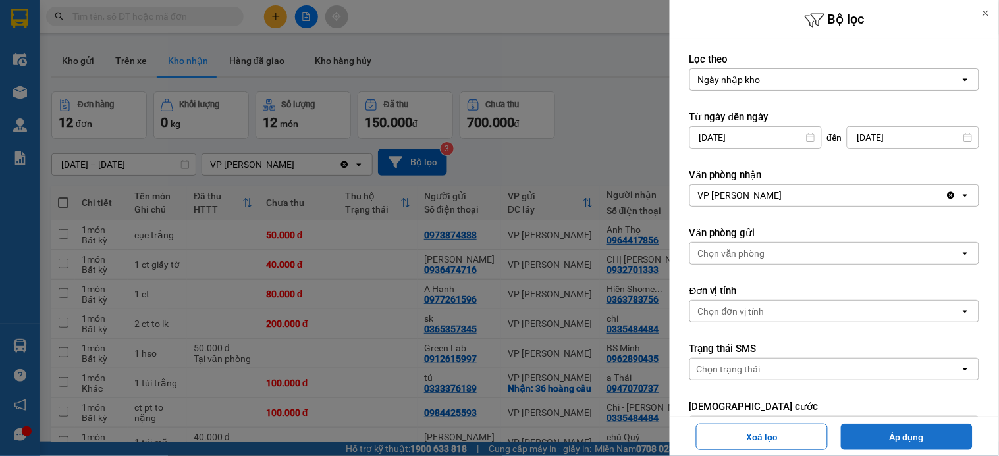
click at [910, 433] on button "Áp dụng" at bounding box center [907, 437] width 132 height 26
type input "[DATE] – [DATE]"
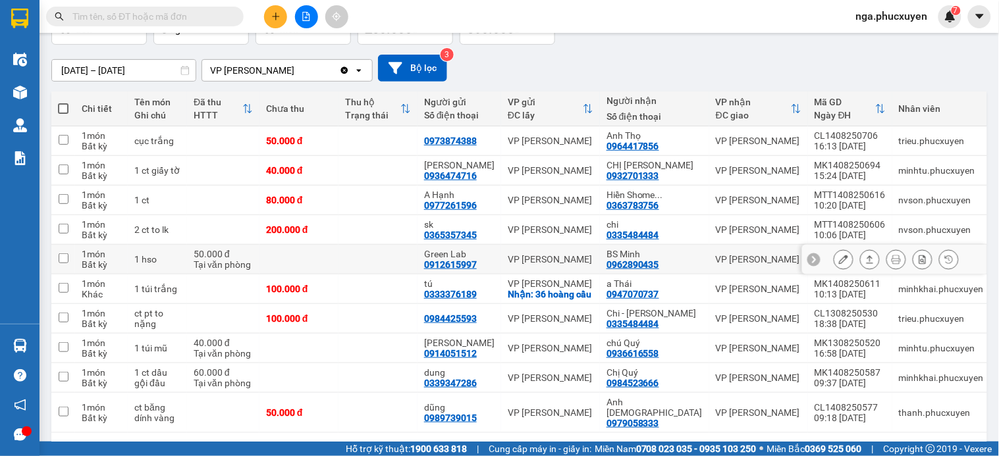
scroll to position [130, 0]
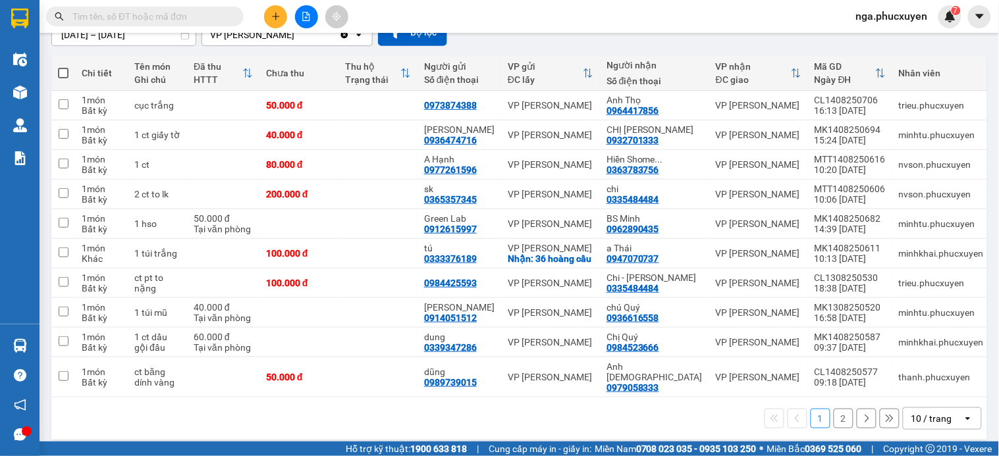
click at [834, 412] on button "2" at bounding box center [844, 419] width 20 height 20
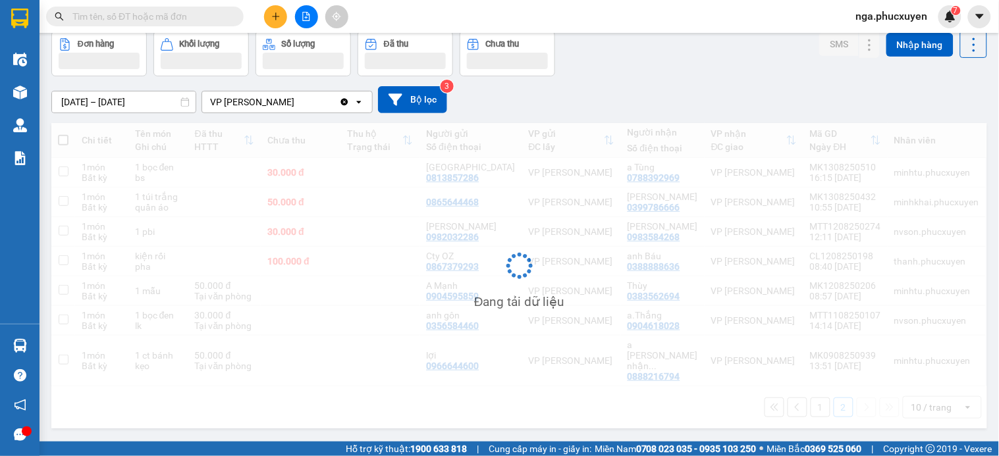
scroll to position [61, 0]
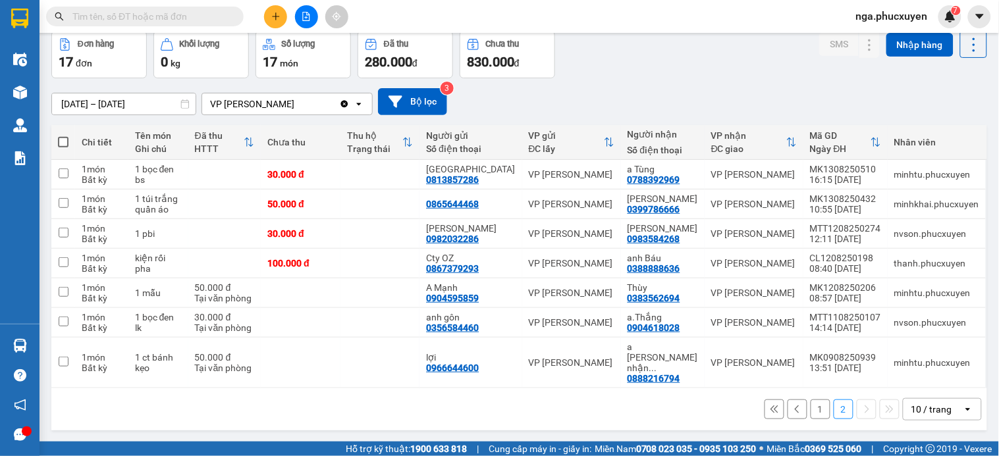
click at [812, 400] on button "1" at bounding box center [821, 410] width 20 height 20
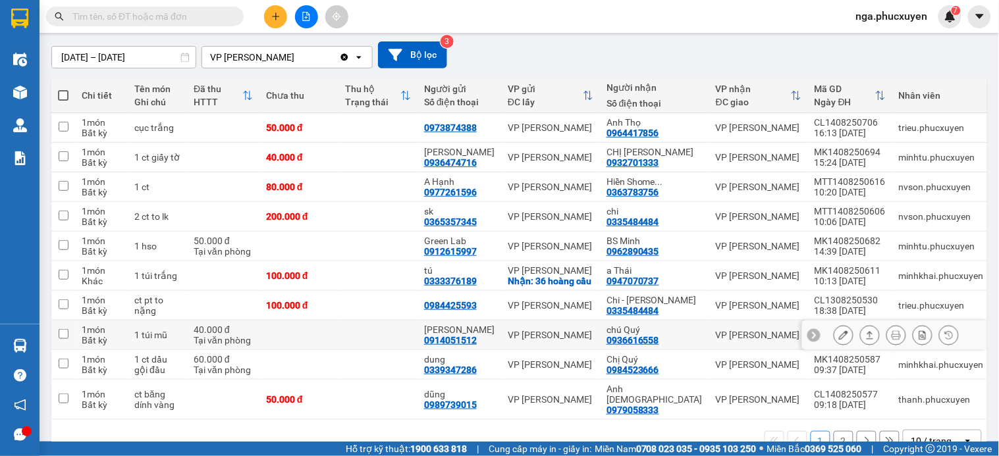
scroll to position [130, 0]
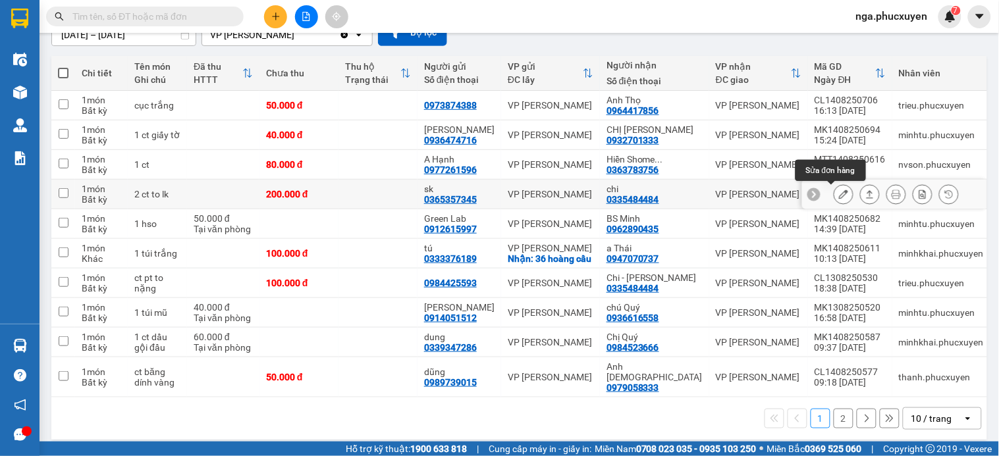
click at [839, 194] on icon at bounding box center [843, 194] width 9 height 9
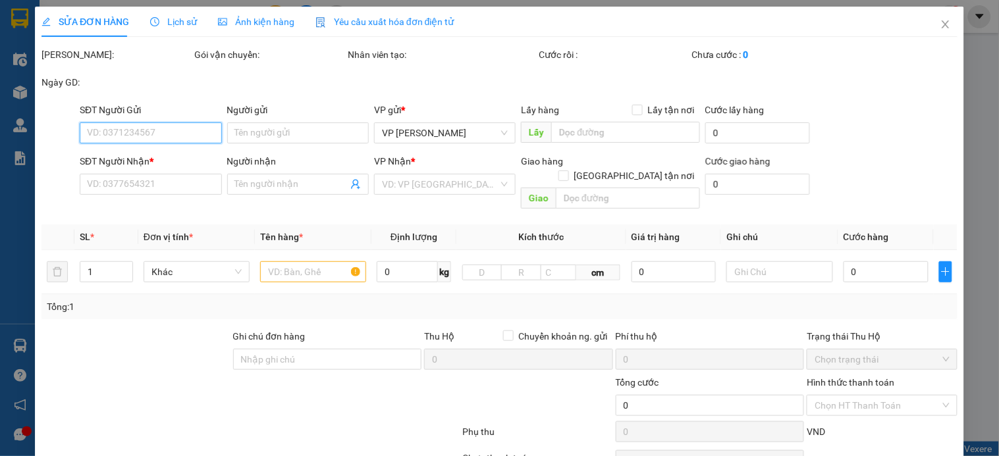
type input "0365357345"
type input "sk"
type input "0335484484"
type input "chi"
type input "200.000"
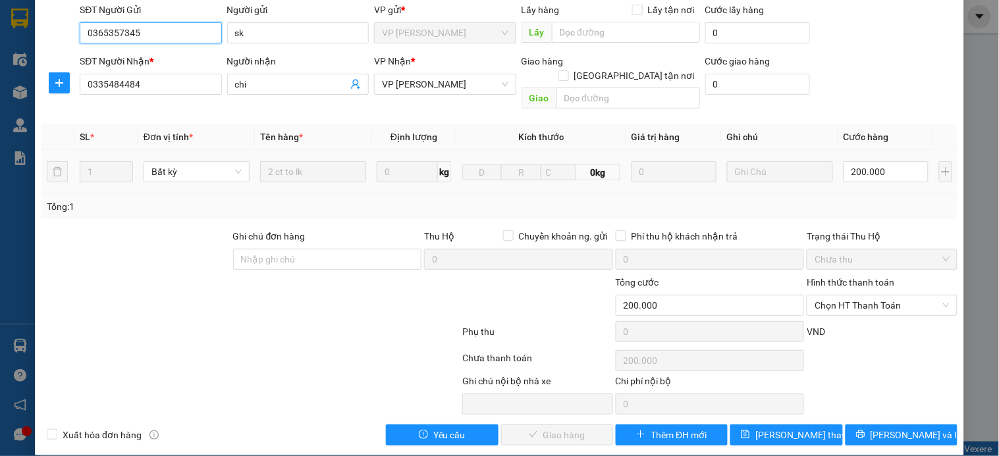
scroll to position [101, 0]
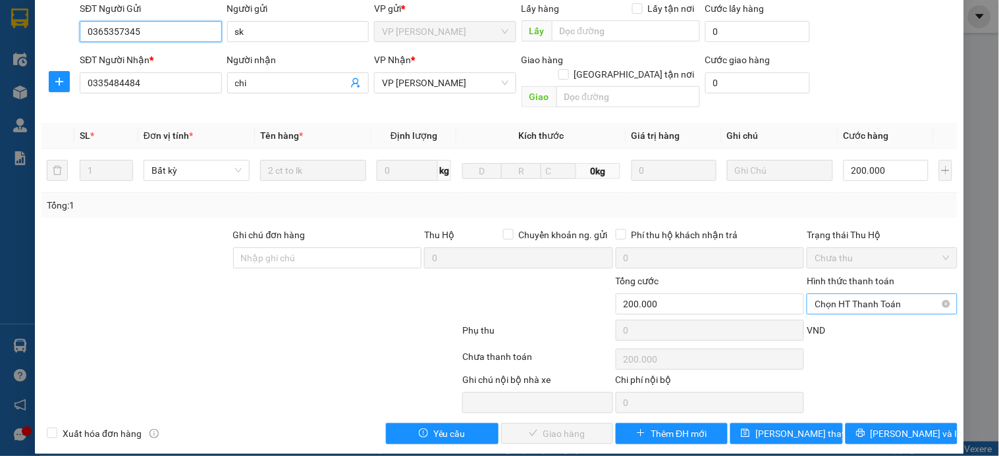
click at [836, 294] on span "Chọn HT Thanh Toán" at bounding box center [882, 304] width 134 height 20
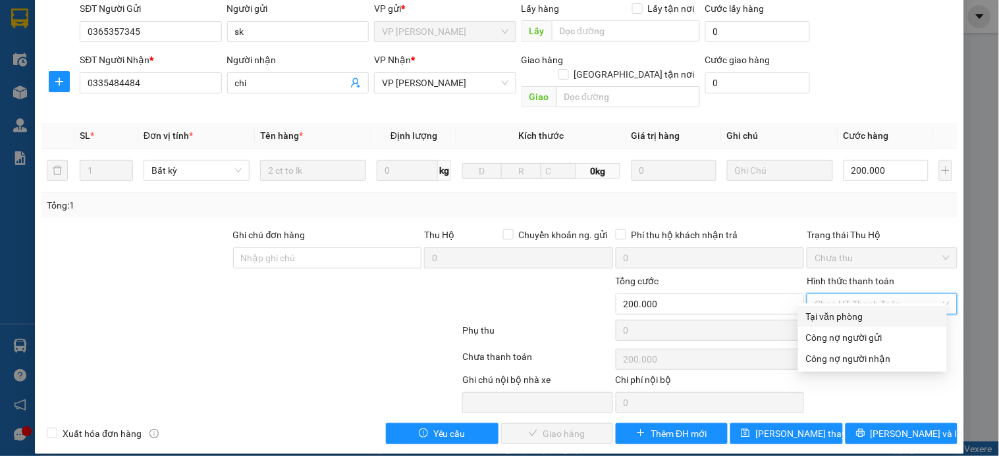
click at [837, 319] on div "Tại văn phòng" at bounding box center [872, 317] width 133 height 14
type input "0"
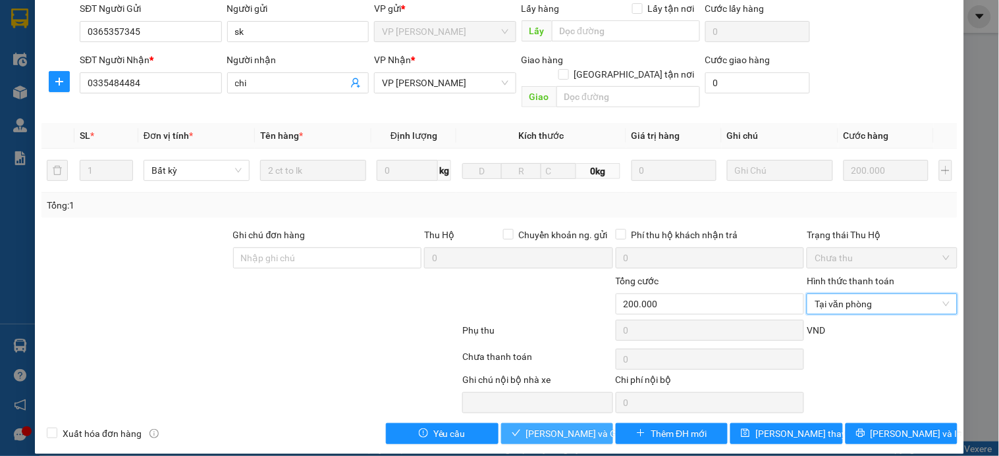
click at [590, 427] on span "Lưu và Giao hàng" at bounding box center [589, 434] width 126 height 14
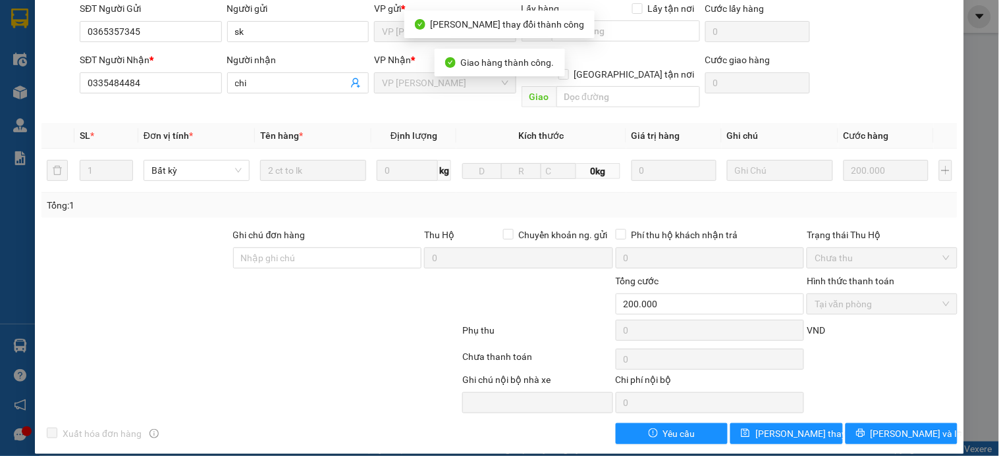
scroll to position [0, 0]
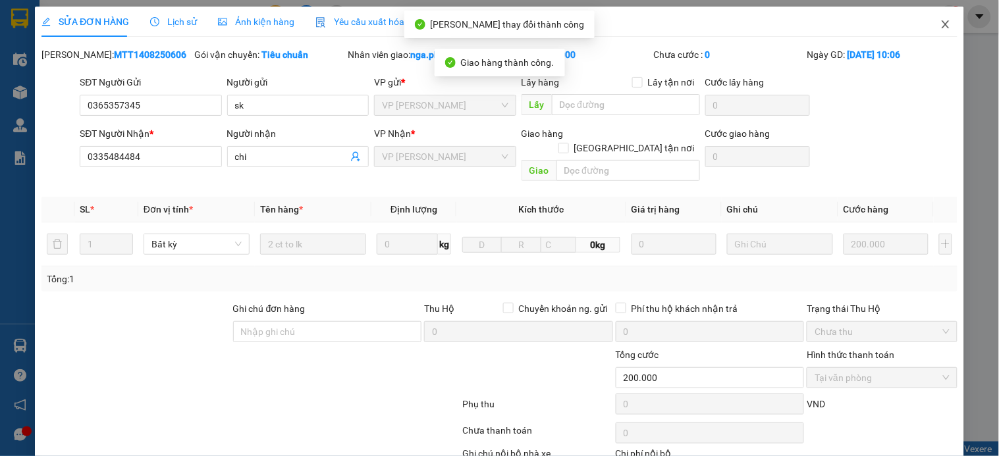
click at [942, 27] on icon "close" at bounding box center [945, 24] width 7 height 8
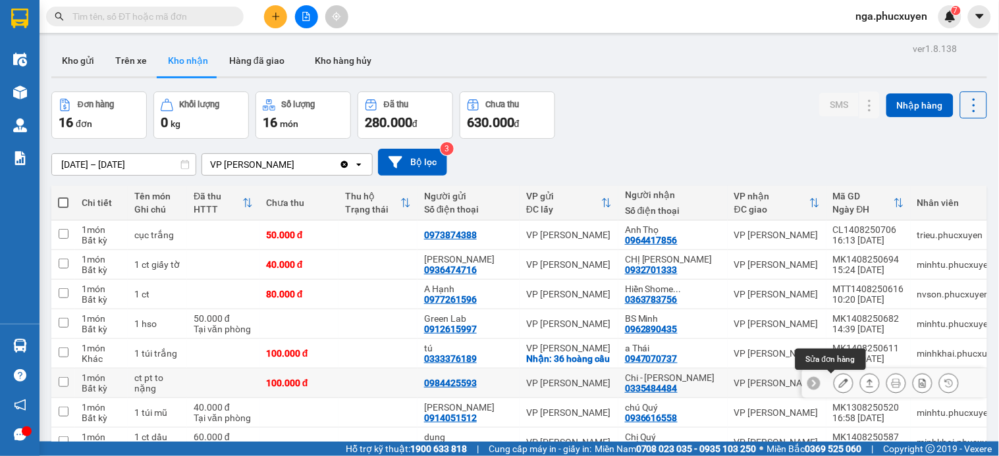
click at [839, 384] on icon at bounding box center [843, 383] width 9 height 9
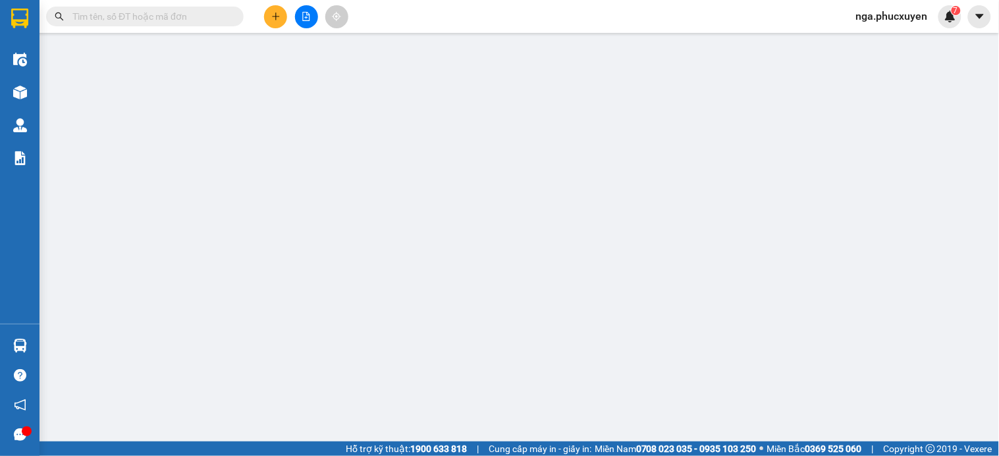
type input "0984425593"
type input "0335484484"
type input "Chi - Hằng Báu"
type input "100.000"
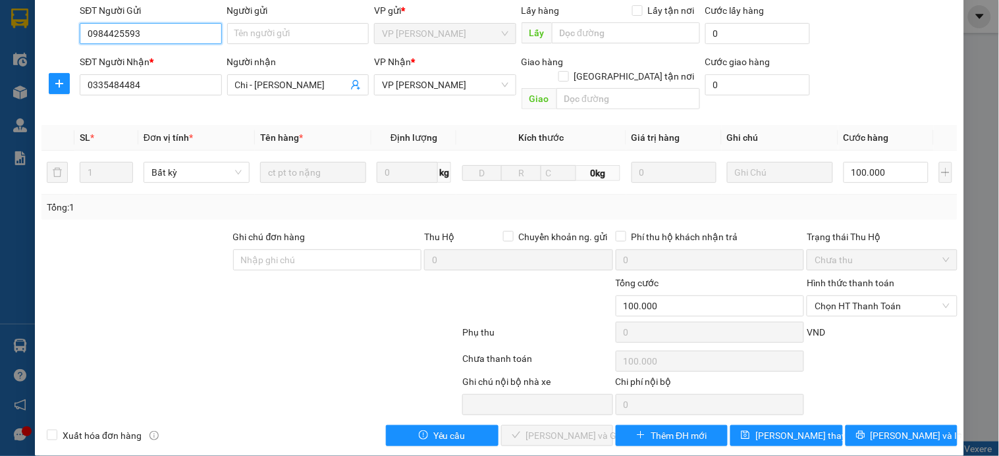
scroll to position [101, 0]
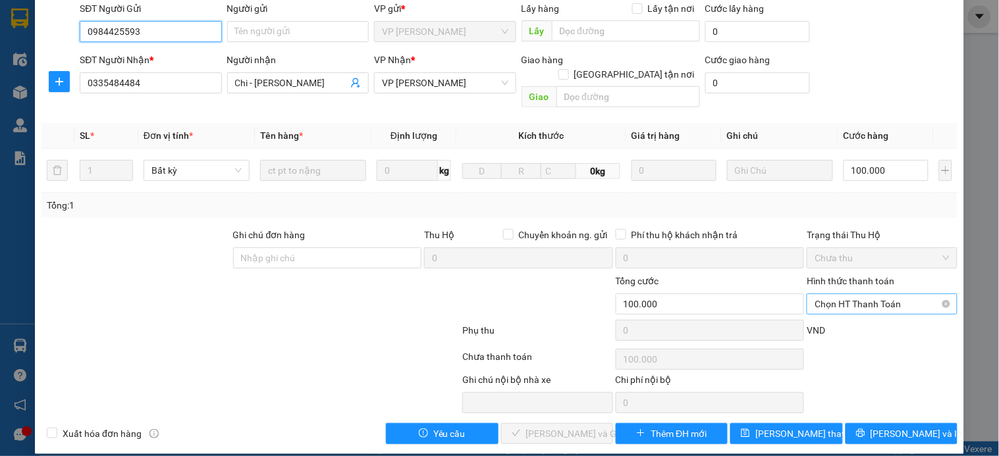
click at [834, 294] on span "Chọn HT Thanh Toán" at bounding box center [882, 304] width 134 height 20
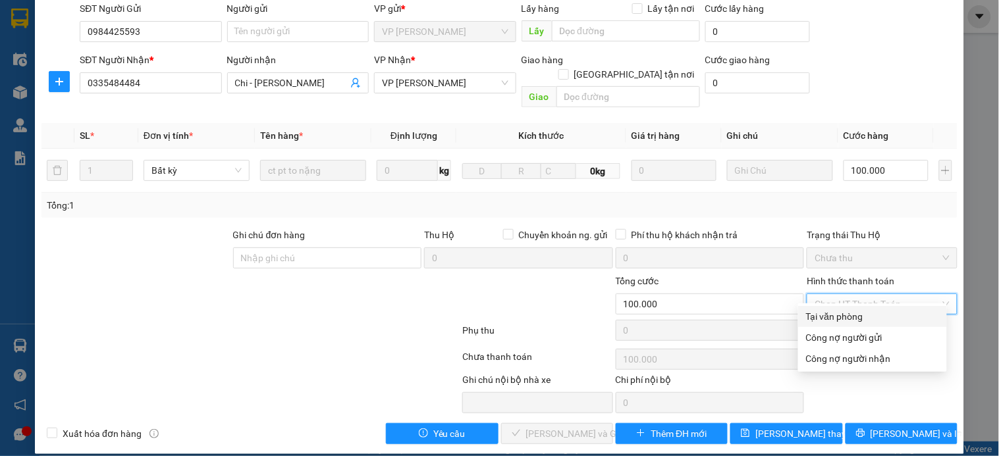
click at [832, 315] on div "Tại văn phòng" at bounding box center [872, 317] width 133 height 14
type input "0"
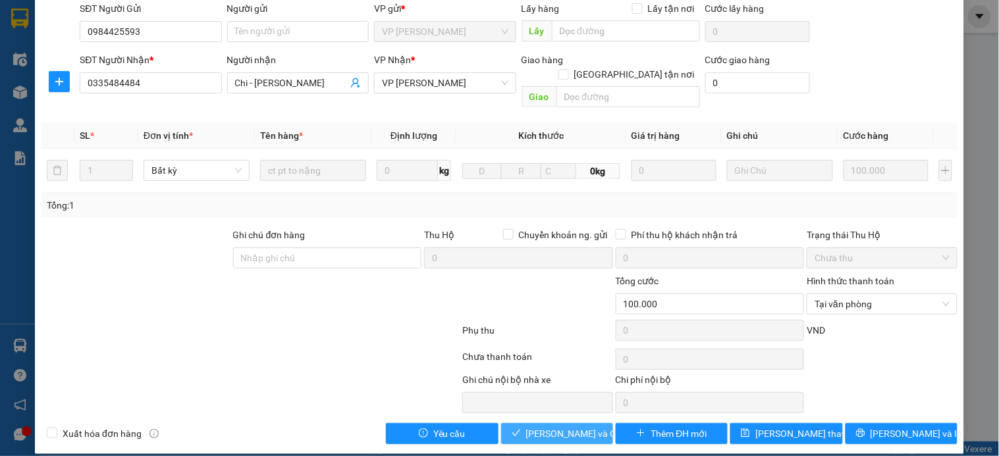
click at [541, 427] on span "Lưu và Giao hàng" at bounding box center [589, 434] width 126 height 14
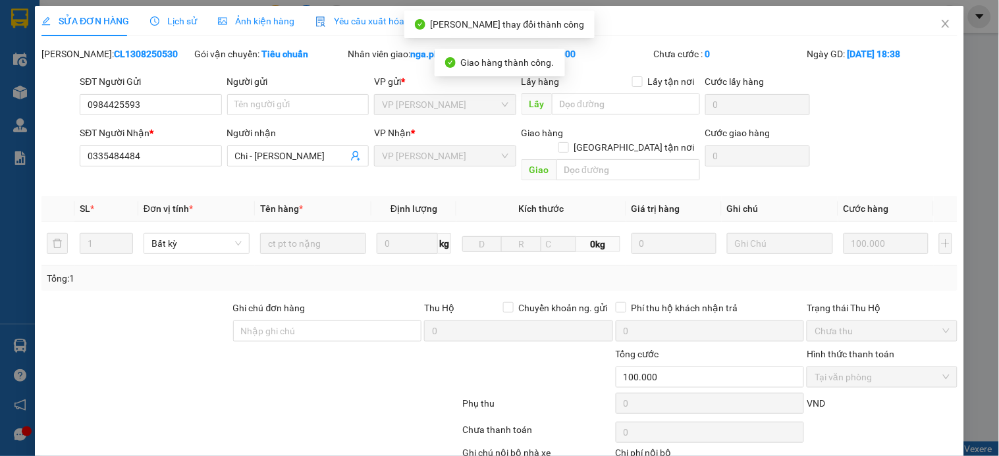
scroll to position [0, 0]
click at [941, 26] on icon "close" at bounding box center [946, 24] width 11 height 11
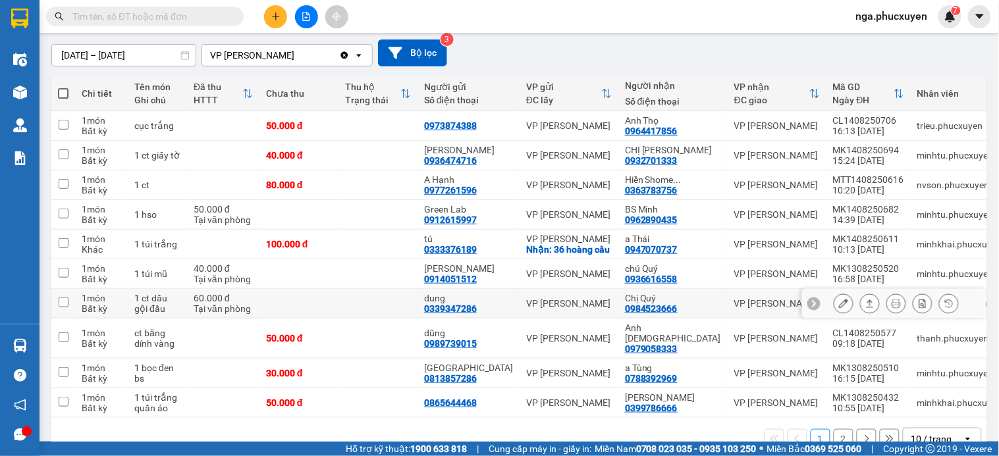
scroll to position [130, 0]
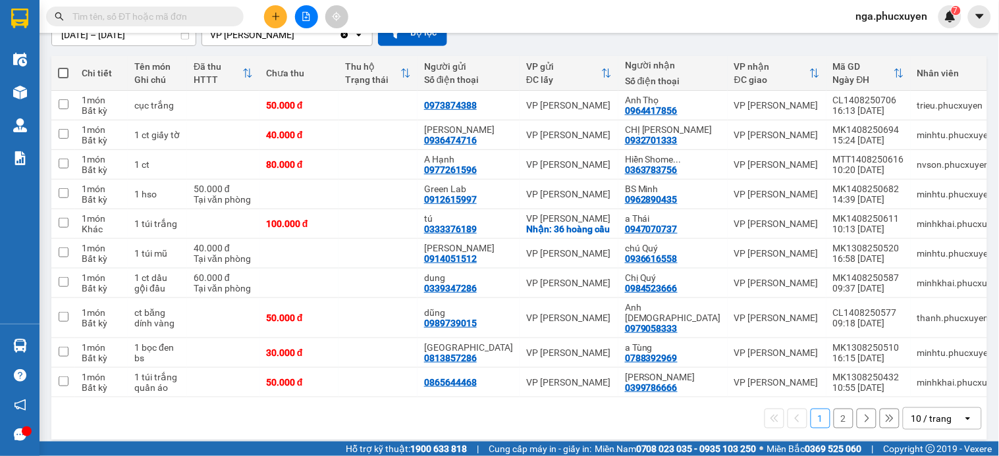
click at [836, 410] on button "2" at bounding box center [844, 419] width 20 height 20
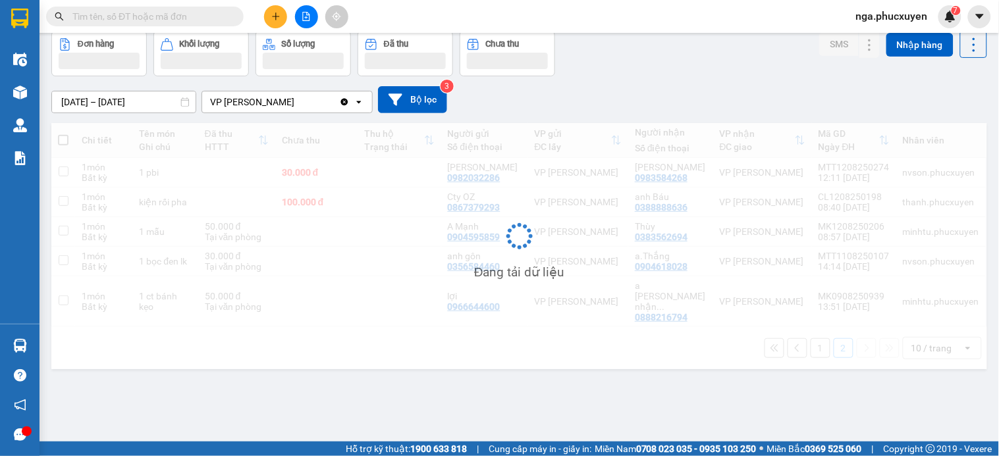
scroll to position [61, 0]
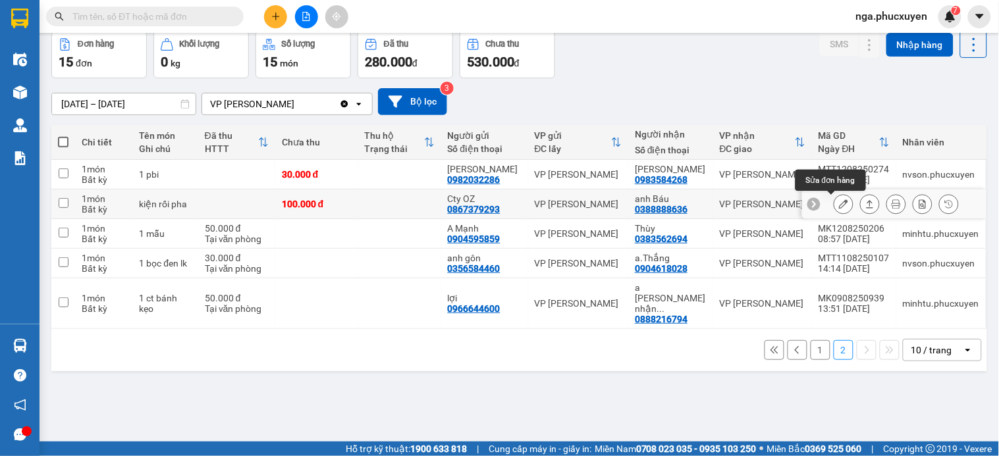
click at [839, 203] on icon at bounding box center [843, 204] width 9 height 9
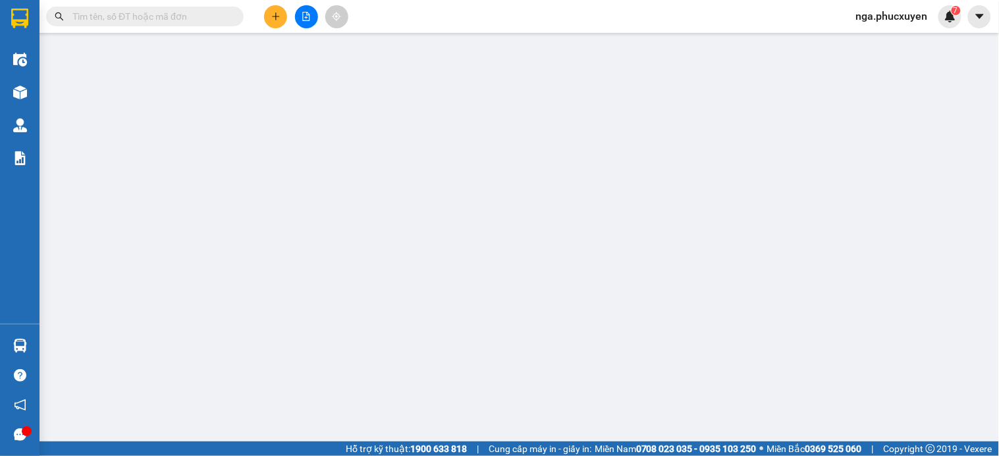
type input "0867379293"
type input "Cty OZ"
type input "0388888636"
type input "anh Báu"
type input "100.000"
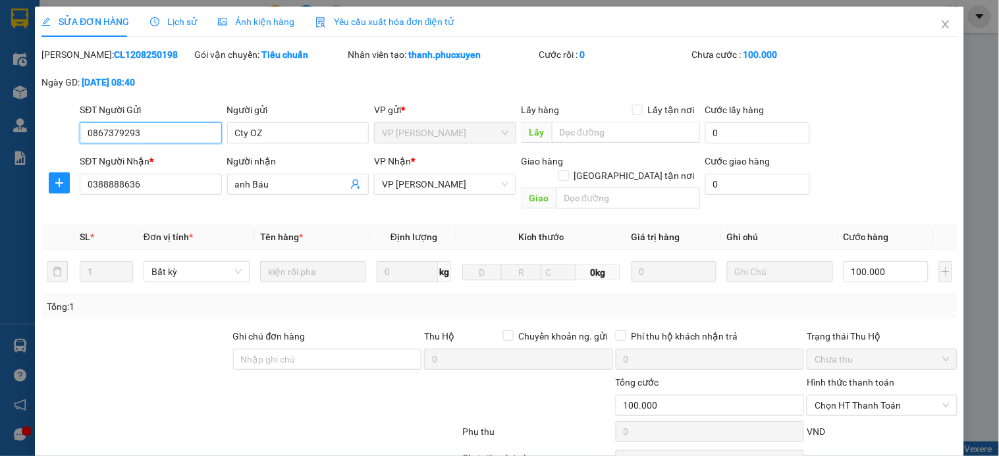
scroll to position [101, 0]
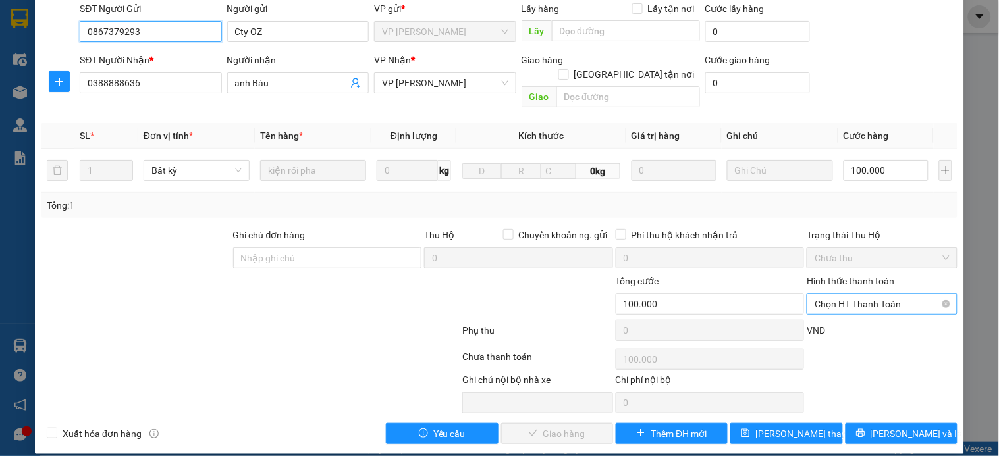
click at [860, 294] on span "Chọn HT Thanh Toán" at bounding box center [882, 304] width 134 height 20
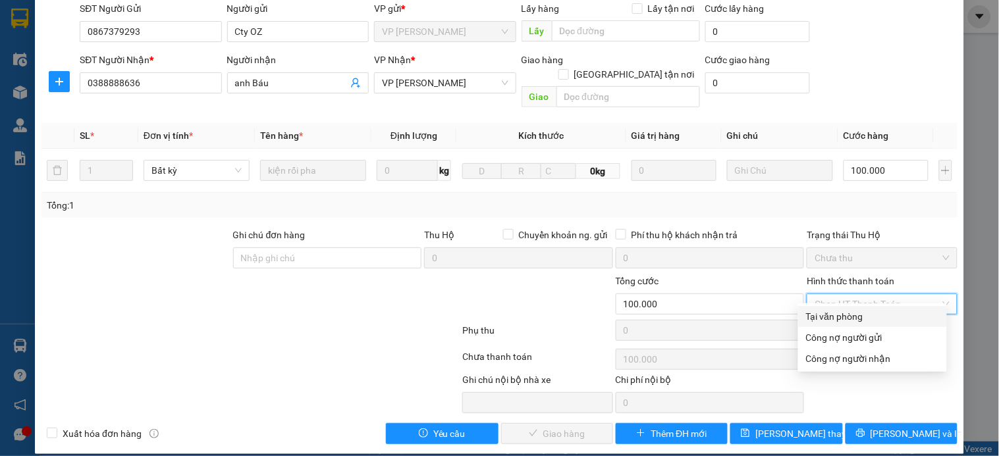
click at [843, 319] on div "Tại văn phòng" at bounding box center [872, 317] width 133 height 14
type input "0"
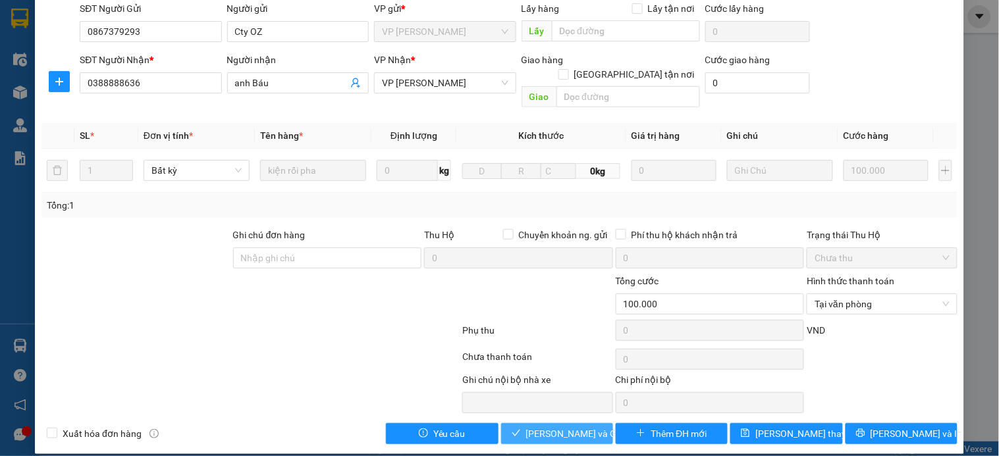
click at [551, 427] on span "Lưu và Giao hàng" at bounding box center [589, 434] width 126 height 14
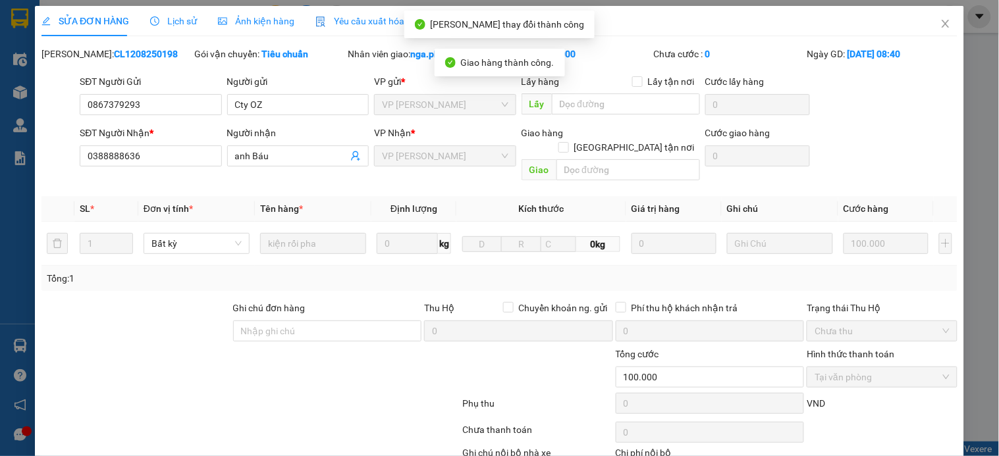
scroll to position [0, 0]
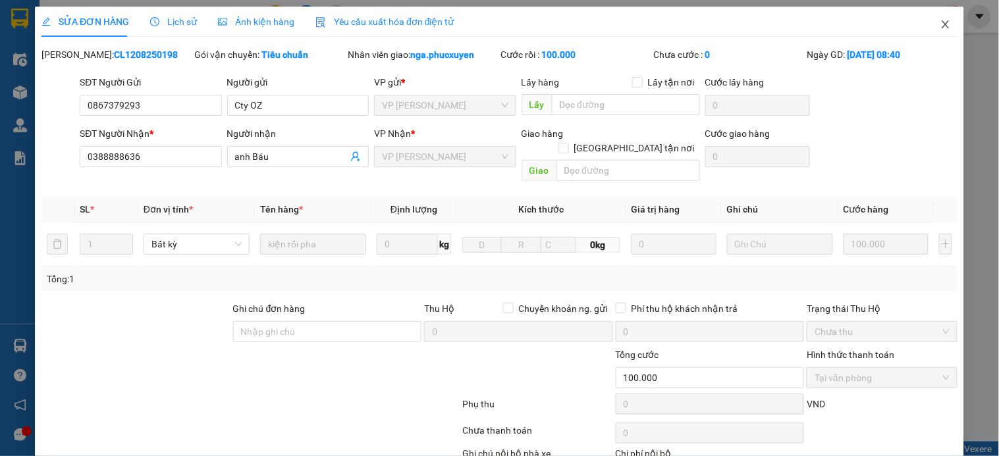
click at [942, 25] on icon "close" at bounding box center [945, 24] width 7 height 8
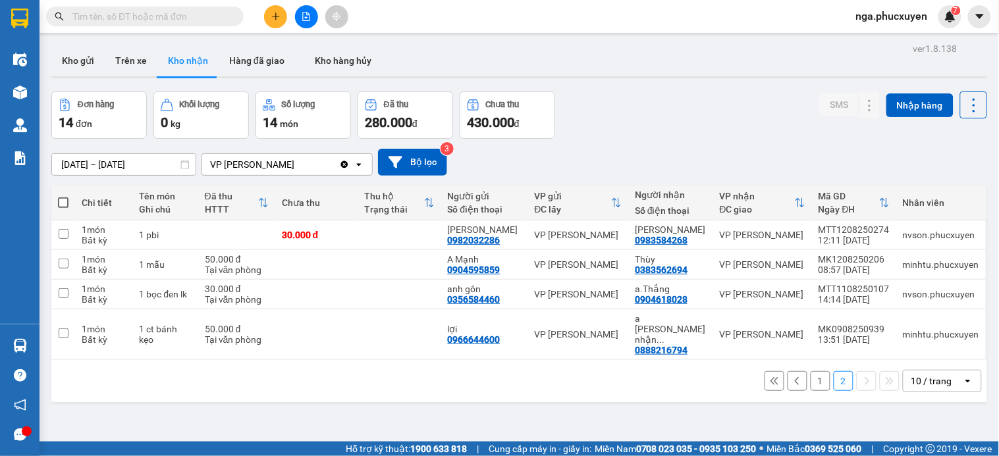
drag, startPoint x: 809, startPoint y: 360, endPoint x: 789, endPoint y: 356, distance: 20.0
click at [811, 371] on button "1" at bounding box center [821, 381] width 20 height 20
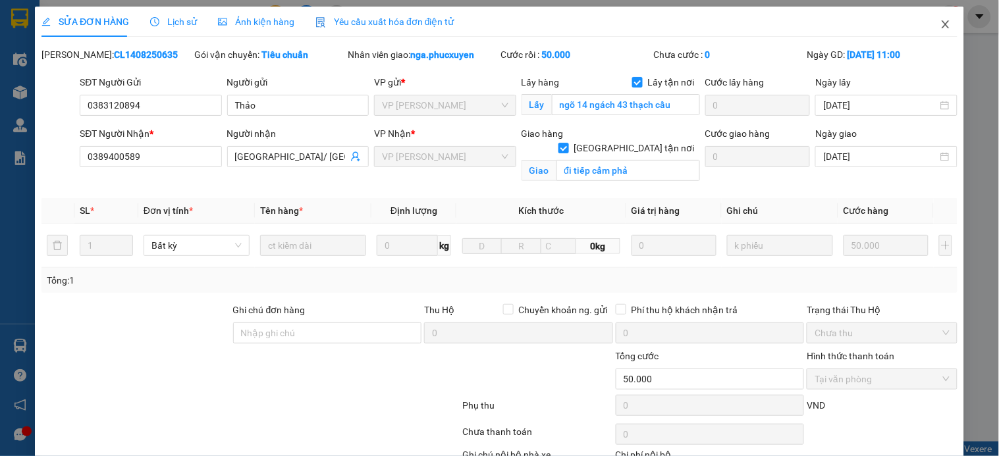
click at [941, 21] on icon "close" at bounding box center [946, 24] width 11 height 11
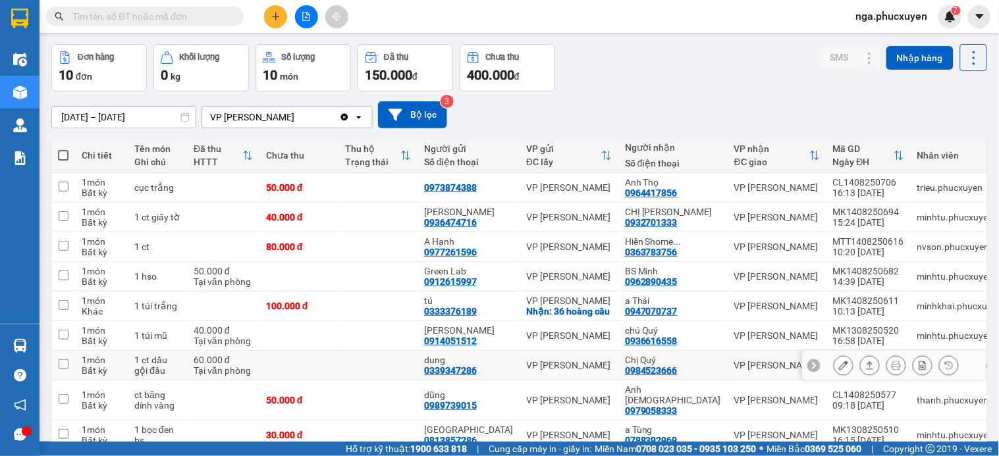
scroll to position [130, 0]
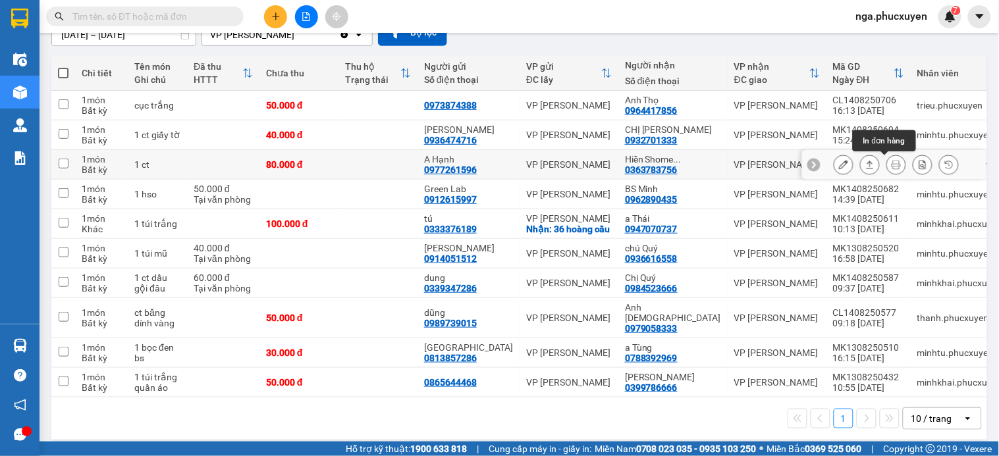
click at [892, 162] on icon at bounding box center [896, 164] width 9 height 9
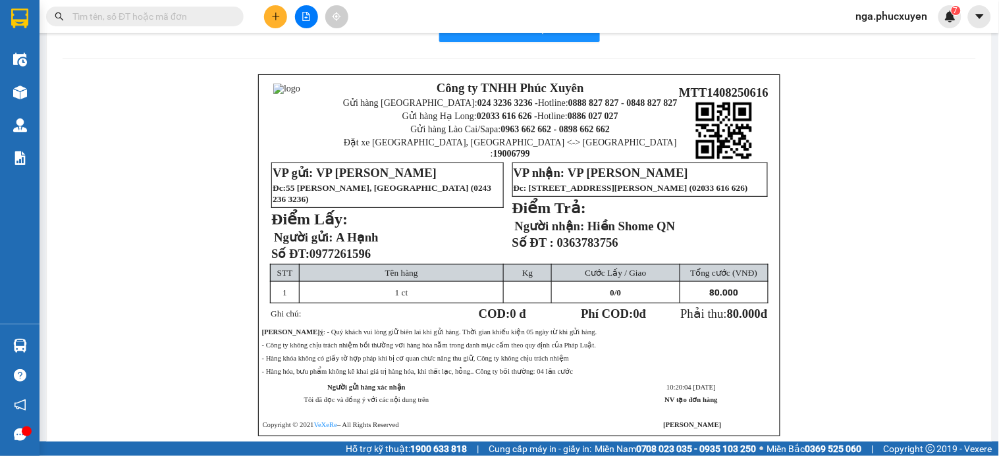
scroll to position [23, 0]
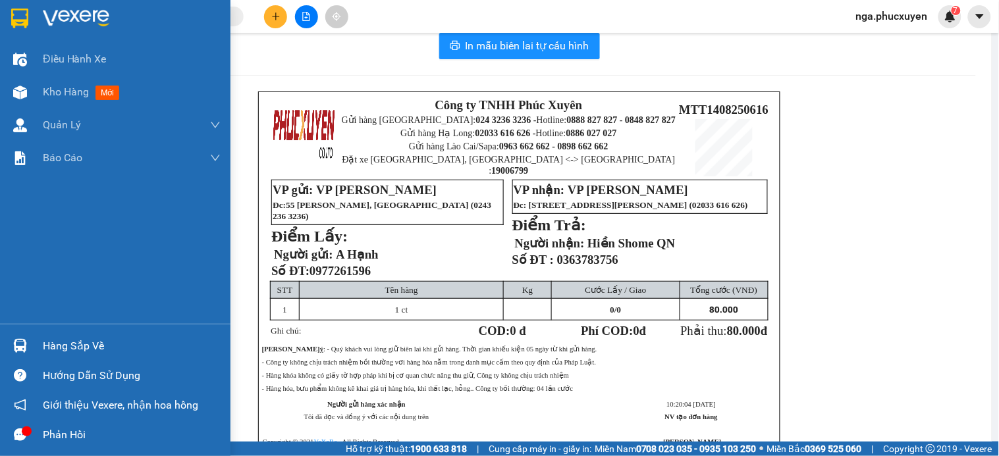
click at [36, 10] on div at bounding box center [115, 21] width 231 height 43
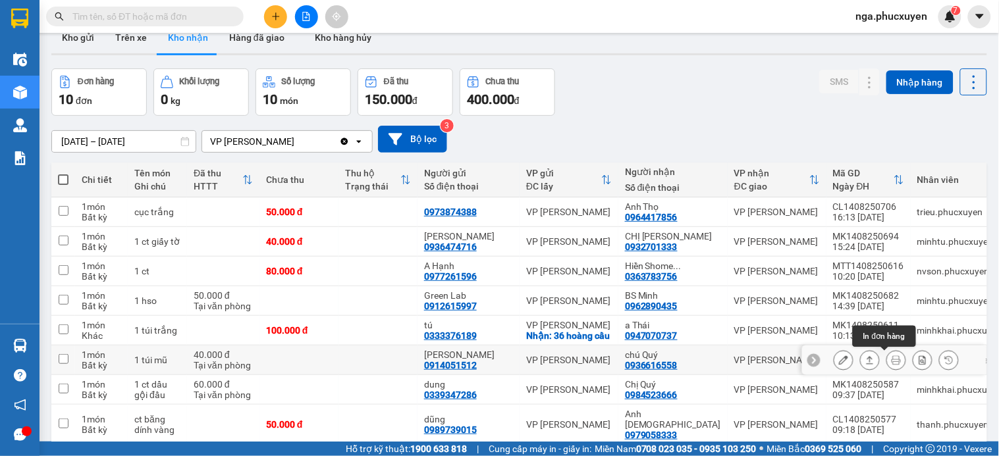
click at [892, 360] on icon at bounding box center [896, 360] width 9 height 9
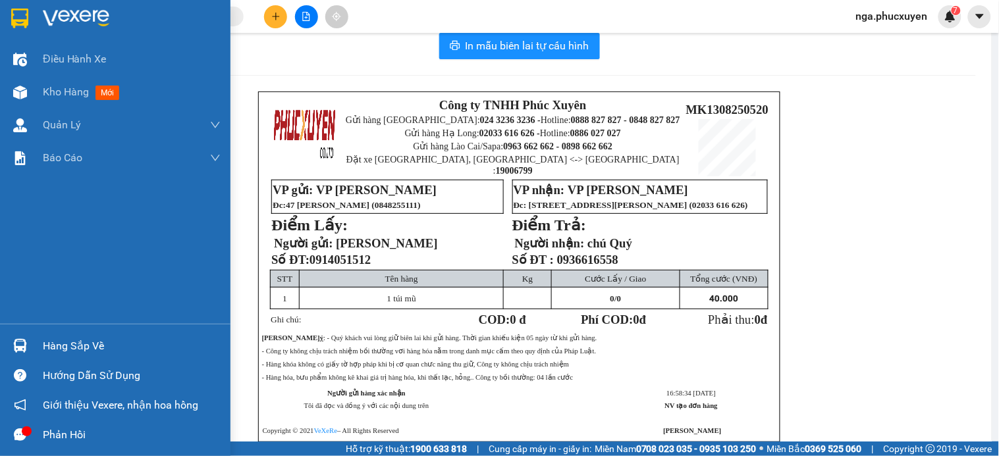
click at [72, 13] on img at bounding box center [76, 19] width 67 height 20
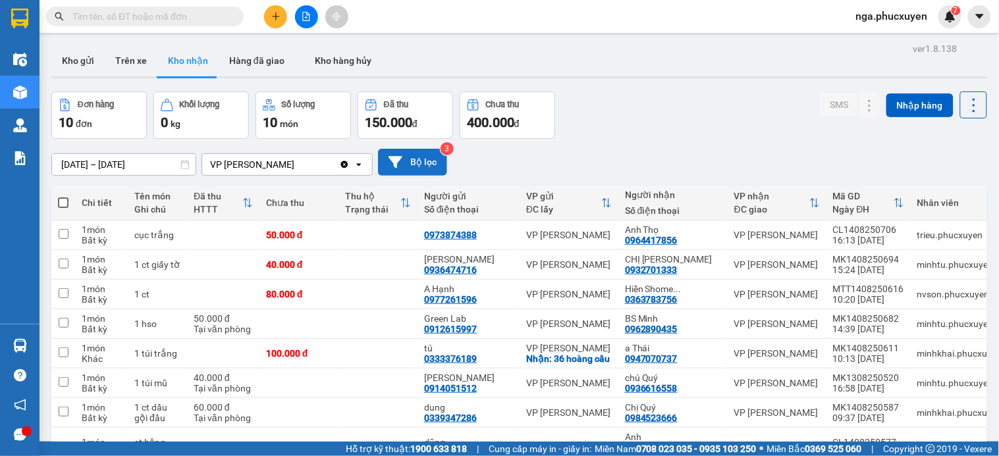
click at [411, 163] on button "Bộ lọc" at bounding box center [412, 162] width 69 height 27
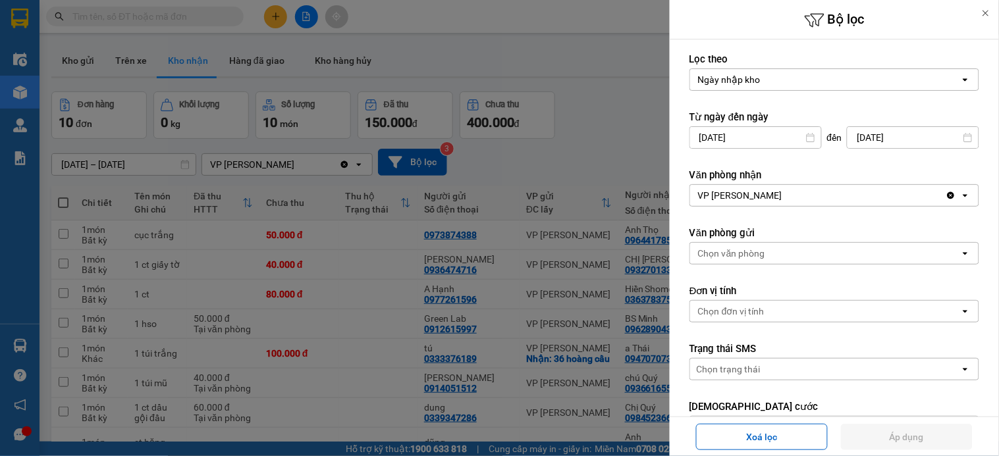
click at [707, 134] on input "13/08/2025" at bounding box center [755, 137] width 131 height 21
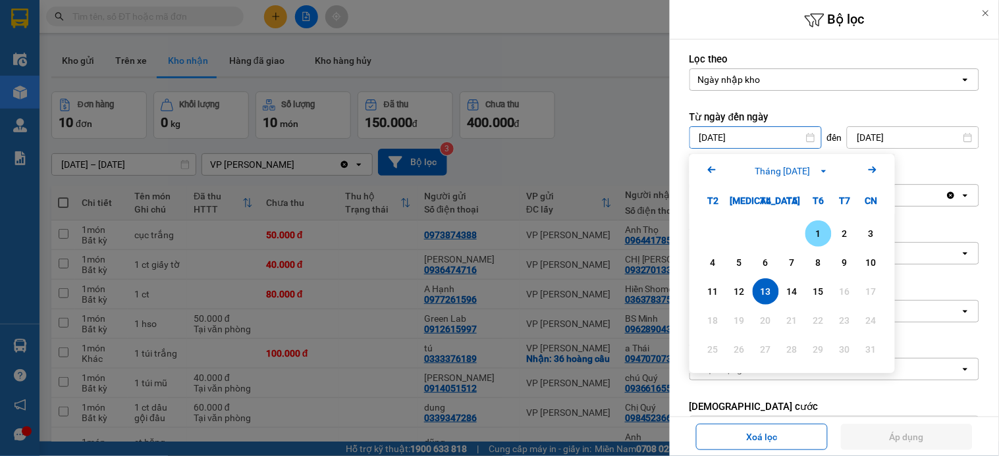
click at [818, 229] on div "1" at bounding box center [818, 234] width 18 height 16
type input "01/08/2025"
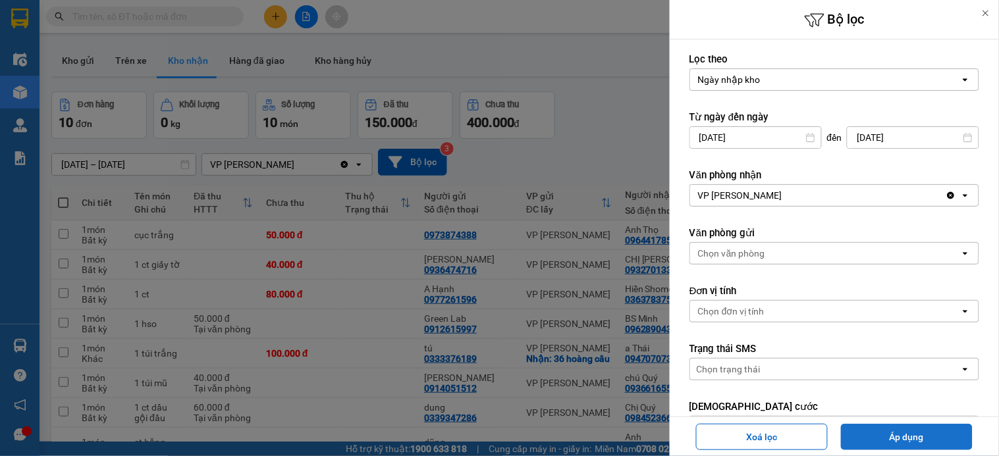
click at [894, 437] on button "Áp dụng" at bounding box center [907, 437] width 132 height 26
type input "[DATE] – [DATE]"
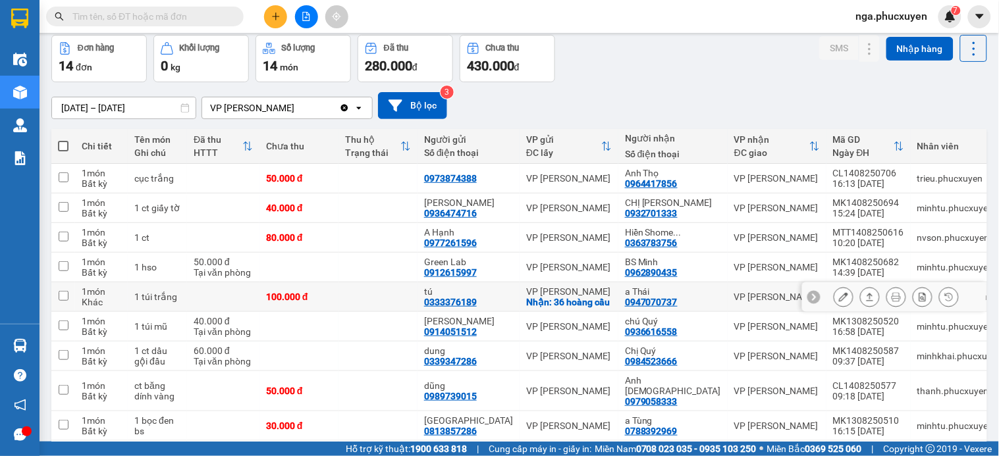
scroll to position [130, 0]
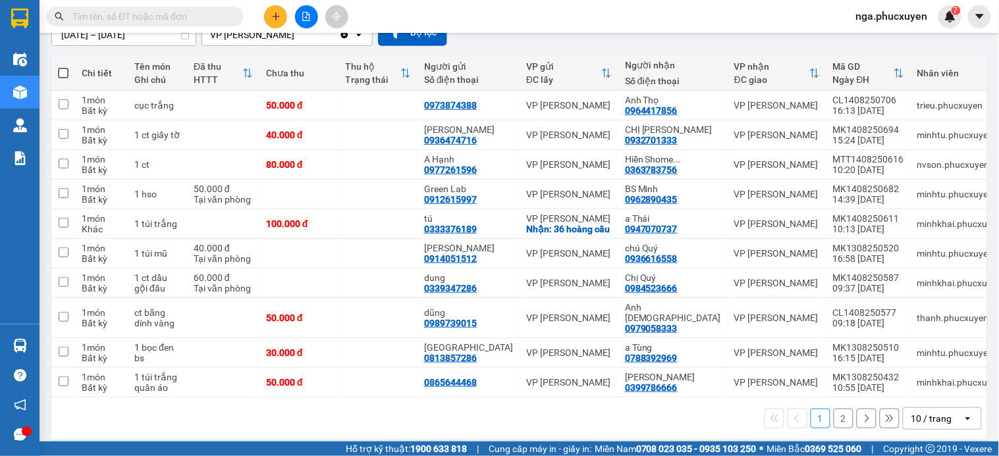
click at [834, 409] on button "2" at bounding box center [844, 419] width 20 height 20
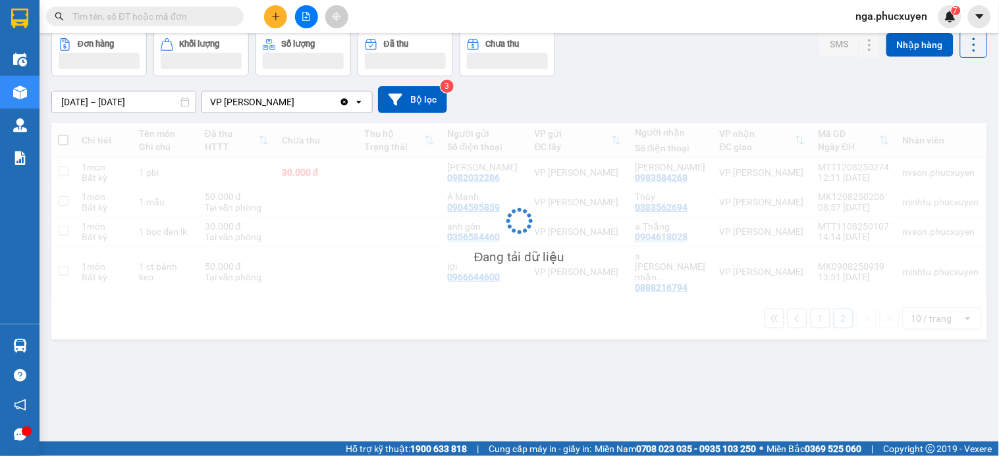
scroll to position [61, 0]
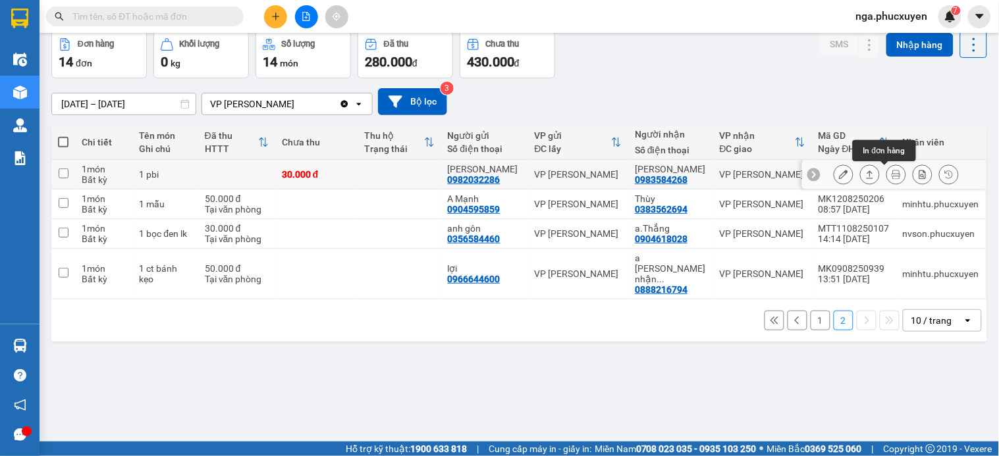
click at [892, 178] on icon at bounding box center [896, 174] width 9 height 9
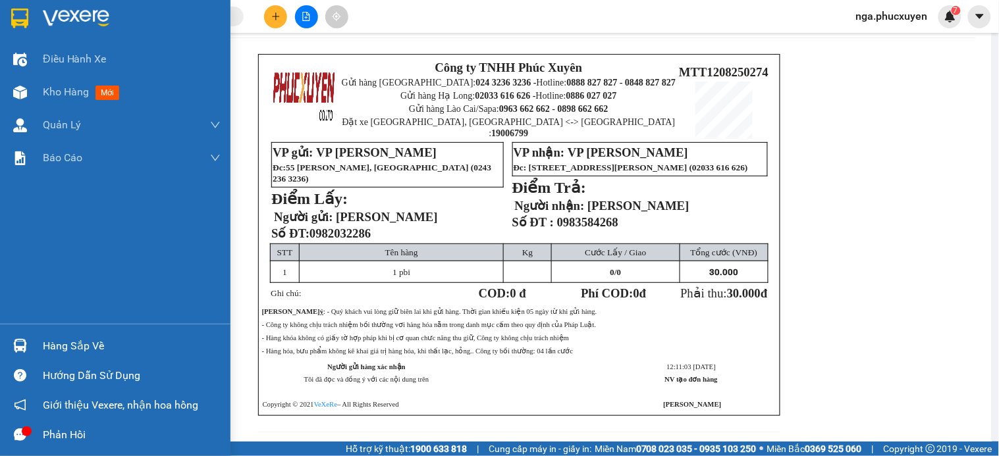
click at [32, 15] on div at bounding box center [115, 21] width 231 height 43
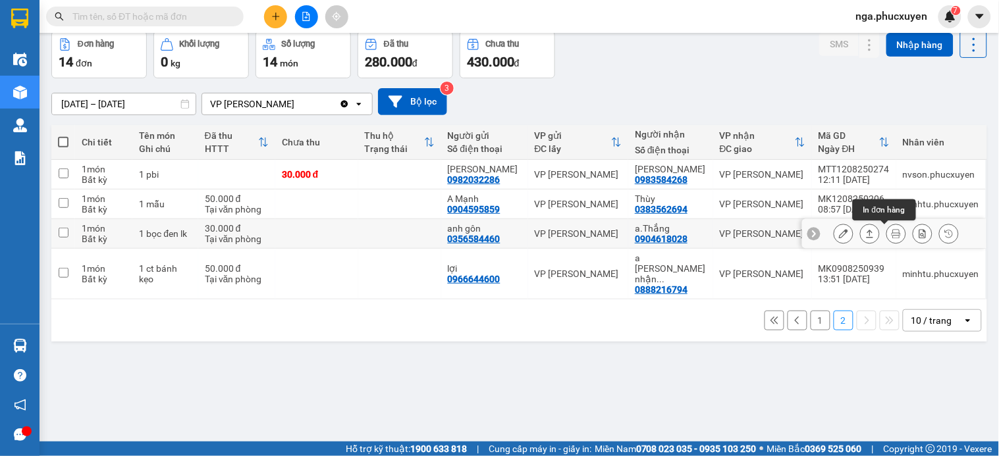
click at [892, 232] on icon at bounding box center [896, 233] width 9 height 9
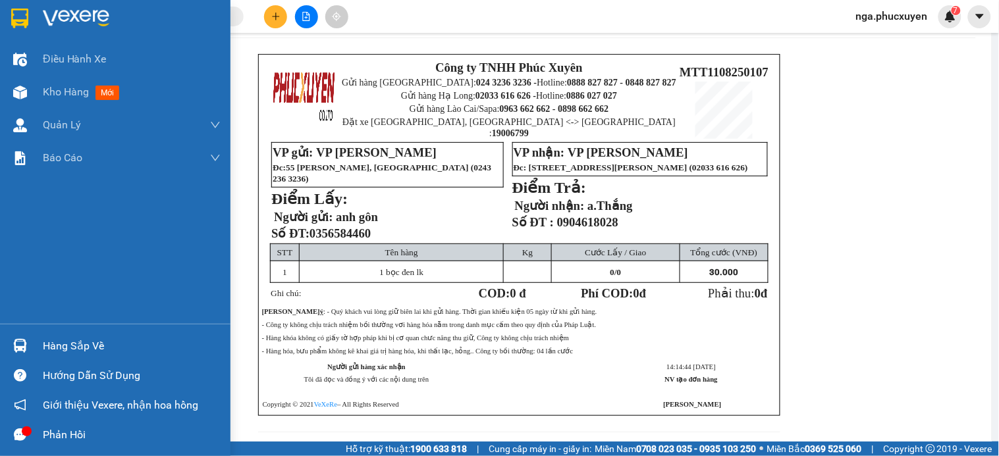
click at [47, 18] on img at bounding box center [76, 19] width 67 height 20
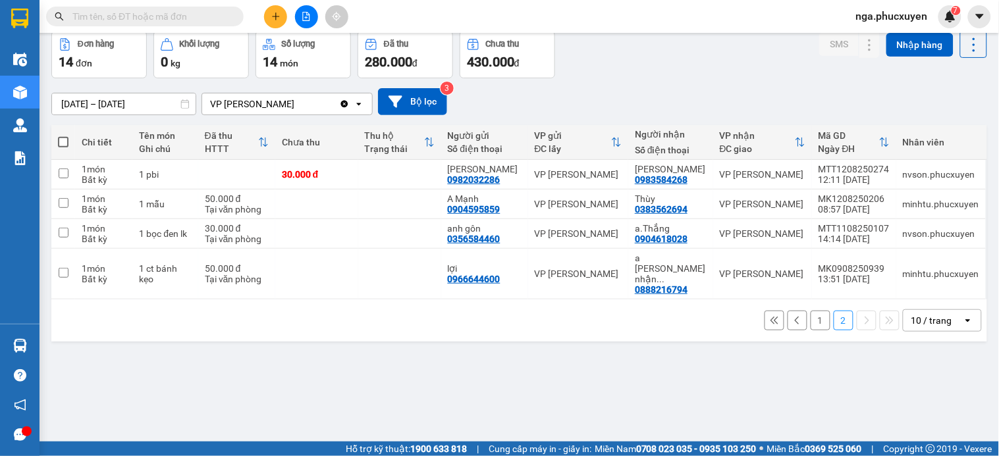
click at [811, 311] on button "1" at bounding box center [821, 321] width 20 height 20
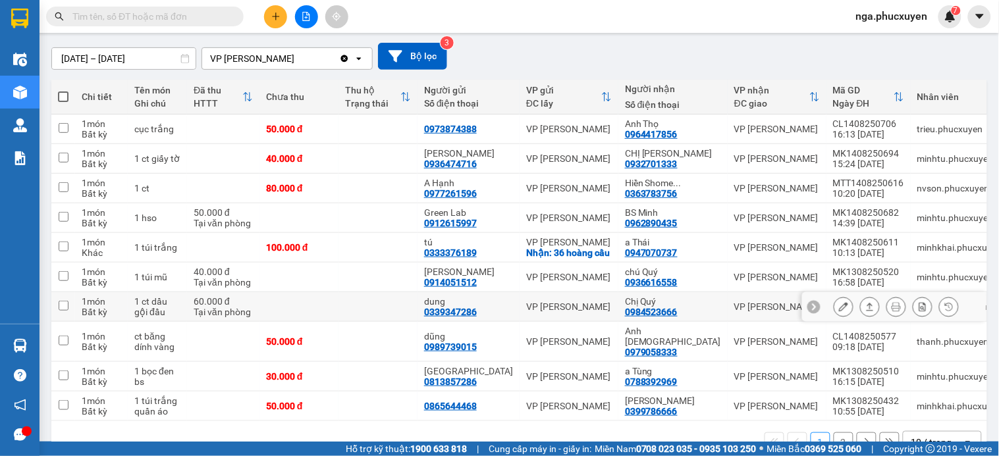
scroll to position [130, 0]
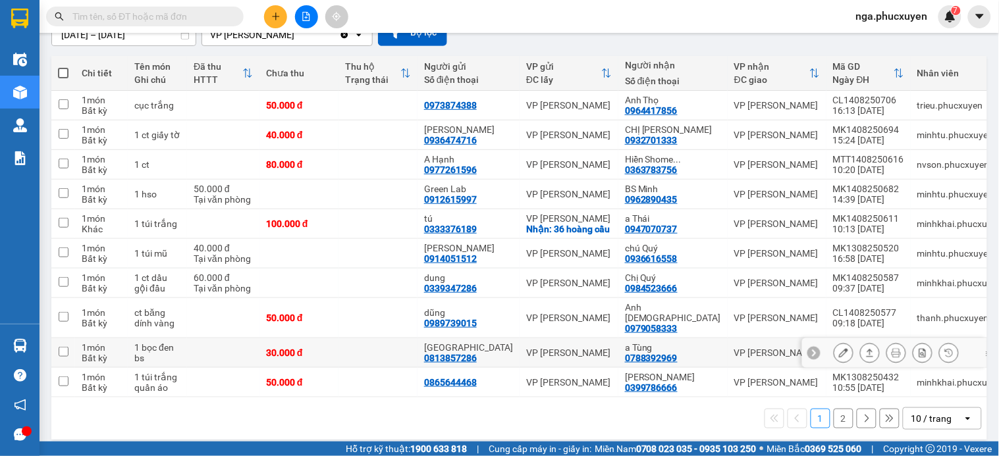
click at [892, 348] on icon at bounding box center [896, 352] width 9 height 9
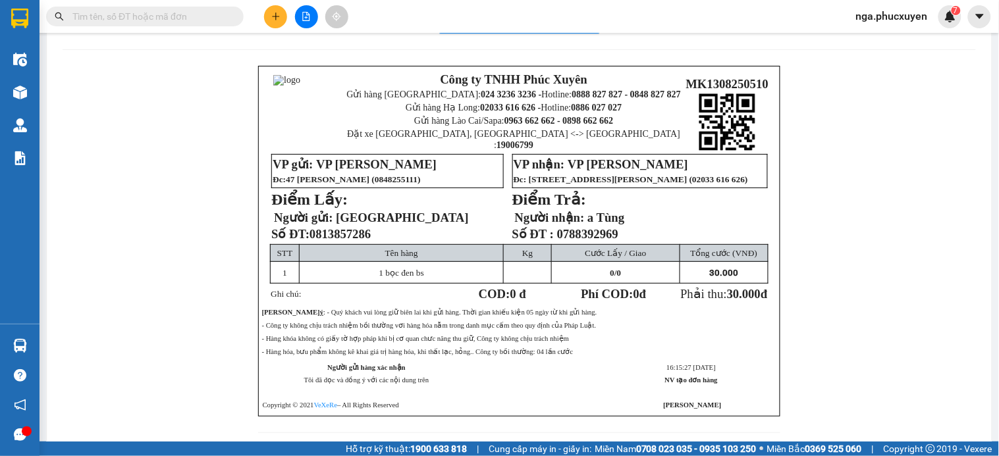
scroll to position [23, 0]
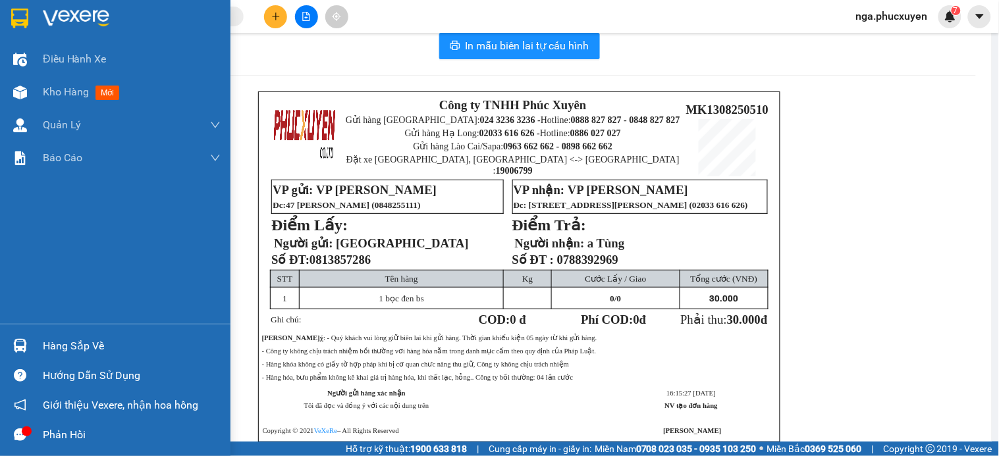
click at [34, 22] on div at bounding box center [115, 21] width 231 height 43
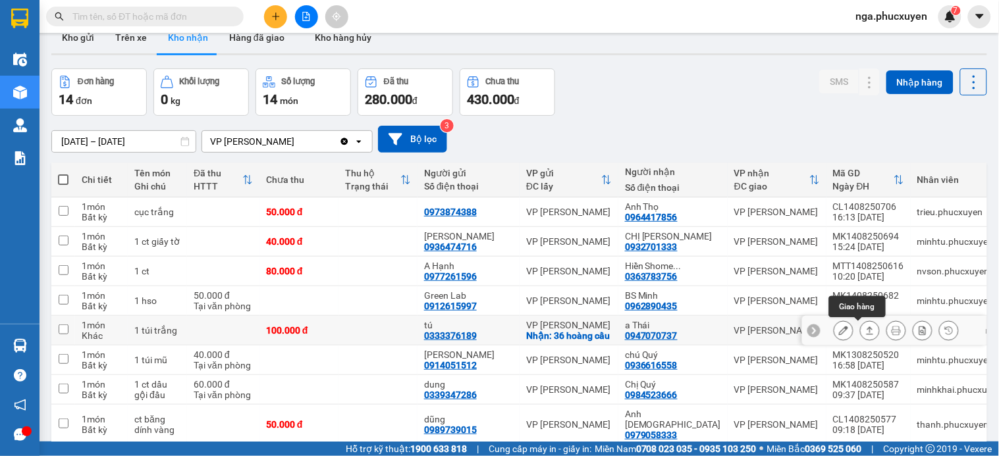
click at [839, 328] on icon at bounding box center [843, 330] width 9 height 9
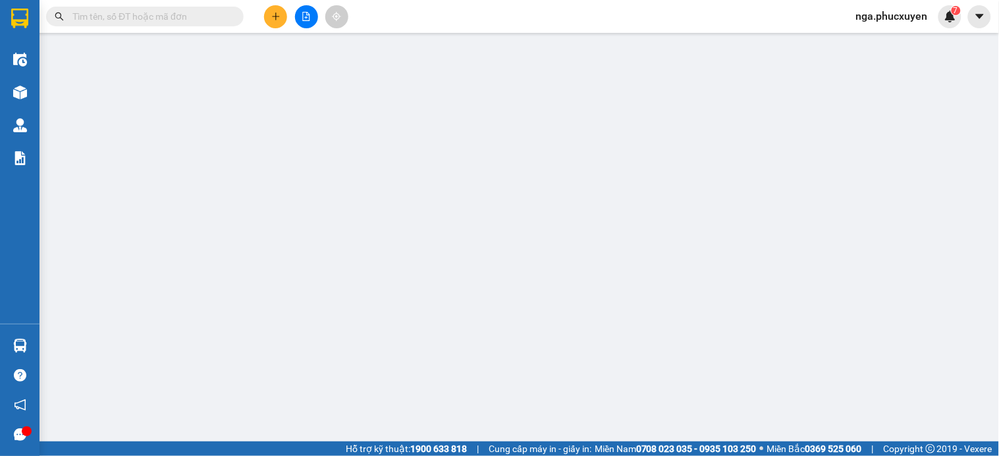
type input "0333376189"
type input "tú"
checkbox input "true"
type input "36 hoàng cầu"
type input "0947070737"
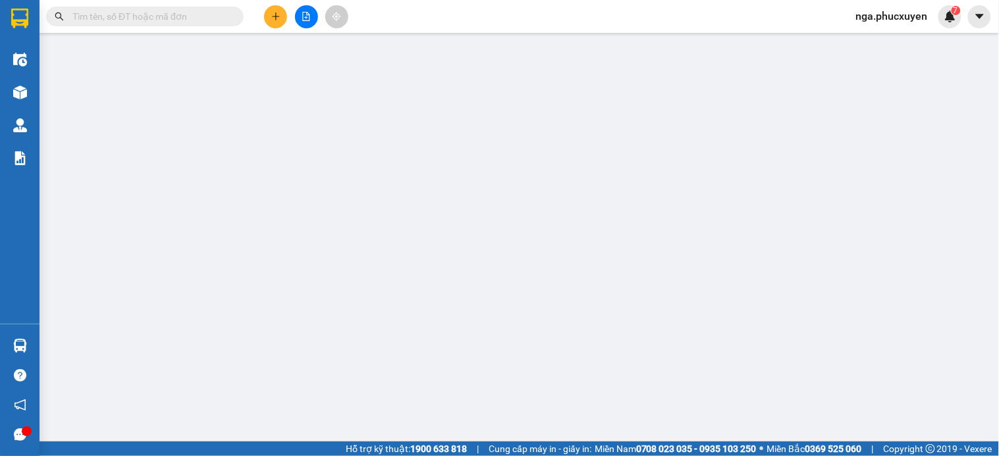
type input "a Thái"
type input "100.000"
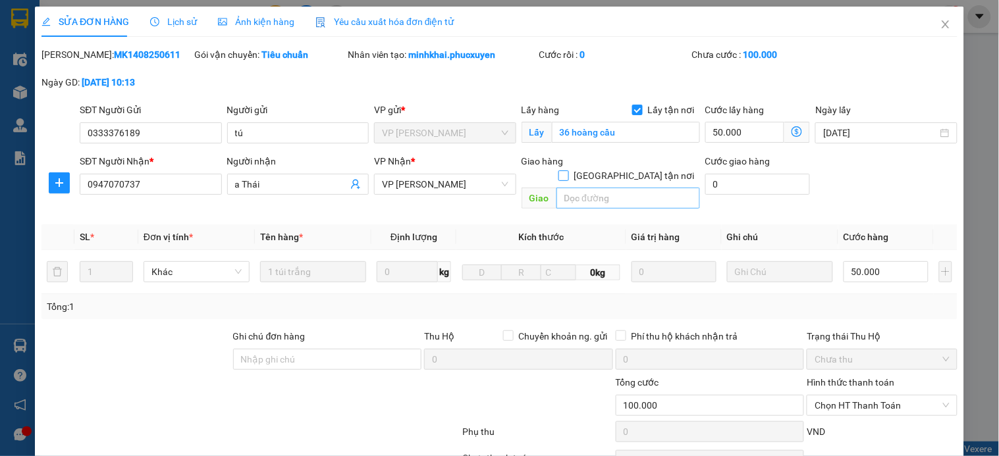
drag, startPoint x: 626, startPoint y: 163, endPoint x: 593, endPoint y: 177, distance: 35.7
click at [568, 171] on input "Giao tận nơi" at bounding box center [563, 175] width 9 height 9
checkbox input "true"
click at [580, 188] on input "text" at bounding box center [629, 198] width 144 height 21
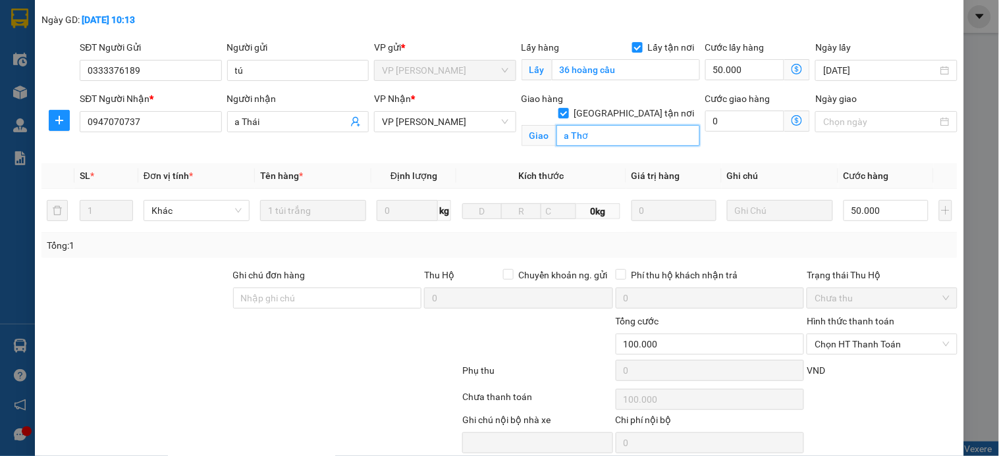
scroll to position [117, 0]
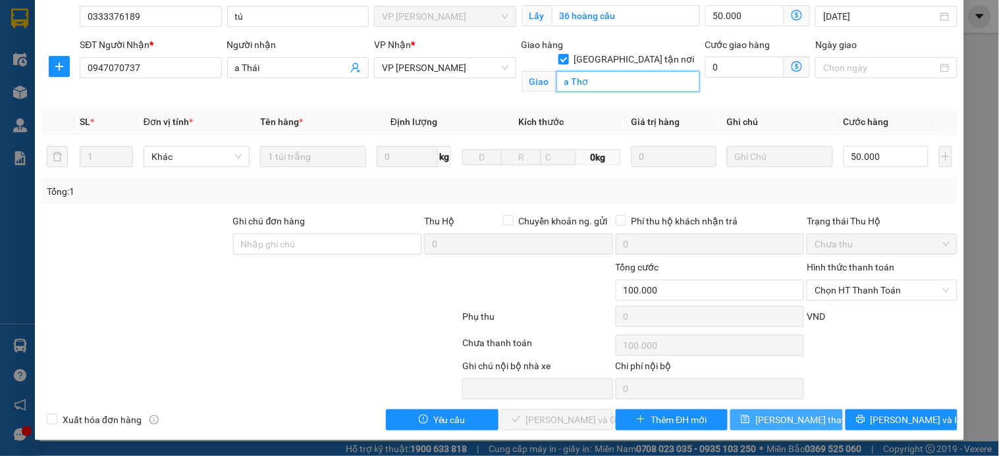
type input "a Thơ"
click at [774, 413] on span "Lưu thay đổi" at bounding box center [807, 420] width 105 height 14
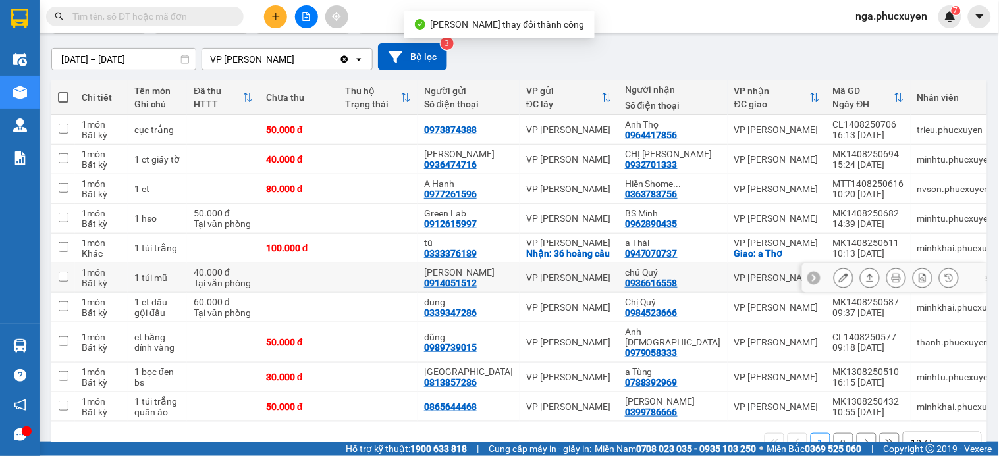
scroll to position [130, 0]
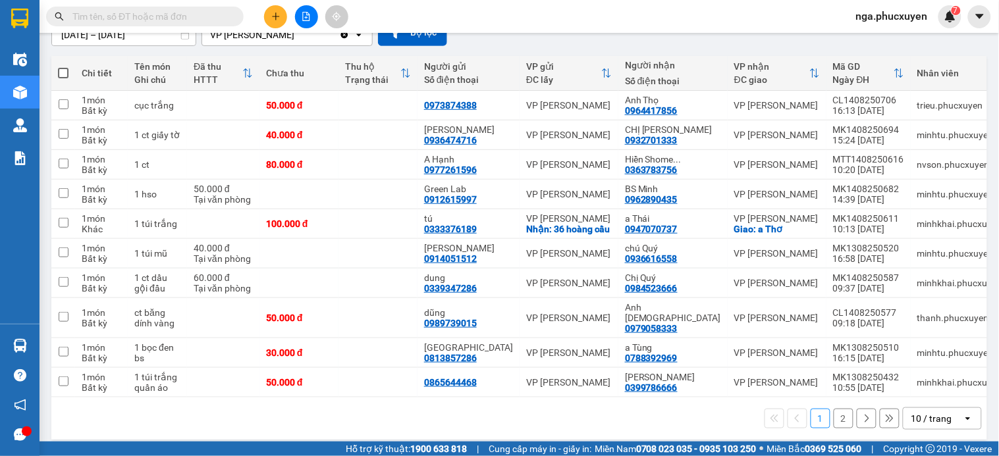
click at [834, 410] on button "2" at bounding box center [844, 419] width 20 height 20
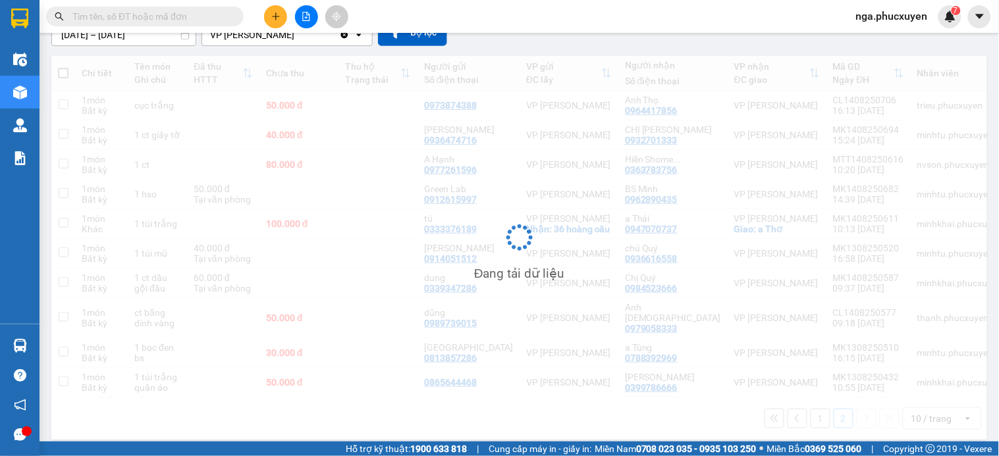
scroll to position [61, 0]
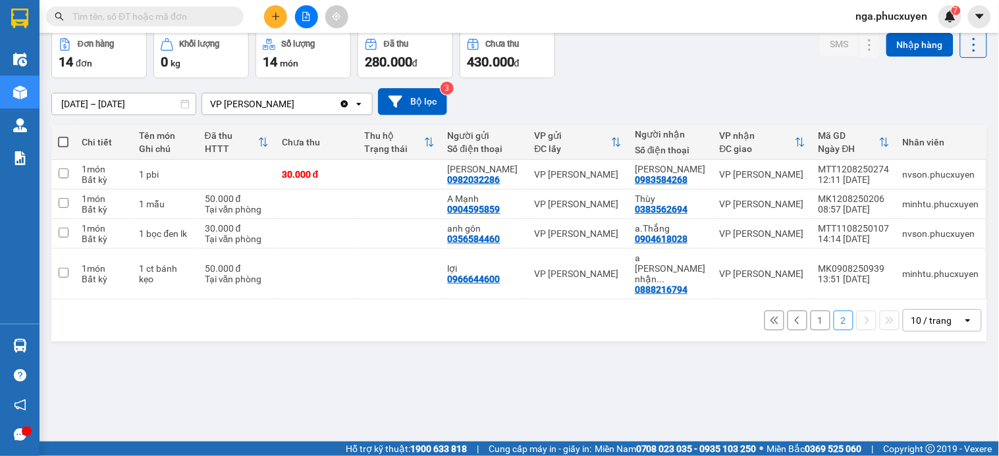
click at [811, 311] on button "1" at bounding box center [821, 321] width 20 height 20
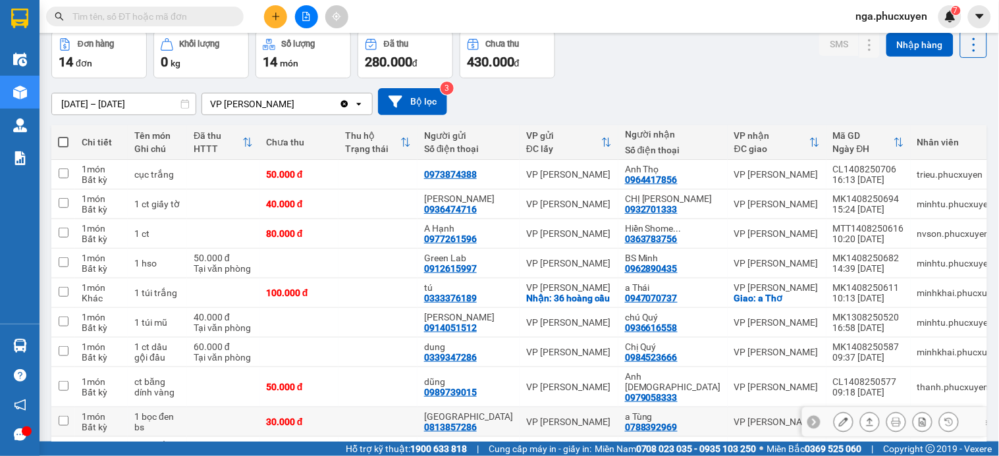
scroll to position [130, 0]
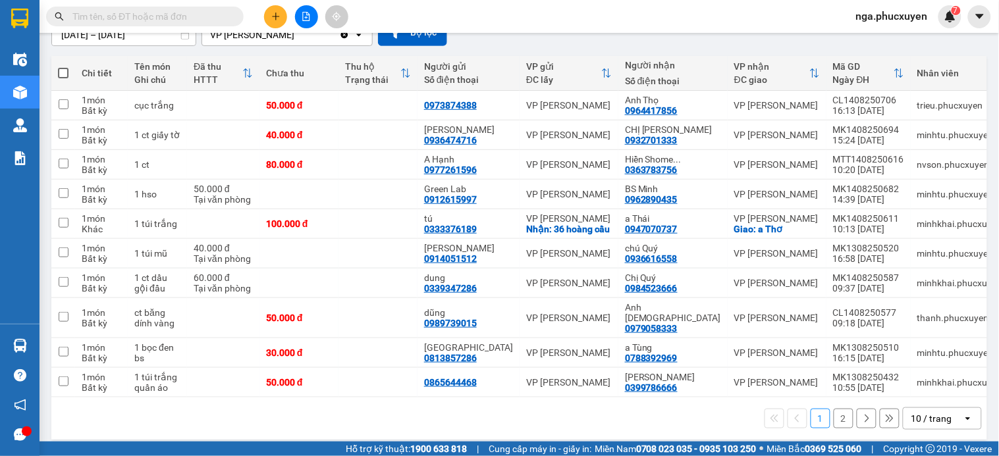
click at [834, 409] on button "2" at bounding box center [844, 419] width 20 height 20
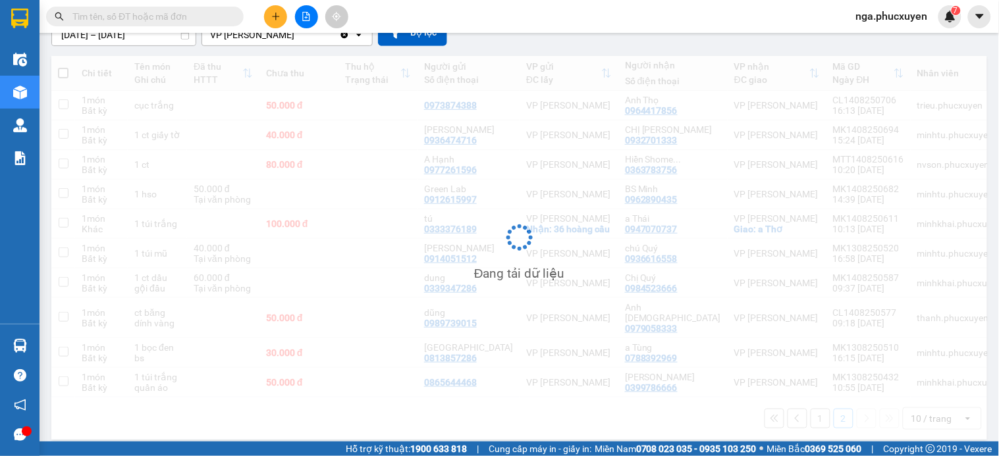
scroll to position [61, 0]
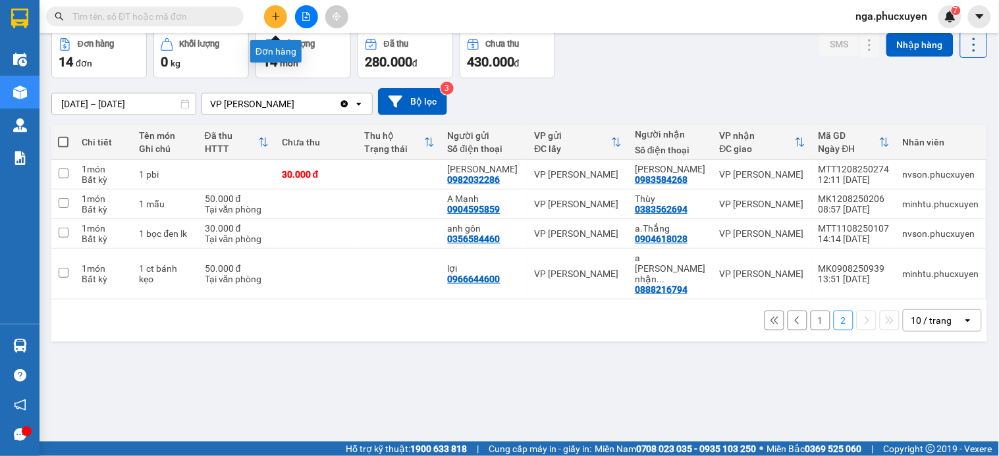
click at [273, 15] on icon "plus" at bounding box center [275, 16] width 9 height 9
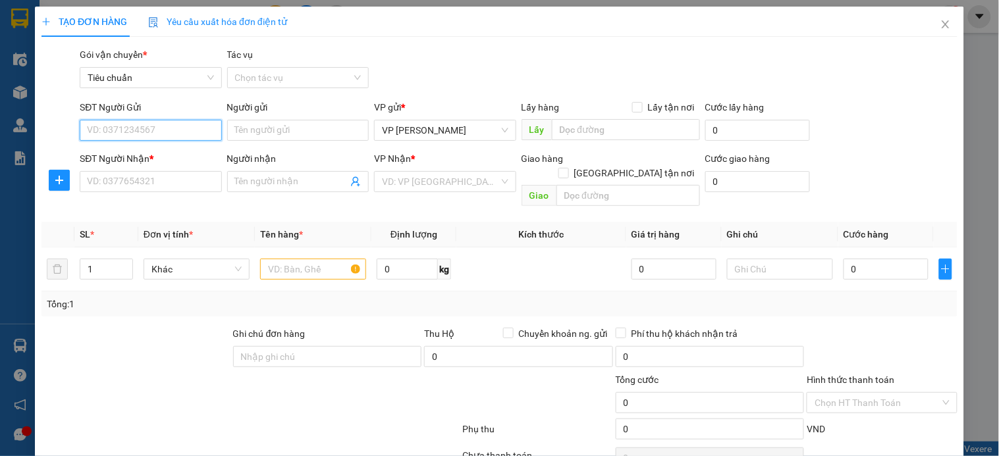
click at [178, 130] on input "SĐT Người Gửi" at bounding box center [151, 130] width 142 height 21
click at [178, 130] on input "482" at bounding box center [151, 130] width 142 height 21
click at [160, 153] on div "0762404482 - minh anh" at bounding box center [152, 157] width 130 height 14
type input "0762404482"
type input "minh anh"
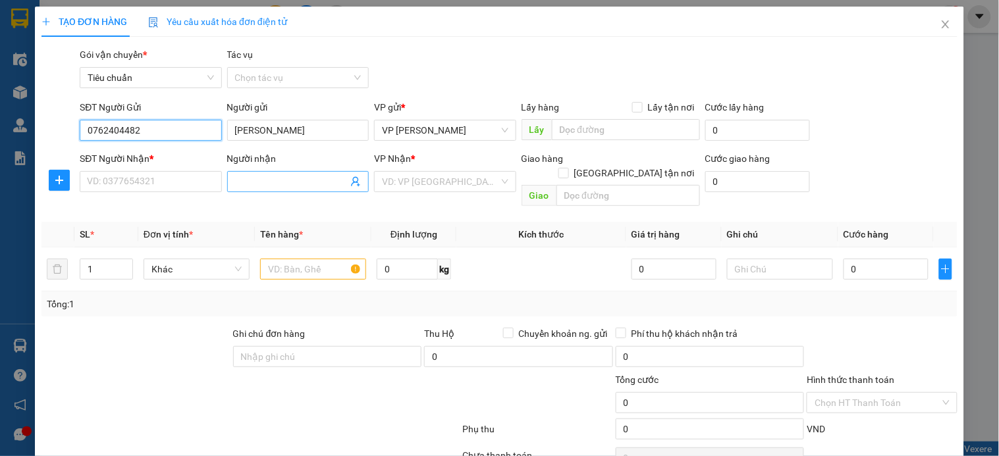
type input "0762404482"
click at [350, 180] on icon "user-add" at bounding box center [355, 182] width 11 height 11
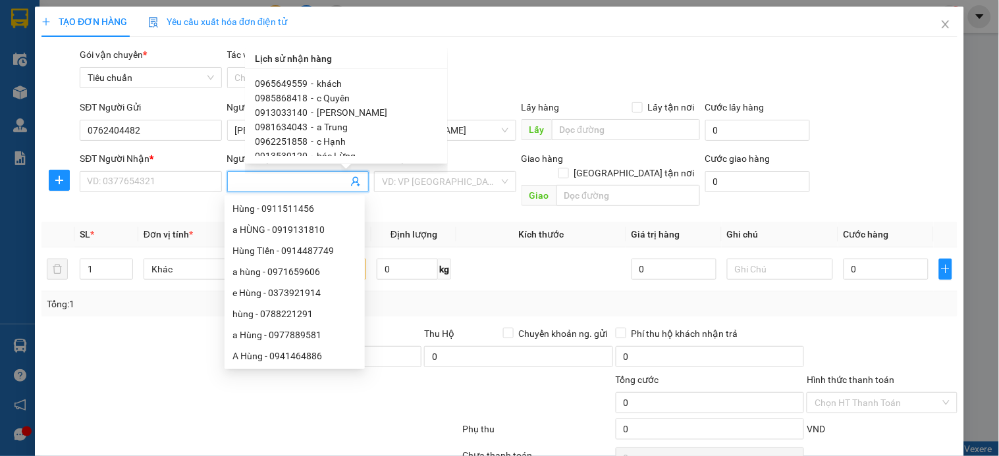
scroll to position [146, 0]
click at [356, 80] on div "0913539120 - bác Lừng" at bounding box center [347, 83] width 182 height 14
type input "0913539120"
type input "bác Lừng"
type input "Số nhà 97 ngõ 83 Tân Triều, Tân Triều, Thanh Trì"
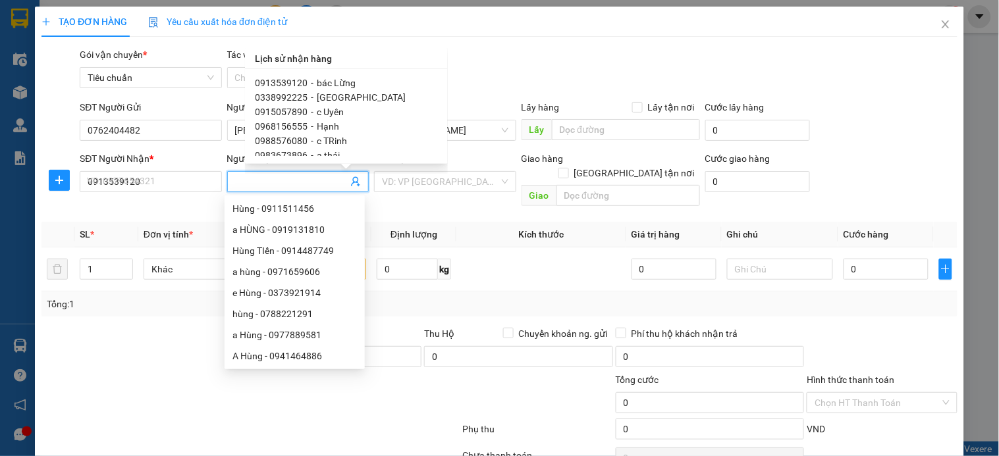
type input "70000"
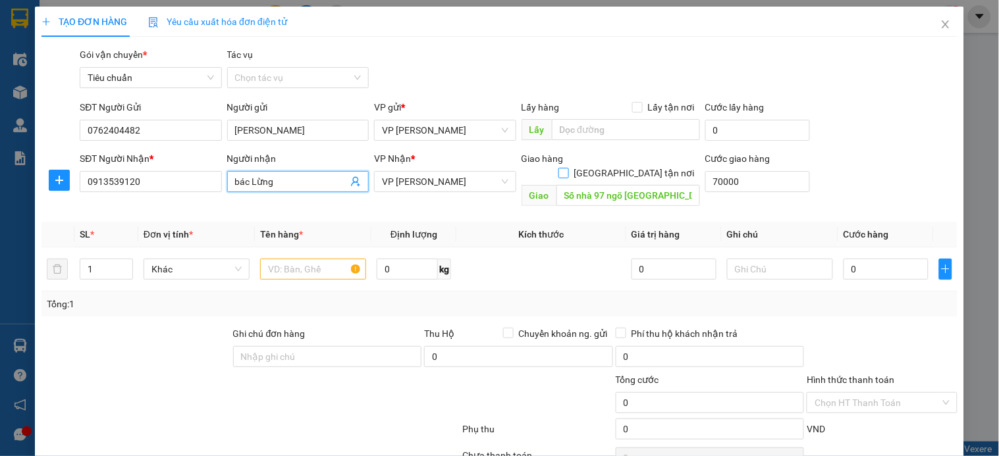
click at [568, 168] on input "Giao tận nơi" at bounding box center [563, 172] width 9 height 9
checkbox input "true"
type input "70.000"
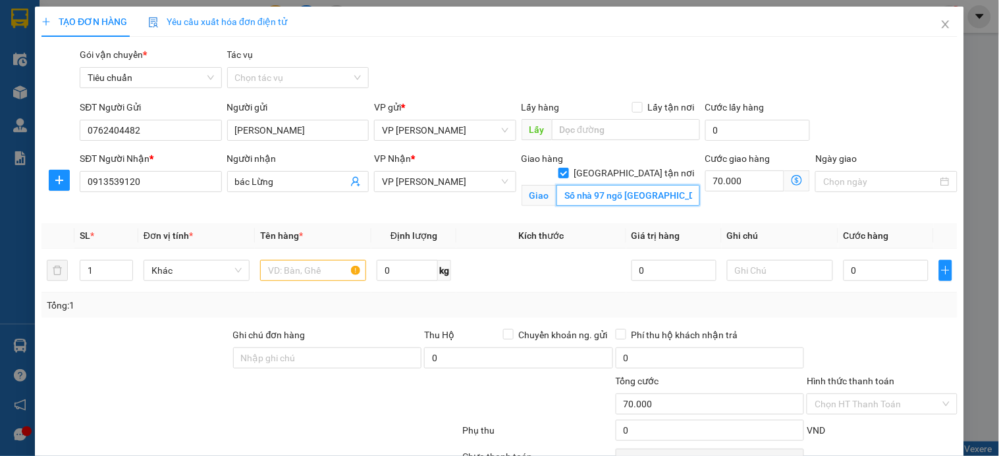
click at [624, 185] on input "Số nhà 97 ngõ 83 Tân Triều, Tân Triều, Thanh Trì" at bounding box center [629, 195] width 144 height 21
click at [861, 97] on div "Transit Pickup Surcharge Ids Transit Deliver Surcharge Ids Transit Deliver Surc…" at bounding box center [499, 295] width 916 height 497
click at [626, 185] on input "Số nhà 97 ngõ 83 Tân Triều, Tân Triều, Thanh Trì" at bounding box center [629, 195] width 144 height 21
click at [298, 273] on input "text" at bounding box center [313, 270] width 106 height 21
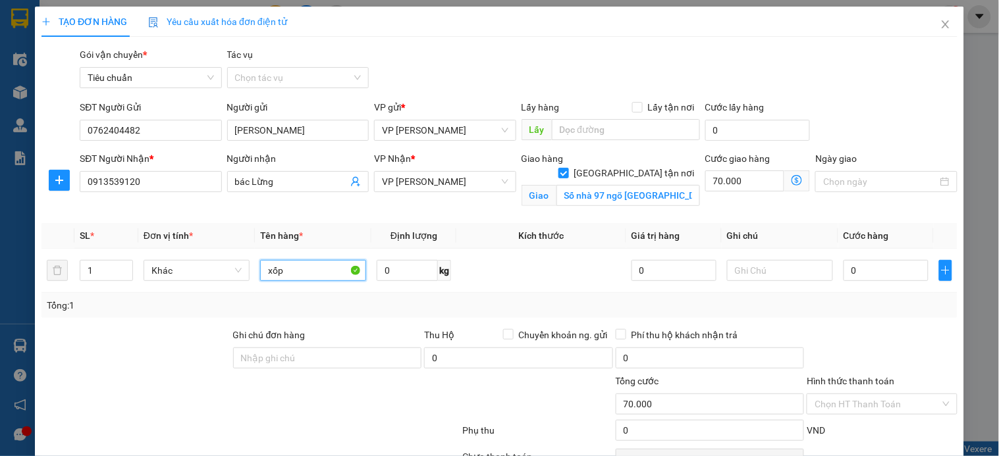
type input "xốp"
click at [591, 185] on input "Số nhà 97 ngõ 83 Tân Triều, Tân Triều, Thanh Trì" at bounding box center [629, 195] width 144 height 21
click at [792, 180] on icon "dollar-circle" at bounding box center [797, 180] width 11 height 11
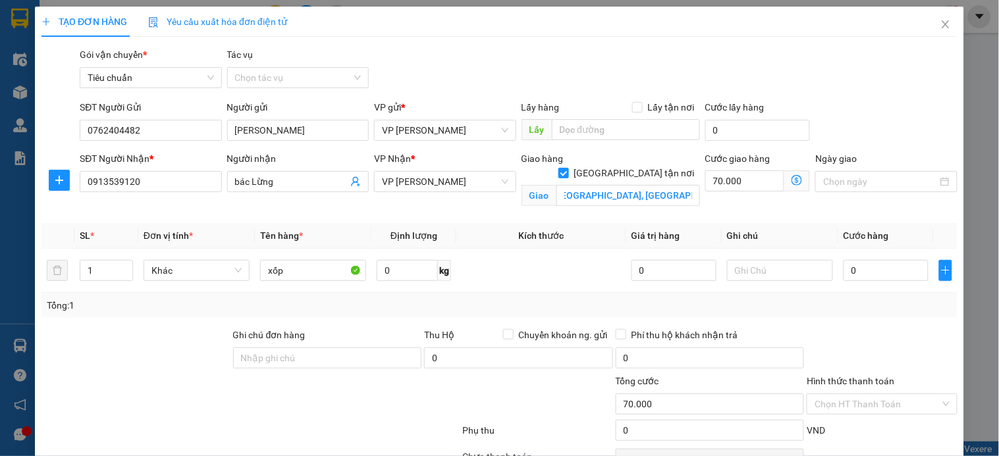
scroll to position [0, 0]
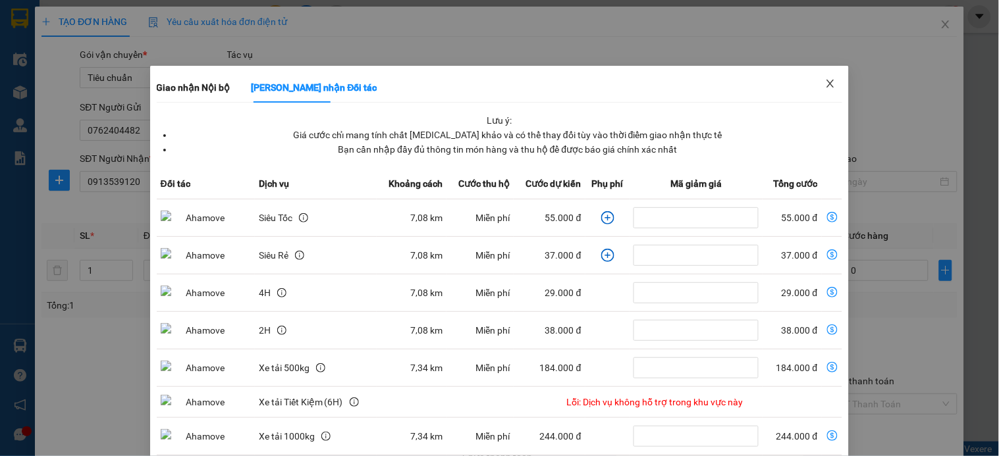
click at [825, 84] on icon "close" at bounding box center [830, 83] width 11 height 11
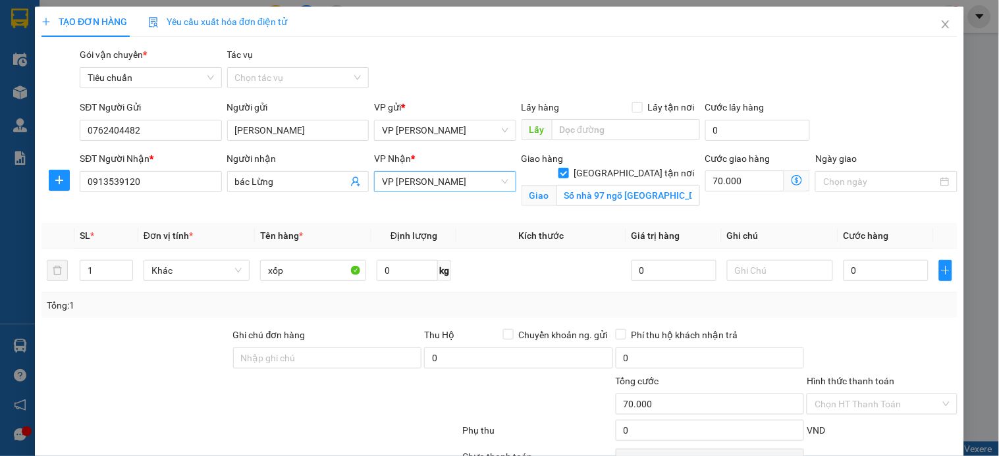
click at [469, 178] on span "VP [PERSON_NAME]" at bounding box center [445, 182] width 126 height 20
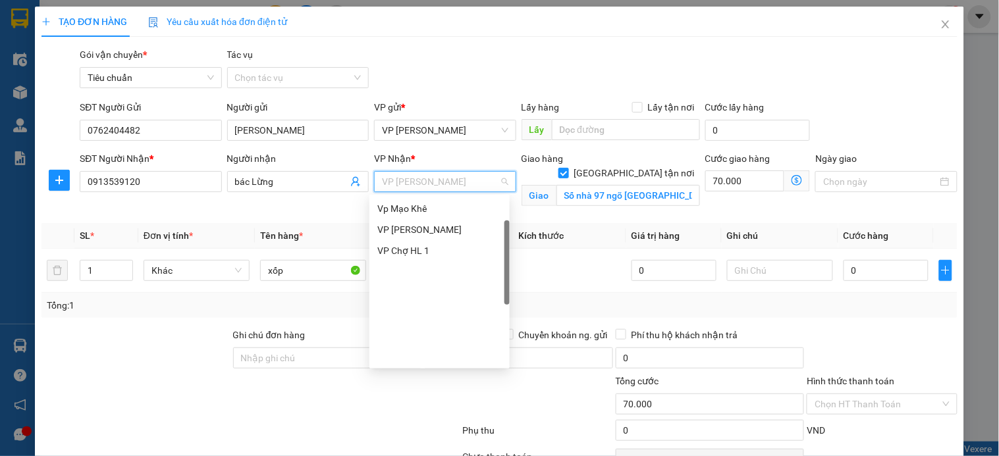
scroll to position [57, 0]
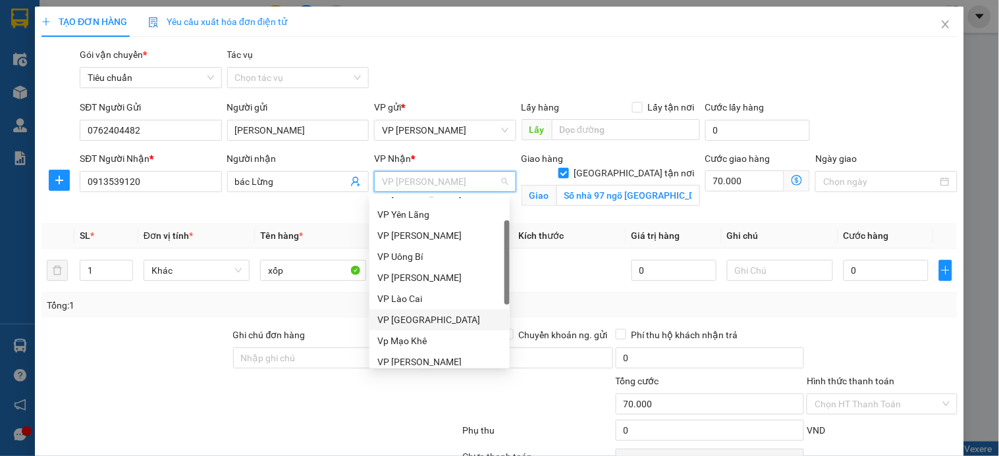
click at [439, 313] on div "VP Trường Chinh" at bounding box center [439, 320] width 124 height 14
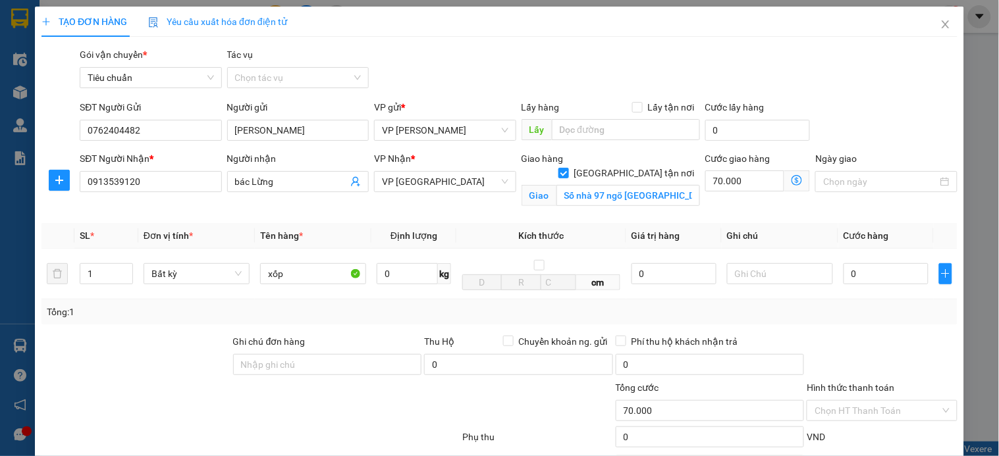
click at [792, 178] on icon "dollar-circle" at bounding box center [797, 180] width 11 height 11
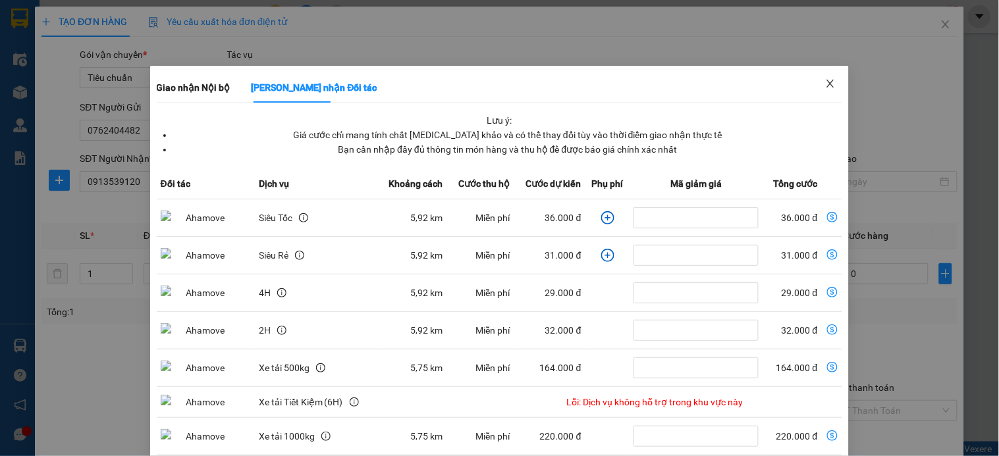
click at [825, 82] on icon "close" at bounding box center [830, 83] width 11 height 11
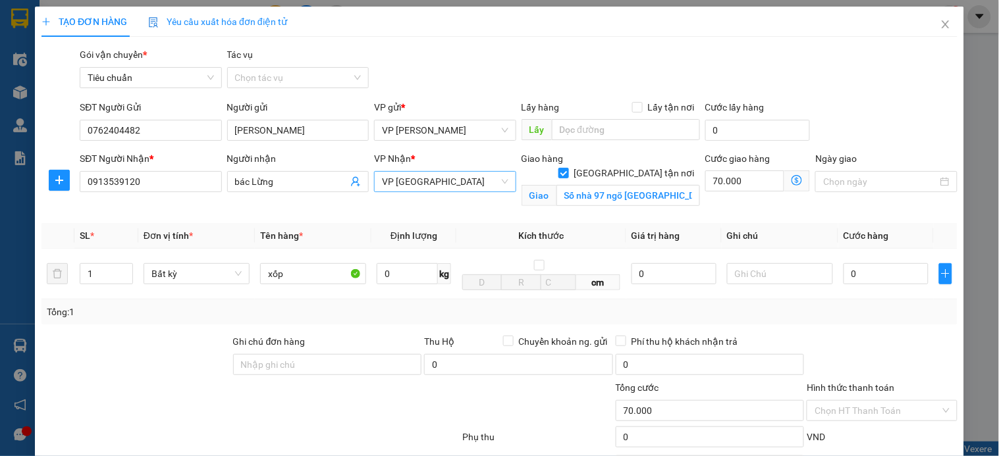
click at [455, 180] on span "VP Trường Chinh" at bounding box center [445, 182] width 126 height 20
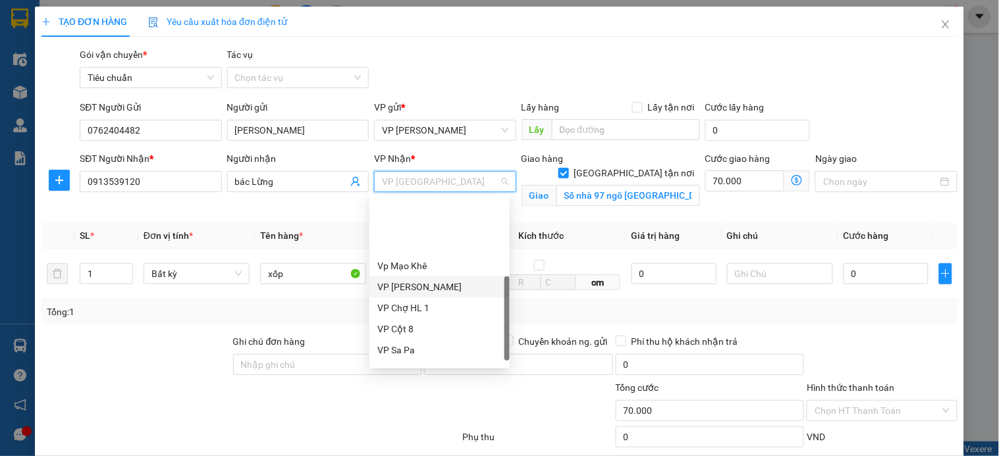
scroll to position [211, 0]
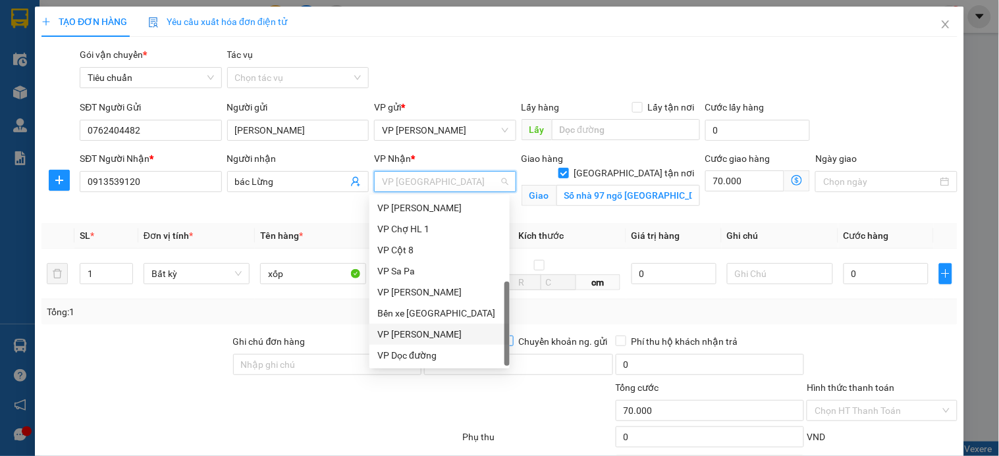
click at [512, 335] on label "Chuyển khoản ng. gửi" at bounding box center [558, 342] width 110 height 14
click at [512, 336] on input "Chuyển khoản ng. gửi" at bounding box center [507, 340] width 9 height 9
checkbox input "true"
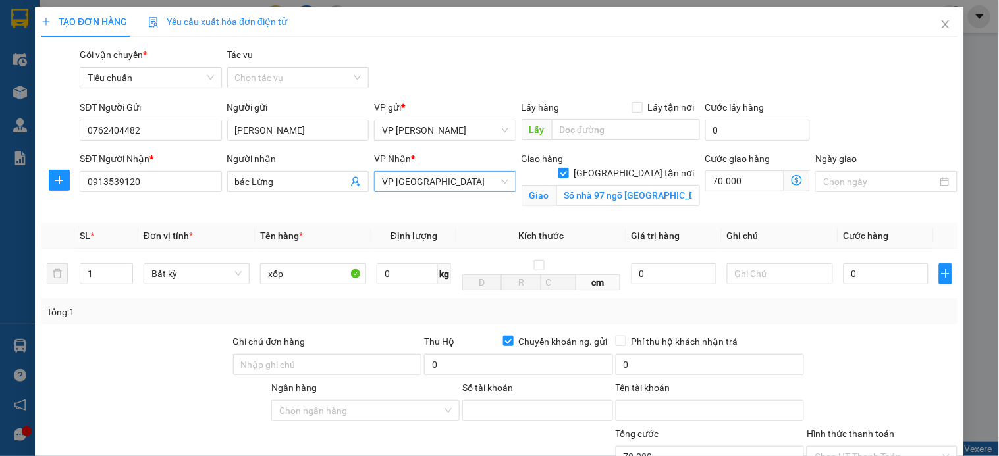
click at [476, 182] on span "VP Trường Chinh" at bounding box center [445, 182] width 126 height 20
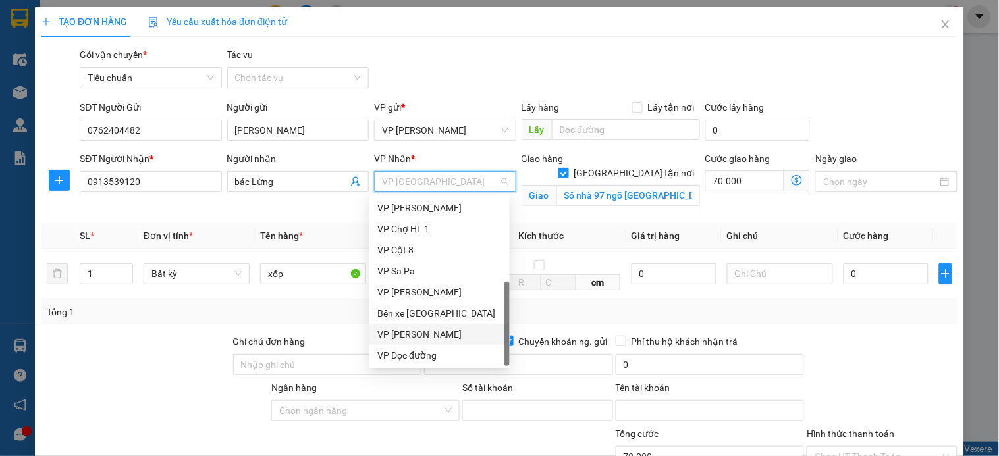
click at [433, 331] on div "VP [PERSON_NAME]" at bounding box center [439, 334] width 124 height 14
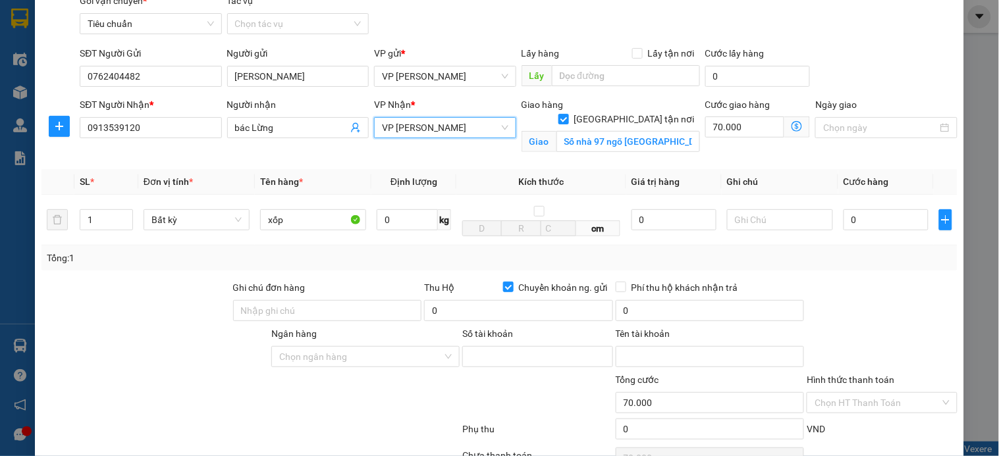
scroll to position [146, 0]
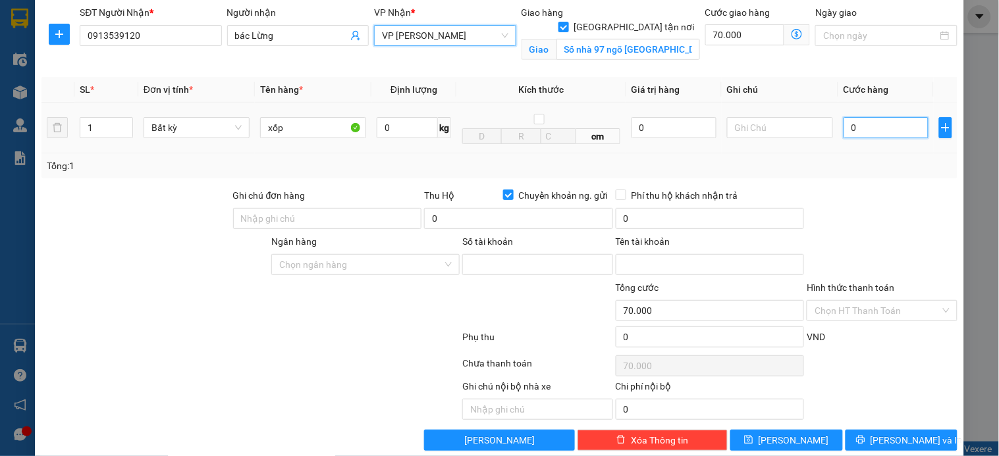
click at [858, 126] on input "0" at bounding box center [886, 127] width 85 height 21
type input "1"
type input "70.001"
type input "10"
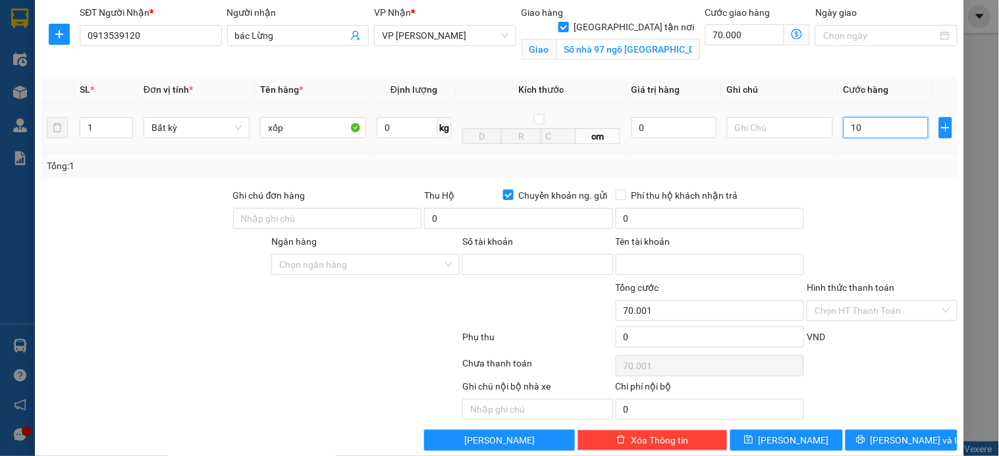
type input "70.010"
type input "100"
type input "70.100"
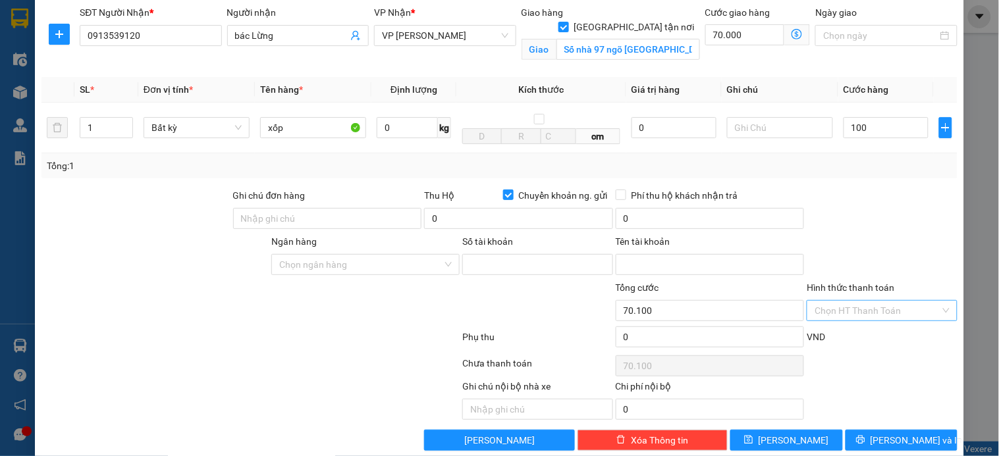
type input "100.000"
type input "170.000"
click at [861, 314] on input "Hình thức thanh toán" at bounding box center [877, 311] width 125 height 20
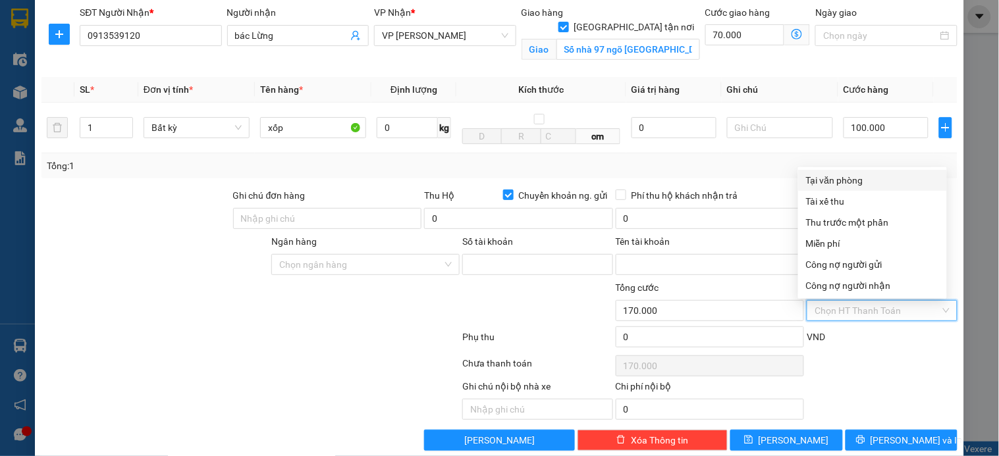
click at [864, 182] on div "Tại văn phòng" at bounding box center [872, 180] width 133 height 14
type input "0"
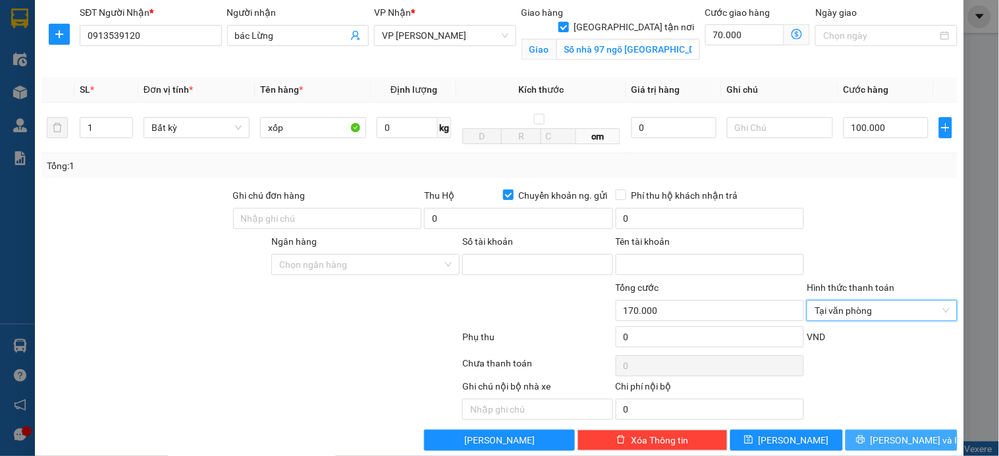
click at [890, 443] on span "Lưu và In" at bounding box center [917, 440] width 92 height 14
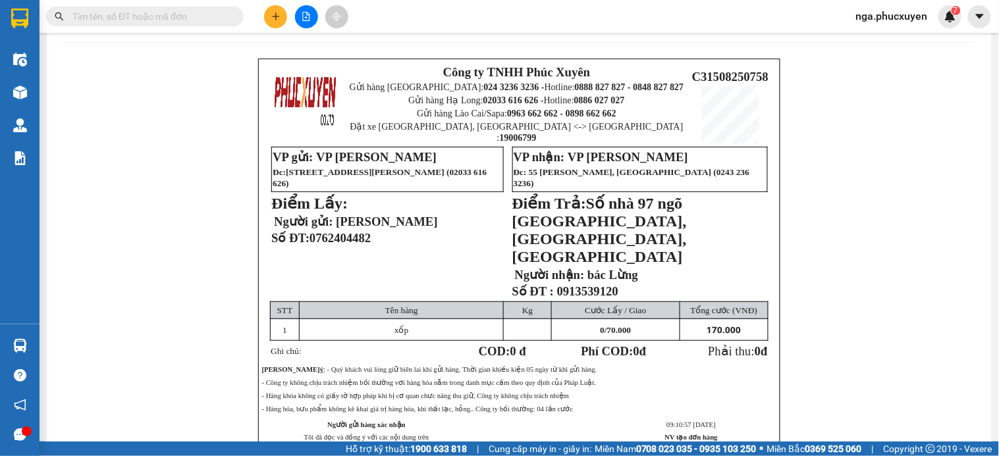
scroll to position [58, 0]
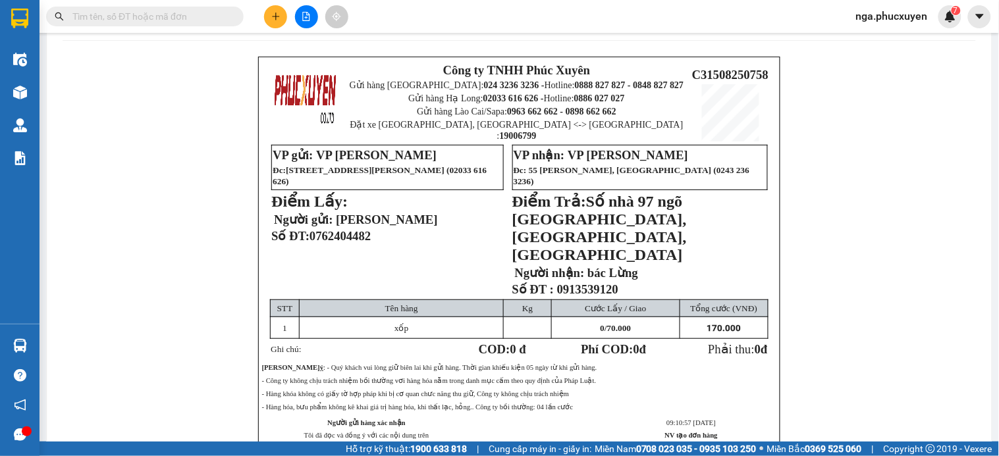
click at [274, 9] on button at bounding box center [275, 16] width 23 height 23
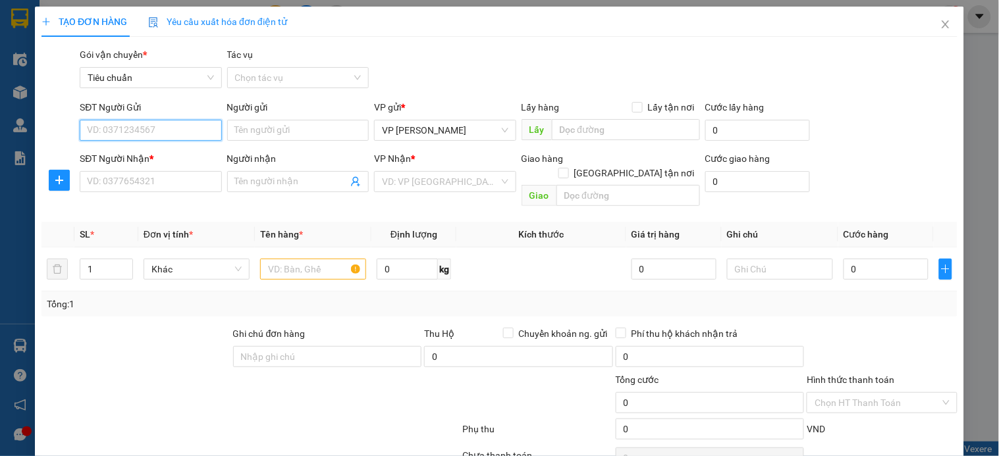
click at [130, 123] on input "SĐT Người Gửi" at bounding box center [151, 130] width 142 height 21
type input "0974429992"
click at [146, 155] on div "0974429992 - Anh Nam" at bounding box center [161, 157] width 148 height 14
type input "Anh Nam"
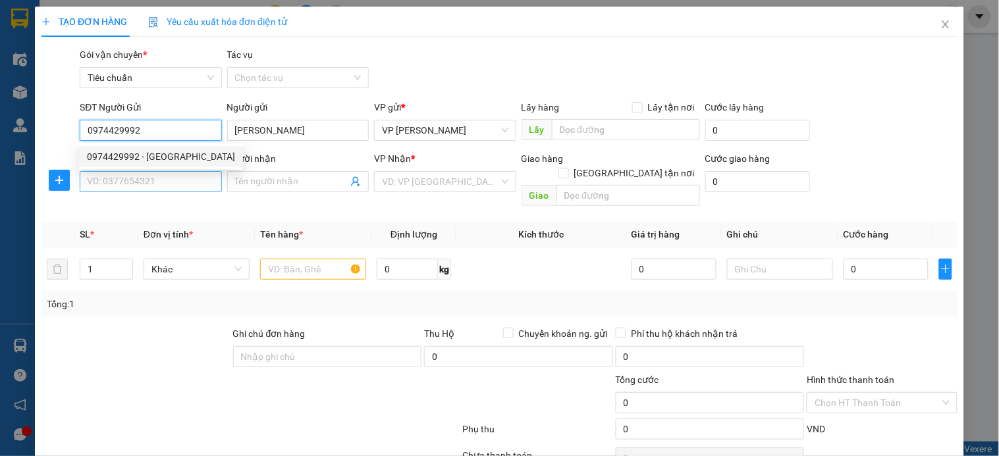
type input "0974429992"
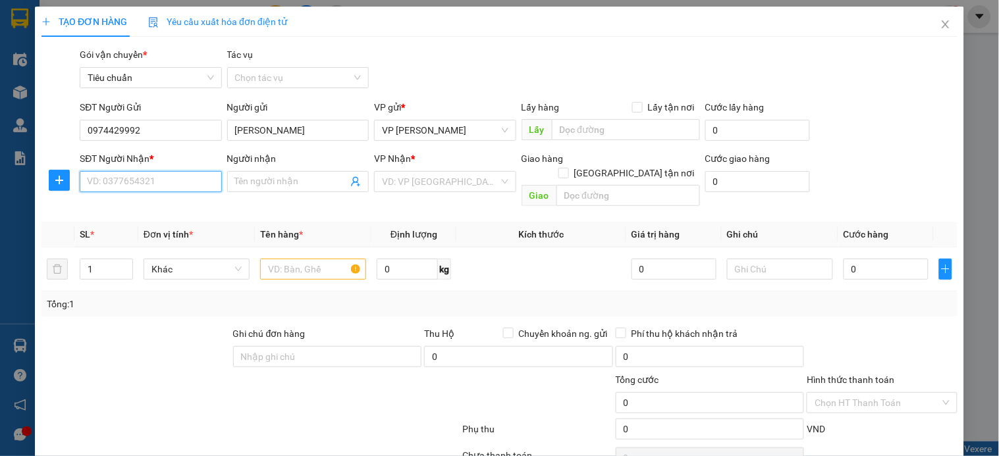
click at [142, 182] on input "SĐT Người Nhận *" at bounding box center [151, 181] width 142 height 21
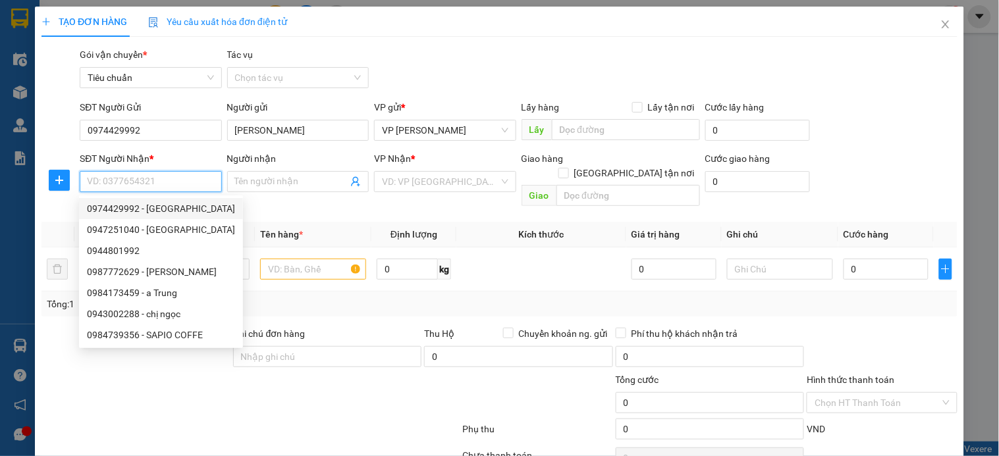
click at [177, 208] on div "0974429992 - Anh Nam" at bounding box center [161, 209] width 148 height 14
type input "0974429992"
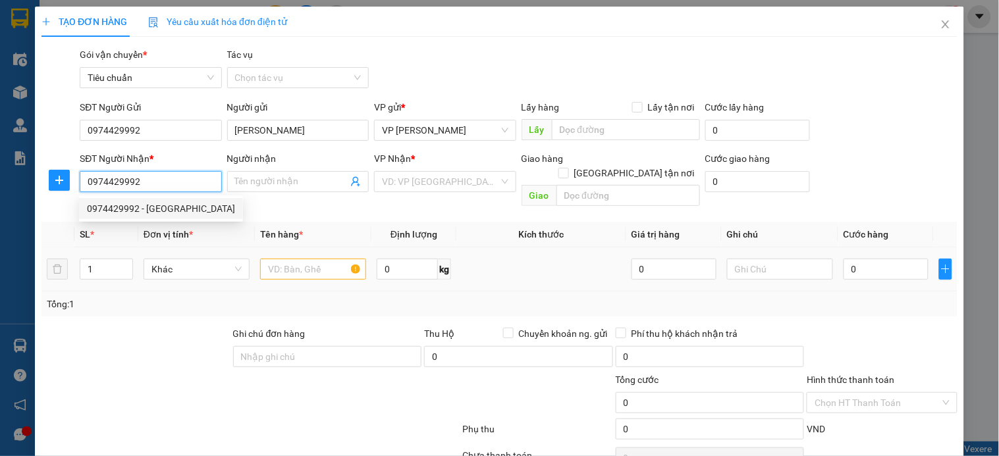
type input "Anh Nam"
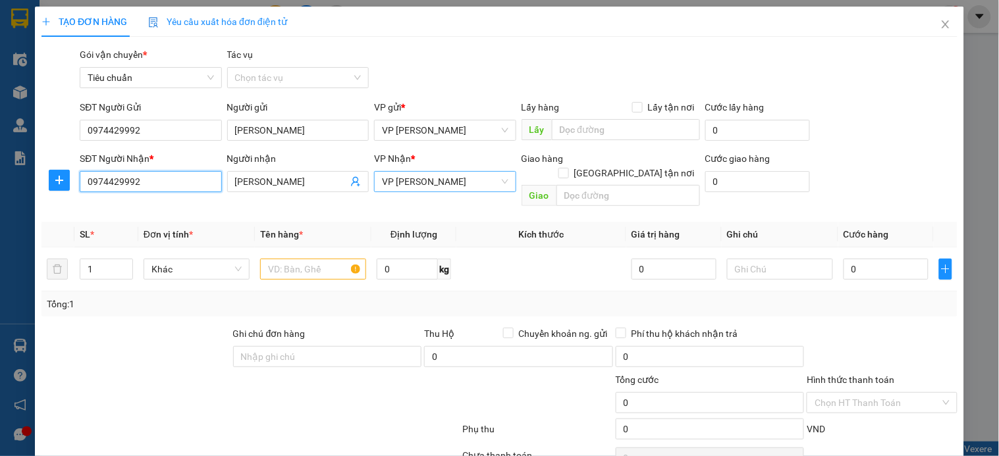
click at [479, 180] on span "VP [PERSON_NAME]" at bounding box center [445, 182] width 126 height 20
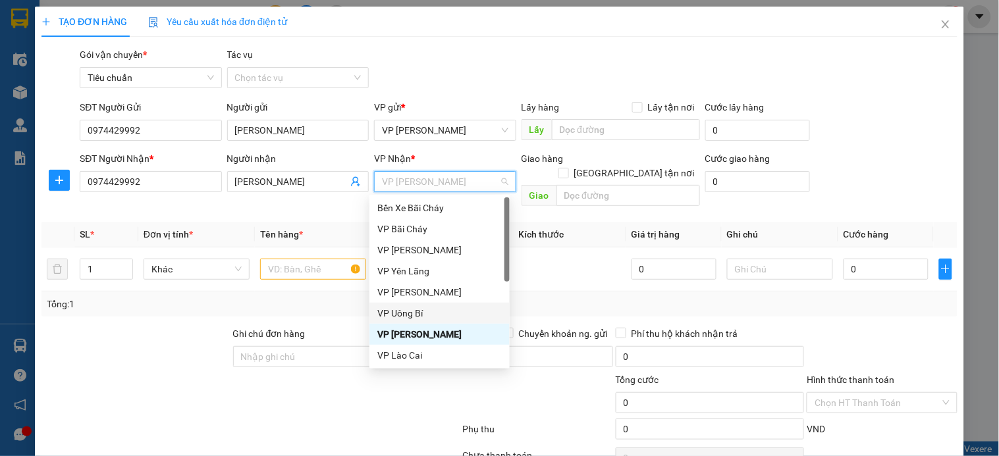
scroll to position [211, 0]
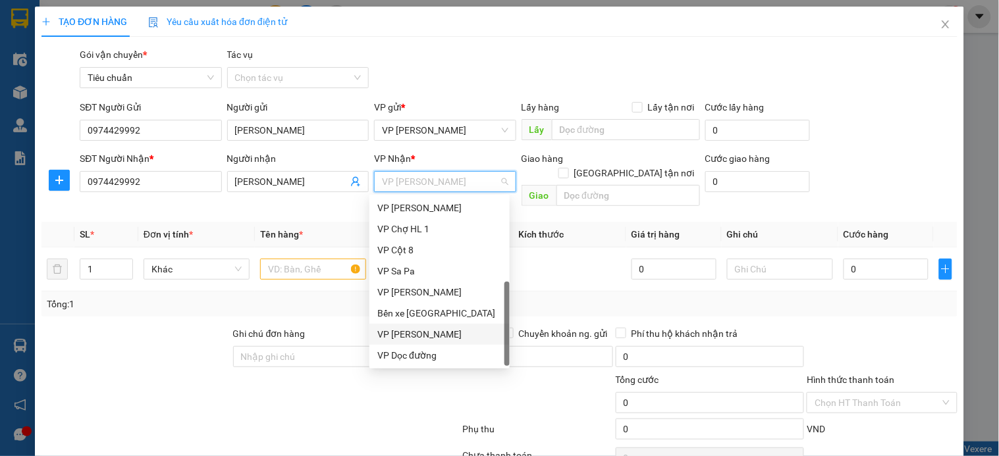
click at [455, 331] on div "VP [PERSON_NAME]" at bounding box center [439, 334] width 124 height 14
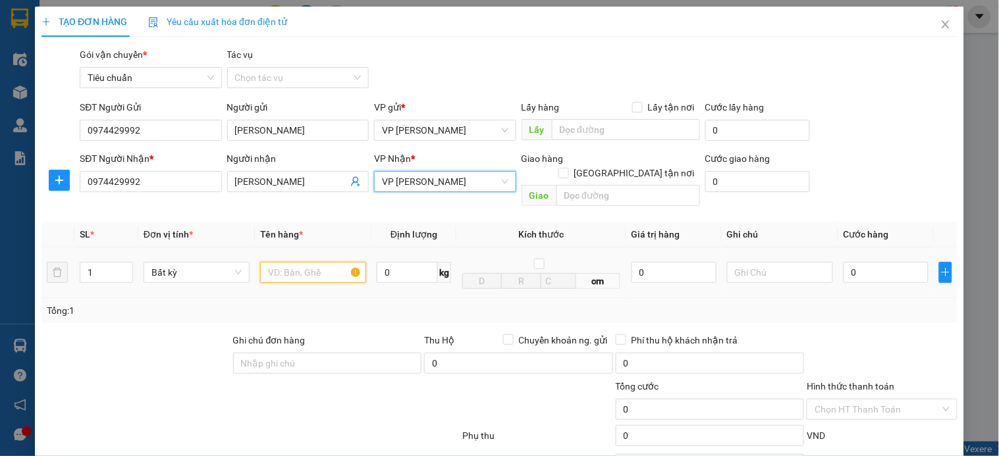
click at [312, 262] on input "text" at bounding box center [313, 272] width 106 height 21
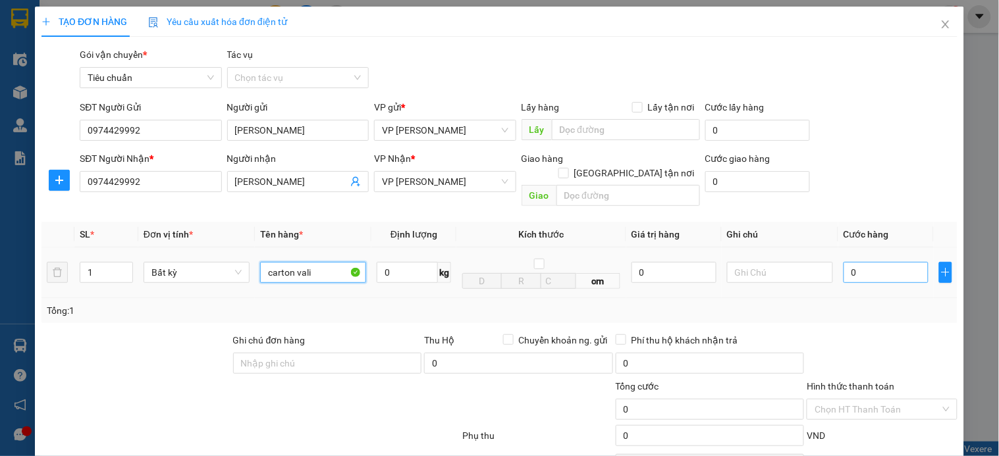
type input "carton vali"
click at [879, 262] on input "0" at bounding box center [886, 272] width 85 height 21
type input "5"
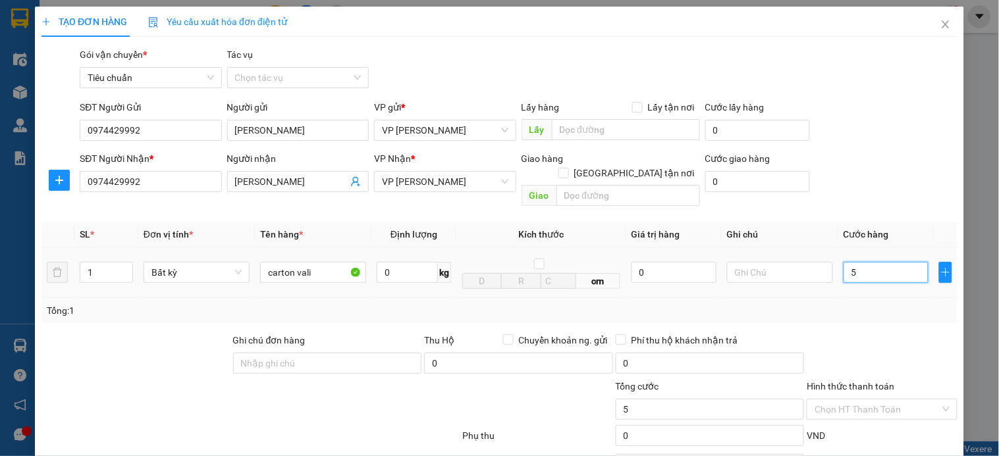
type input "50"
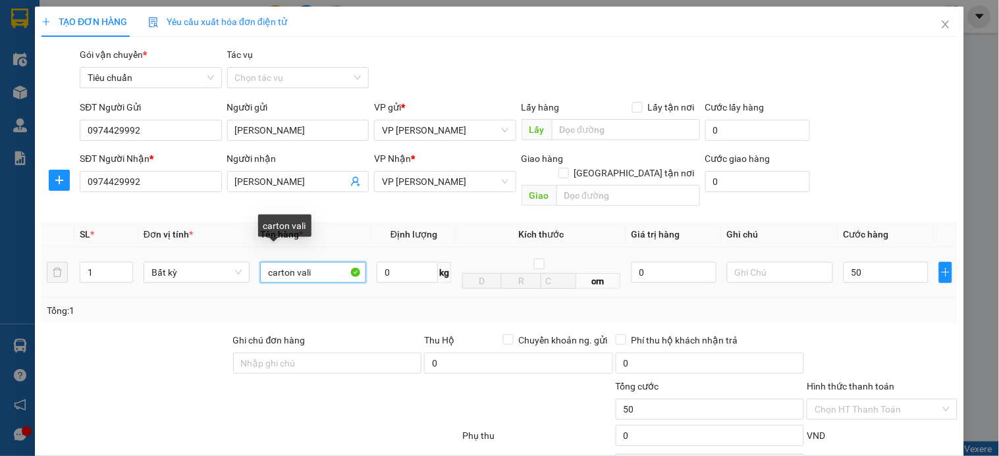
type input "50.000"
click at [290, 262] on input "carton vali" at bounding box center [313, 272] width 106 height 21
click at [264, 262] on input "vali" at bounding box center [313, 272] width 106 height 21
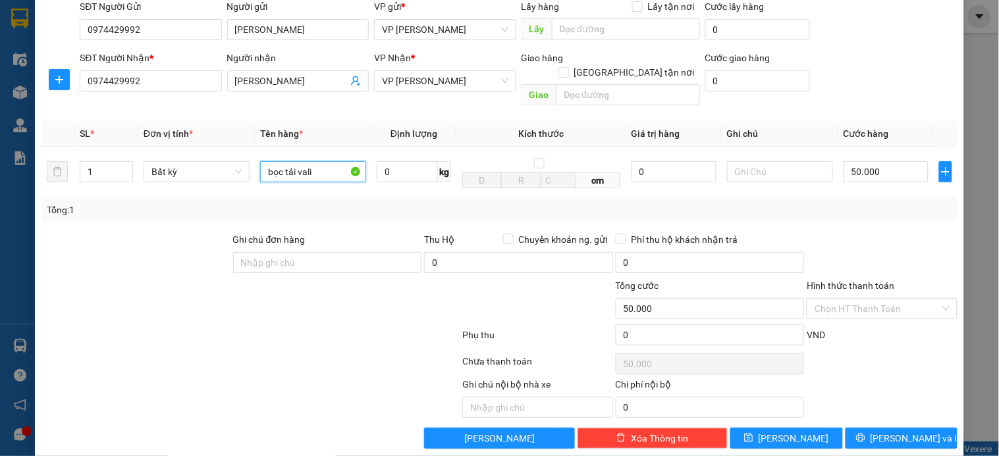
scroll to position [107, 0]
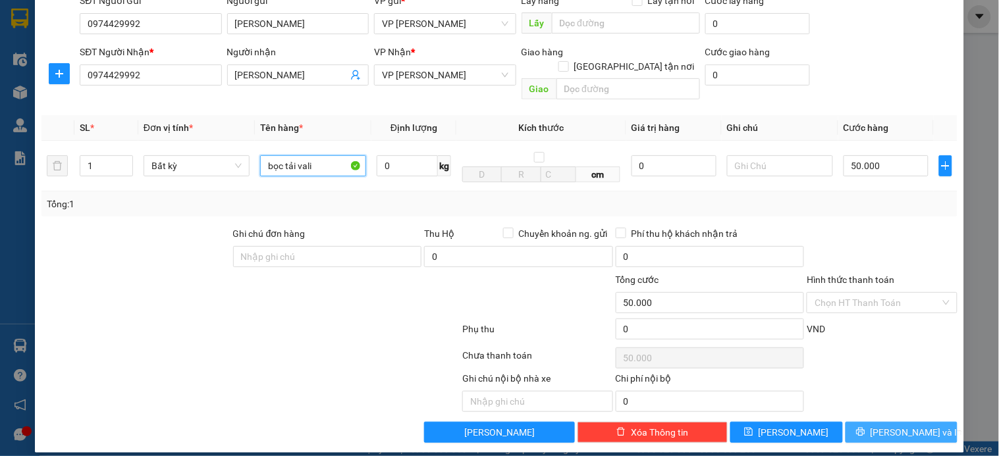
type input "bọc tải vali"
drag, startPoint x: 890, startPoint y: 419, endPoint x: 846, endPoint y: 412, distance: 44.7
click at [890, 425] on span "Lưu và In" at bounding box center [917, 432] width 92 height 14
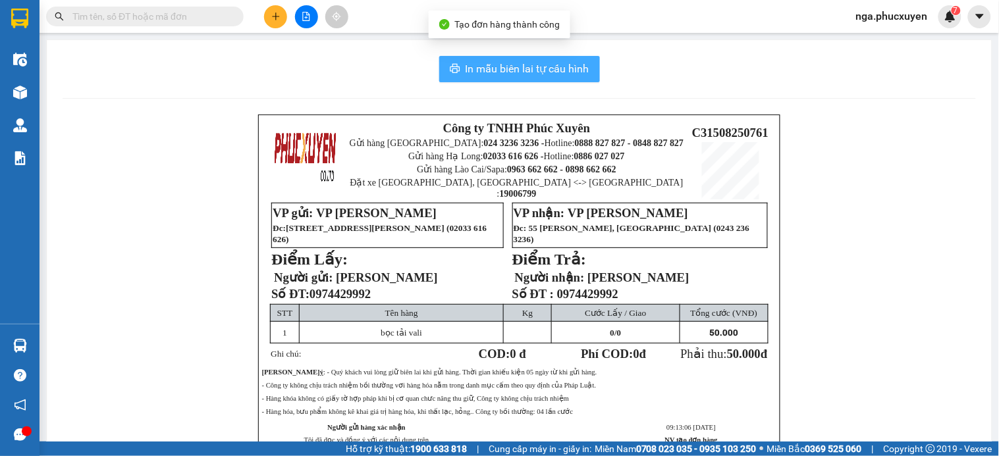
click at [529, 70] on span "In mẫu biên lai tự cấu hình" at bounding box center [528, 69] width 124 height 16
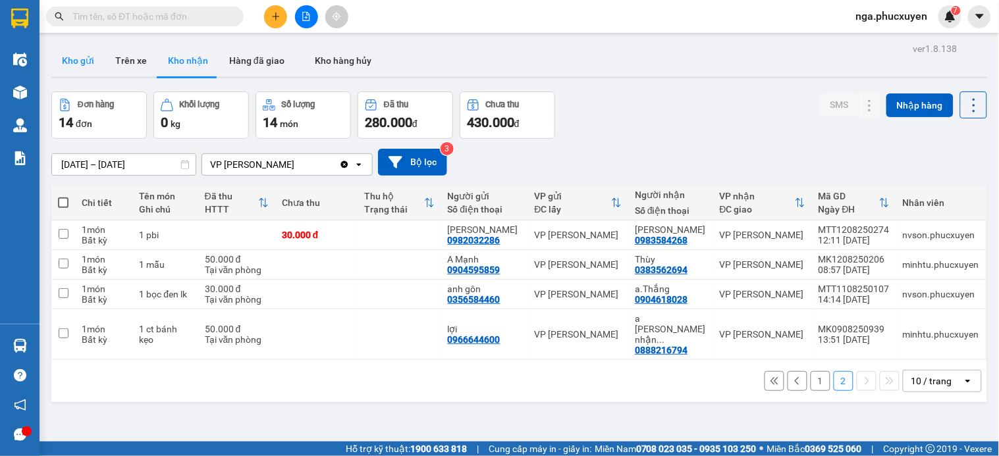
click at [86, 58] on button "Kho gửi" at bounding box center [77, 61] width 53 height 32
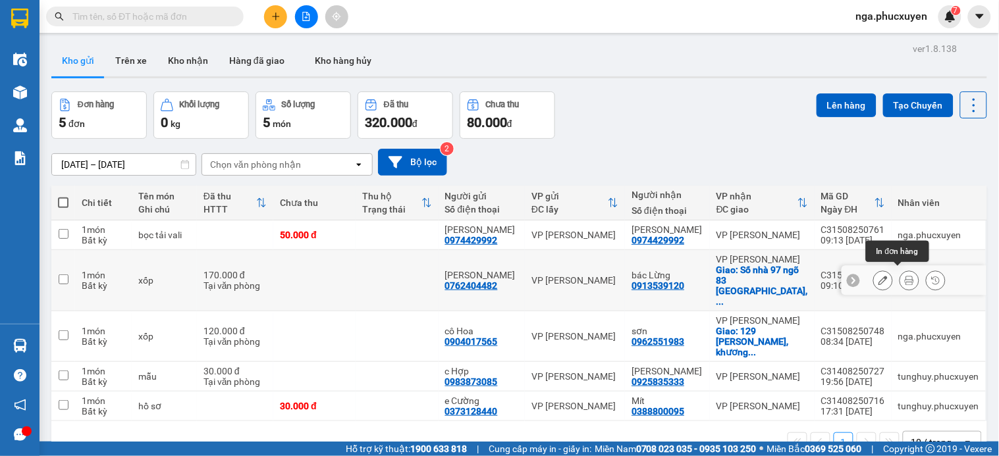
click at [902, 277] on button at bounding box center [909, 280] width 18 height 23
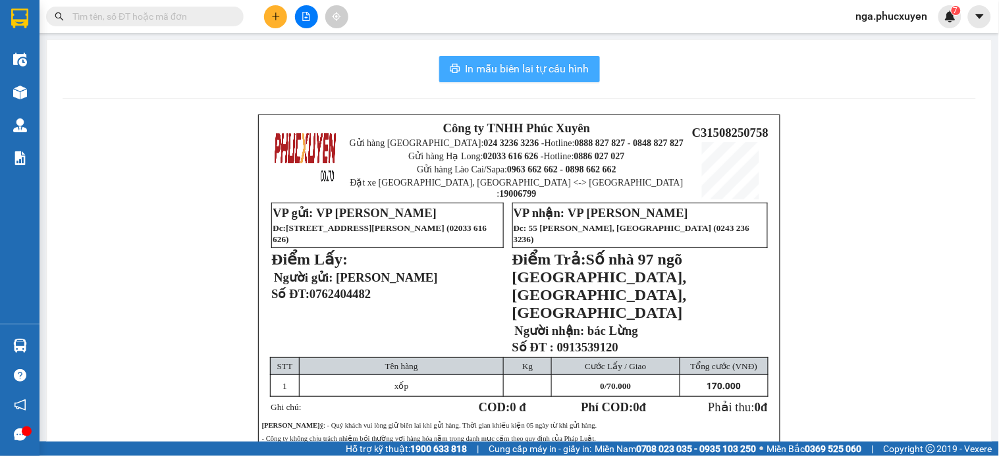
click at [506, 72] on span "In mẫu biên lai tự cấu hình" at bounding box center [528, 69] width 124 height 16
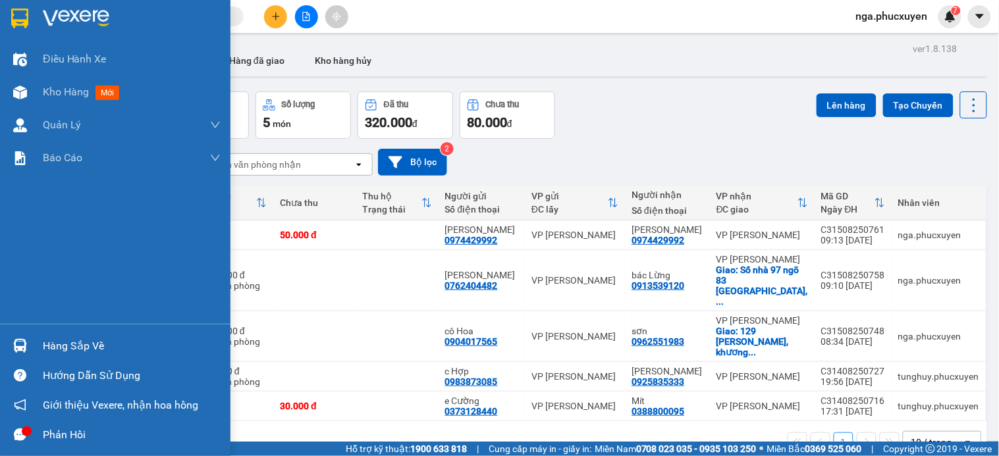
click at [79, 14] on img at bounding box center [76, 19] width 67 height 20
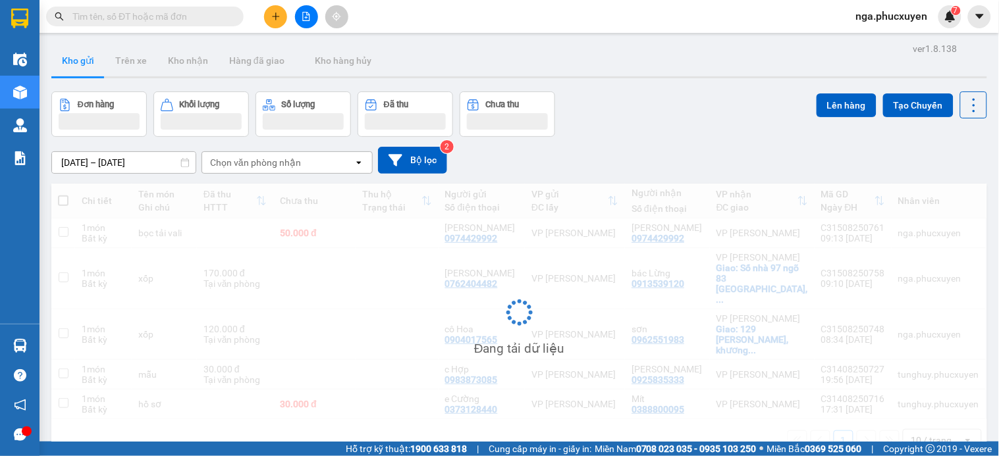
click at [670, 143] on div "13/08/2025 – 15/08/2025 Press the down arrow key to interact with the calendar …" at bounding box center [519, 160] width 936 height 47
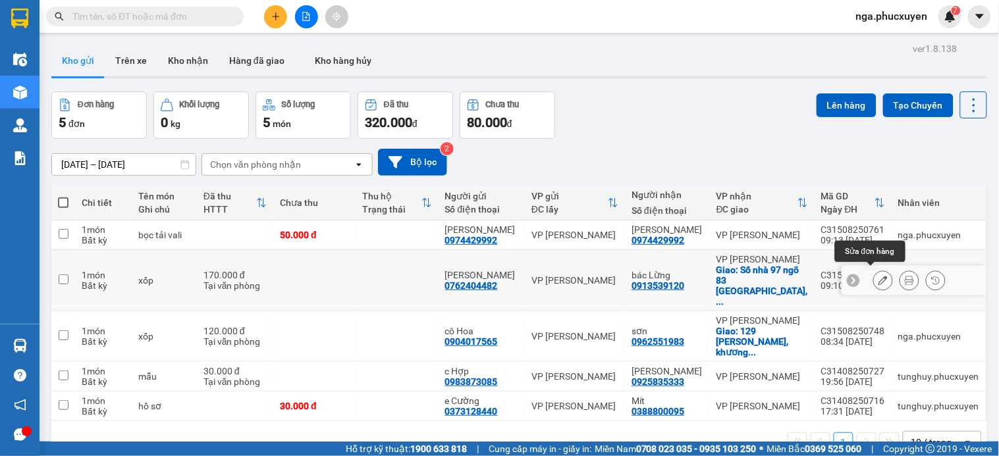
click at [879, 276] on icon at bounding box center [883, 280] width 9 height 9
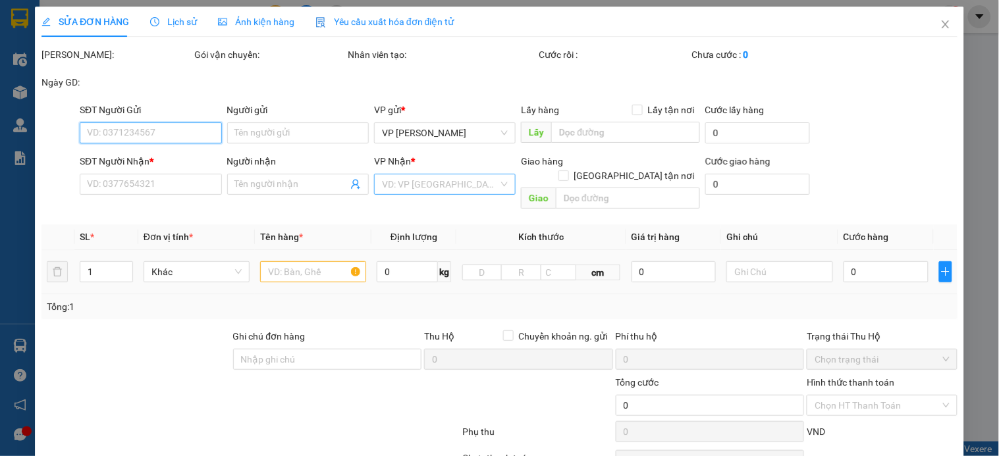
type input "0762404482"
type input "minh anh"
type input "0913539120"
type input "bác Lừng"
checkbox input "true"
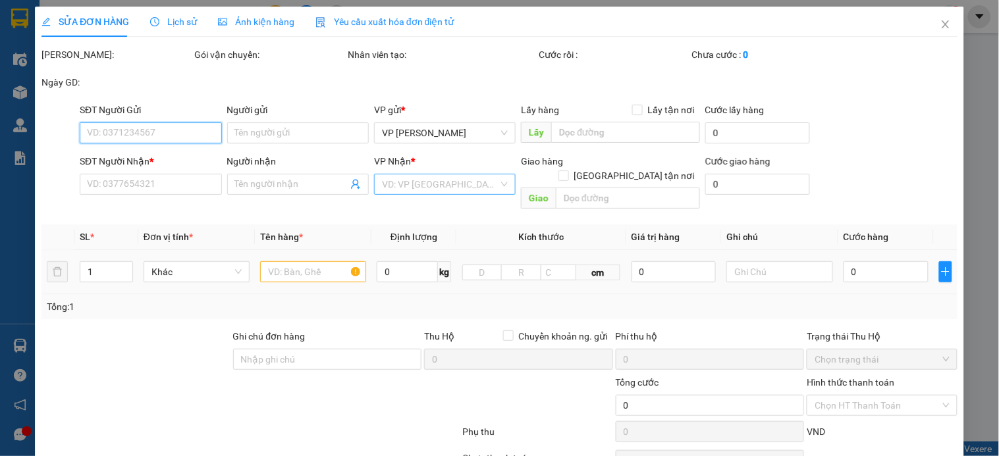
type input "Số nhà 97 ngõ 83 Tân Triều, Tân Triều, Thanh Trì"
checkbox input "true"
type input "170.000"
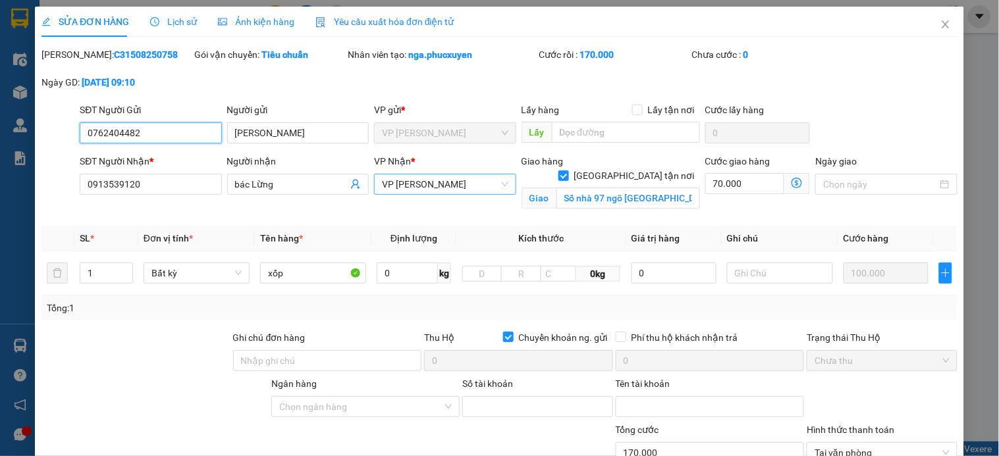
click at [485, 185] on span "VP [PERSON_NAME]" at bounding box center [445, 185] width 126 height 20
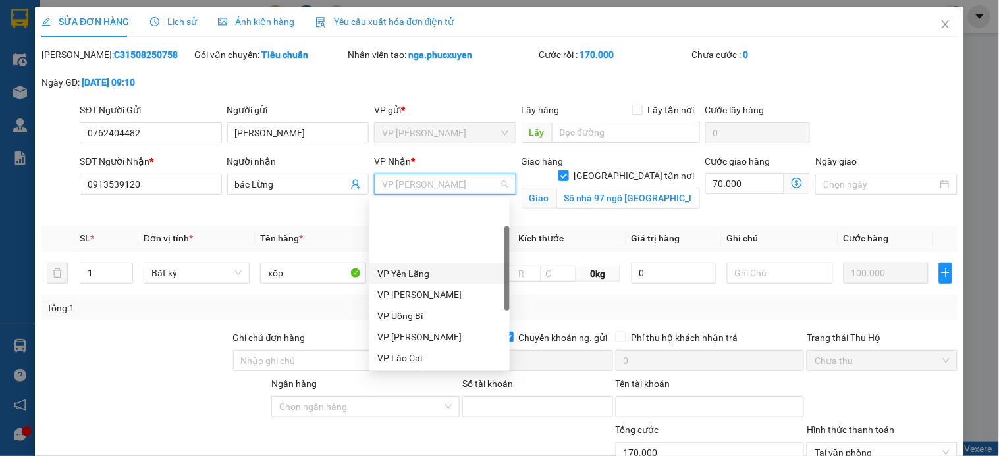
scroll to position [66, 0]
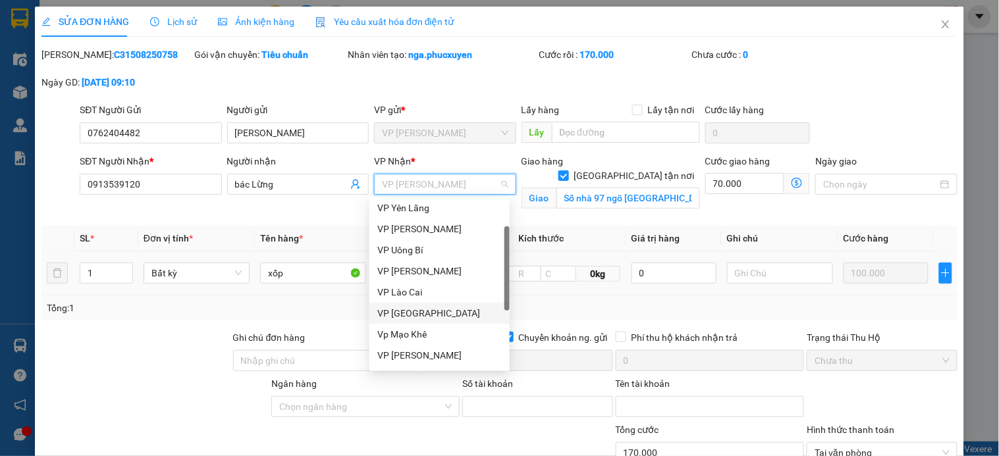
drag, startPoint x: 448, startPoint y: 310, endPoint x: 558, endPoint y: 288, distance: 112.2
click at [448, 310] on div "VP Trường Chinh" at bounding box center [439, 313] width 124 height 14
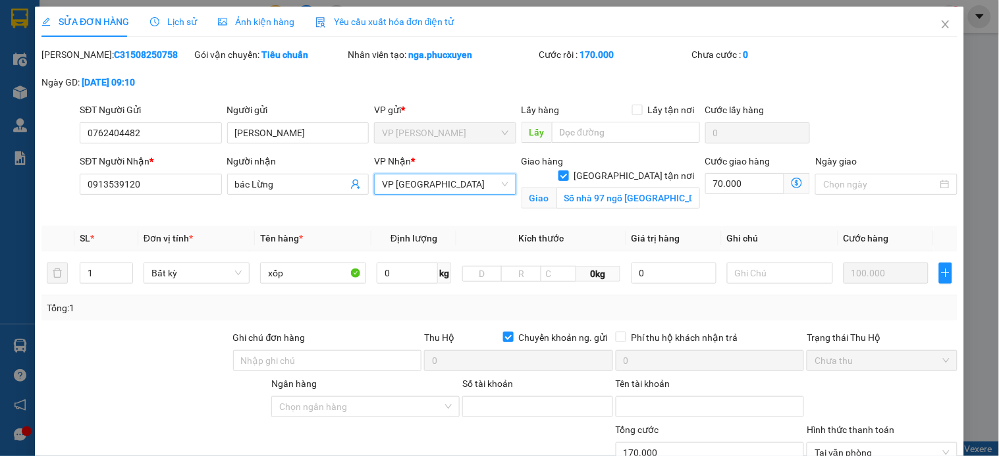
click at [792, 181] on icon "dollar-circle" at bounding box center [797, 183] width 11 height 11
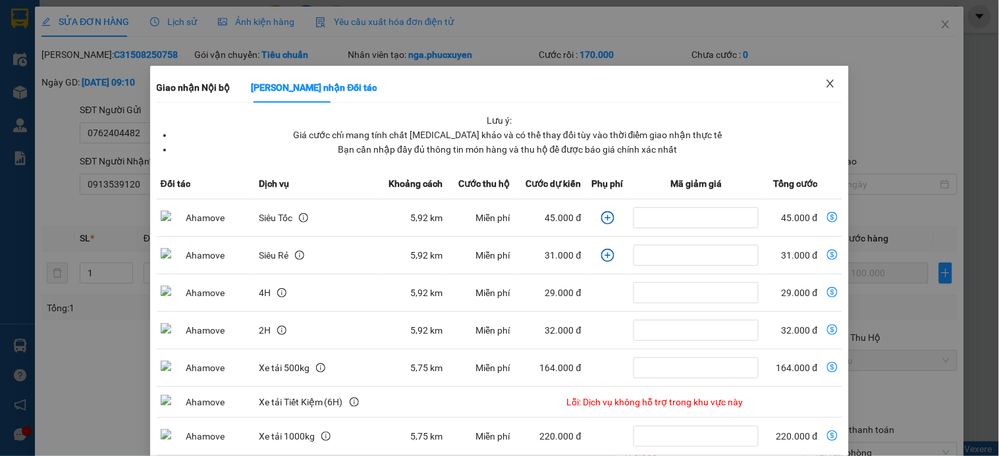
click at [825, 80] on icon "close" at bounding box center [830, 83] width 11 height 11
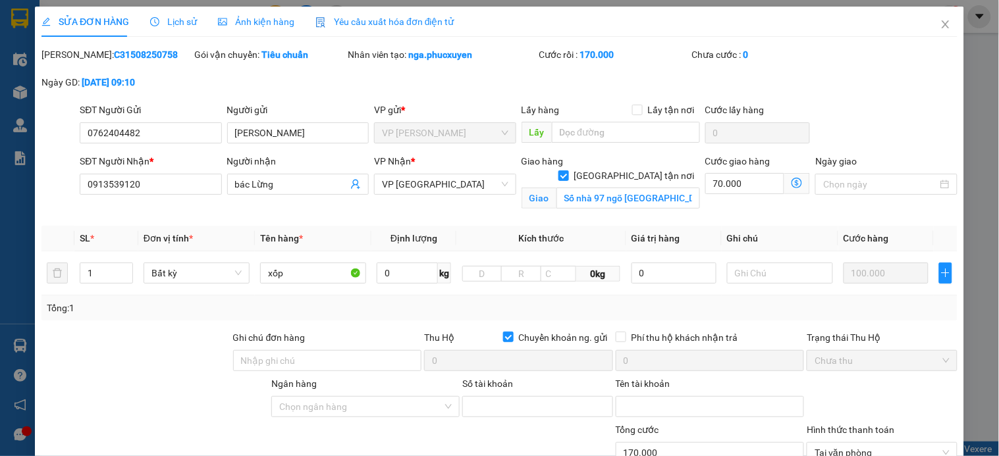
click at [792, 181] on icon "dollar-circle" at bounding box center [797, 183] width 11 height 11
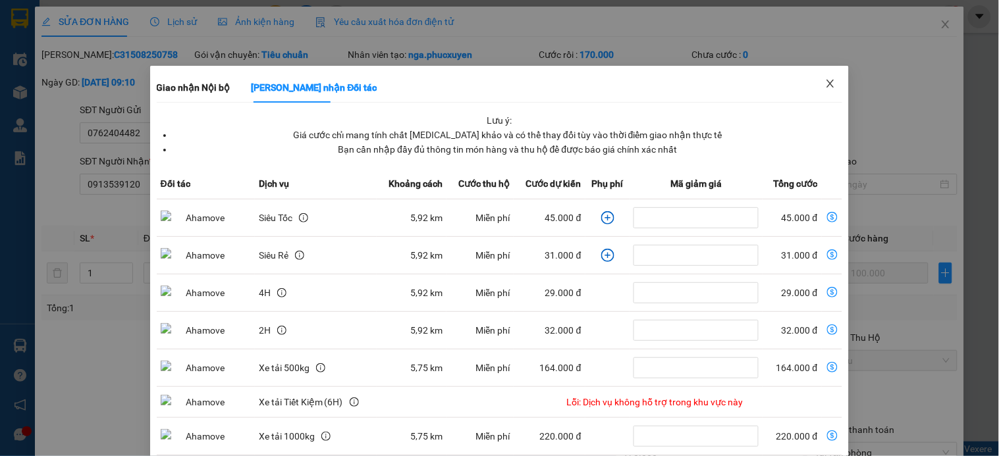
click at [825, 83] on icon "close" at bounding box center [830, 83] width 11 height 11
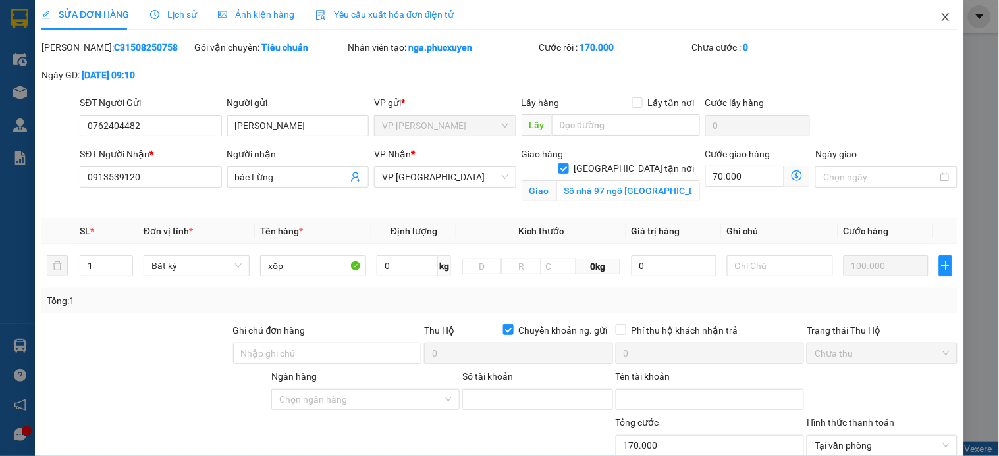
scroll to position [0, 0]
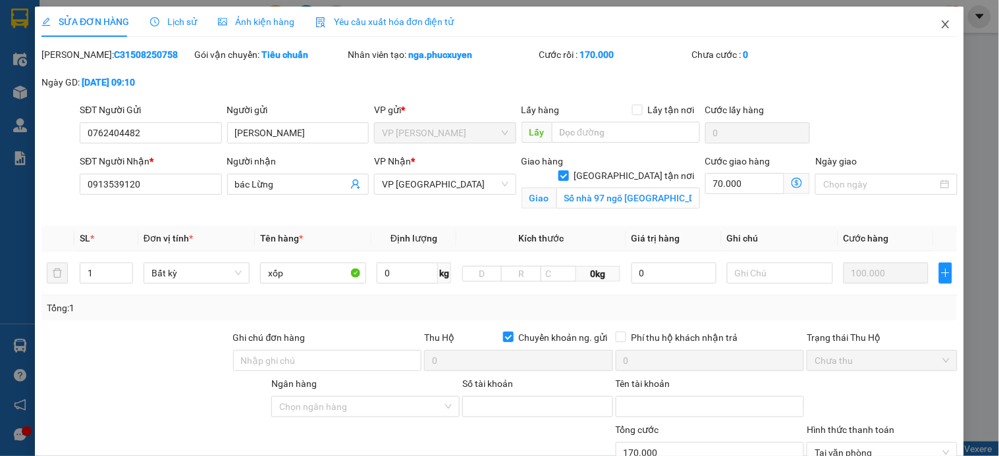
click at [941, 24] on icon "close" at bounding box center [946, 24] width 11 height 11
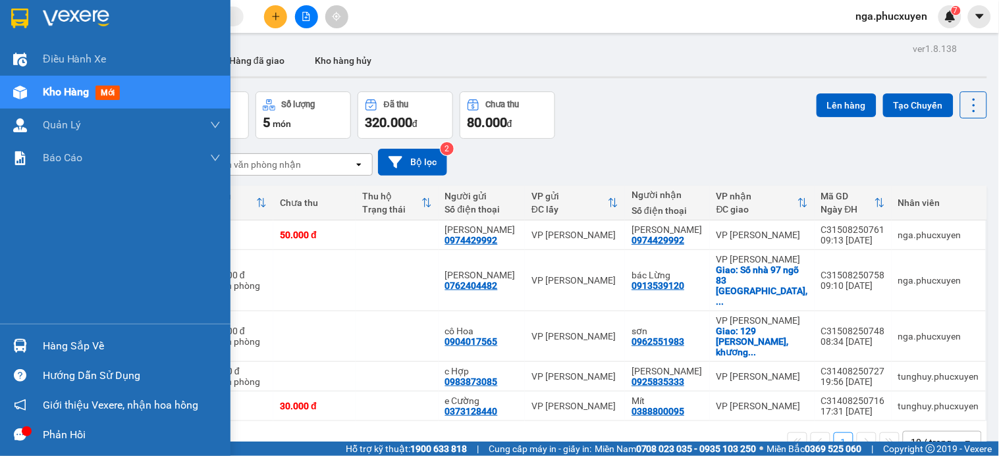
click at [67, 14] on img at bounding box center [76, 19] width 67 height 20
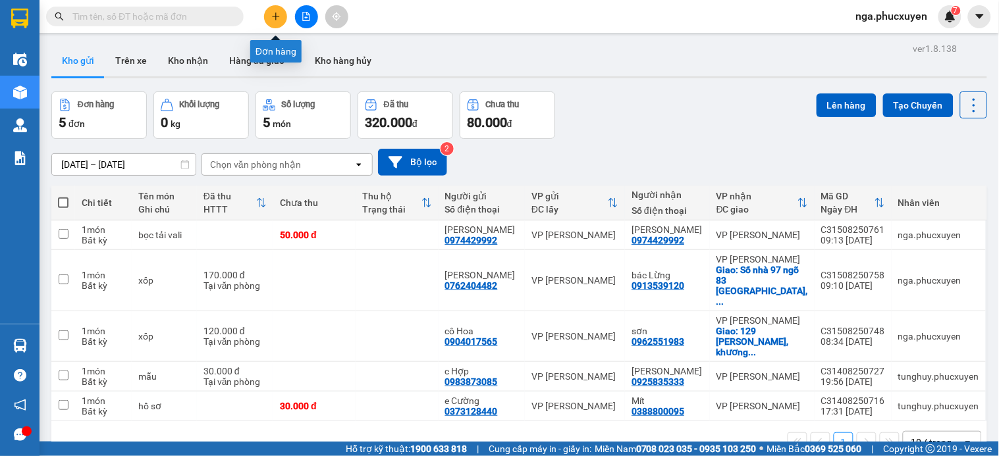
click at [272, 16] on icon "plus" at bounding box center [275, 16] width 9 height 9
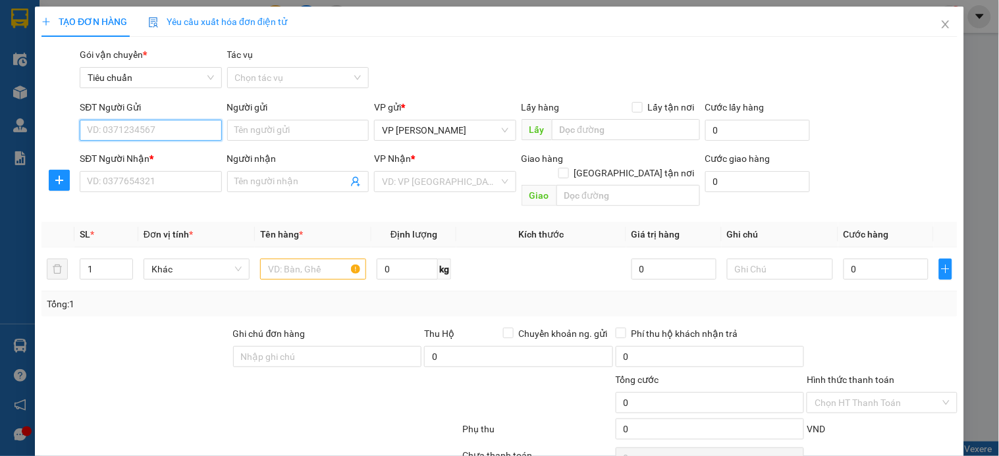
click at [202, 133] on input "SĐT Người Gửi" at bounding box center [151, 130] width 142 height 21
type input "0918611336"
click at [170, 157] on div "0918611336 - chị nhung" at bounding box center [159, 157] width 144 height 14
type input "chị nhung"
type input "0918611336"
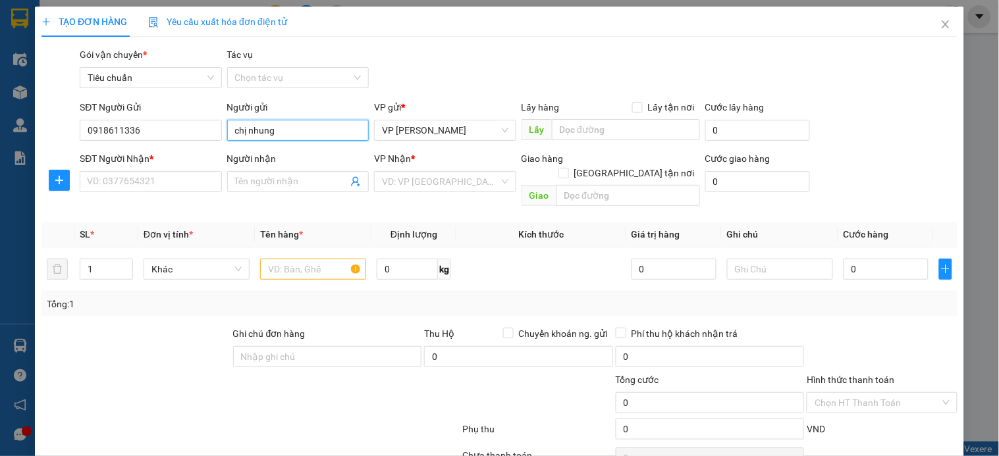
click at [254, 123] on input "chị nhung" at bounding box center [298, 130] width 142 height 21
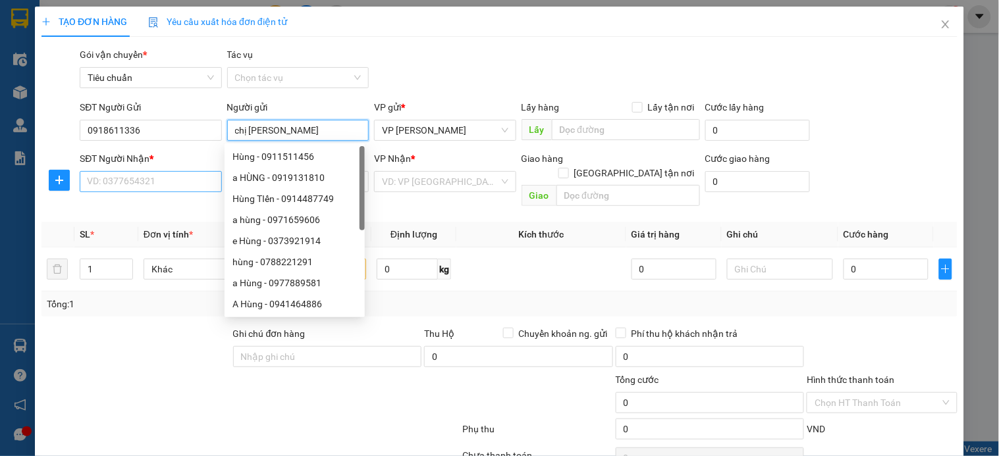
type input "chị Nhung"
click at [188, 179] on input "SĐT Người Nhận *" at bounding box center [151, 181] width 142 height 21
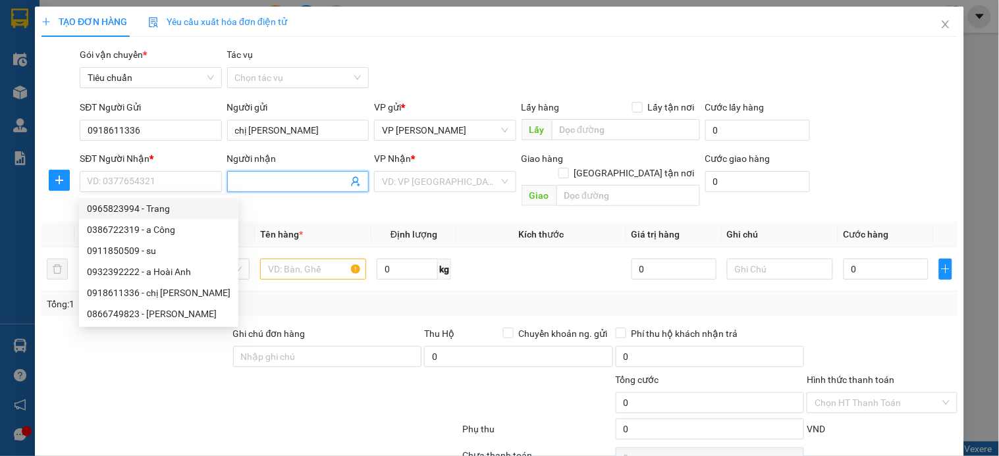
click at [352, 182] on icon "user-add" at bounding box center [355, 182] width 9 height 10
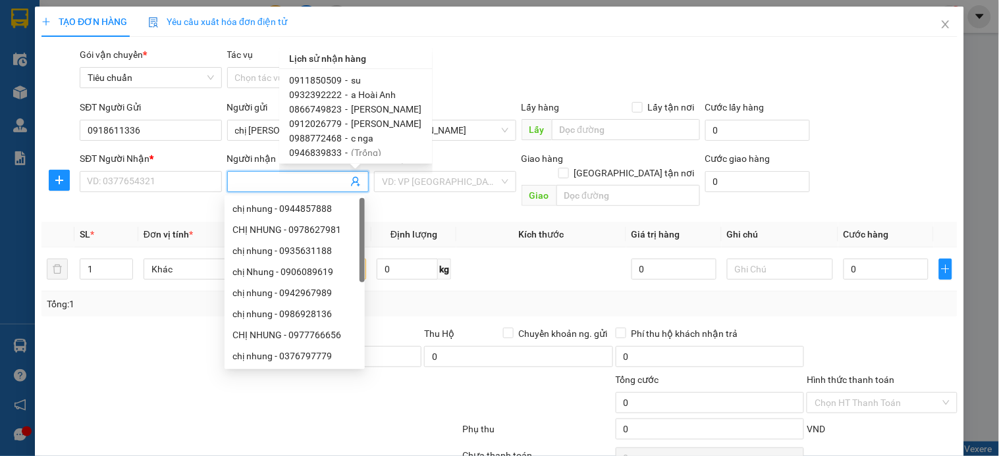
scroll to position [51, 0]
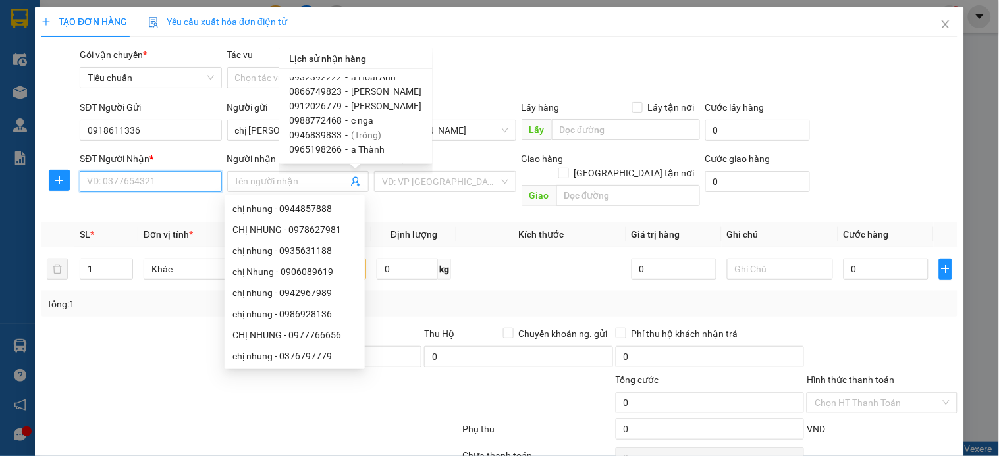
click at [142, 183] on input "SĐT Người Nhận *" at bounding box center [151, 181] width 142 height 21
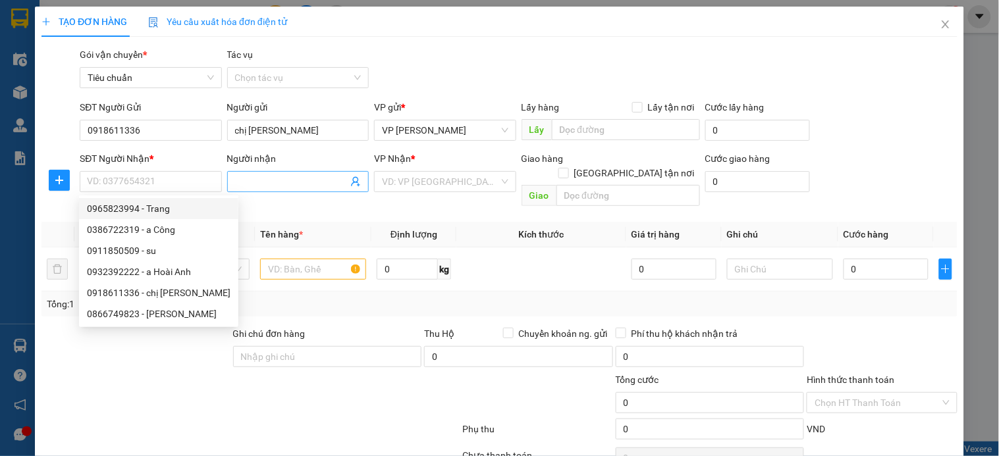
click at [258, 183] on input "Người nhận" at bounding box center [291, 182] width 113 height 14
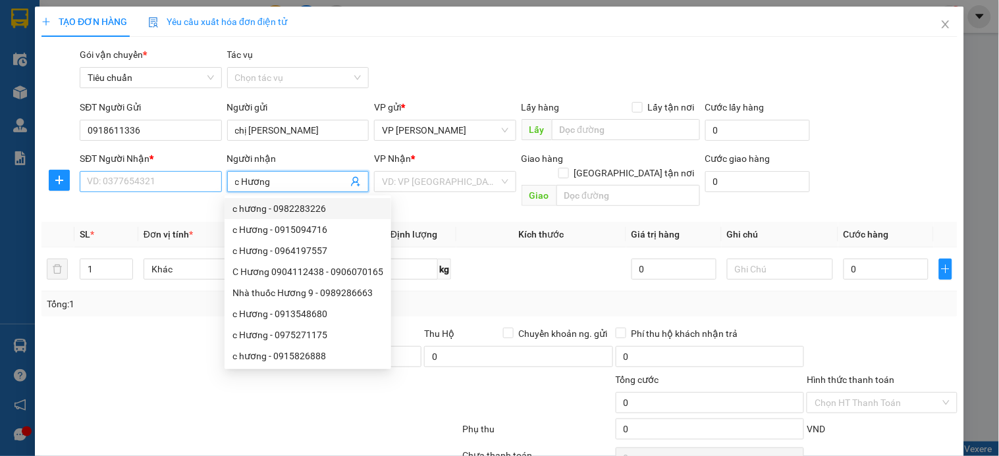
type input "c Hương"
click at [142, 183] on input "SĐT Người Nhận *" at bounding box center [151, 181] width 142 height 21
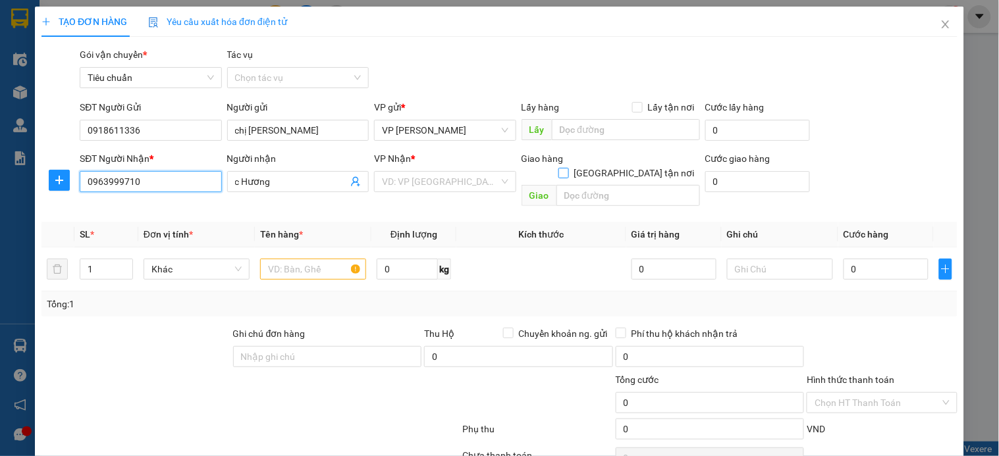
type input "0963999710"
click at [568, 168] on input "Giao tận nơi" at bounding box center [563, 172] width 9 height 9
checkbox input "true"
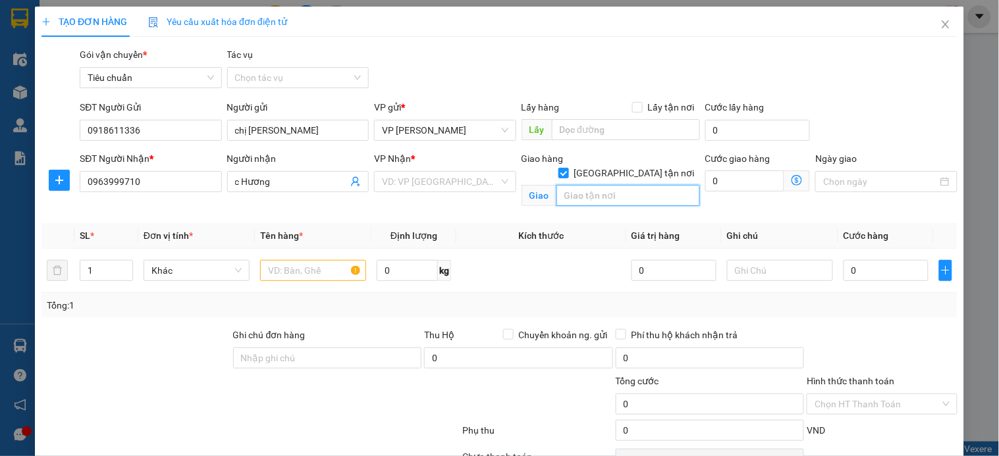
click at [618, 185] on input "text" at bounding box center [629, 195] width 144 height 21
click at [623, 185] on input "129 H1 NG" at bounding box center [629, 195] width 144 height 21
click at [622, 185] on input "129 H1 Nguyễn trãi" at bounding box center [629, 195] width 144 height 21
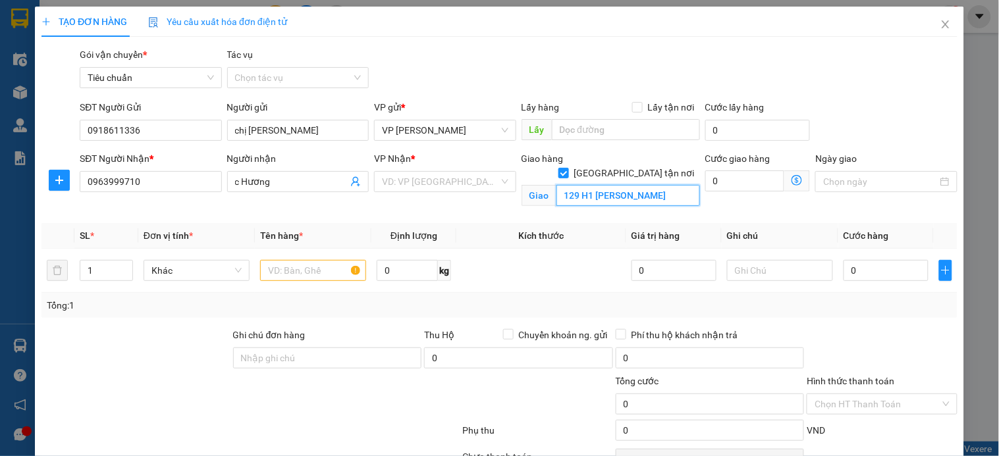
type input "129 H1 Nguyễn trãi"
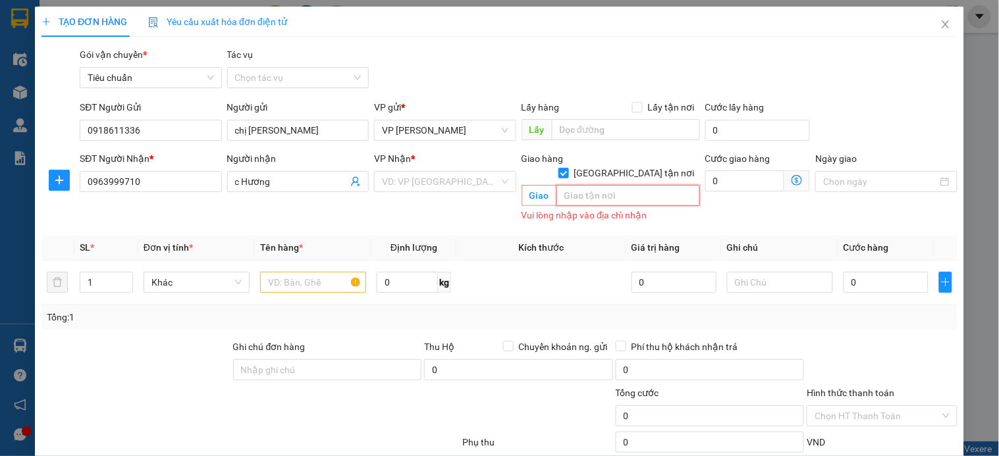
paste input "129H1 Đ. Nguyễn Trãi, Thượng Đình, Thanh Xuân, Hà Nội, Việt Nam"
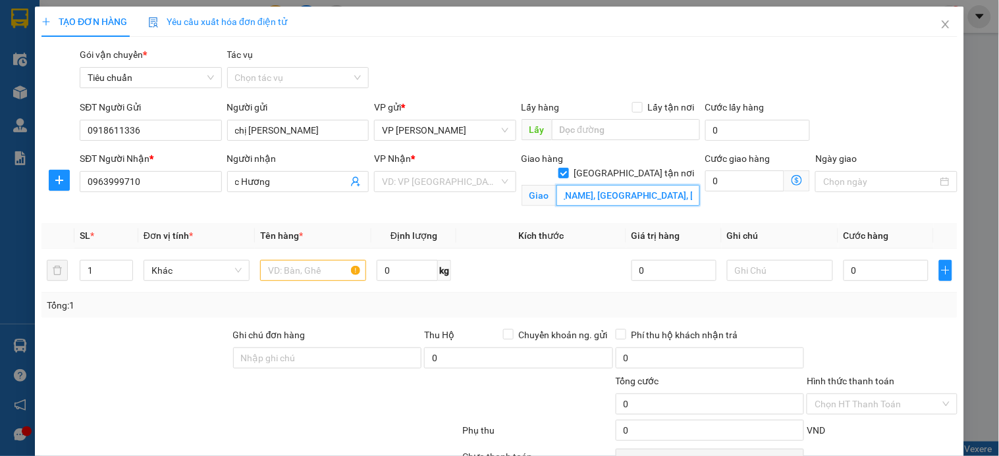
scroll to position [0, 80]
click at [494, 182] on div "VD: VP Sài Gòn" at bounding box center [445, 181] width 142 height 21
type input "129H1 Đ. Nguyễn Trãi, Thượng Đình, Thanh Xuân"
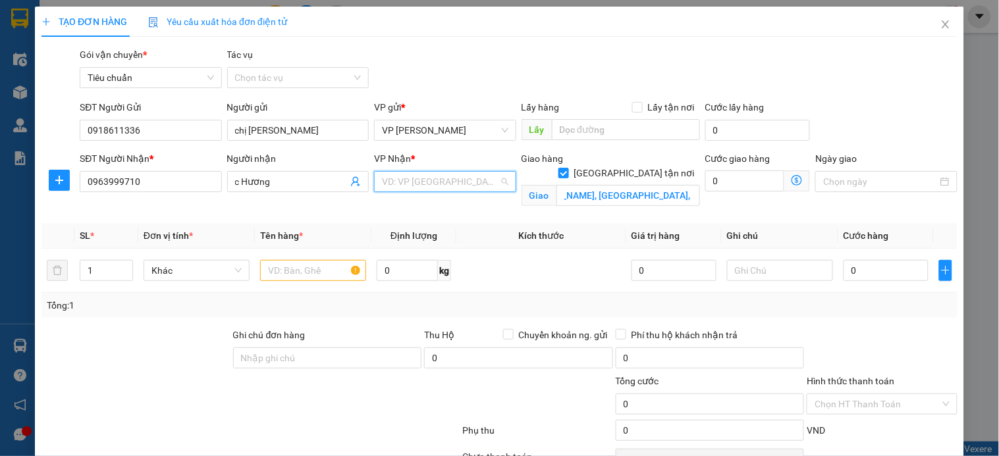
scroll to position [0, 0]
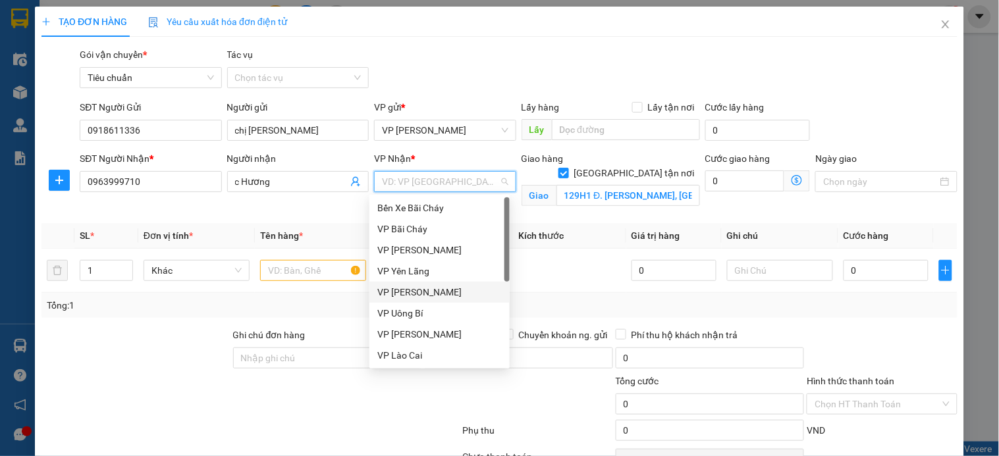
drag, startPoint x: 426, startPoint y: 296, endPoint x: 666, endPoint y: 246, distance: 245.0
click at [432, 294] on div "VP [PERSON_NAME]" at bounding box center [439, 292] width 124 height 14
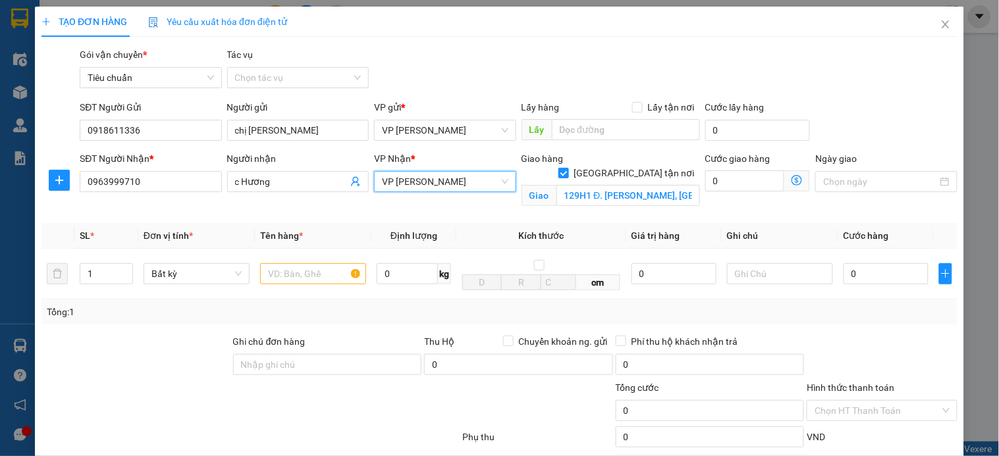
click at [792, 180] on icon "dollar-circle" at bounding box center [797, 180] width 11 height 11
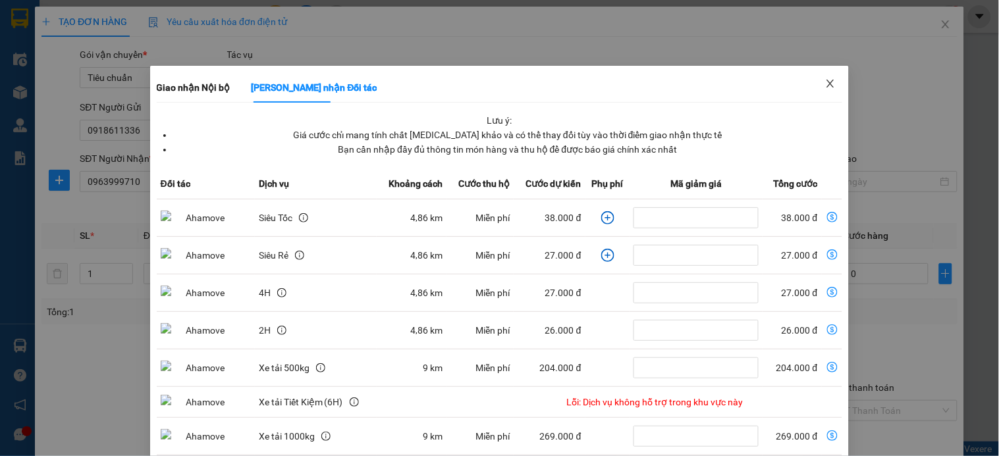
click at [827, 86] on icon "close" at bounding box center [830, 84] width 7 height 8
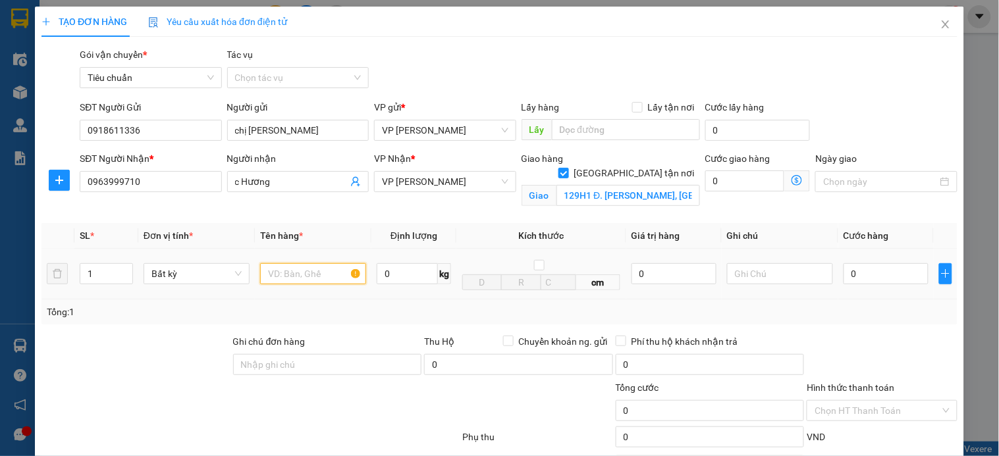
click at [294, 278] on input "text" at bounding box center [313, 273] width 106 height 21
click at [298, 280] on input "xốp" at bounding box center [313, 273] width 106 height 21
type input "xốp nhỏ"
click at [792, 179] on icon "dollar-circle" at bounding box center [797, 180] width 11 height 11
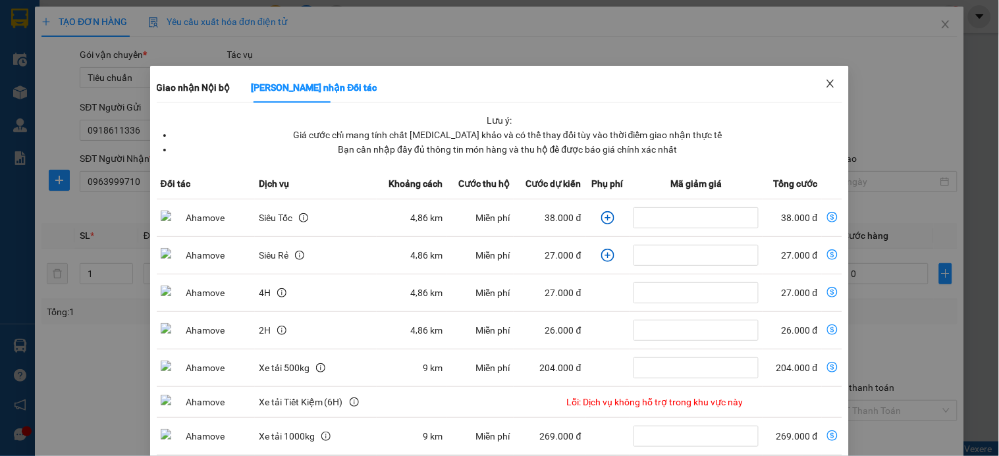
click at [827, 84] on icon "close" at bounding box center [830, 84] width 7 height 8
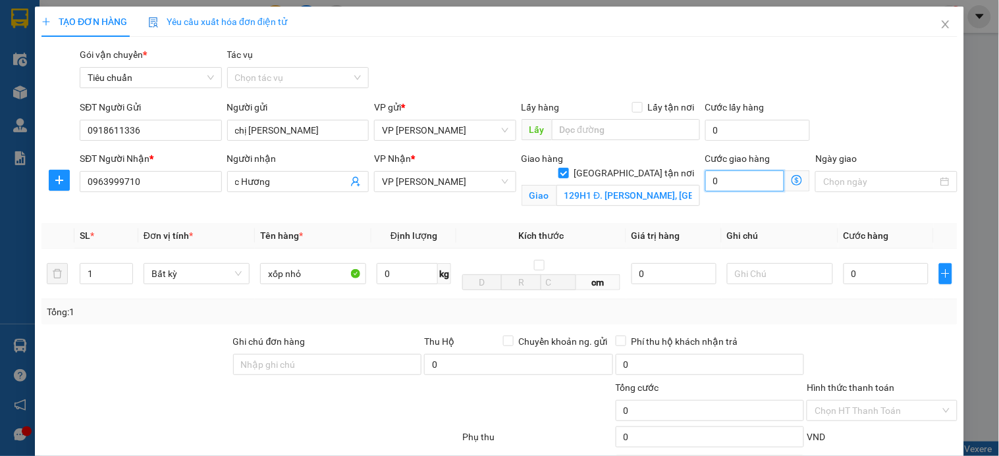
click at [741, 178] on input "0" at bounding box center [745, 181] width 80 height 21
type input "5"
type input "50"
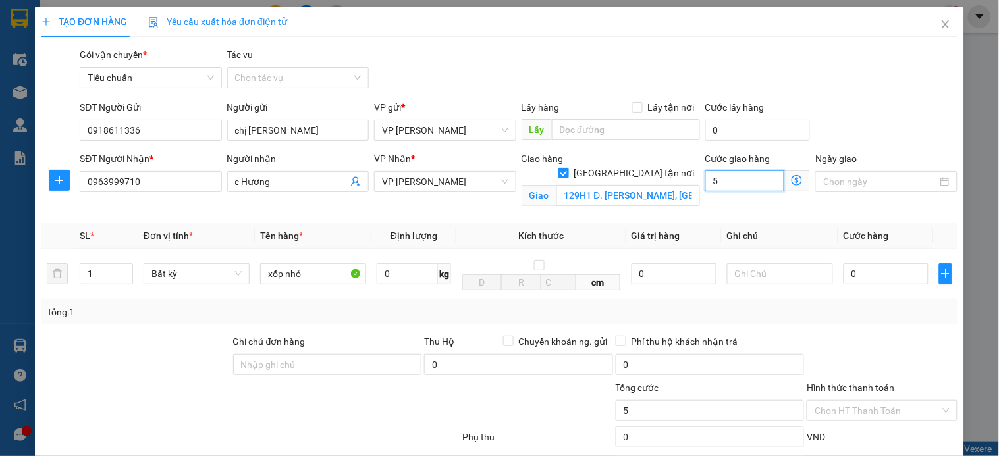
type input "50"
type input "50.000"
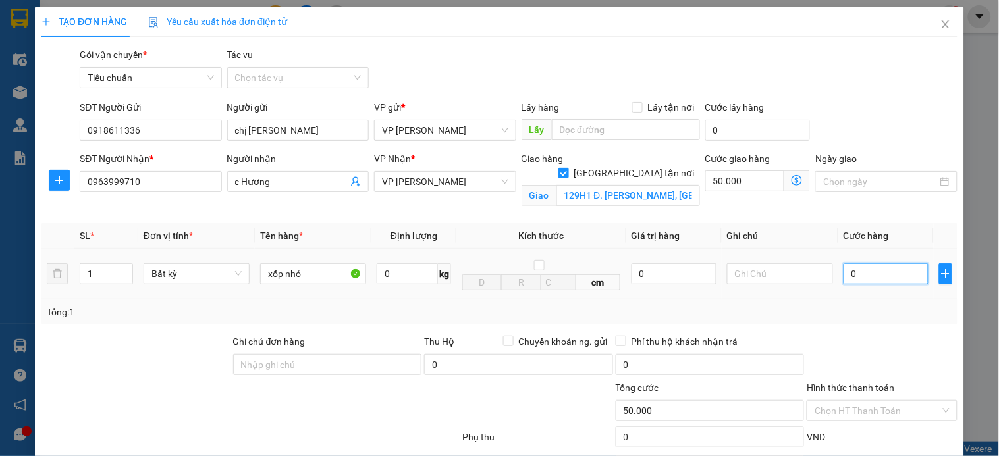
click at [861, 277] on input "0" at bounding box center [886, 273] width 85 height 21
type input "4"
type input "50.004"
type input "40"
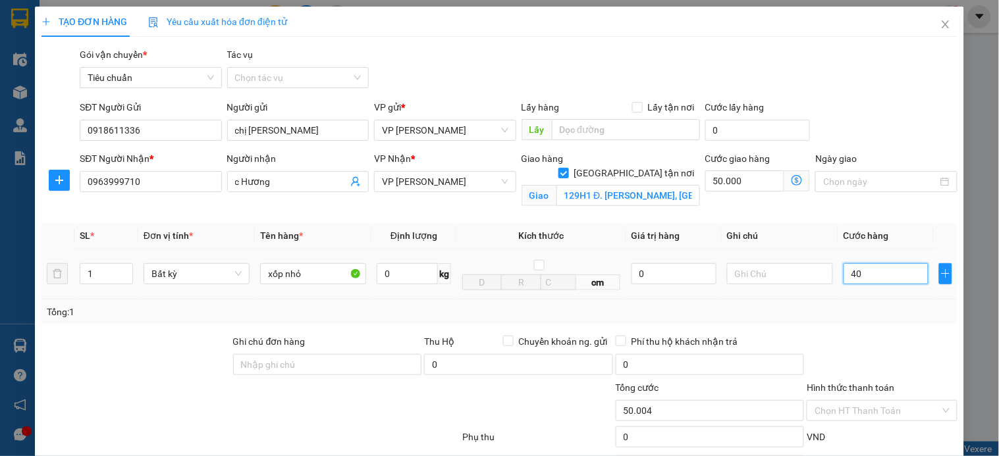
type input "50.040"
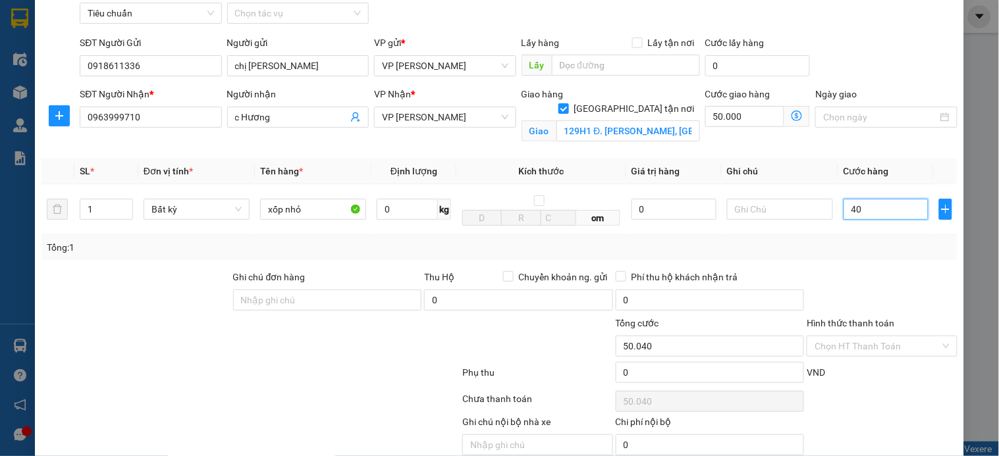
scroll to position [122, 0]
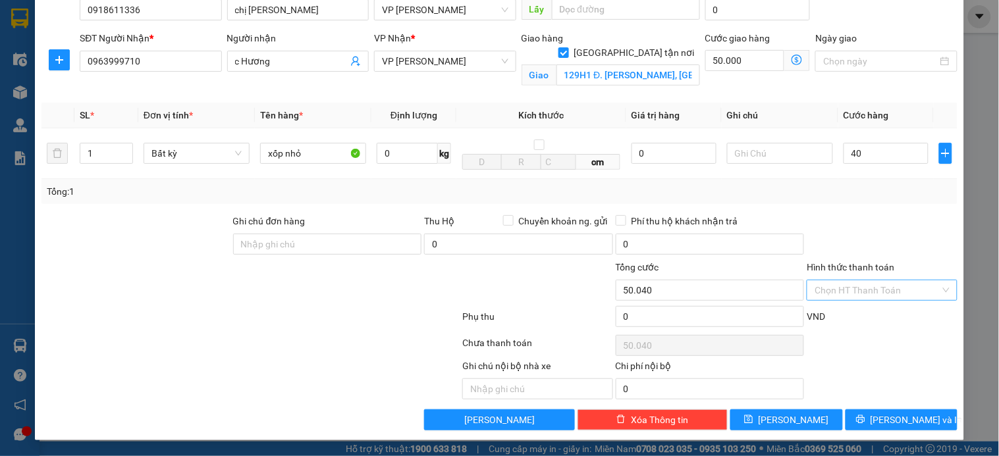
click at [866, 291] on input "Hình thức thanh toán" at bounding box center [877, 291] width 125 height 20
type input "40.000"
type input "90.000"
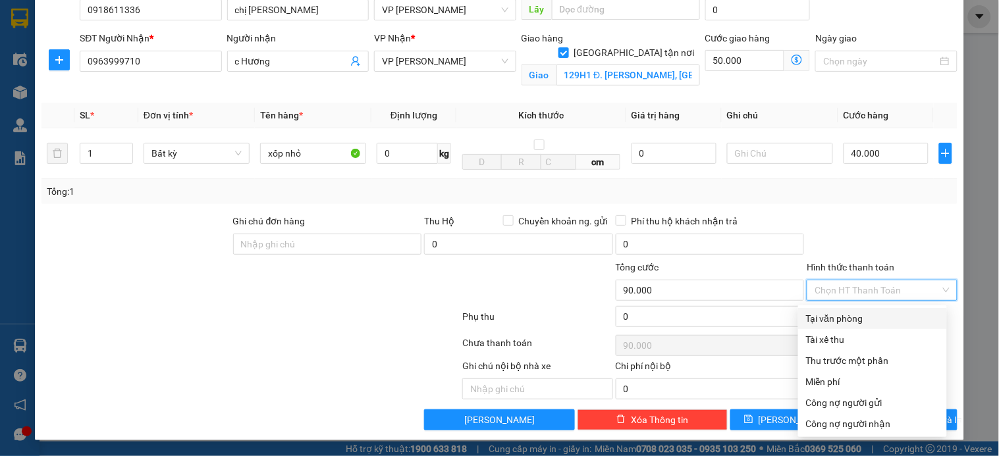
click at [847, 323] on div "Tại văn phòng" at bounding box center [872, 319] width 133 height 14
type input "0"
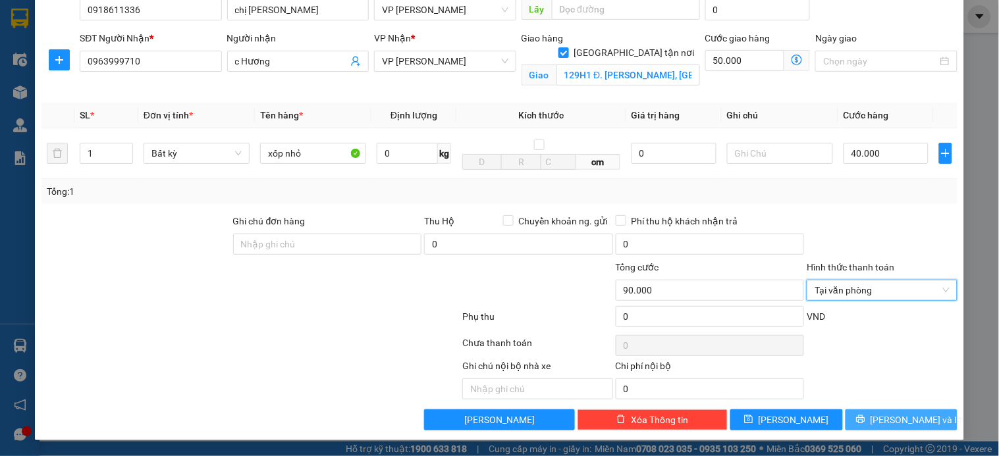
click at [890, 418] on span "Lưu và In" at bounding box center [917, 420] width 92 height 14
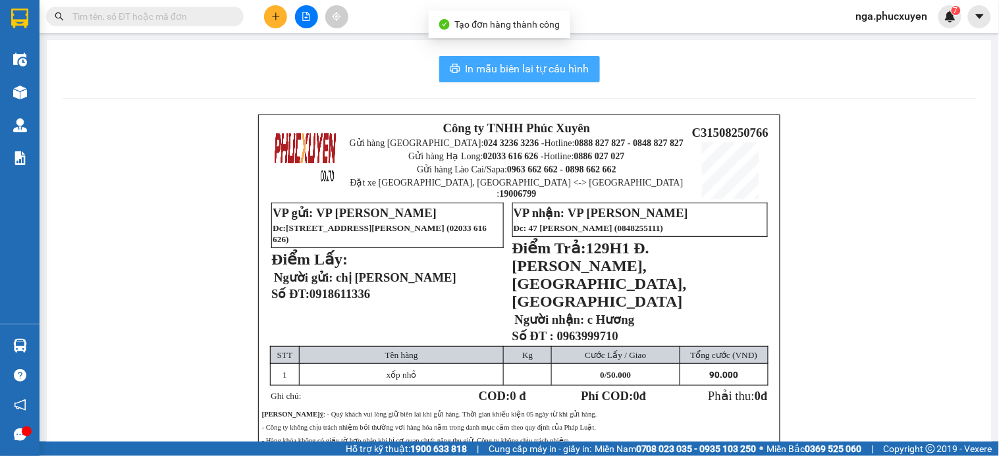
click at [522, 68] on span "In mẫu biên lai tự cấu hình" at bounding box center [528, 69] width 124 height 16
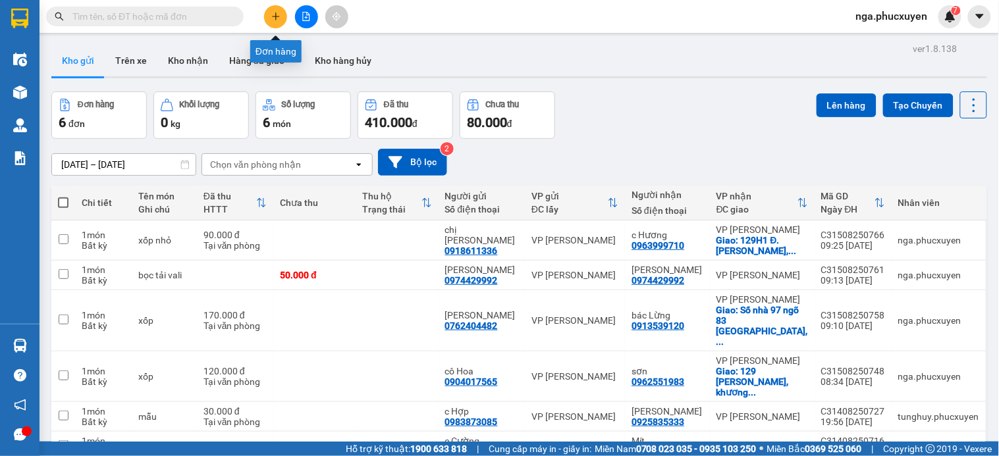
click at [279, 14] on icon "plus" at bounding box center [275, 16] width 9 height 9
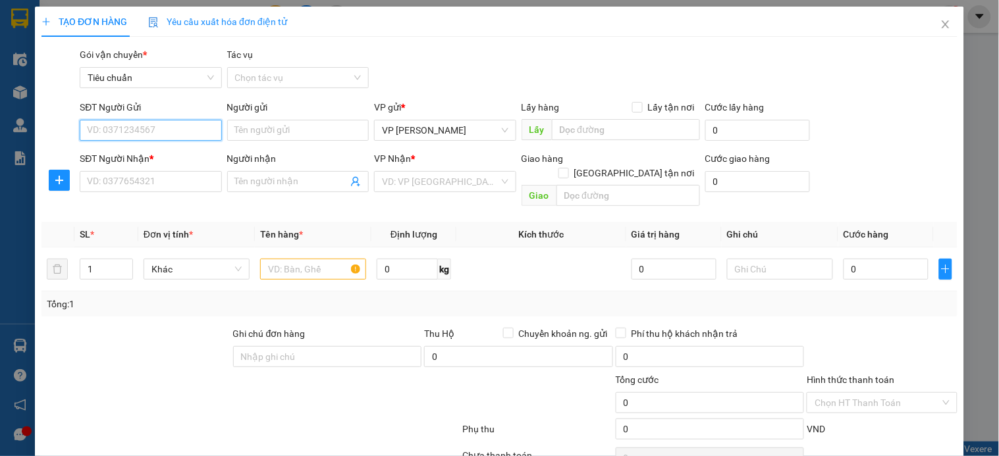
click at [180, 132] on input "SĐT Người Gửi" at bounding box center [151, 130] width 142 height 21
type input "0912106555"
click at [180, 132] on input "0912106555" at bounding box center [151, 130] width 142 height 21
click at [167, 165] on div "0912106555 - CHỊ LIÊN" at bounding box center [160, 156] width 163 height 21
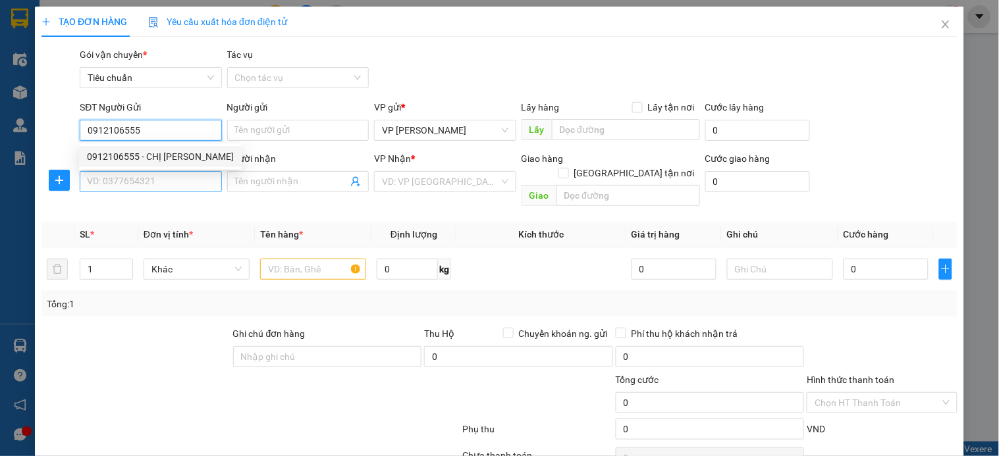
type input "CHỊ LIÊN"
type input "0912106555"
click at [159, 175] on input "SĐT Người Nhận *" at bounding box center [151, 181] width 142 height 21
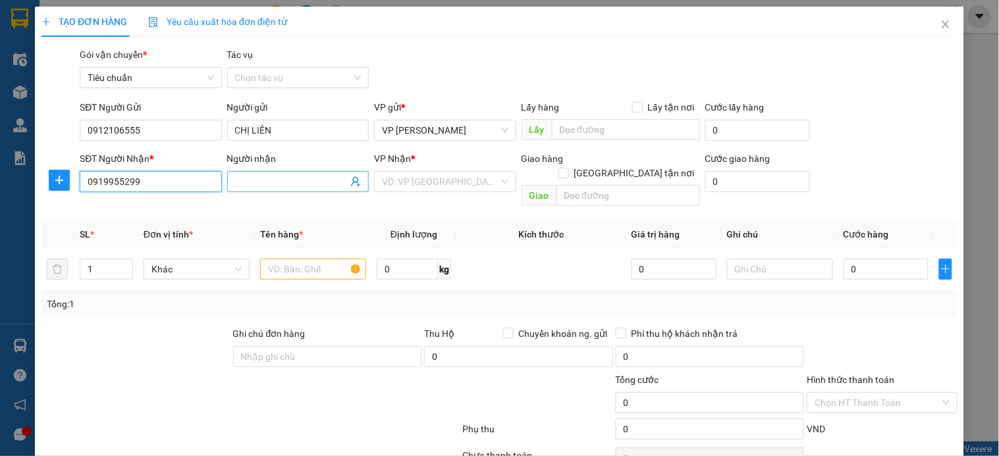
type input "0919955299"
click at [306, 180] on input "Người nhận" at bounding box center [291, 182] width 113 height 14
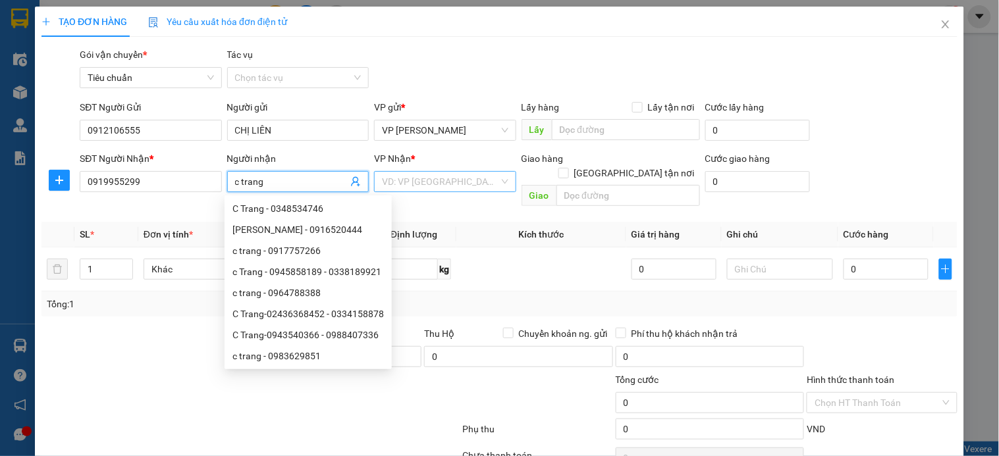
type input "c trang"
click at [491, 185] on input "search" at bounding box center [440, 182] width 117 height 20
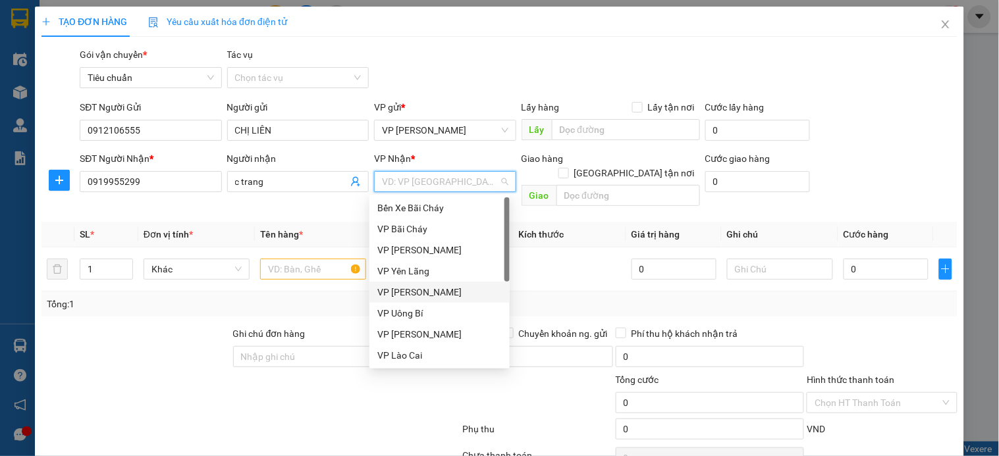
scroll to position [211, 0]
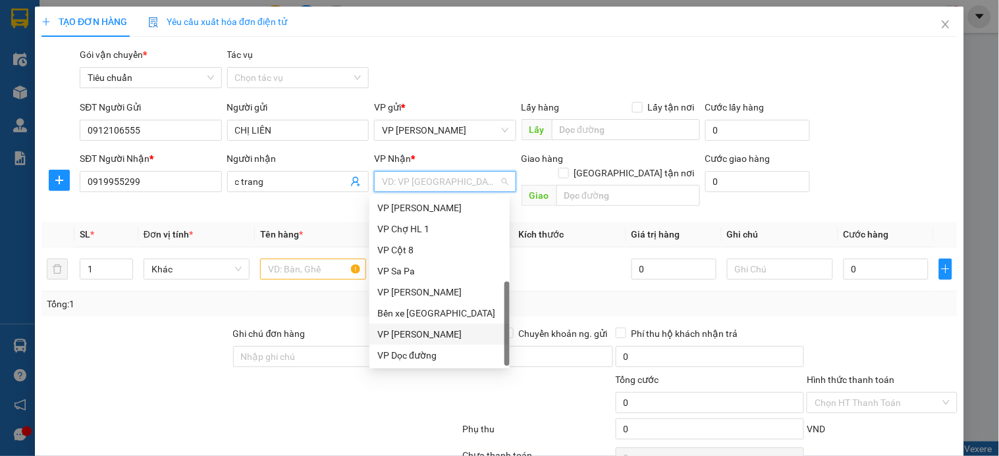
drag, startPoint x: 445, startPoint y: 335, endPoint x: 648, endPoint y: 208, distance: 239.0
click at [447, 333] on div "VP [PERSON_NAME]" at bounding box center [439, 334] width 124 height 14
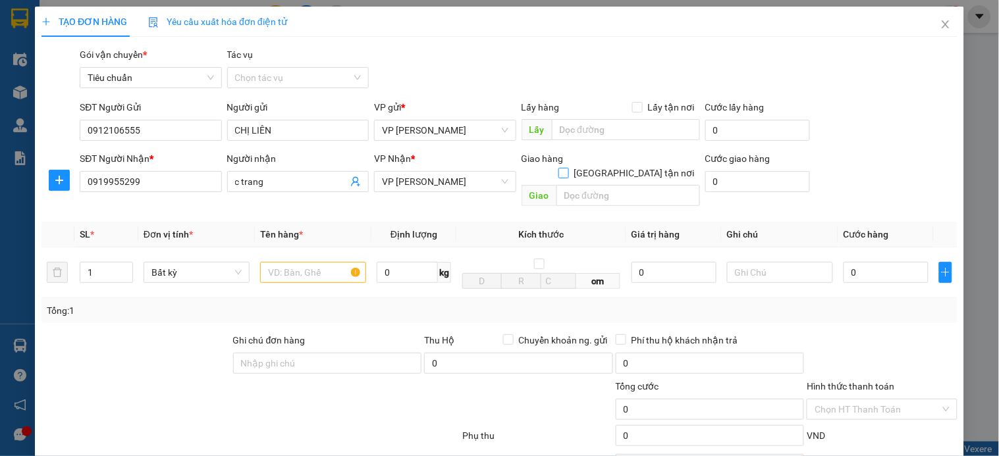
click at [568, 168] on input "Giao tận nơi" at bounding box center [563, 172] width 9 height 9
checkbox input "true"
click at [596, 185] on input "text" at bounding box center [629, 195] width 144 height 21
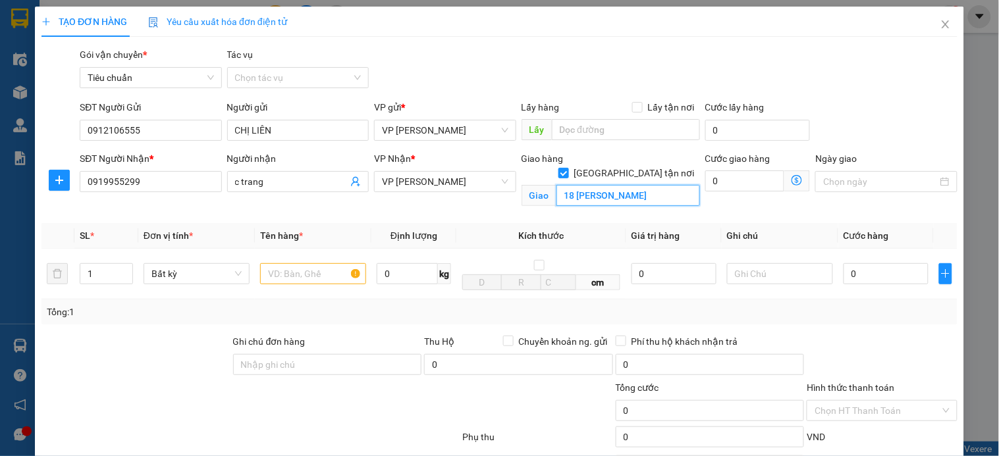
click at [597, 185] on input "18 trần hữu dực" at bounding box center [629, 195] width 144 height 21
type input "18 trần hữu dực"
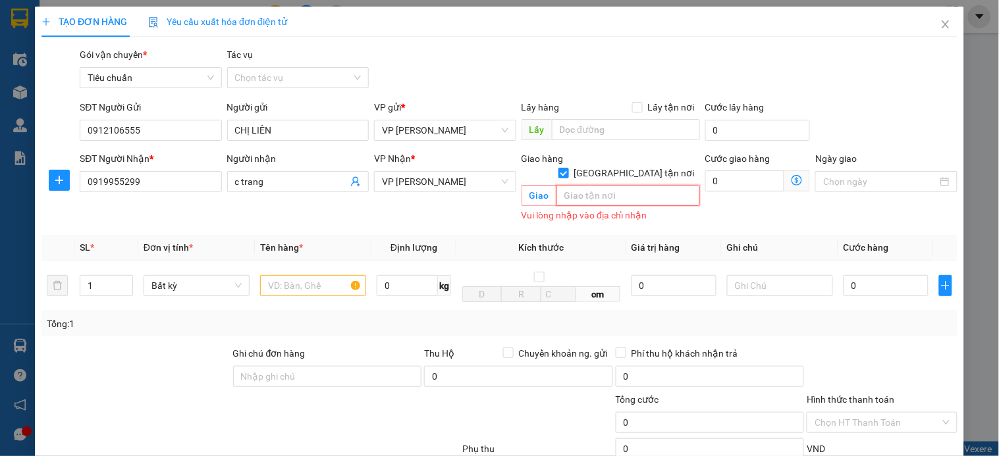
paste input "18 P.Trần Hữu Dực, Mỹ Đình, Nam Từ Liêm, Hà Nội, Việt Nam"
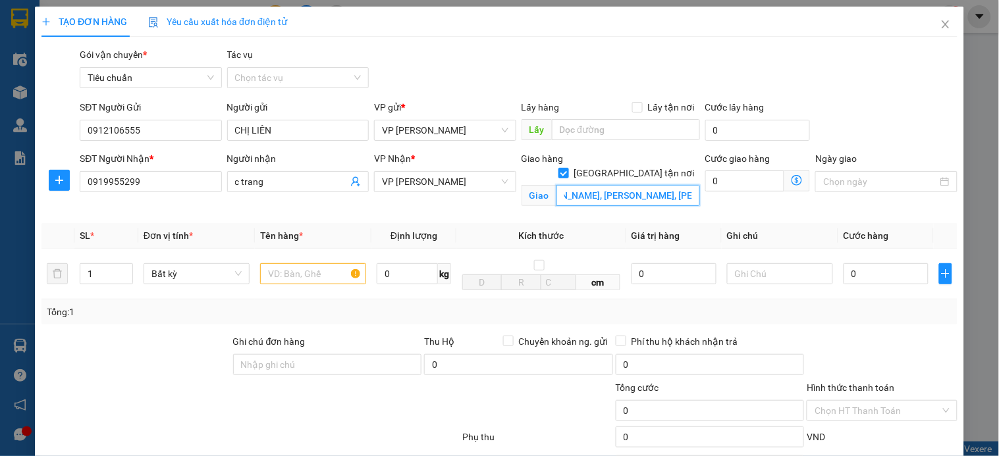
scroll to position [0, 51]
type input "18 P.Trần Hữu Dực, Mỹ Đình, Nam Từ Liêm"
click at [792, 178] on icon "dollar-circle" at bounding box center [797, 180] width 11 height 11
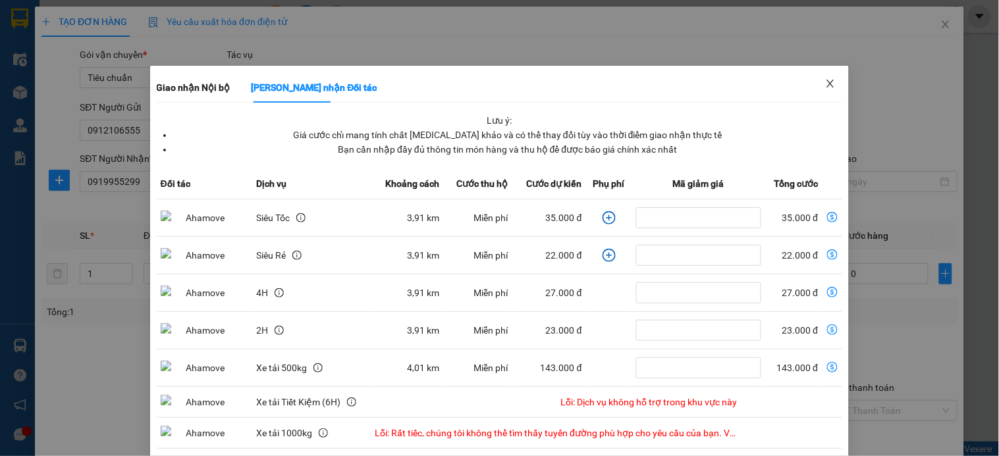
drag, startPoint x: 819, startPoint y: 86, endPoint x: 552, endPoint y: 231, distance: 303.6
click at [825, 87] on icon "close" at bounding box center [830, 83] width 11 height 11
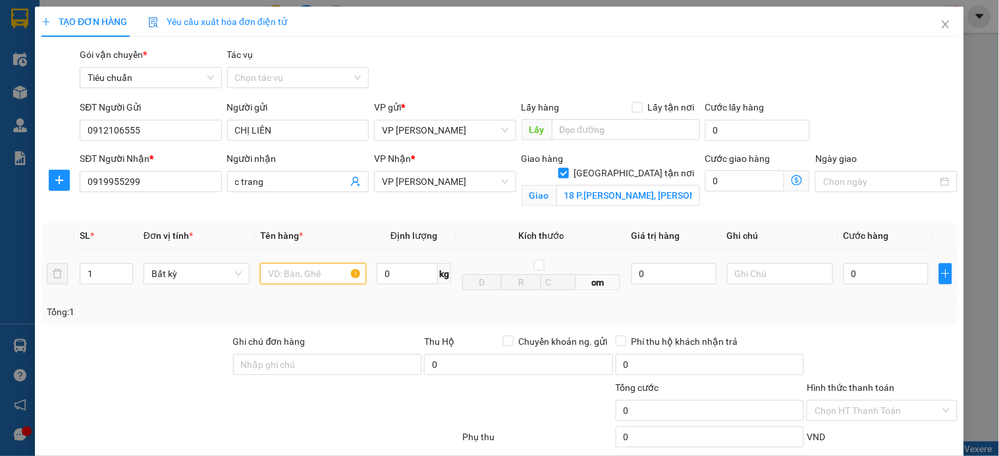
click at [308, 273] on input "text" at bounding box center [313, 273] width 106 height 21
type input "xốp"
click at [730, 184] on input "0" at bounding box center [745, 181] width 80 height 21
type input "8"
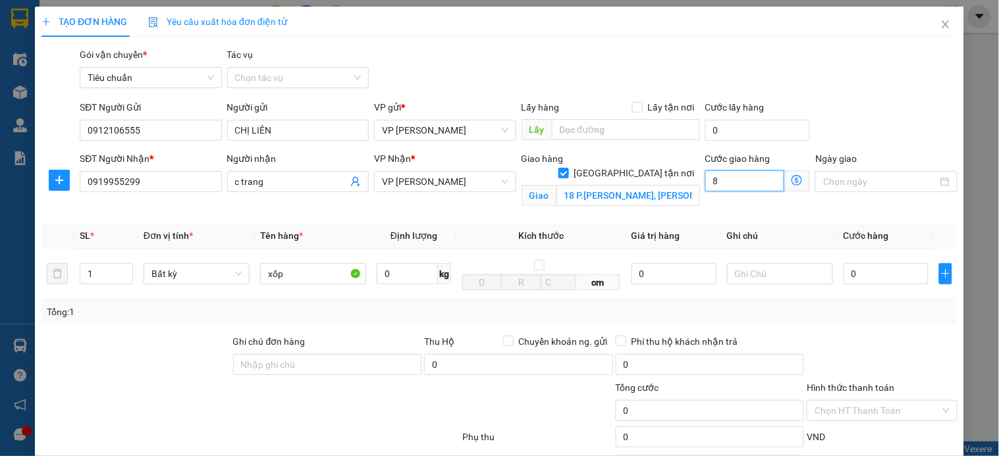
type input "8"
type input "0"
type input "5"
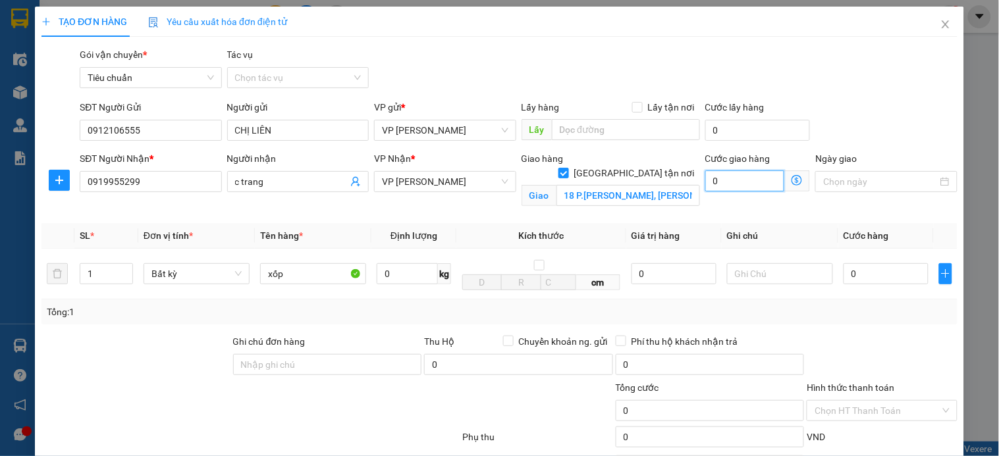
type input "5"
type input "50"
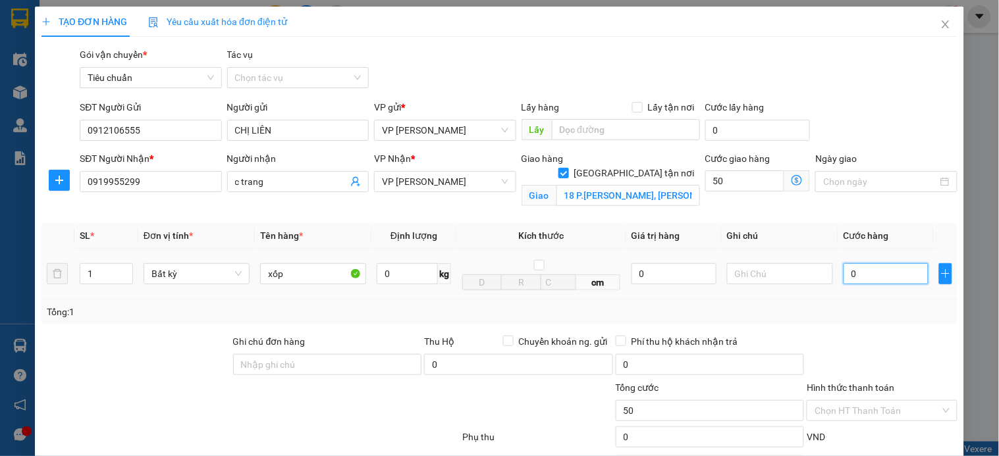
type input "50.000"
click at [873, 270] on input "0" at bounding box center [886, 273] width 85 height 21
type input "7"
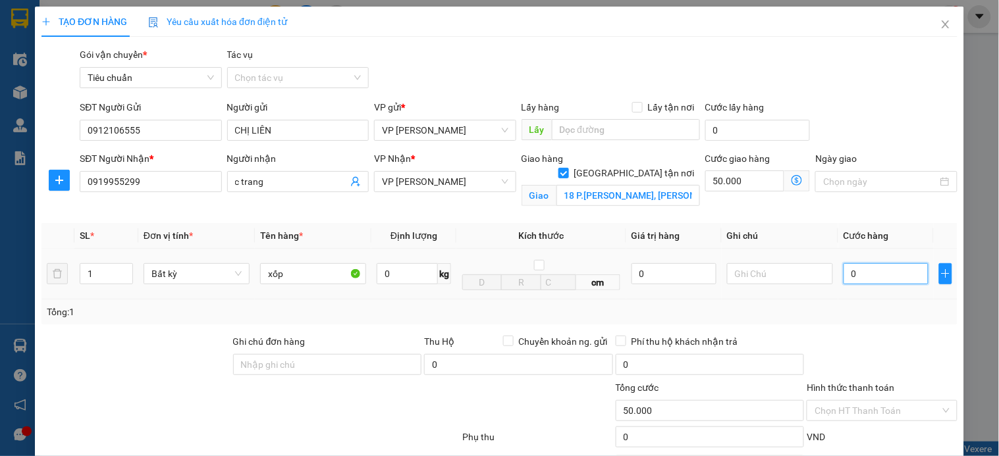
type input "50.007"
type input "70"
type input "50.070"
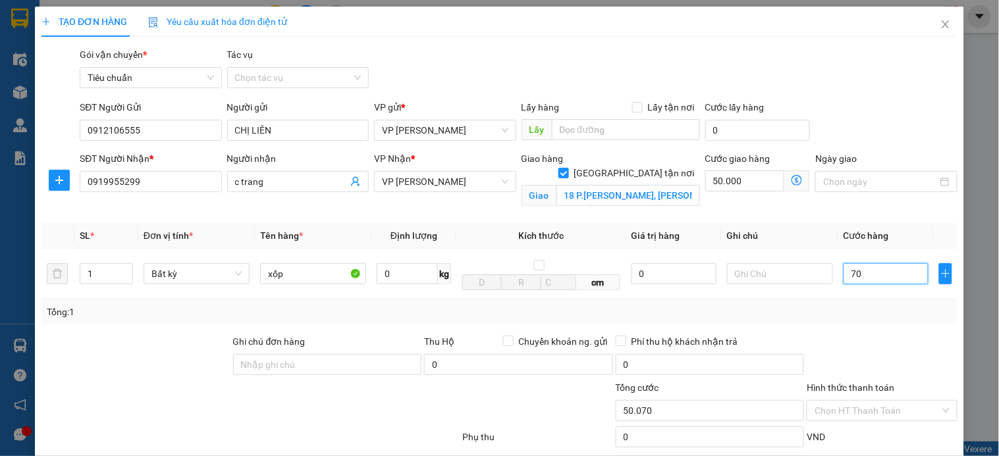
scroll to position [73, 0]
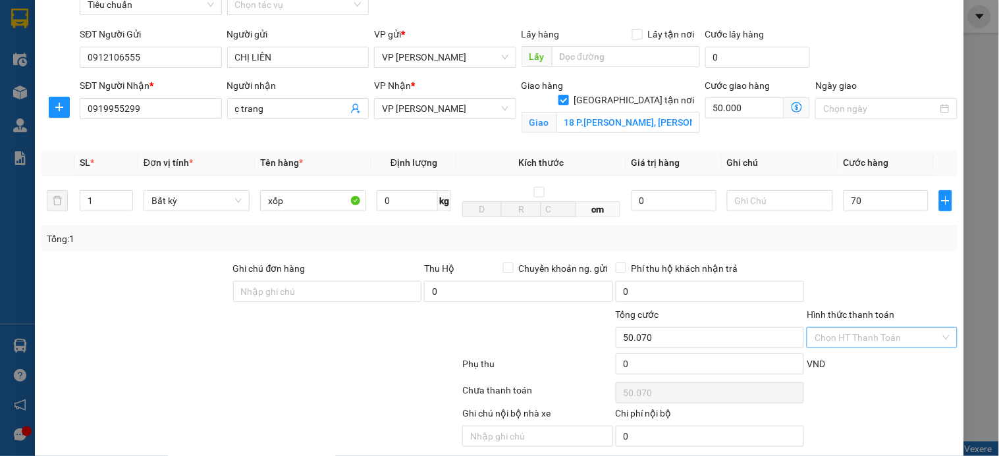
type input "70.000"
type input "120.000"
click at [852, 338] on input "Hình thức thanh toán" at bounding box center [877, 338] width 125 height 20
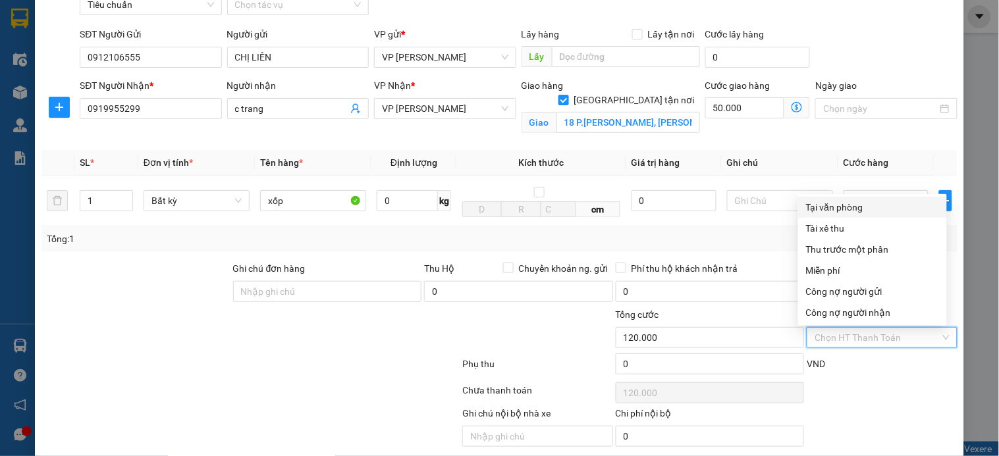
click at [857, 205] on div "Tại văn phòng" at bounding box center [872, 207] width 133 height 14
type input "0"
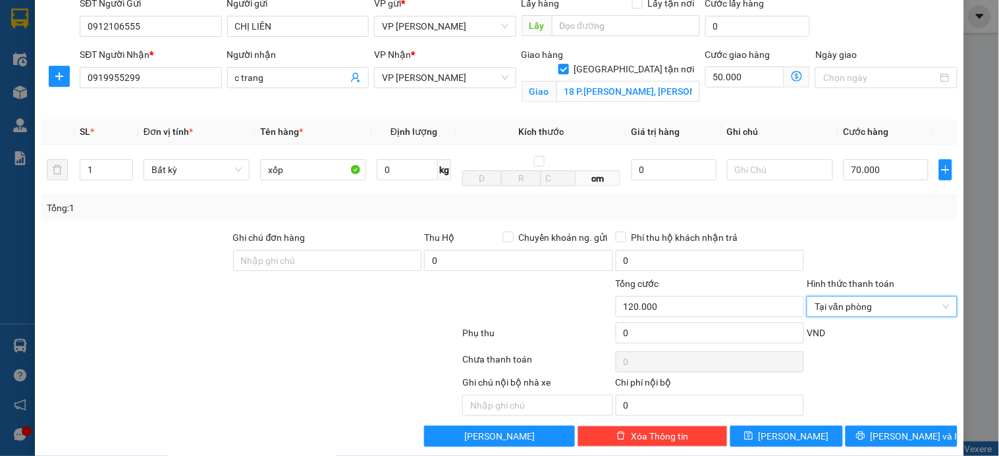
scroll to position [122, 0]
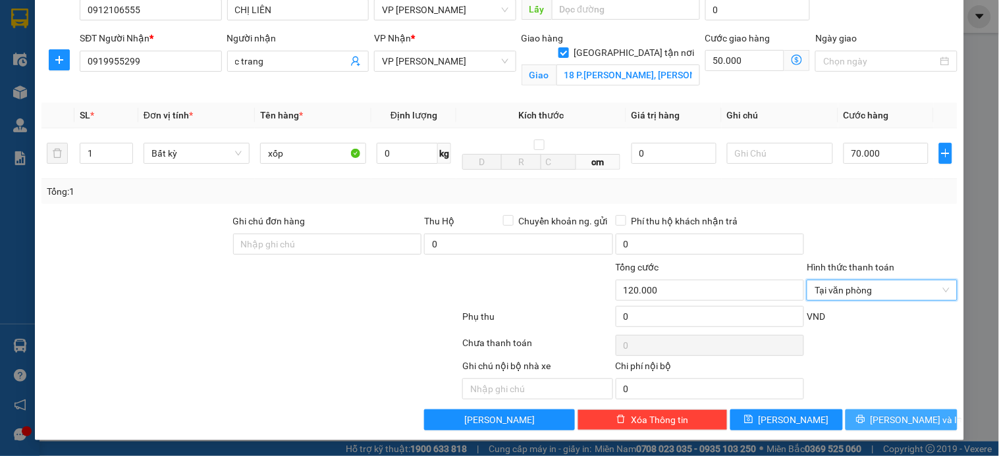
click at [863, 419] on button "Lưu và In" at bounding box center [902, 420] width 112 height 21
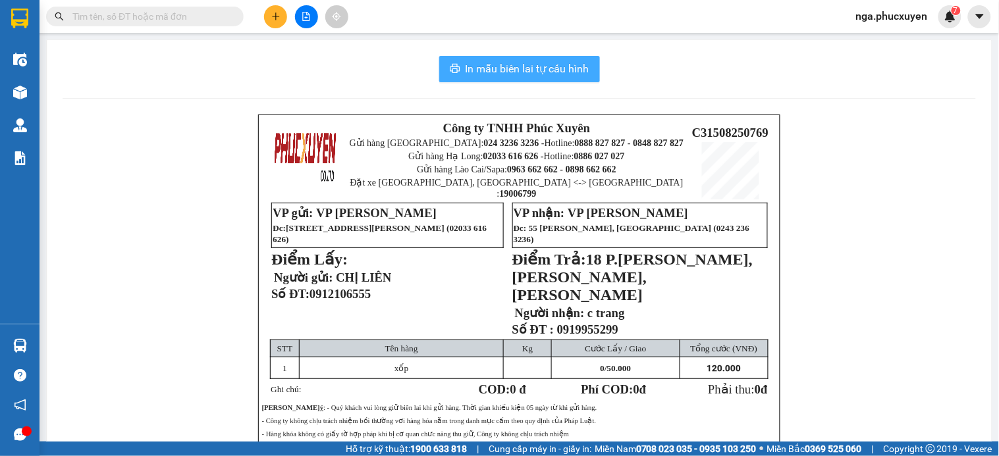
click at [541, 61] on span "In mẫu biên lai tự cấu hình" at bounding box center [528, 69] width 124 height 16
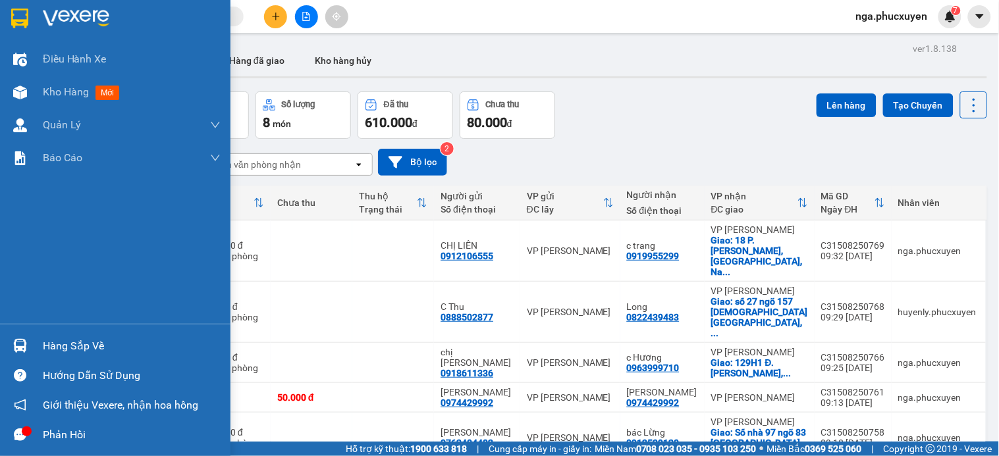
click at [16, 16] on img at bounding box center [19, 19] width 17 height 20
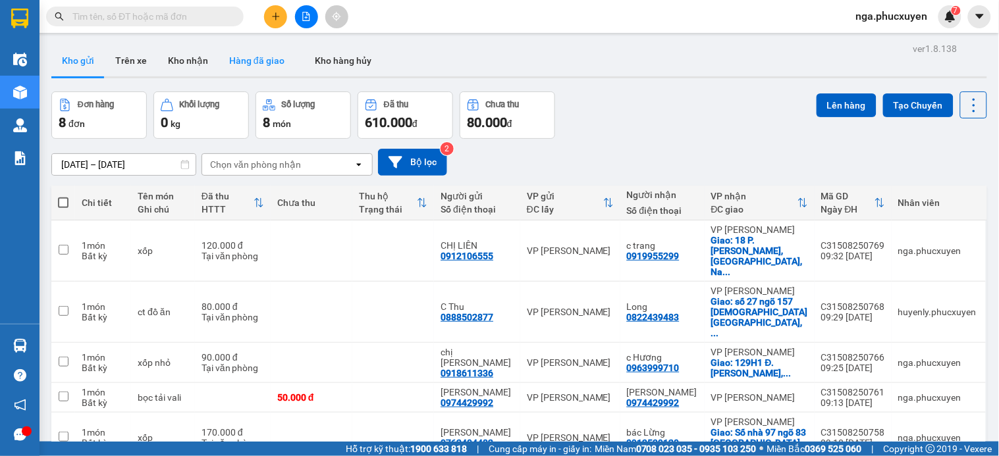
click at [239, 59] on button "Hàng đã giao" at bounding box center [257, 61] width 76 height 32
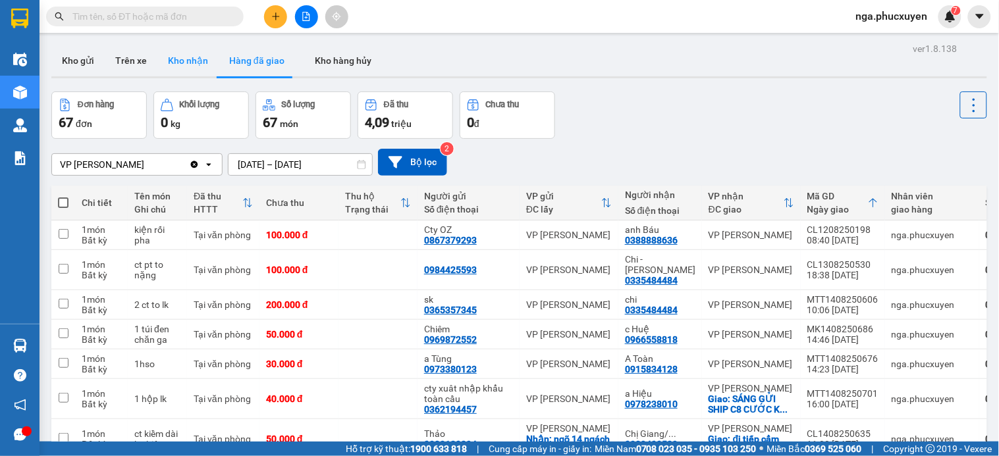
click at [191, 67] on button "Kho nhận" at bounding box center [187, 61] width 61 height 32
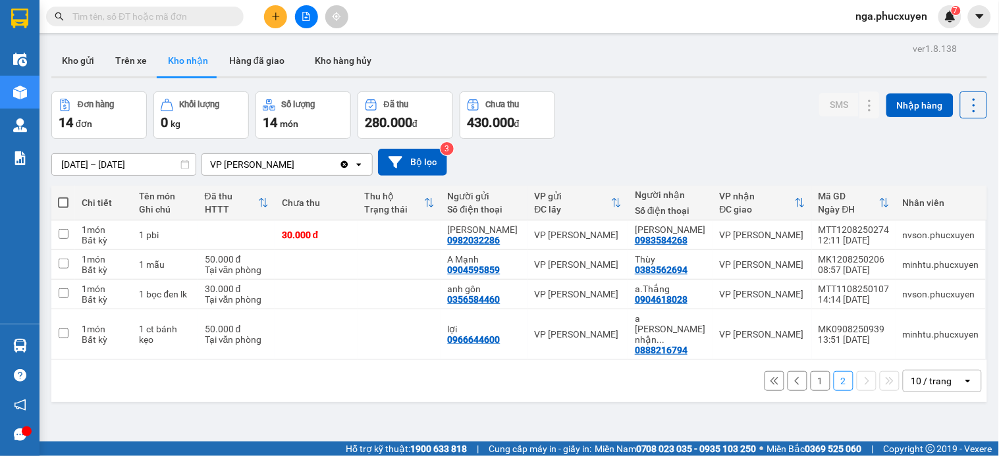
click at [811, 371] on button "1" at bounding box center [821, 381] width 20 height 20
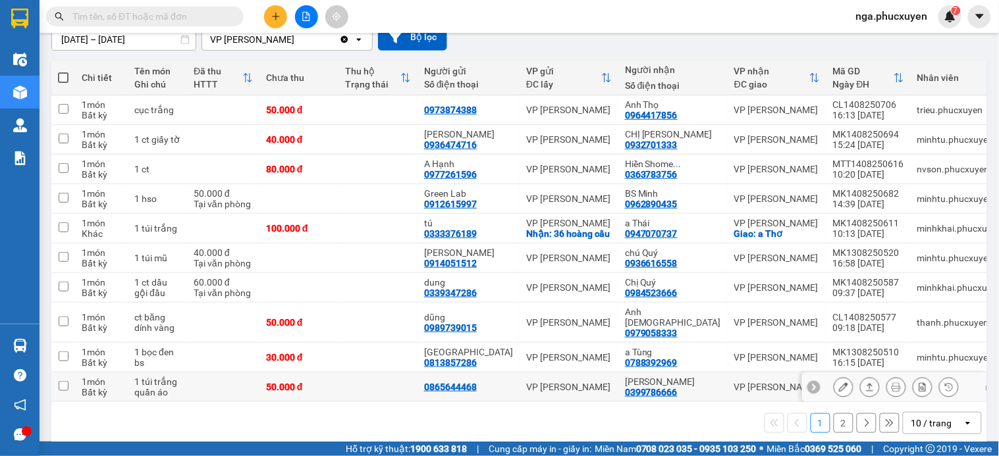
scroll to position [130, 0]
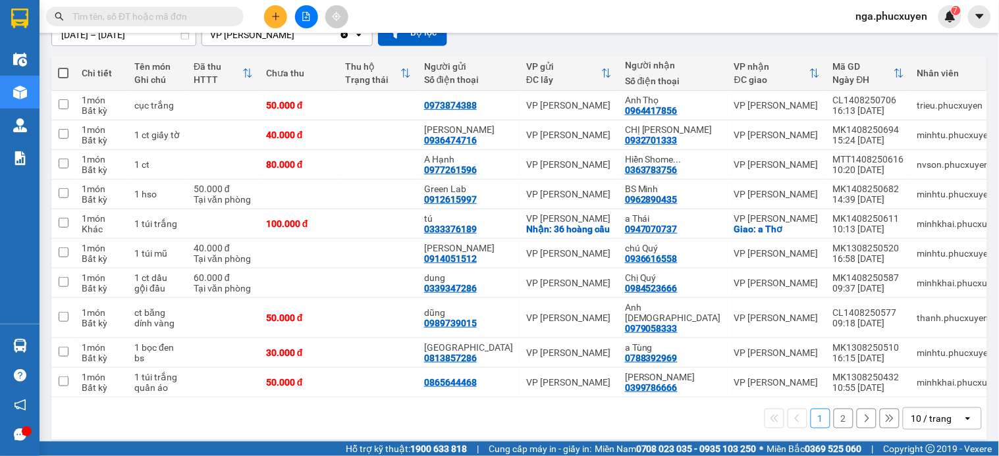
click at [834, 411] on button "2" at bounding box center [844, 419] width 20 height 20
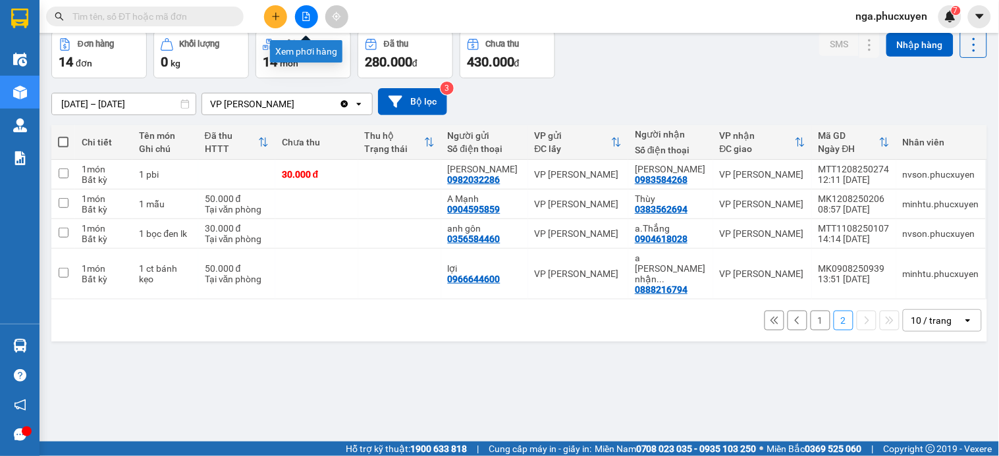
click at [305, 10] on button at bounding box center [306, 16] width 23 height 23
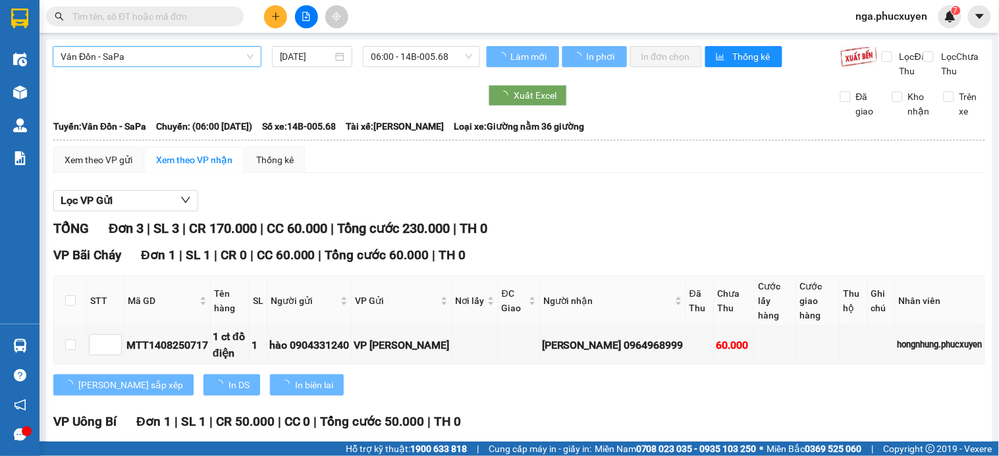
click at [213, 59] on span "Vân Đồn - SaPa" at bounding box center [157, 57] width 193 height 20
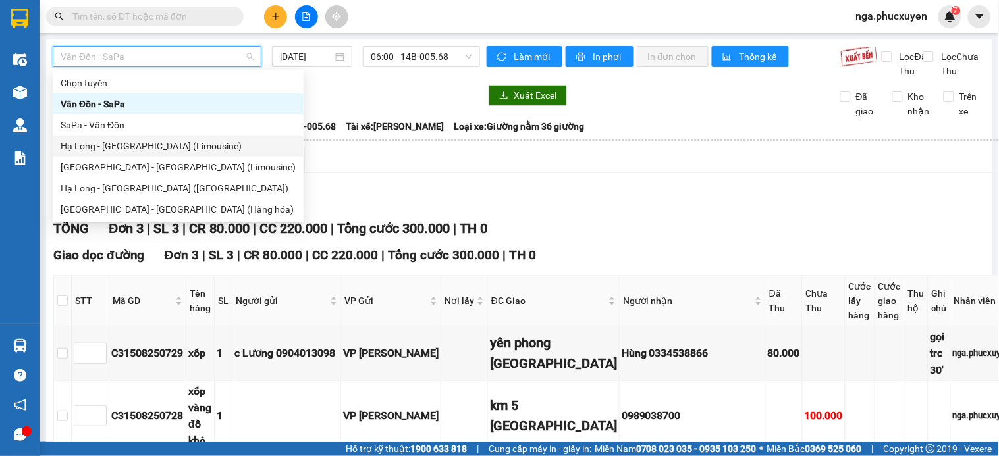
drag, startPoint x: 173, startPoint y: 147, endPoint x: 354, endPoint y: 109, distance: 184.3
click at [182, 143] on div "Hạ Long - Hà Nội (Limousine)" at bounding box center [178, 146] width 235 height 14
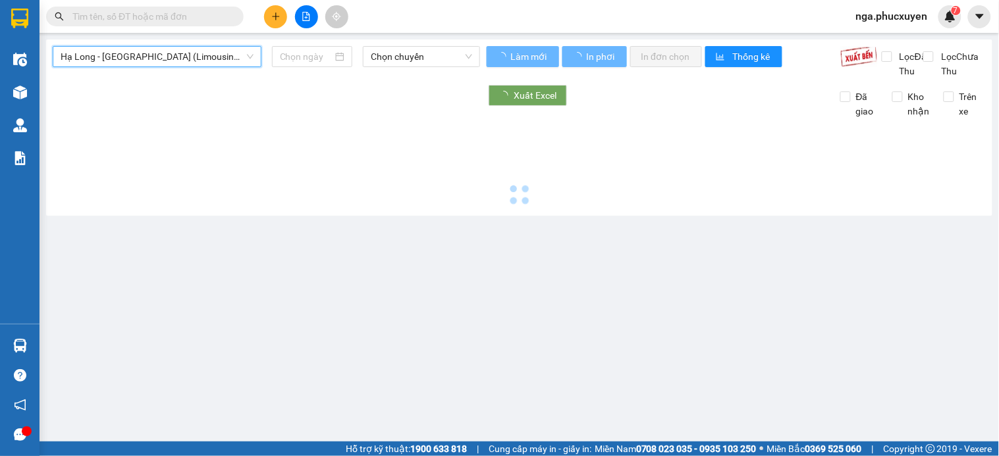
type input "15/08/2025"
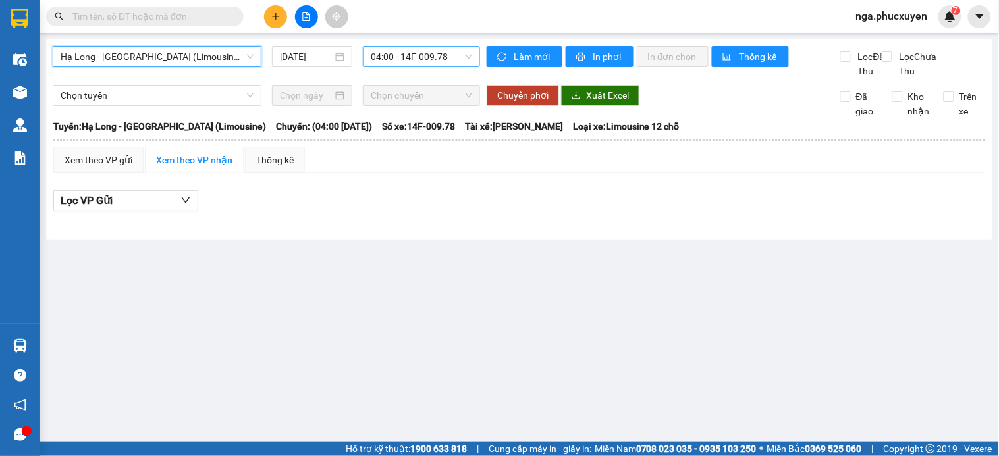
click at [445, 53] on span "04:00 - 14F-009.78" at bounding box center [421, 57] width 101 height 20
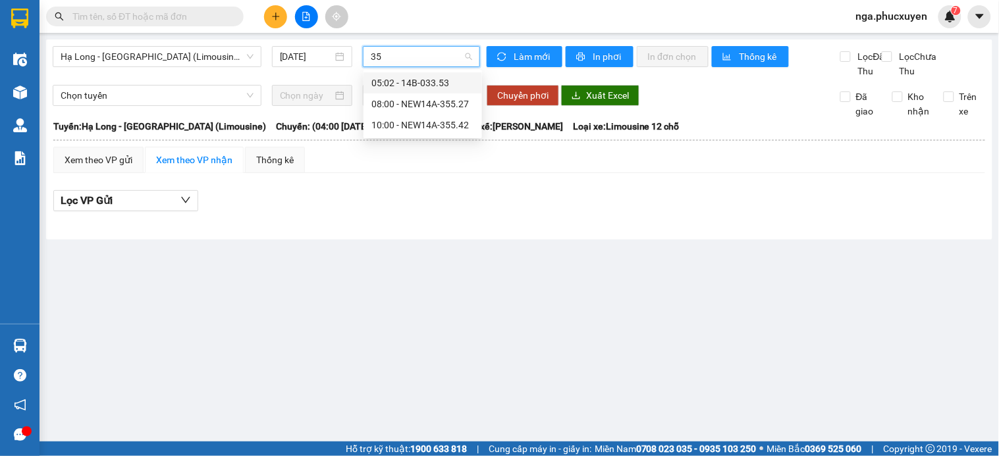
type input "355"
click at [422, 102] on div "10:00 - NEW14A-355.42" at bounding box center [422, 104] width 103 height 14
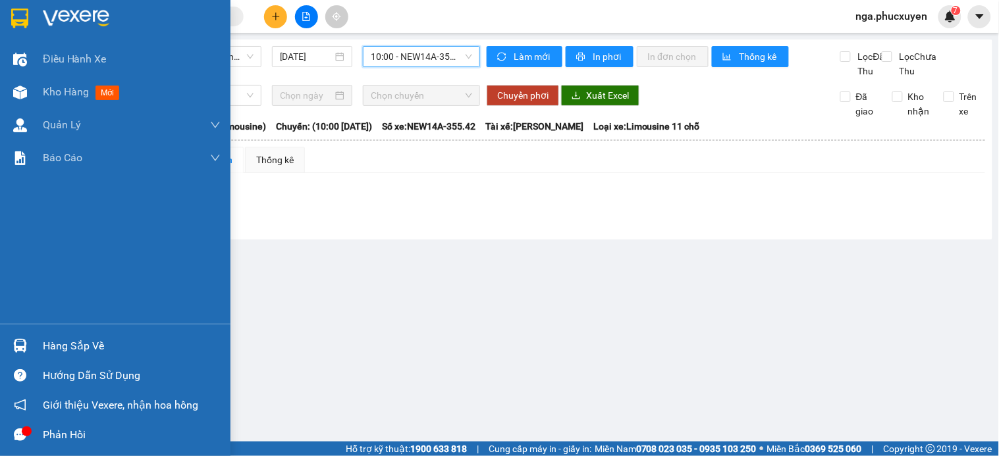
click at [20, 16] on img at bounding box center [19, 19] width 17 height 20
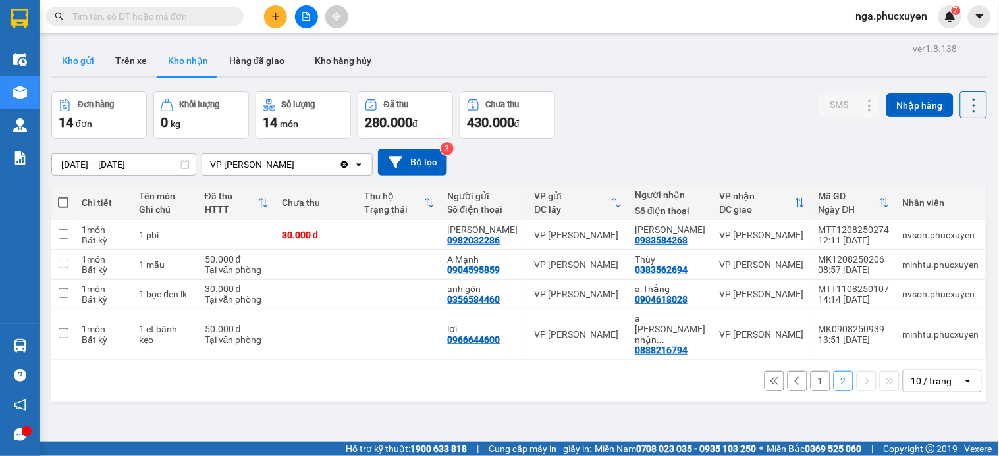
click at [82, 63] on button "Kho gửi" at bounding box center [77, 61] width 53 height 32
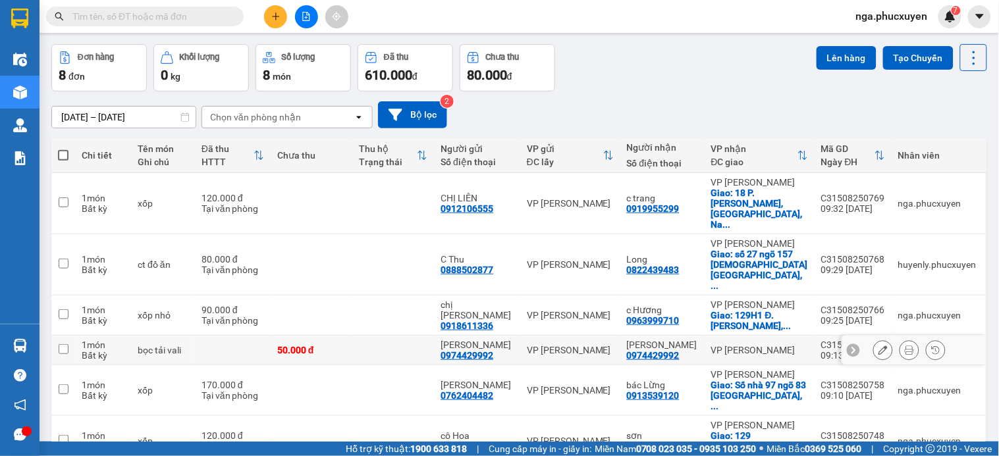
scroll to position [73, 0]
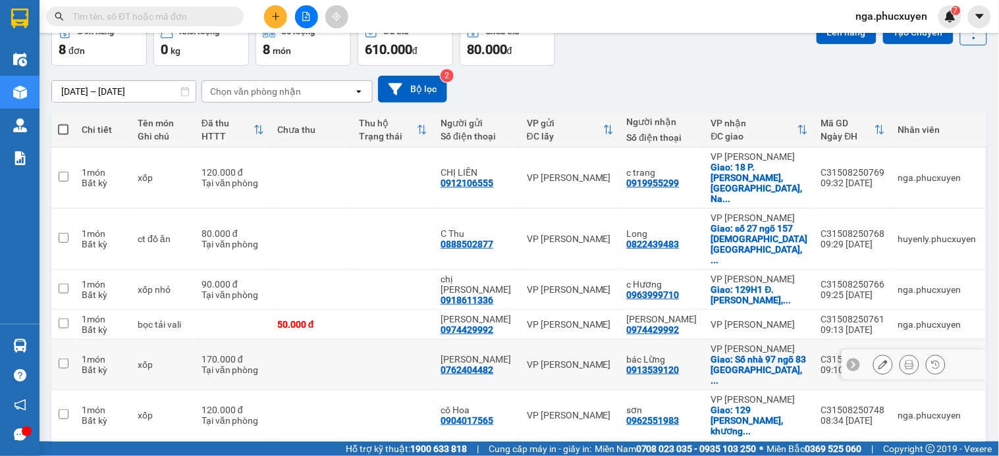
click at [390, 341] on td at bounding box center [393, 365] width 82 height 51
checkbox input "true"
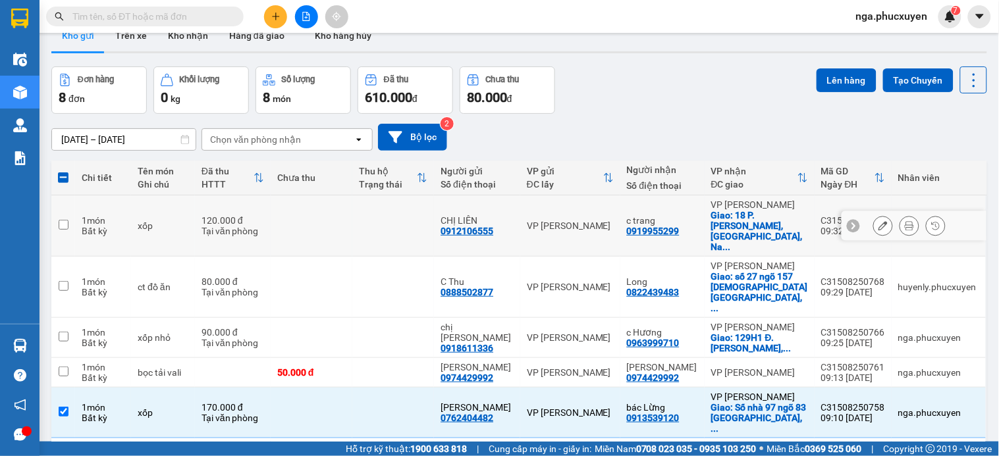
scroll to position [0, 0]
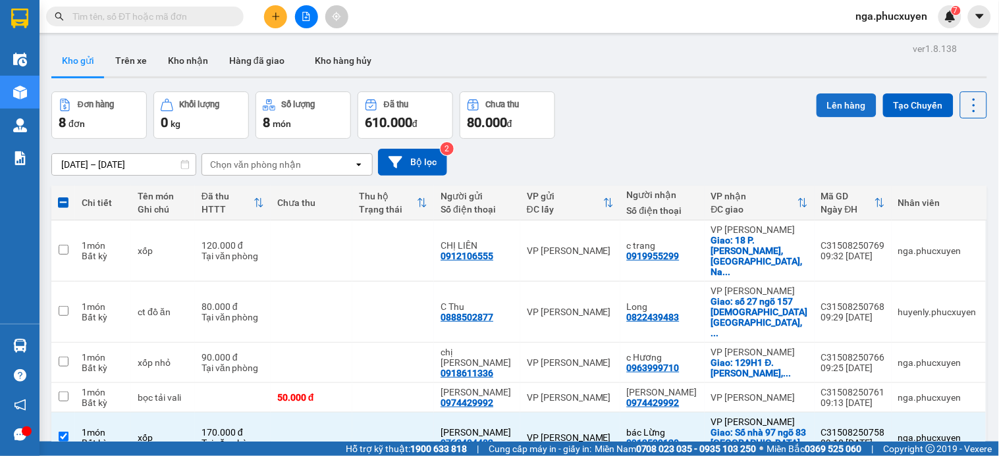
click at [834, 99] on button "Lên hàng" at bounding box center [847, 106] width 60 height 24
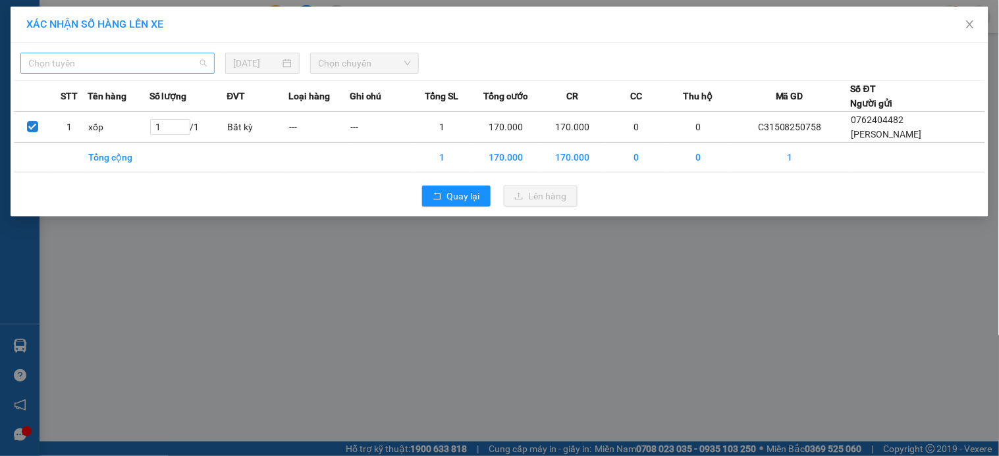
click at [177, 64] on span "Chọn tuyến" at bounding box center [117, 63] width 178 height 20
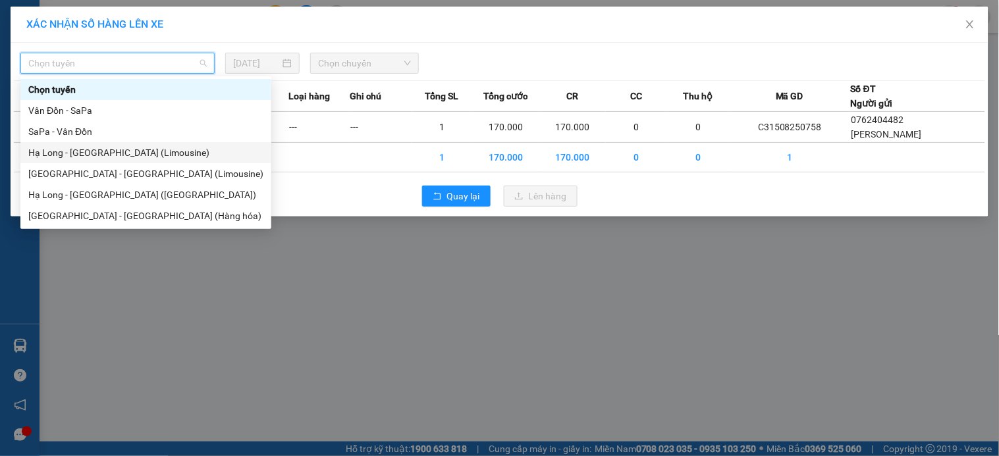
click at [128, 153] on div "Hạ Long - Hà Nội (Limousine)" at bounding box center [145, 153] width 235 height 14
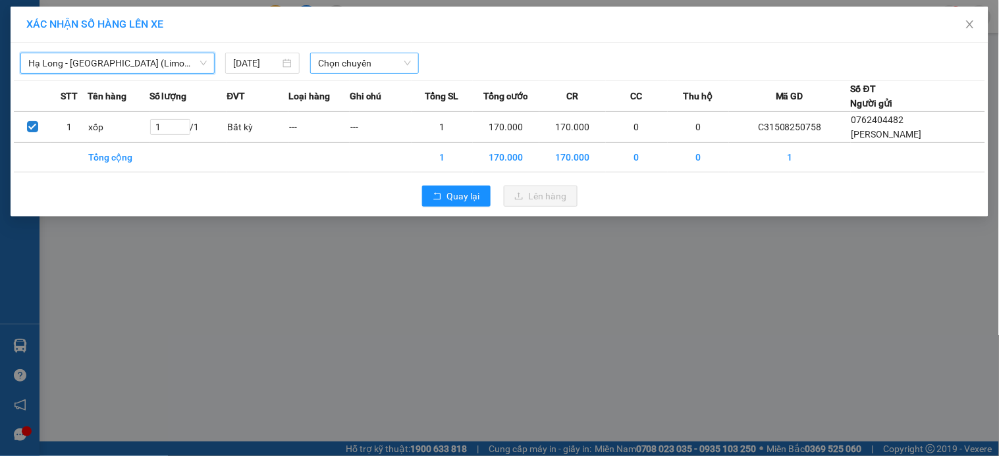
click at [368, 57] on span "Chọn chuyến" at bounding box center [364, 63] width 93 height 20
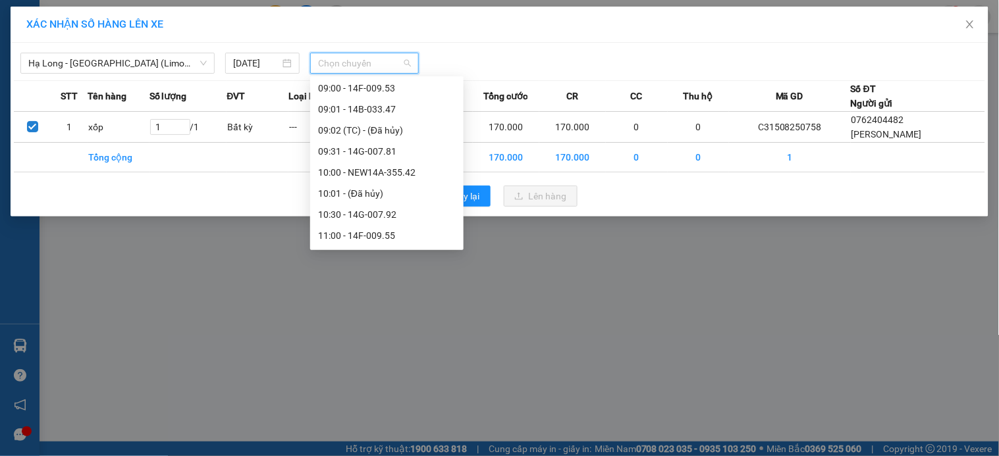
scroll to position [365, 0]
click at [411, 167] on div "10:00 - NEW14A-355.42" at bounding box center [387, 167] width 138 height 14
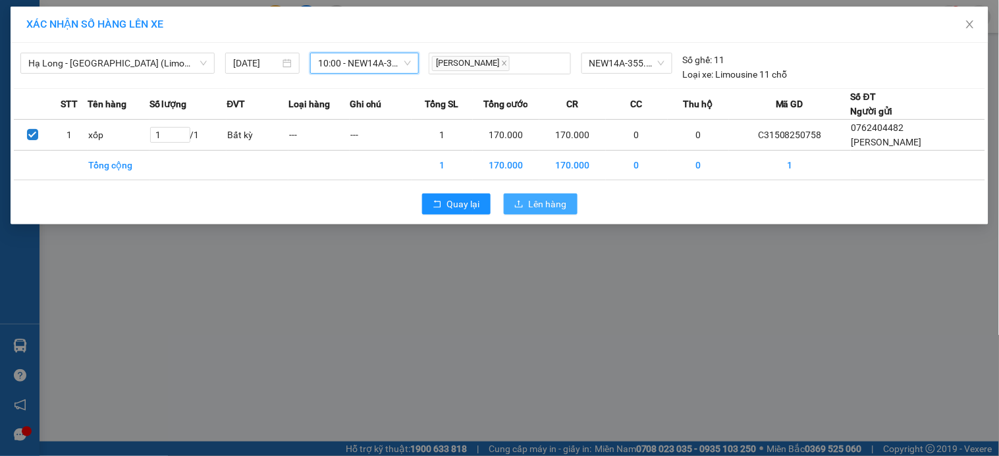
click at [544, 205] on span "Lên hàng" at bounding box center [548, 204] width 38 height 14
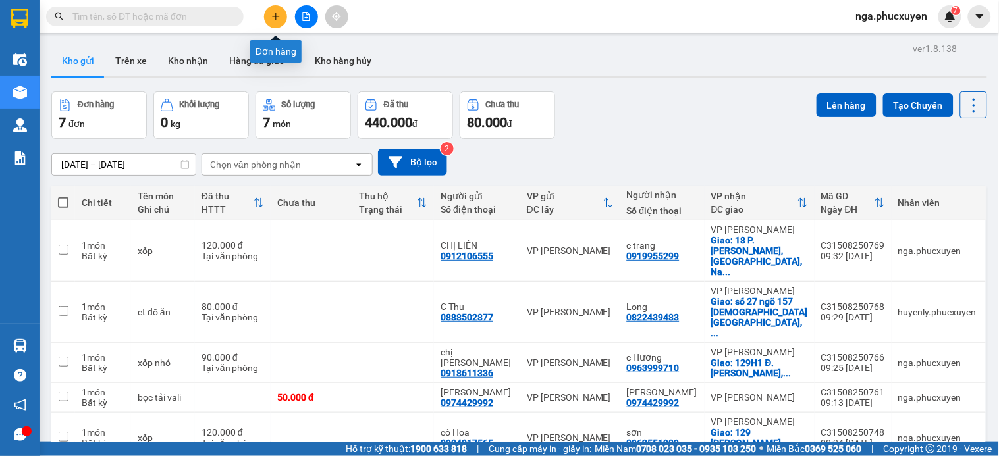
click at [274, 16] on icon "plus" at bounding box center [275, 16] width 7 height 1
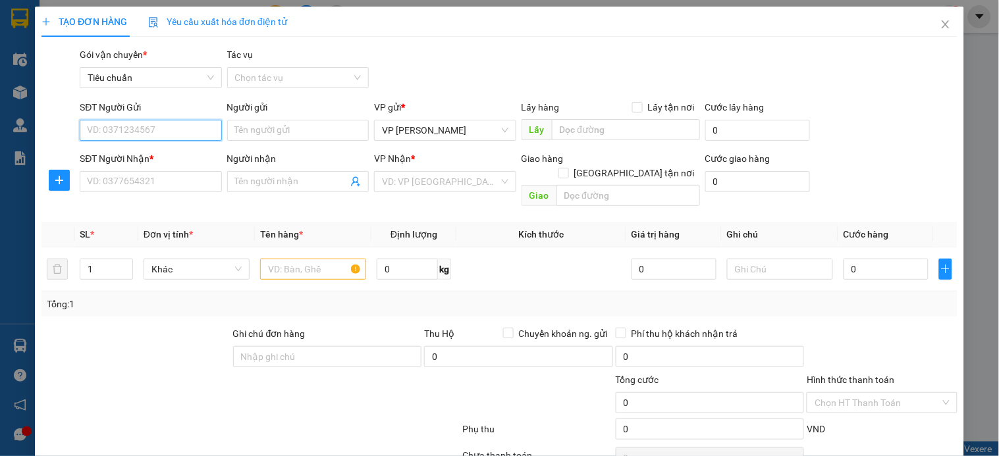
click at [194, 134] on input "SĐT Người Gửi" at bounding box center [151, 130] width 142 height 21
type input "0977443393"
click at [194, 134] on input "0977443393" at bounding box center [151, 130] width 142 height 21
click at [165, 153] on div "0977443393 - a Ngọc" at bounding box center [149, 157] width 124 height 14
type input "a Ngọc"
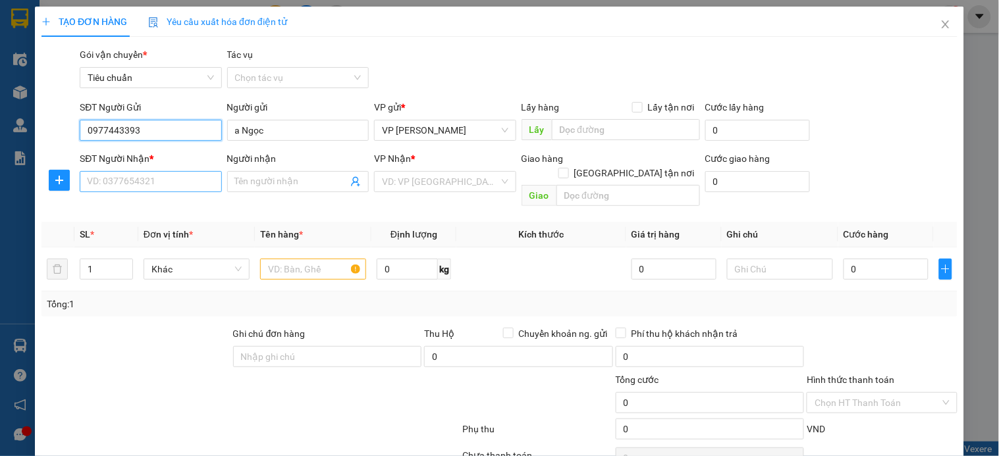
type input "0977443393"
click at [160, 179] on input "SĐT Người Nhận *" at bounding box center [151, 181] width 142 height 21
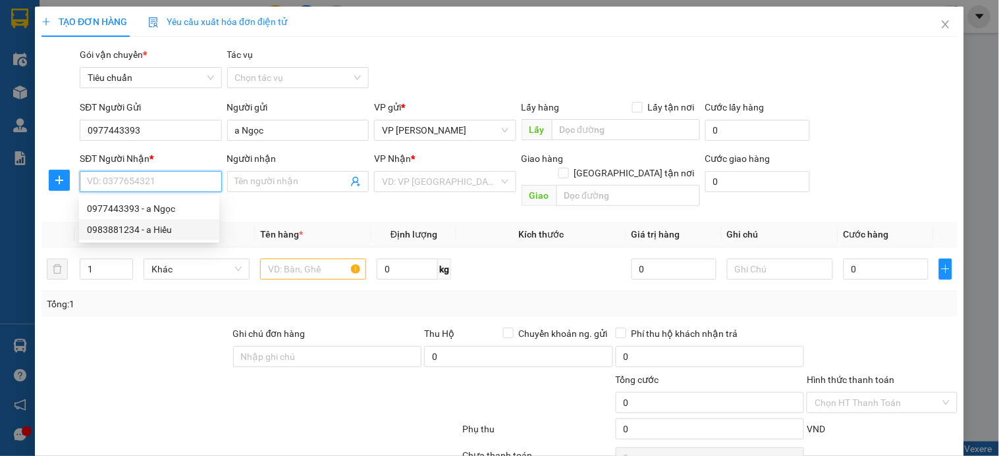
click at [158, 231] on div "0983881234 - a Hiếu" at bounding box center [149, 230] width 124 height 14
type input "0983881234"
type input "a Hiếu"
type input "Cốc Lếu Lào Cai"
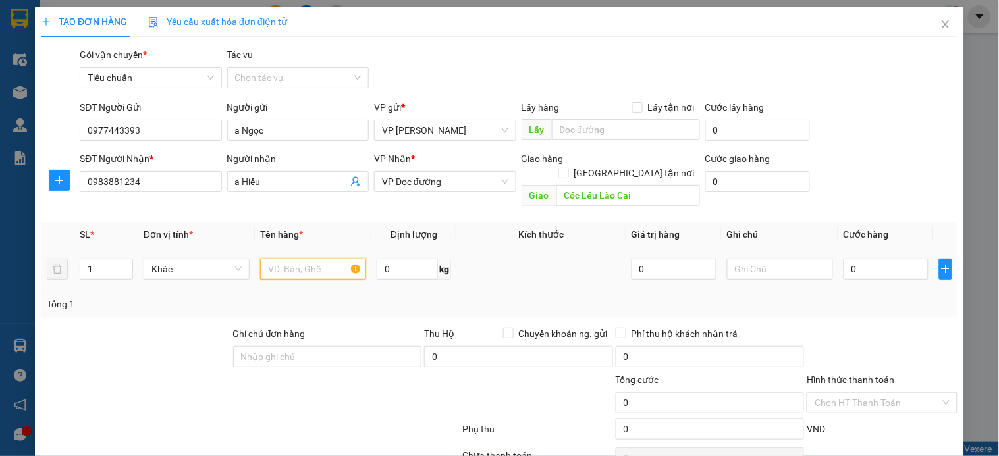
click at [308, 260] on input "text" at bounding box center [313, 269] width 106 height 21
type input "xốp"
click at [865, 259] on input "0" at bounding box center [886, 269] width 85 height 21
type input "1"
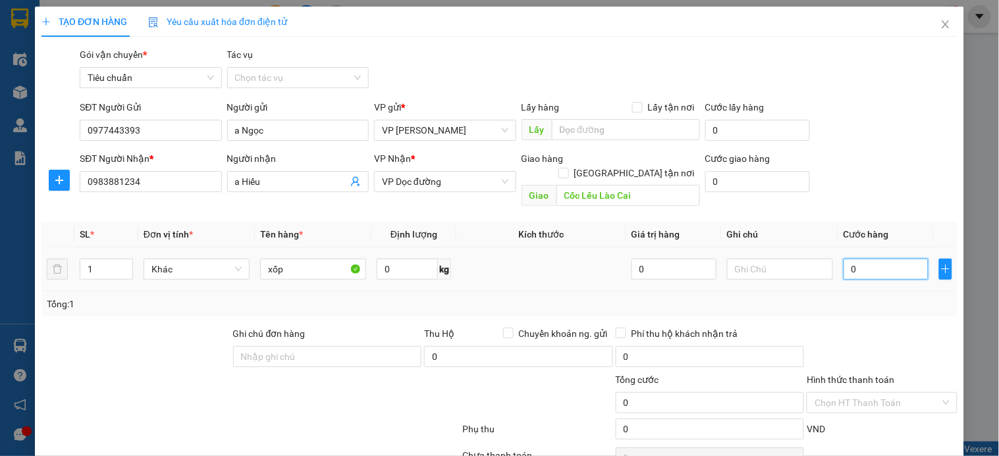
type input "1"
type input "10"
type input "100"
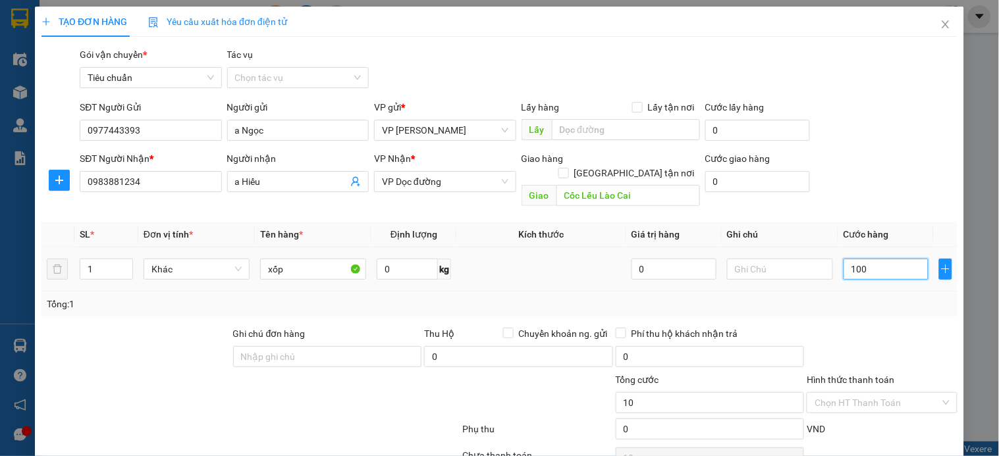
type input "100"
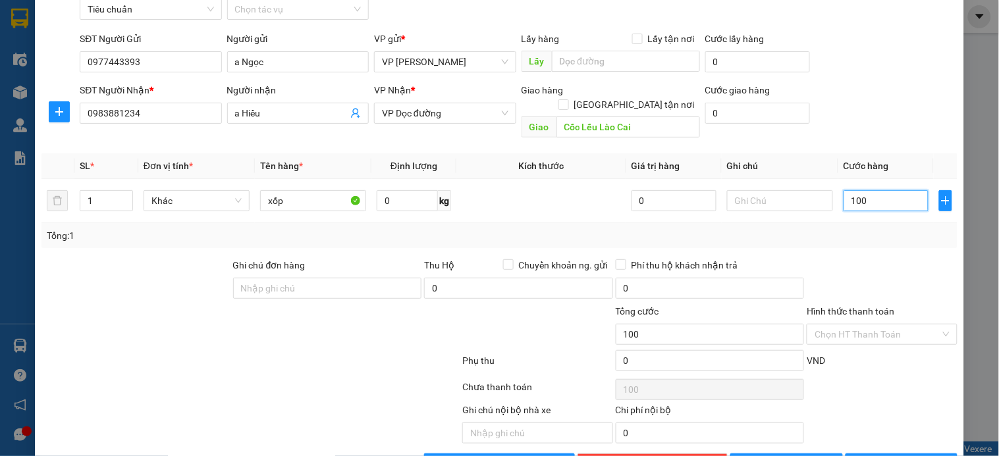
scroll to position [99, 0]
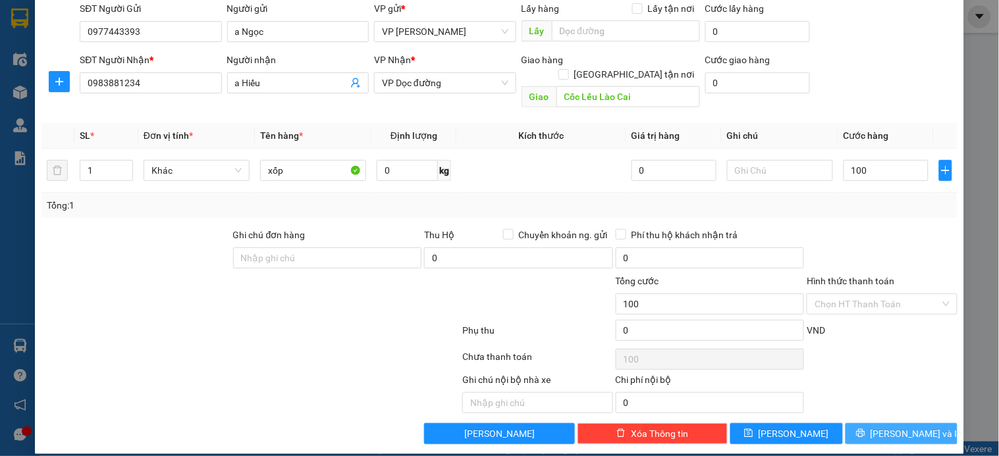
type input "100.000"
click at [865, 429] on icon "printer" at bounding box center [860, 433] width 9 height 9
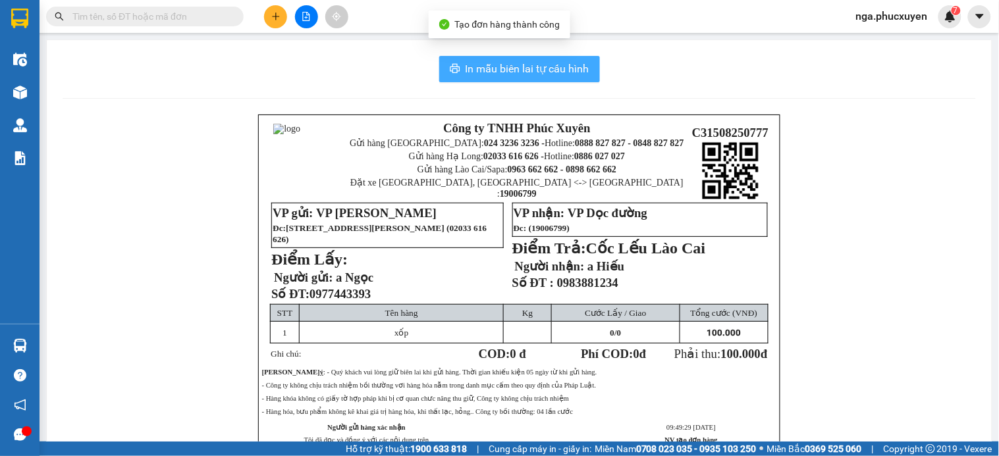
click at [520, 70] on span "In mẫu biên lai tự cấu hình" at bounding box center [528, 69] width 124 height 16
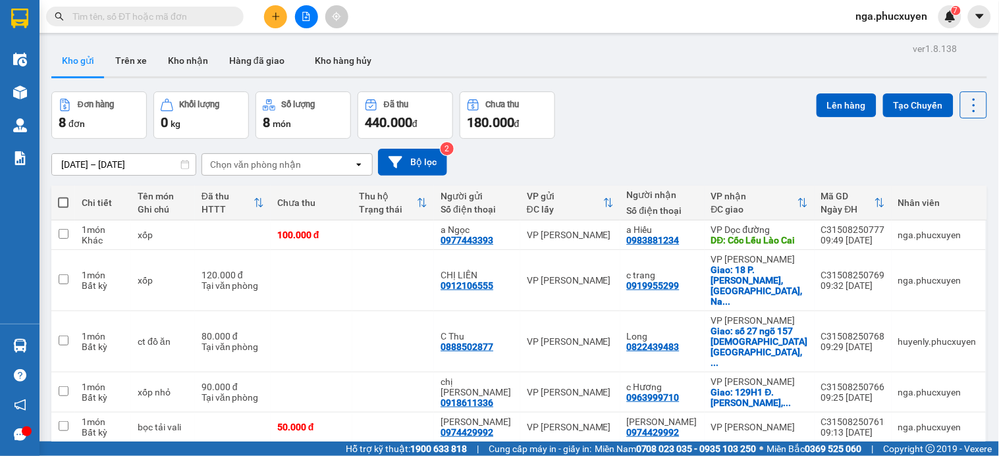
click at [311, 16] on button at bounding box center [306, 16] width 23 height 23
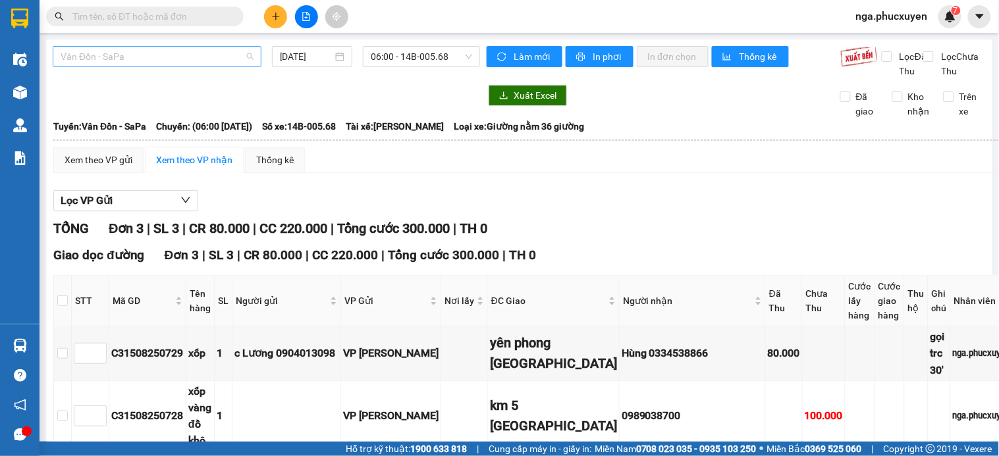
click at [185, 49] on span "Vân Đồn - SaPa" at bounding box center [157, 57] width 193 height 20
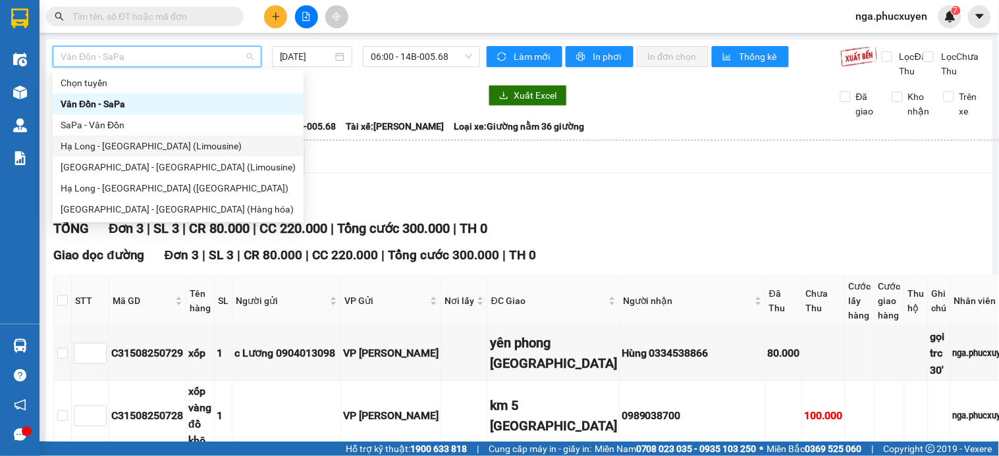
click at [150, 146] on div "Hạ Long - Hà Nội (Limousine)" at bounding box center [178, 146] width 235 height 14
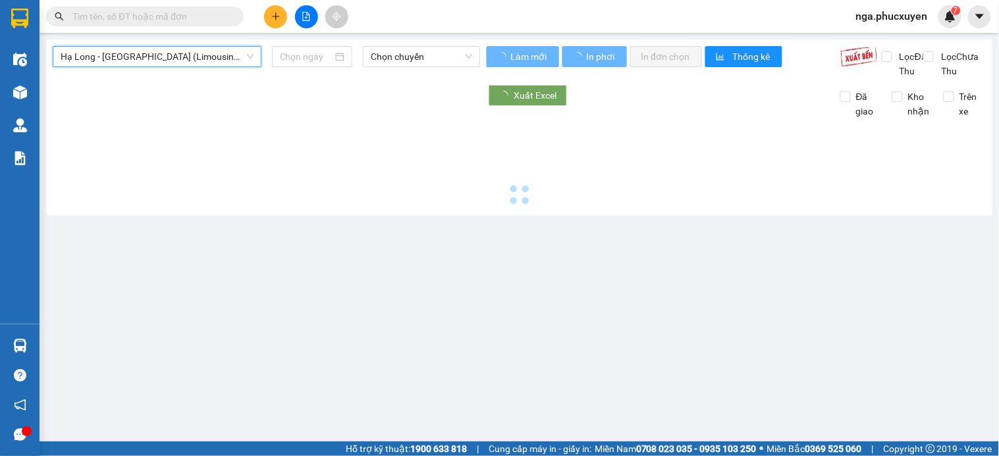
type input "15/08/2025"
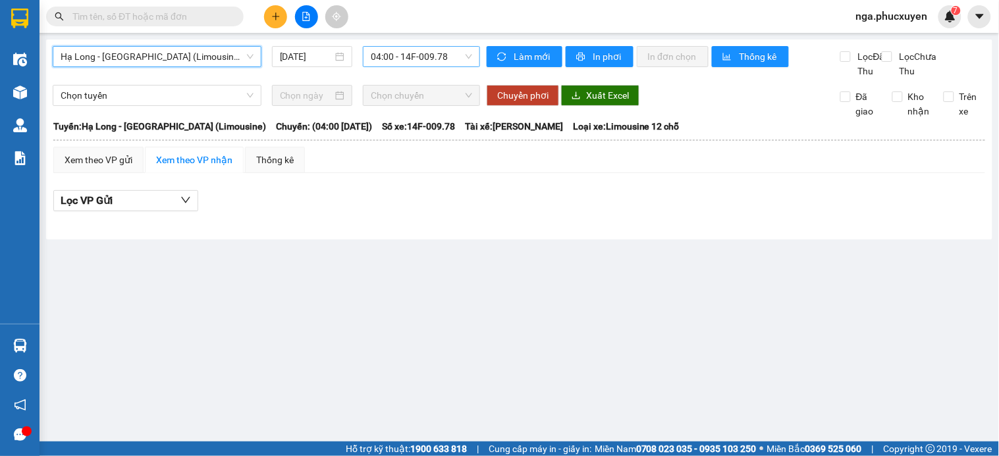
click at [423, 57] on span "04:00 - 14F-009.78" at bounding box center [421, 57] width 101 height 20
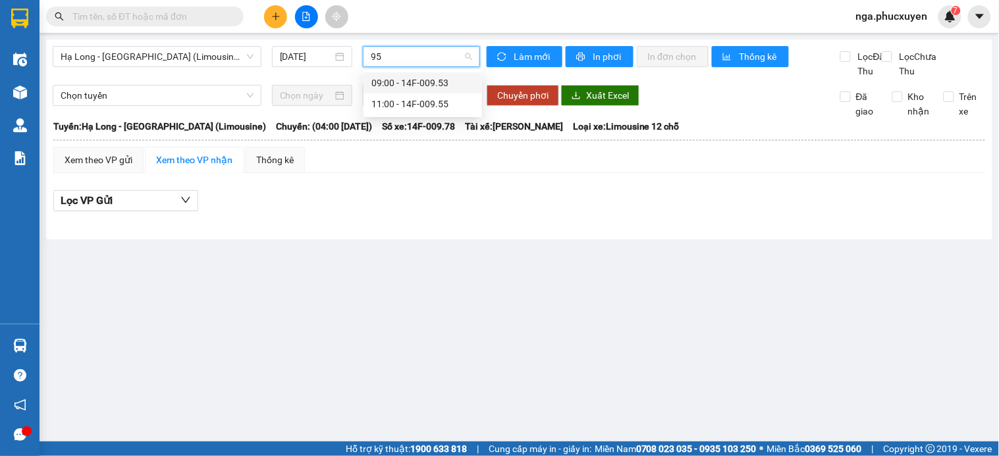
type input "953"
click at [420, 82] on div "09:00 - 14F-009.53" at bounding box center [422, 83] width 103 height 14
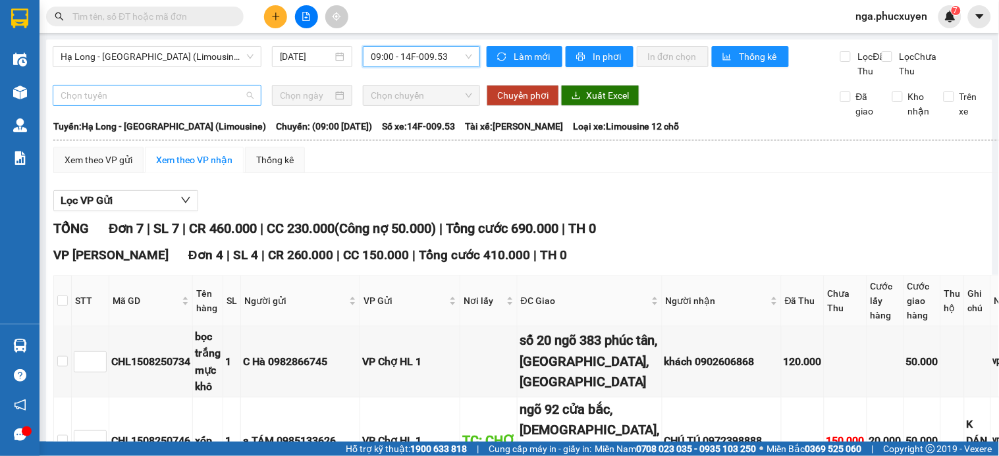
click at [148, 105] on span "Chọn tuyến" at bounding box center [157, 96] width 193 height 20
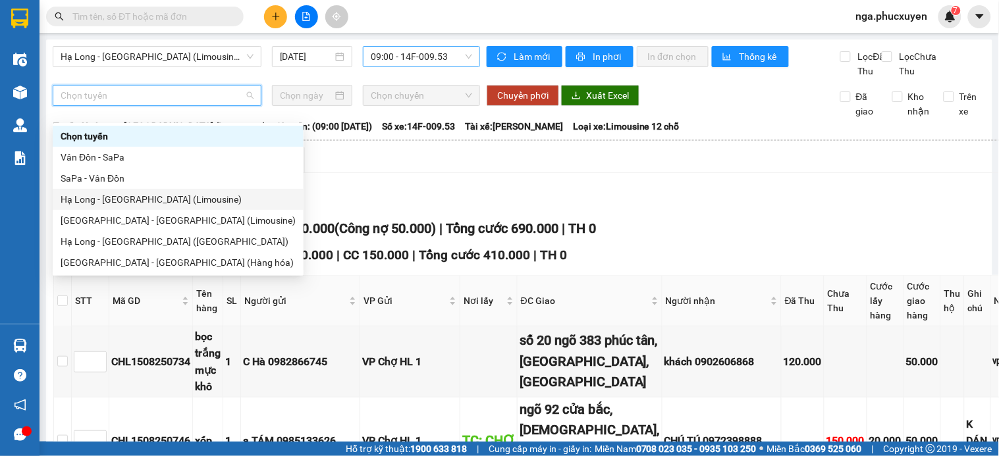
drag, startPoint x: 149, startPoint y: 196, endPoint x: 390, endPoint y: 148, distance: 245.8
click at [149, 198] on div "Hạ Long - Hà Nội (Limousine)" at bounding box center [178, 199] width 235 height 14
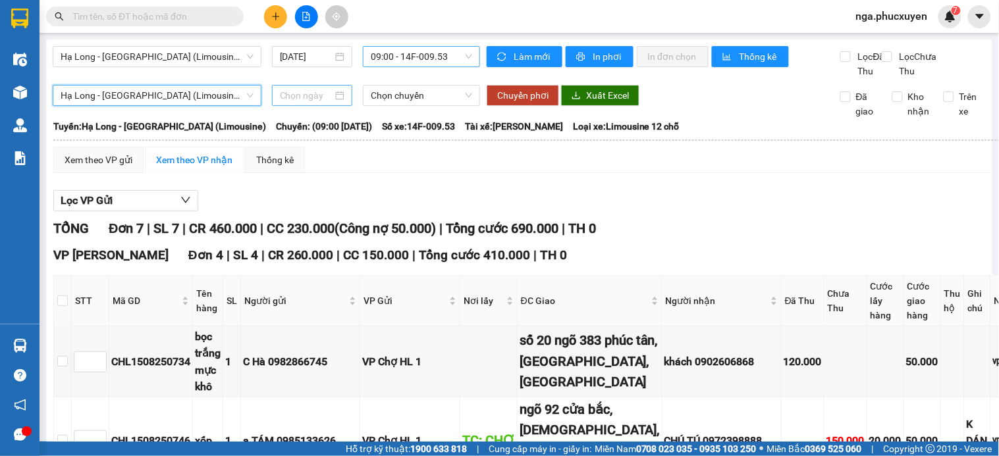
click at [299, 103] on input at bounding box center [306, 95] width 53 height 14
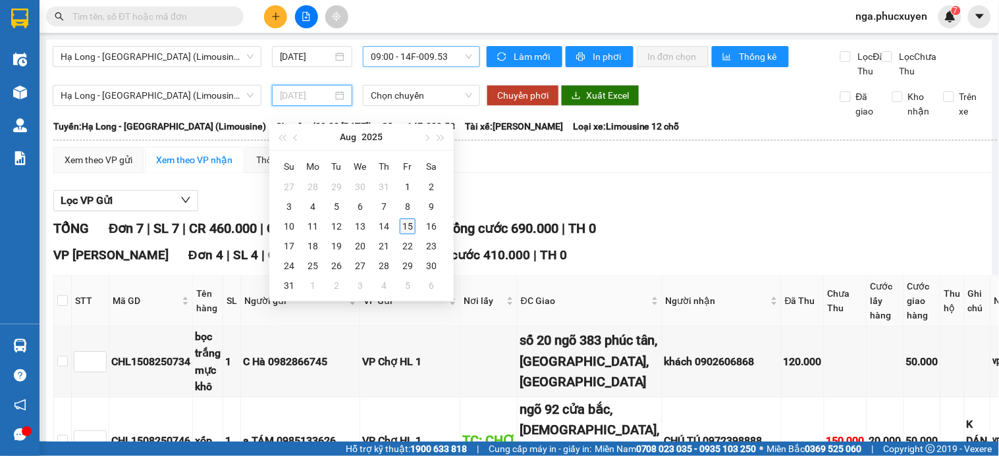
type input "15/08/2025"
drag, startPoint x: 403, startPoint y: 226, endPoint x: 411, endPoint y: 132, distance: 94.5
click at [404, 225] on div "15" at bounding box center [408, 227] width 16 height 16
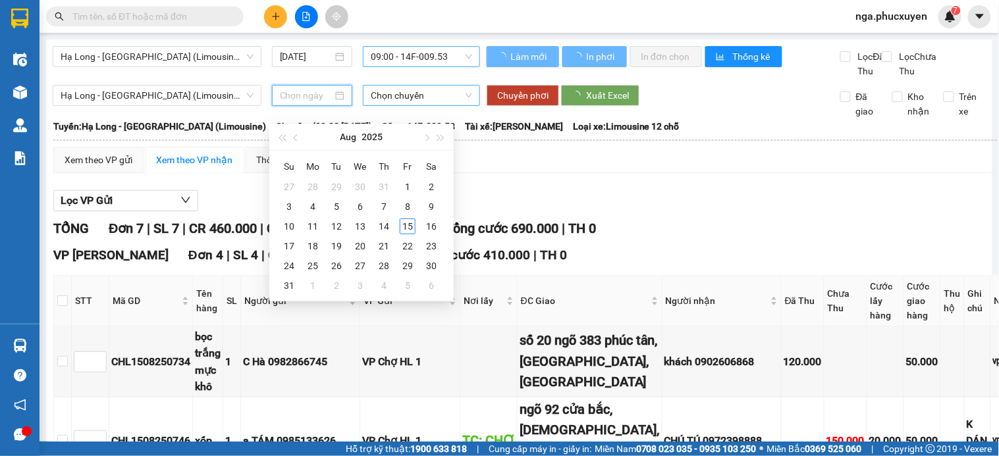
type input "15/08/2025"
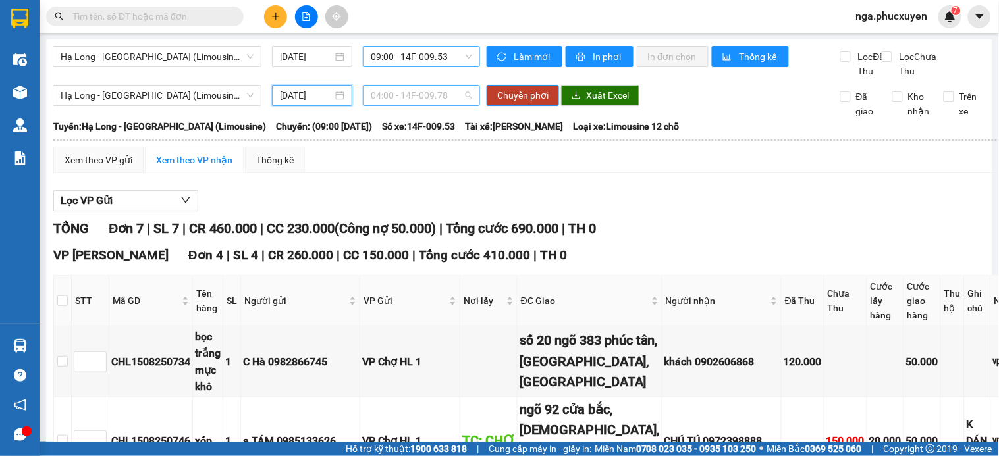
click at [422, 105] on span "04:00 - 14F-009.78" at bounding box center [421, 96] width 101 height 20
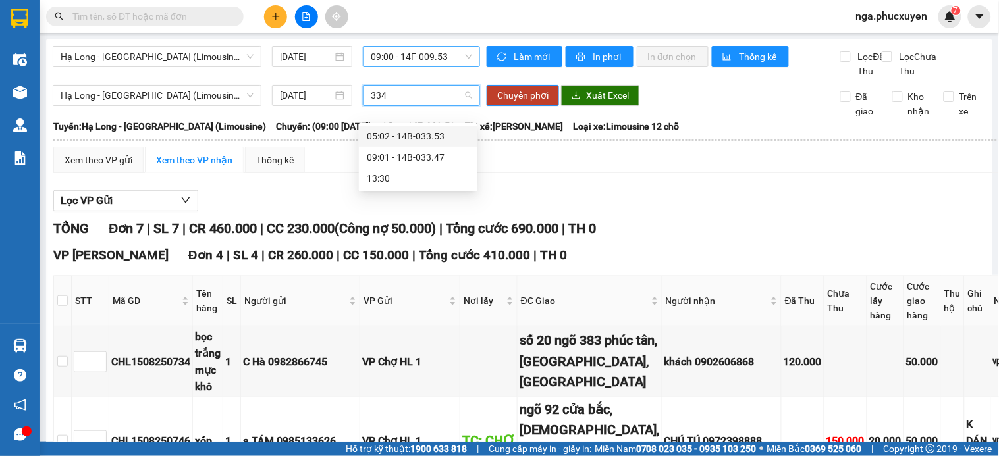
type input "3347"
click at [418, 138] on div "09:01 - 14B-033.47" at bounding box center [418, 136] width 103 height 14
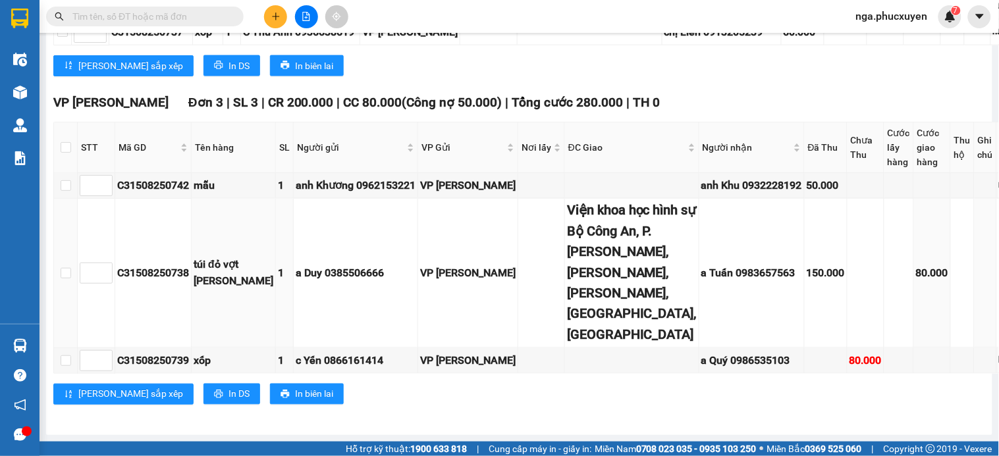
scroll to position [585, 0]
click at [69, 191] on input "checkbox" at bounding box center [66, 185] width 11 height 11
checkbox input "true"
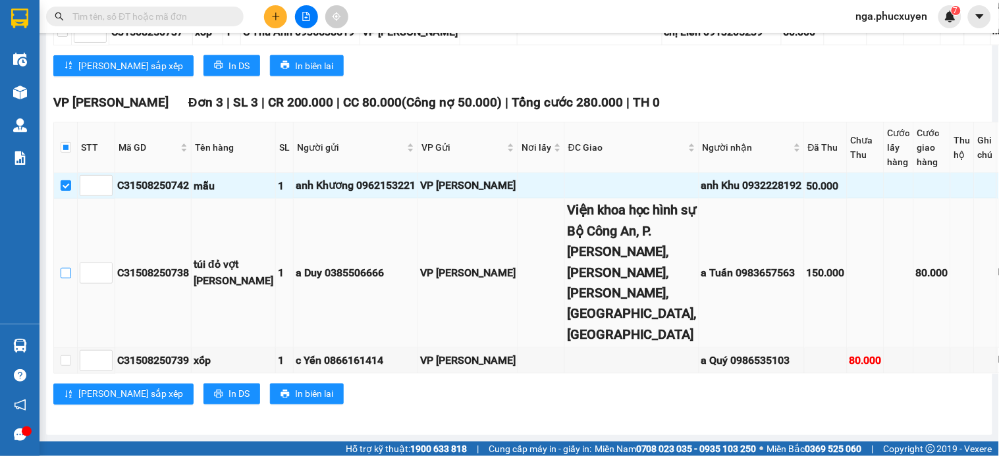
click at [70, 279] on input "checkbox" at bounding box center [66, 273] width 11 height 11
checkbox input "true"
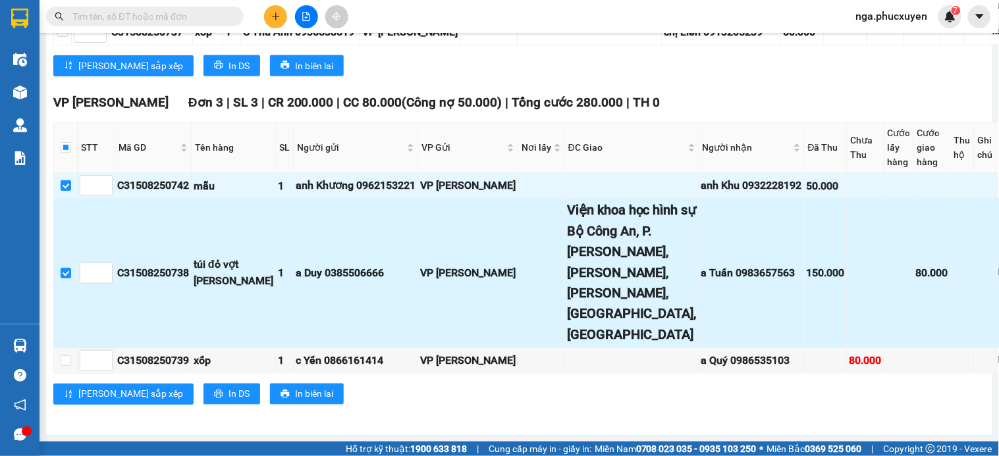
scroll to position [628, 0]
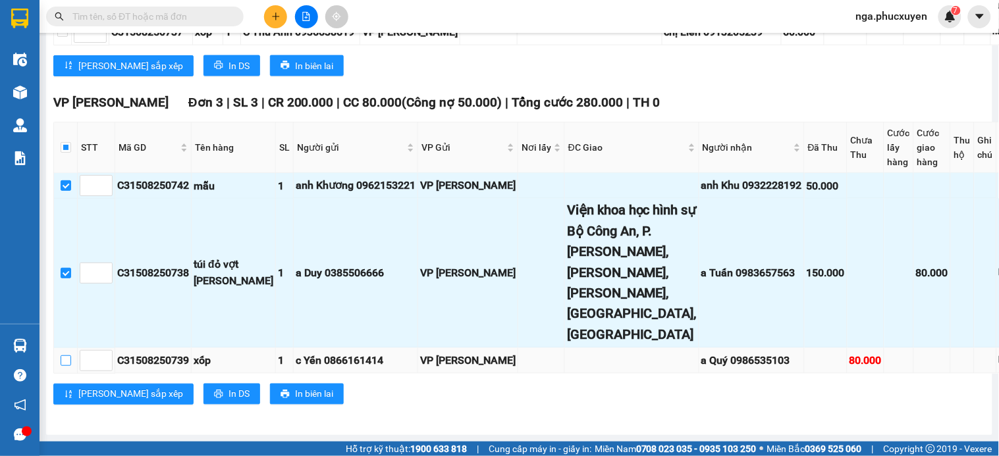
click at [67, 359] on input "checkbox" at bounding box center [66, 361] width 11 height 11
checkbox input "true"
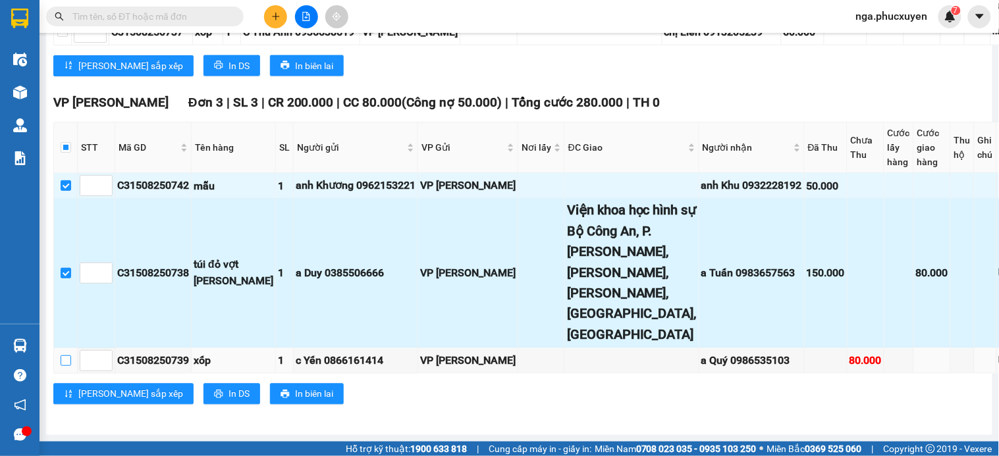
checkbox input "true"
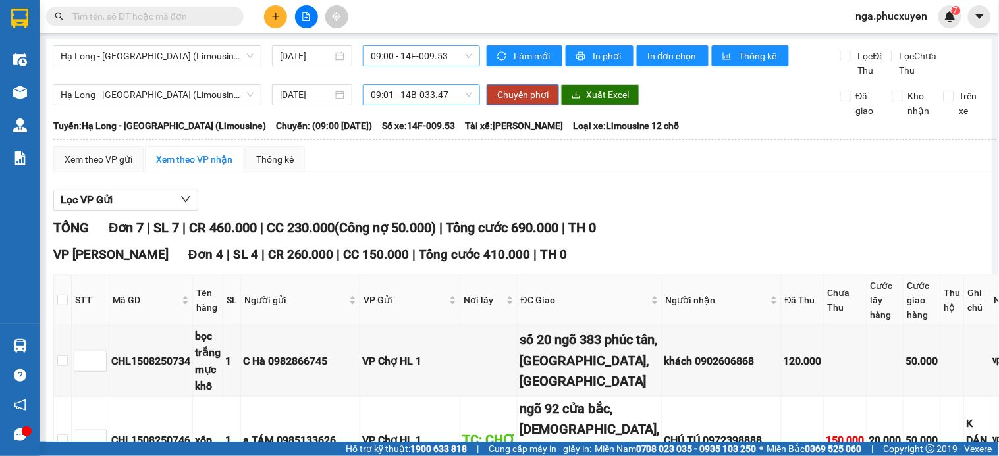
scroll to position [0, 0]
click at [528, 103] on span "Chuyển phơi" at bounding box center [522, 95] width 51 height 14
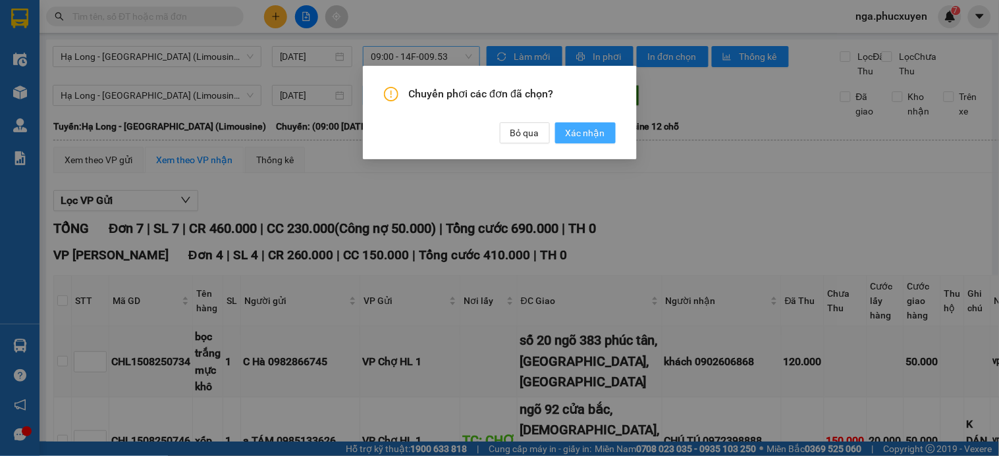
click at [591, 128] on span "Xác nhận" at bounding box center [586, 133] width 40 height 14
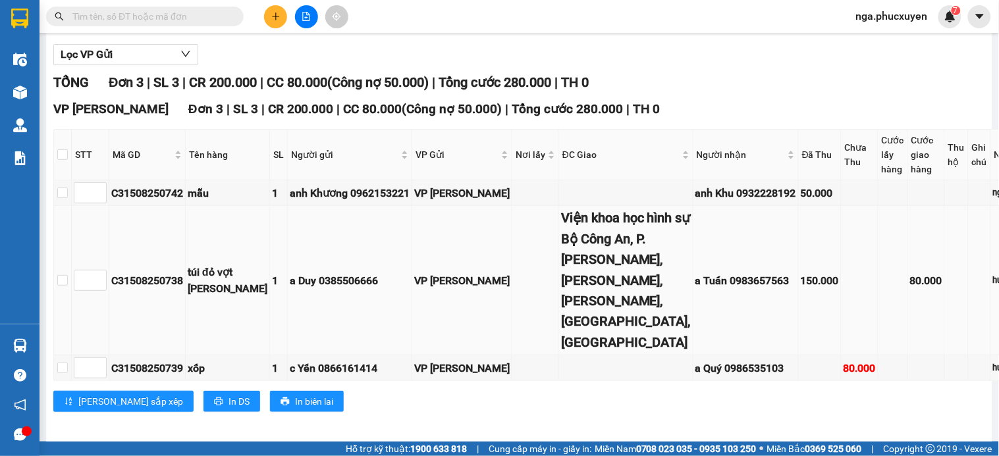
scroll to position [190, 0]
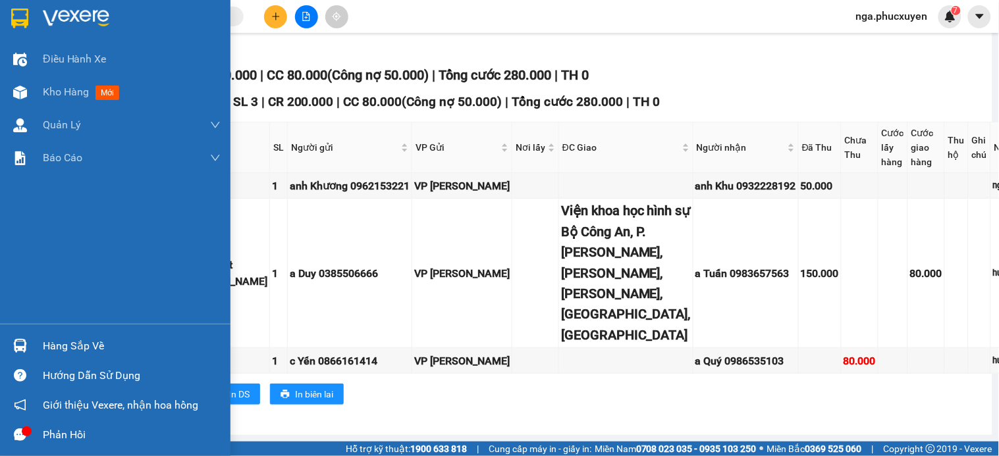
click at [86, 16] on img at bounding box center [76, 19] width 67 height 20
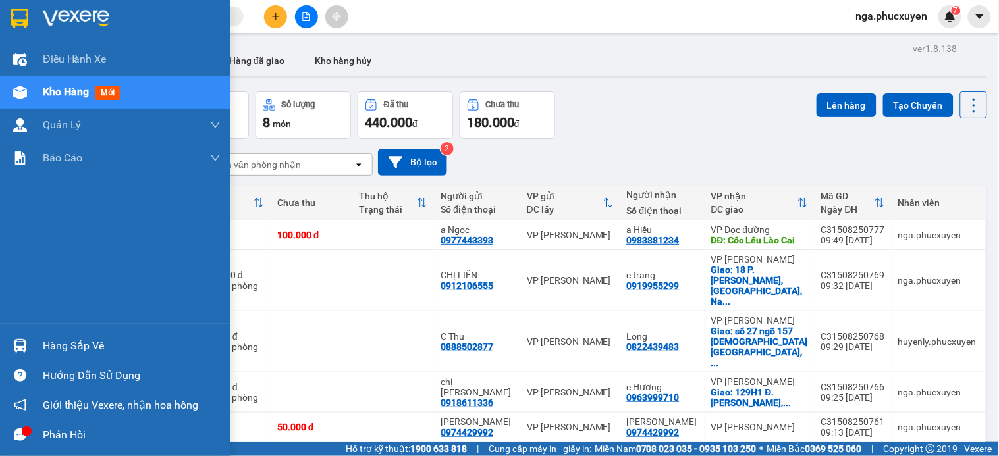
click at [747, 141] on div "13/08/2025 – 15/08/2025 Press the down arrow key to interact with the calendar …" at bounding box center [519, 162] width 936 height 47
click at [105, 17] on img at bounding box center [76, 19] width 67 height 20
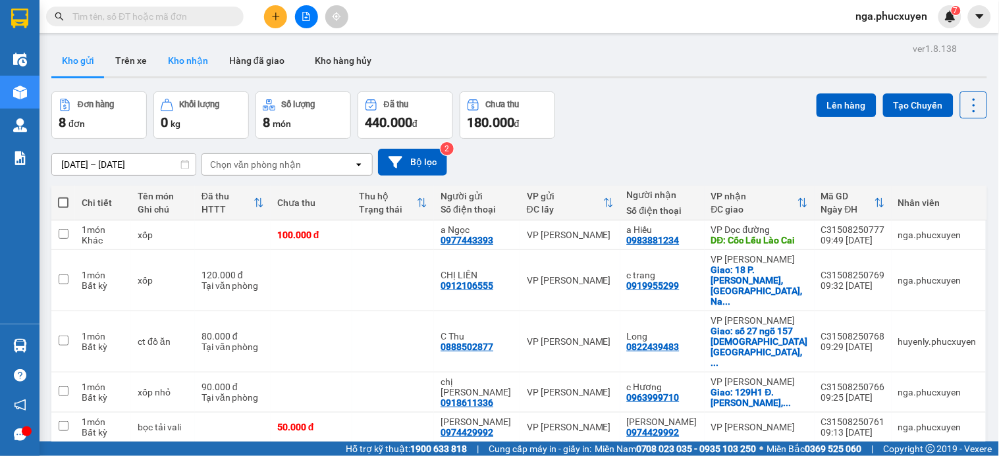
click at [194, 60] on button "Kho nhận" at bounding box center [187, 61] width 61 height 32
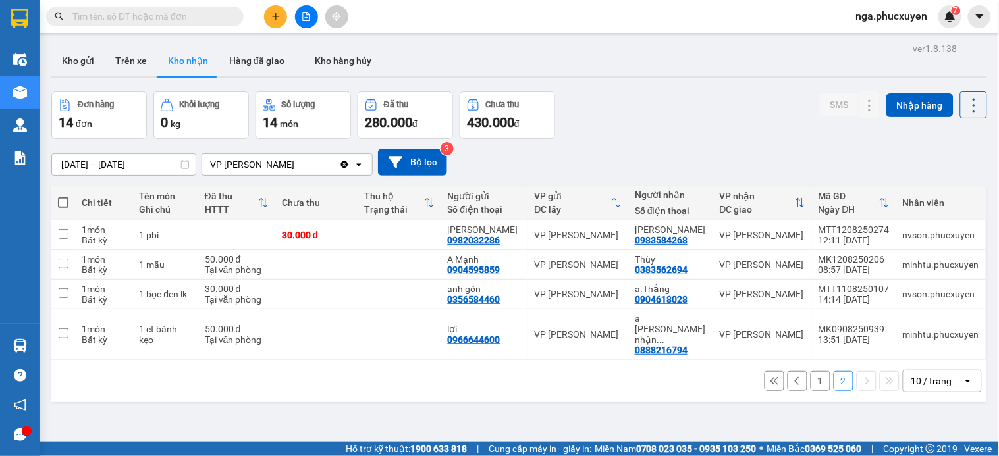
click at [811, 371] on button "1" at bounding box center [821, 381] width 20 height 20
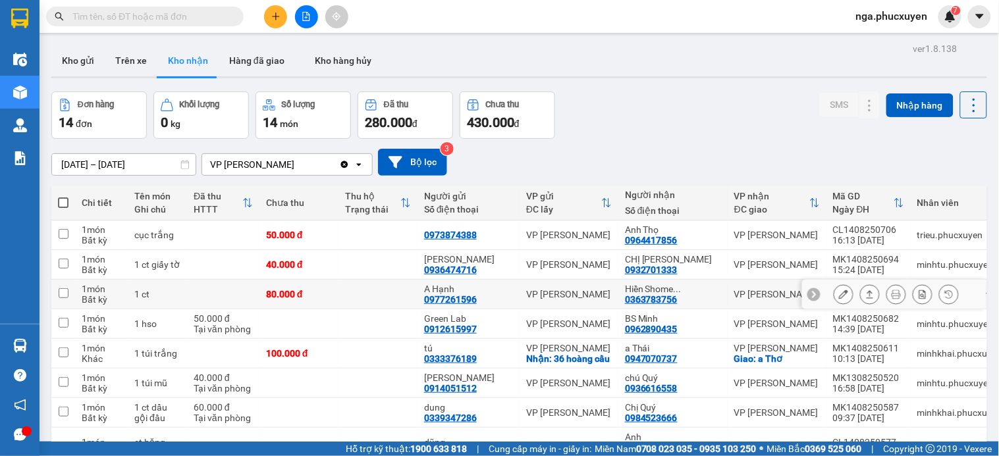
click at [839, 297] on icon at bounding box center [843, 294] width 9 height 9
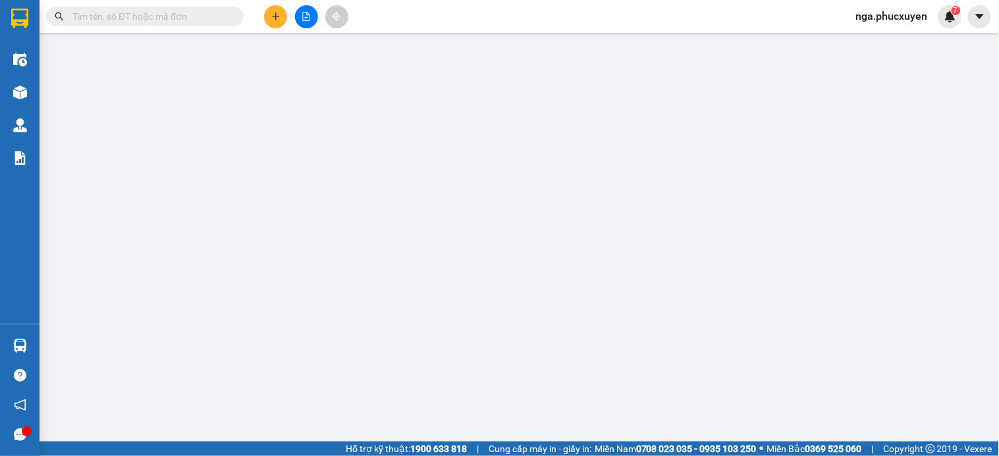
type input "0977261596"
type input "A Hạnh"
type input "0363783756"
type input "Hiền Shome QN"
type input "80.000"
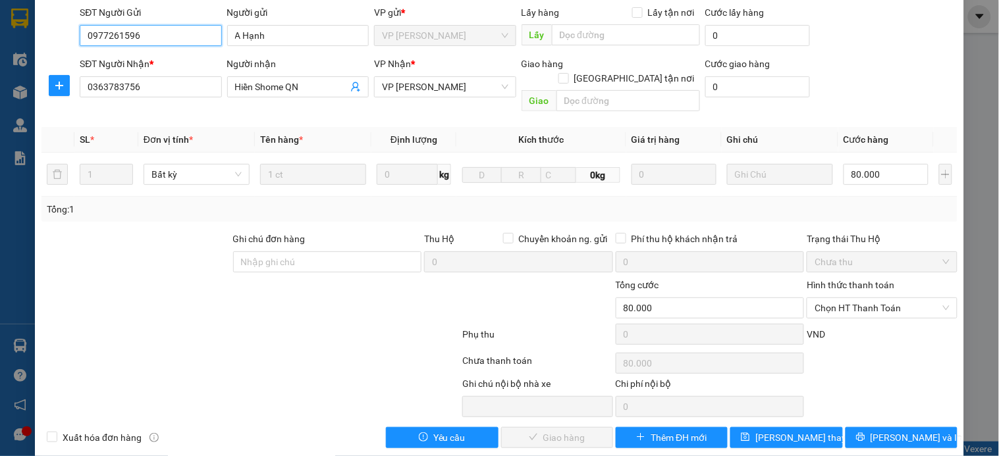
scroll to position [101, 0]
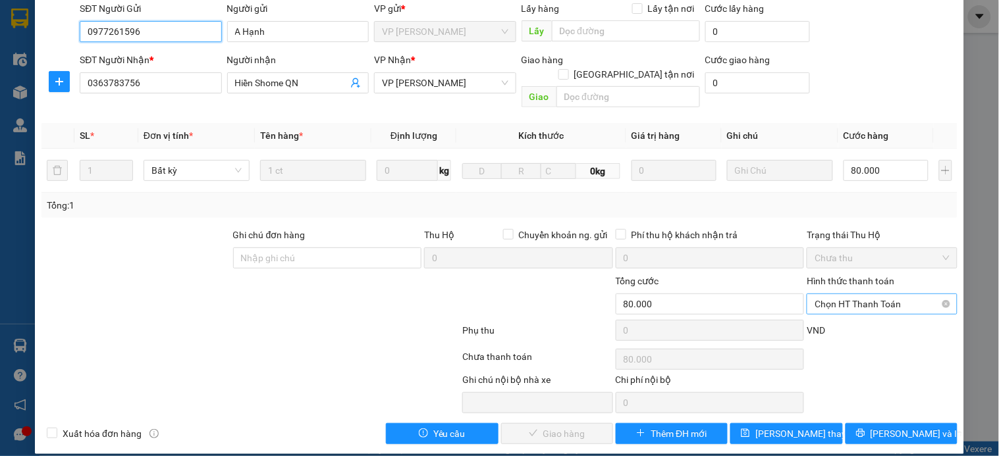
click at [835, 294] on span "Chọn HT Thanh Toán" at bounding box center [882, 304] width 134 height 20
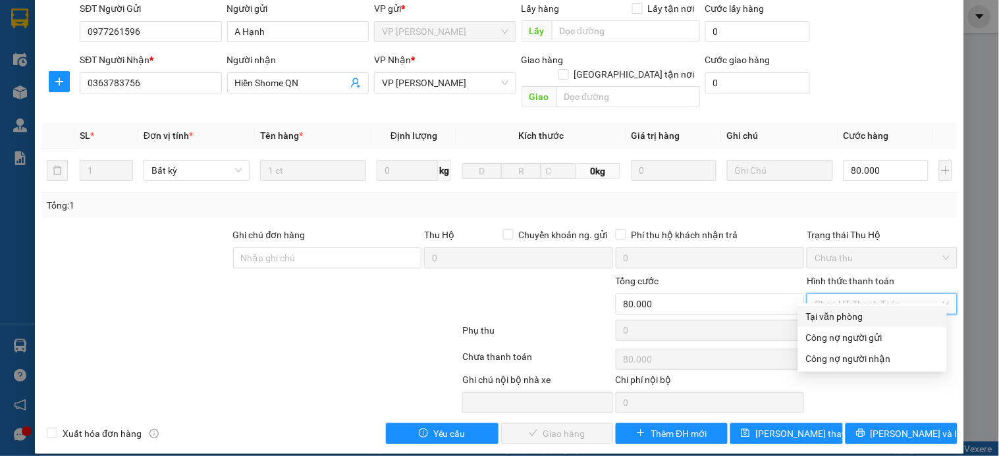
click at [837, 317] on div "Tại văn phòng" at bounding box center [872, 317] width 133 height 14
type input "0"
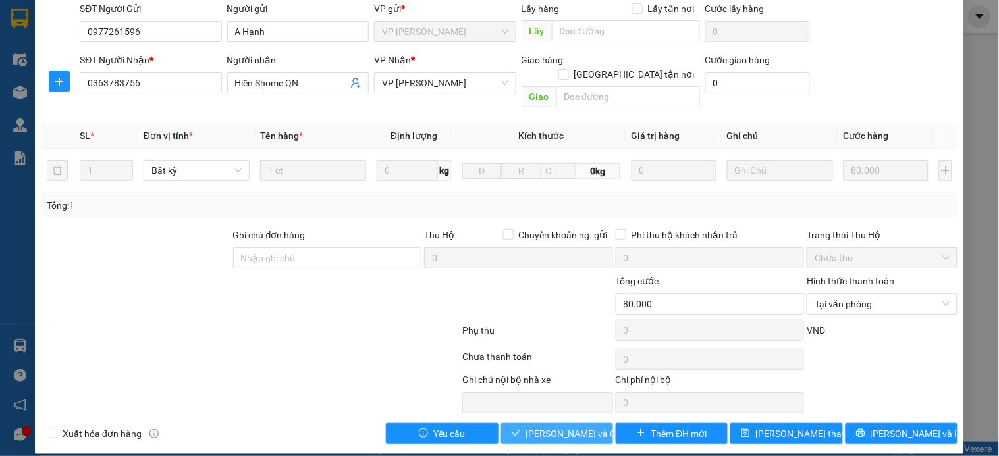
click at [570, 427] on span "Lưu và Giao hàng" at bounding box center [589, 434] width 126 height 14
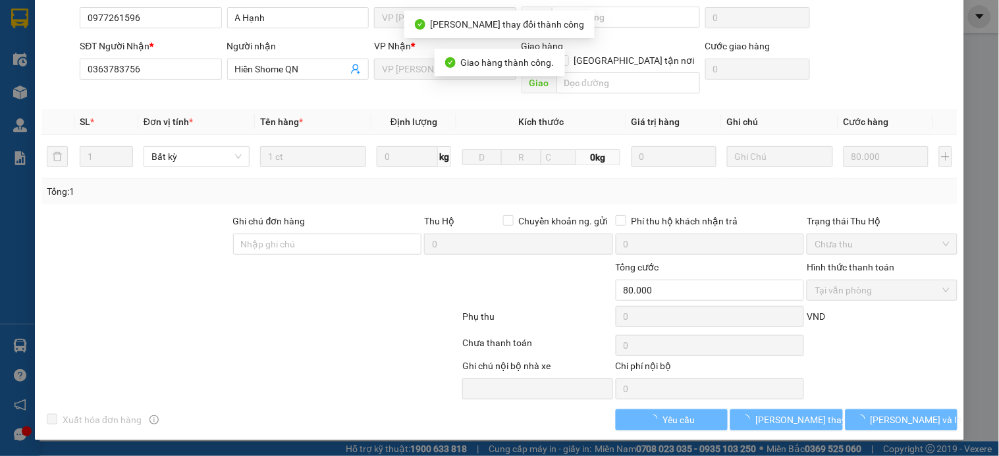
scroll to position [74, 0]
